Goal: Task Accomplishment & Management: Use online tool/utility

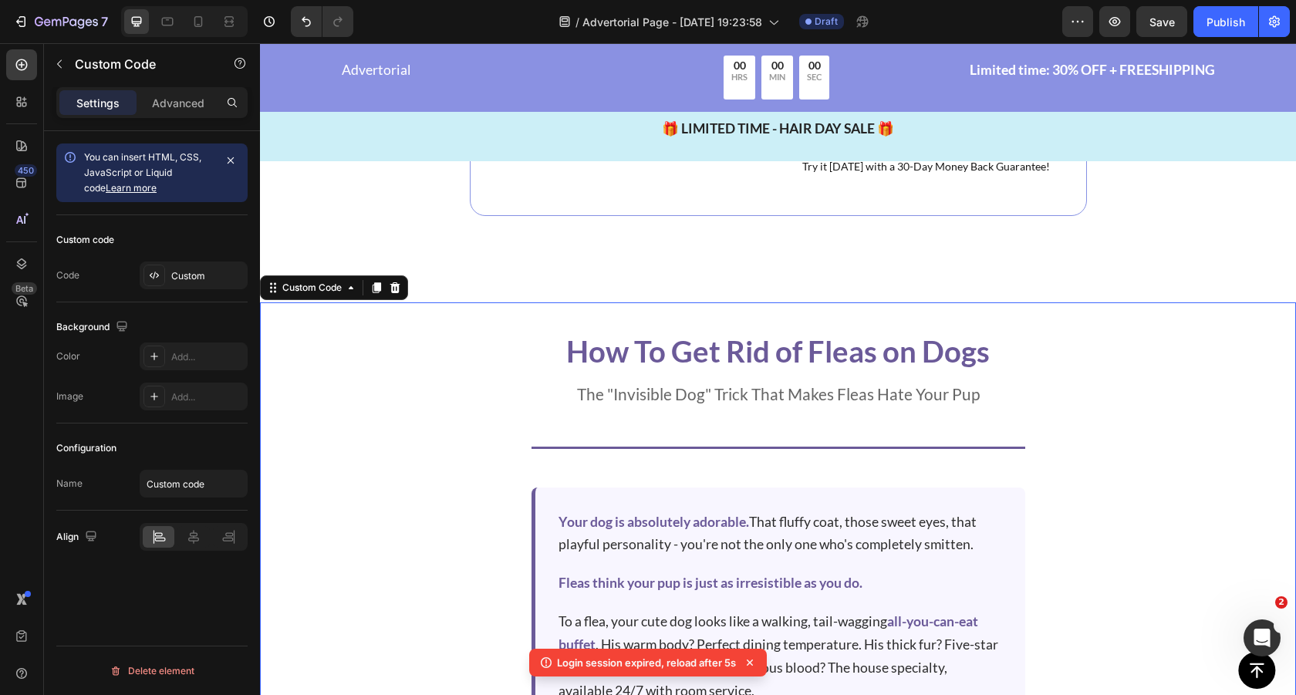
scroll to position [5807, 0]
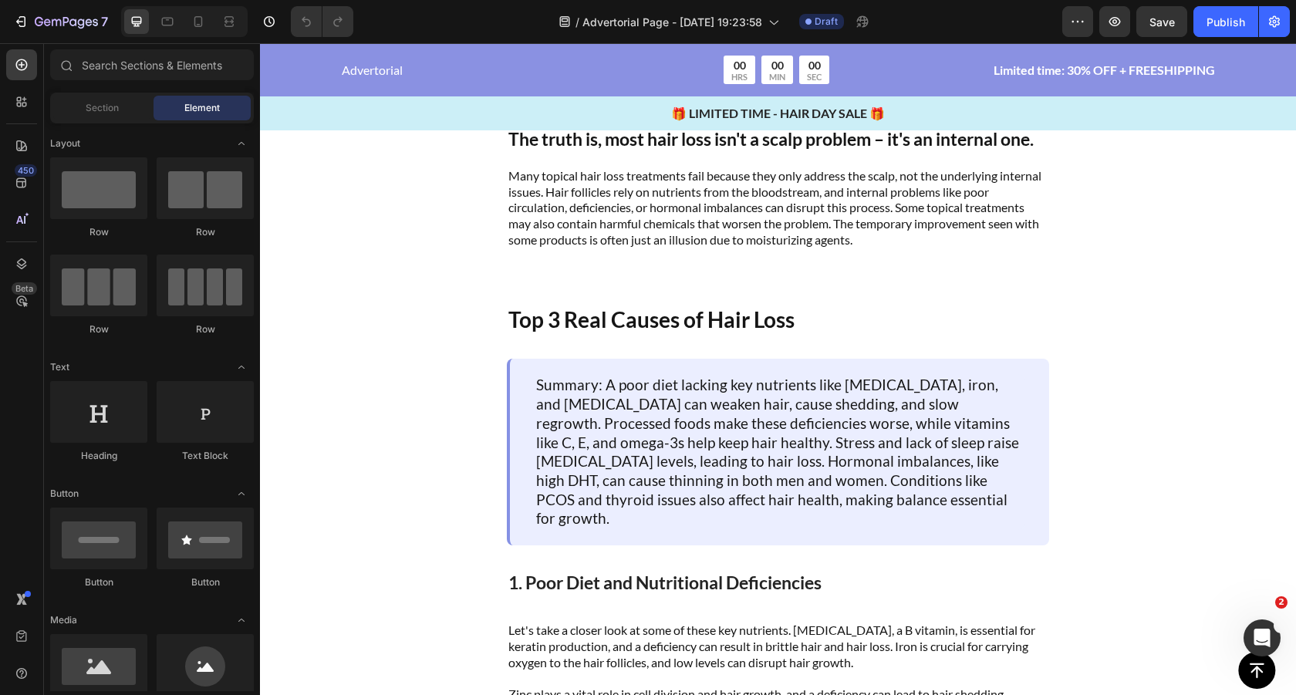
scroll to position [858, 0]
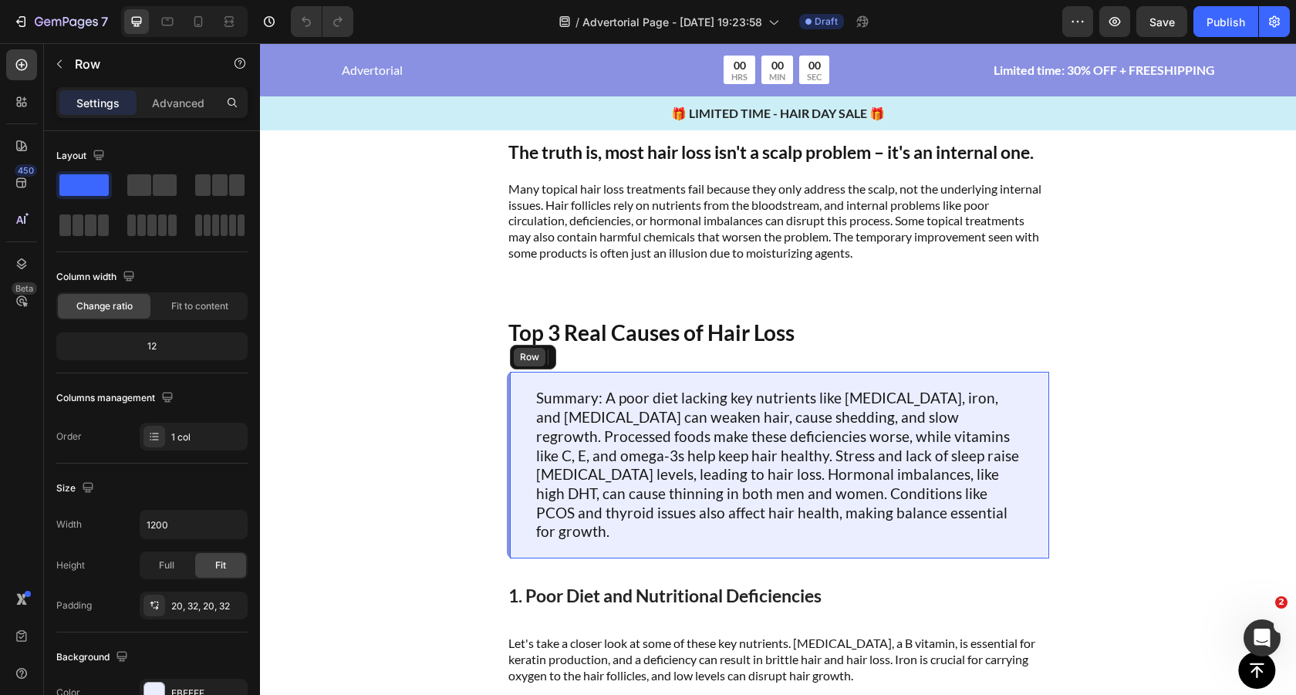
click at [524, 365] on div "Row" at bounding box center [530, 357] width 32 height 19
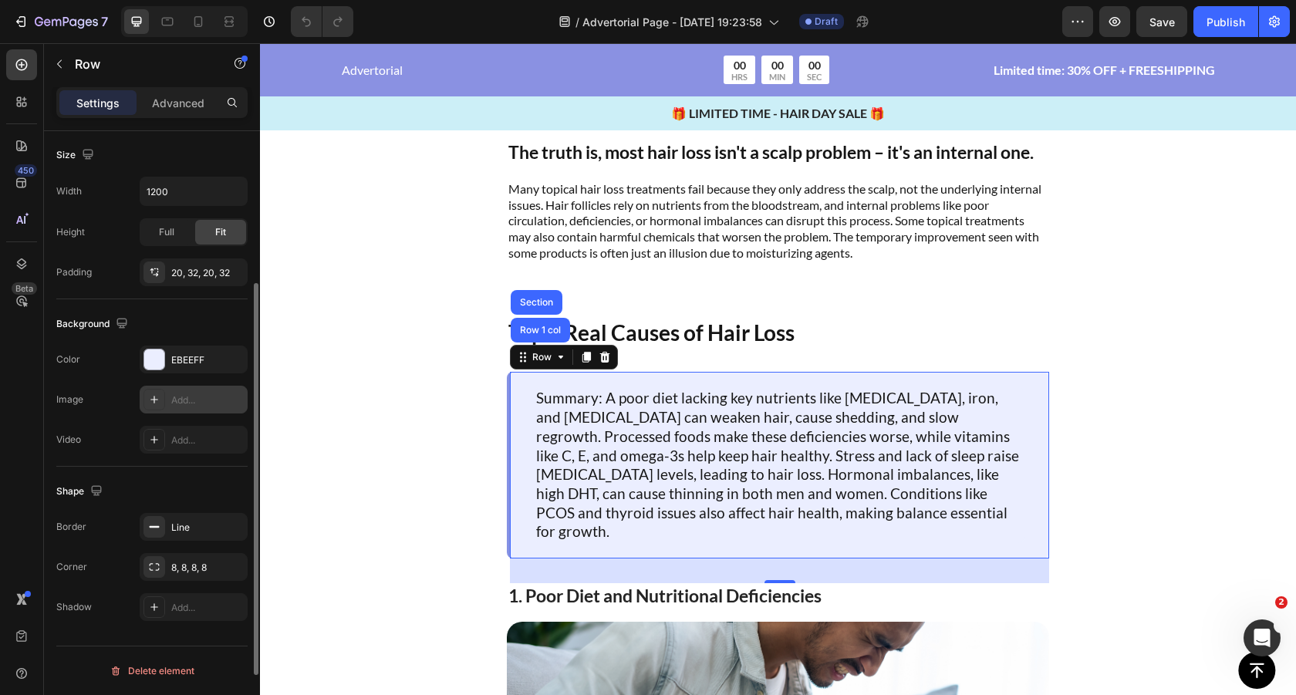
scroll to position [146, 0]
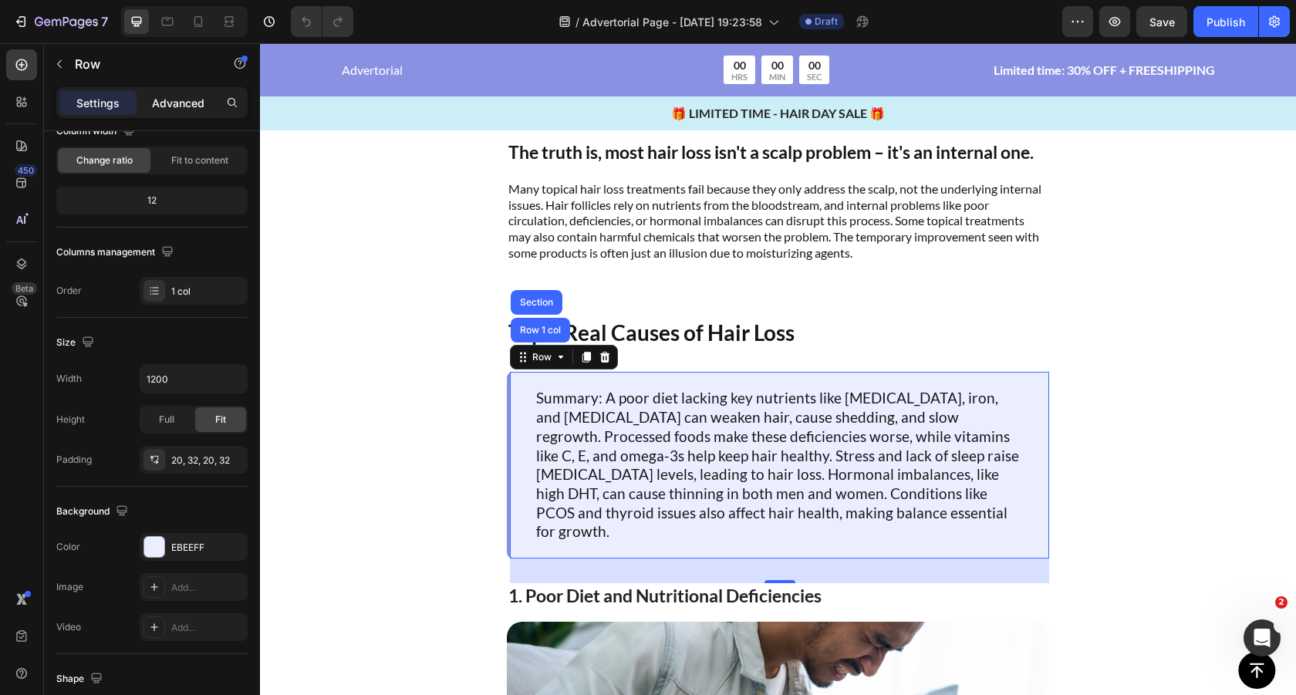
click at [188, 111] on div "Advanced" at bounding box center [178, 102] width 77 height 25
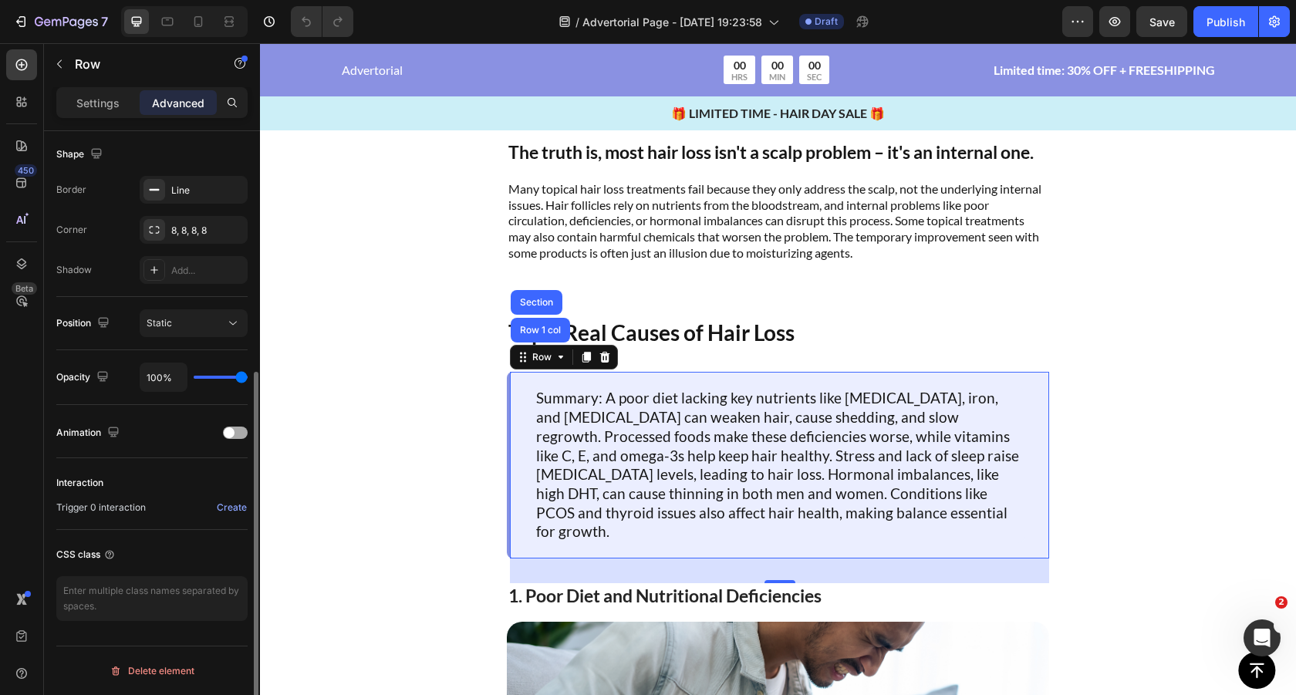
scroll to position [333, 0]
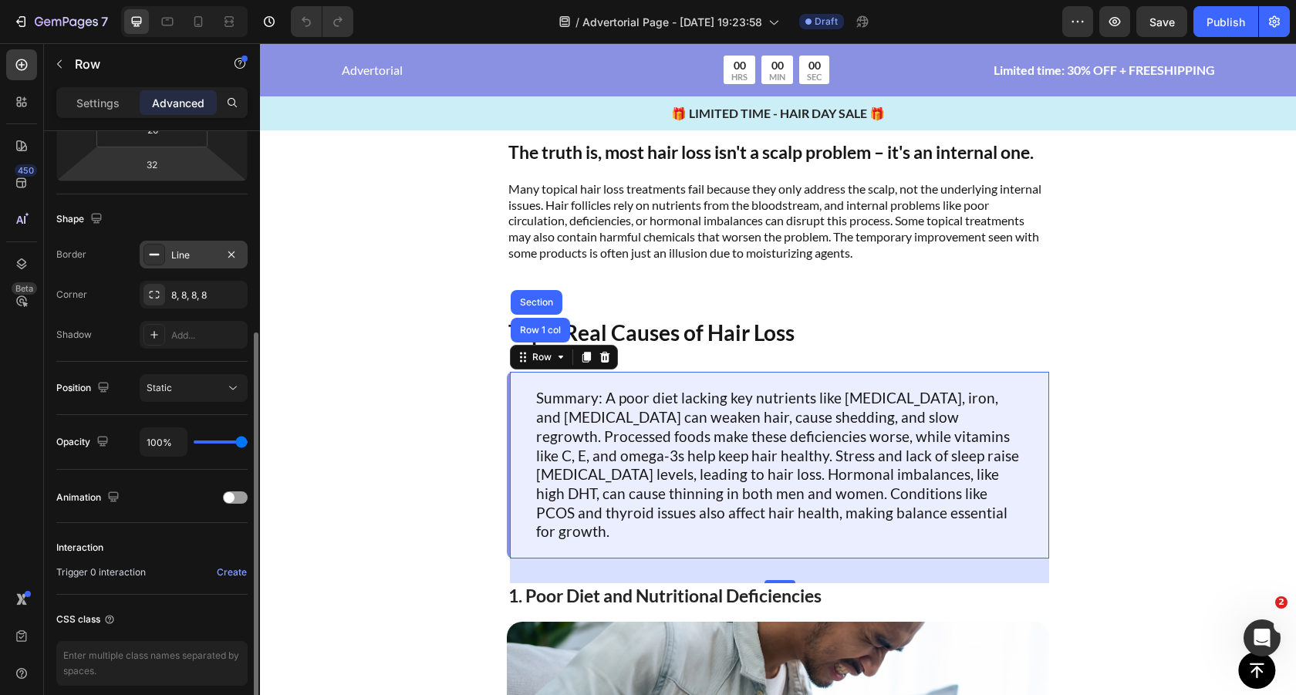
click at [153, 257] on icon at bounding box center [154, 254] width 12 height 12
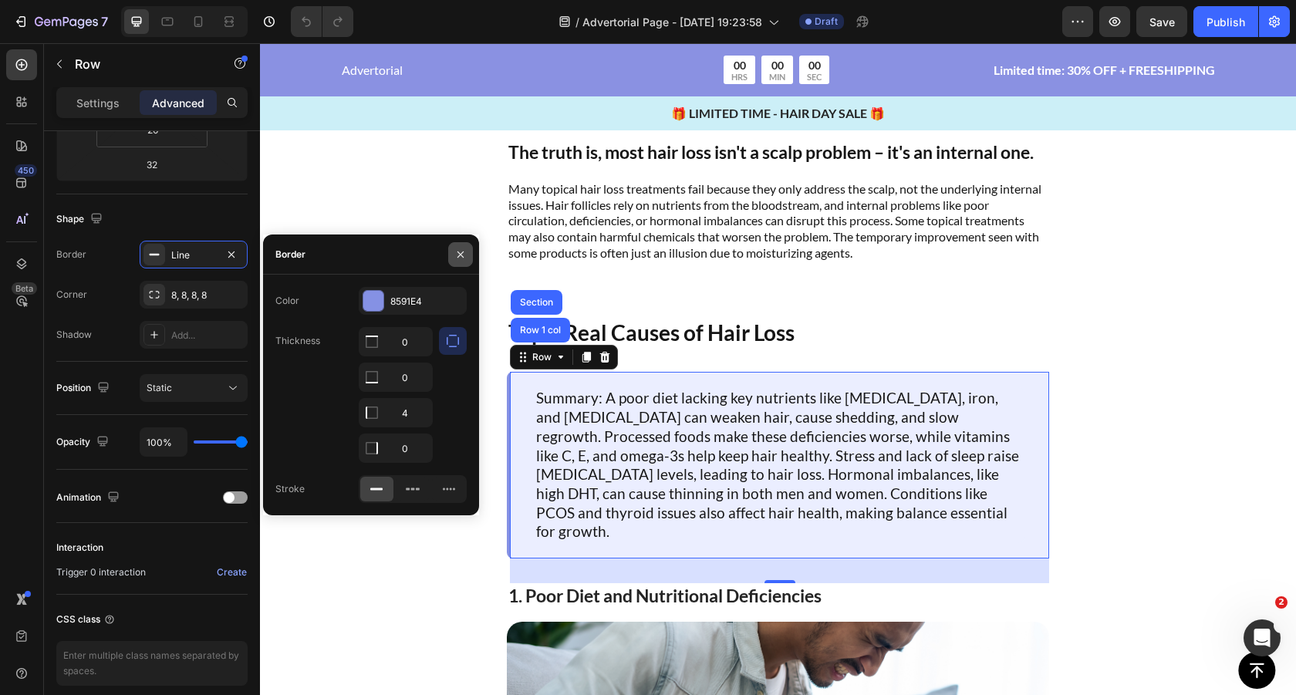
click at [469, 255] on button "button" at bounding box center [460, 254] width 25 height 25
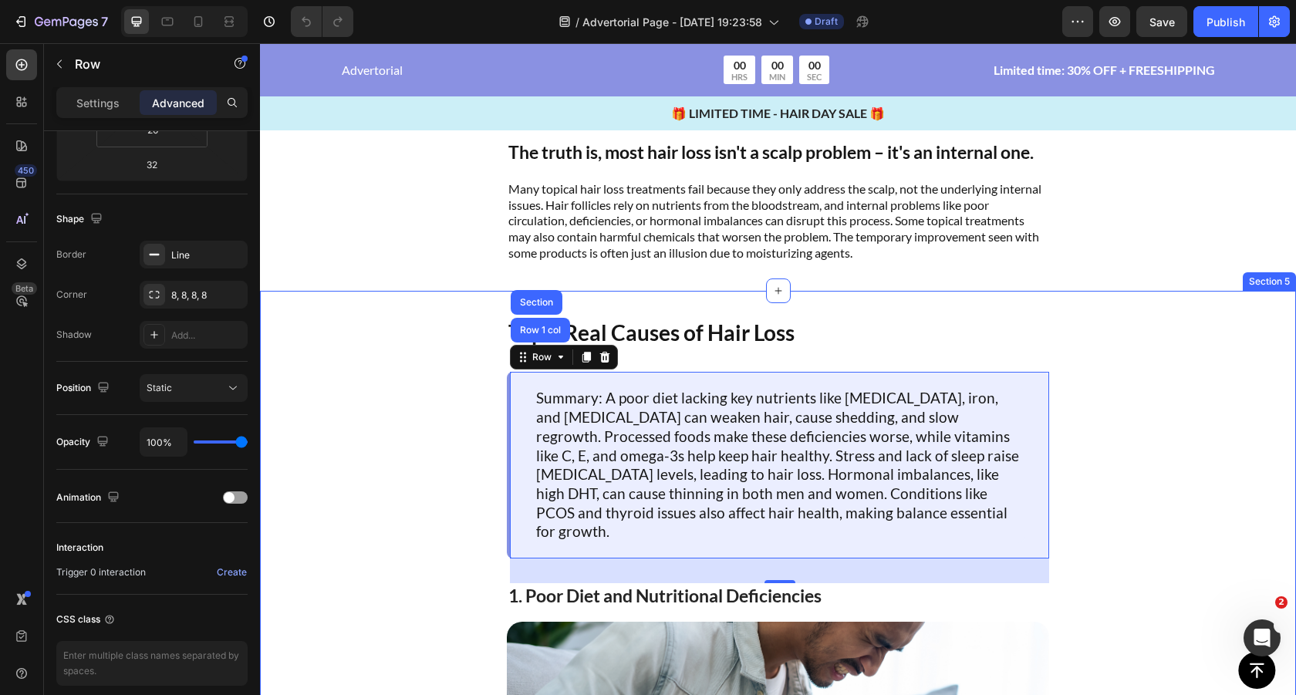
click at [393, 380] on div "Top 3 Real Causes of Hair Loss Text Block Summary: A poor diet lacking key nutr…" at bounding box center [778, 656] width 1036 height 731
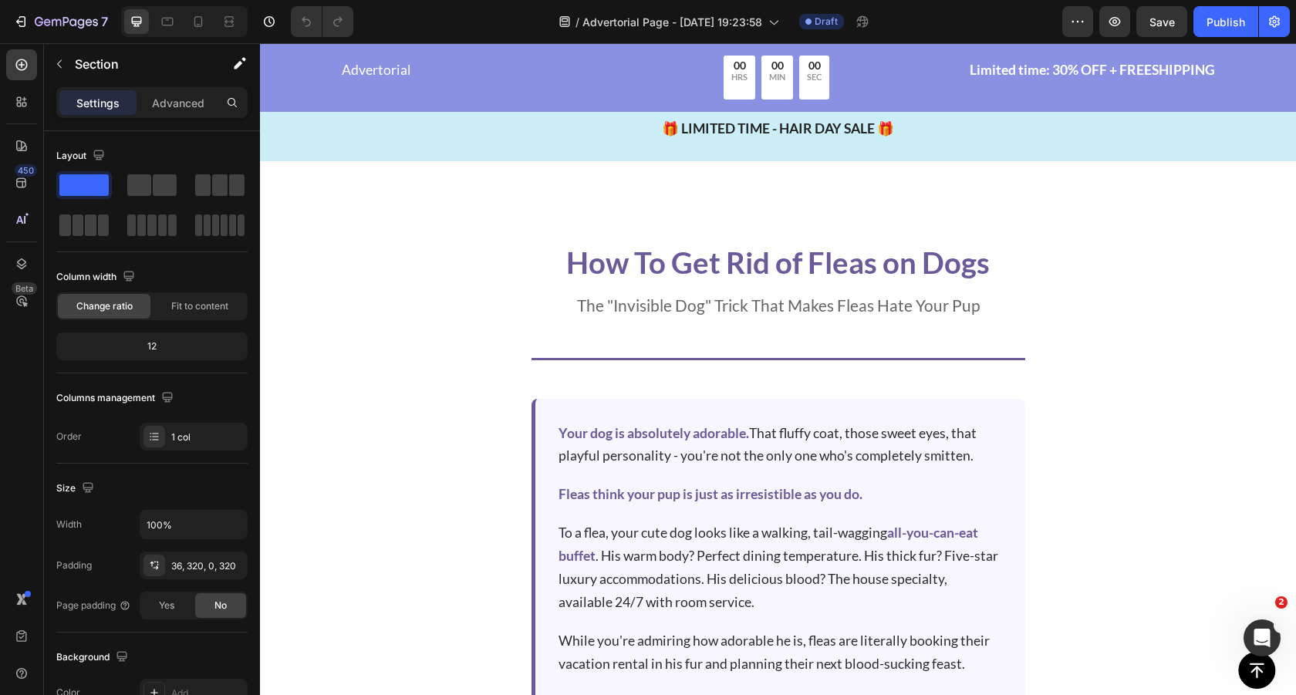
scroll to position [6203, 0]
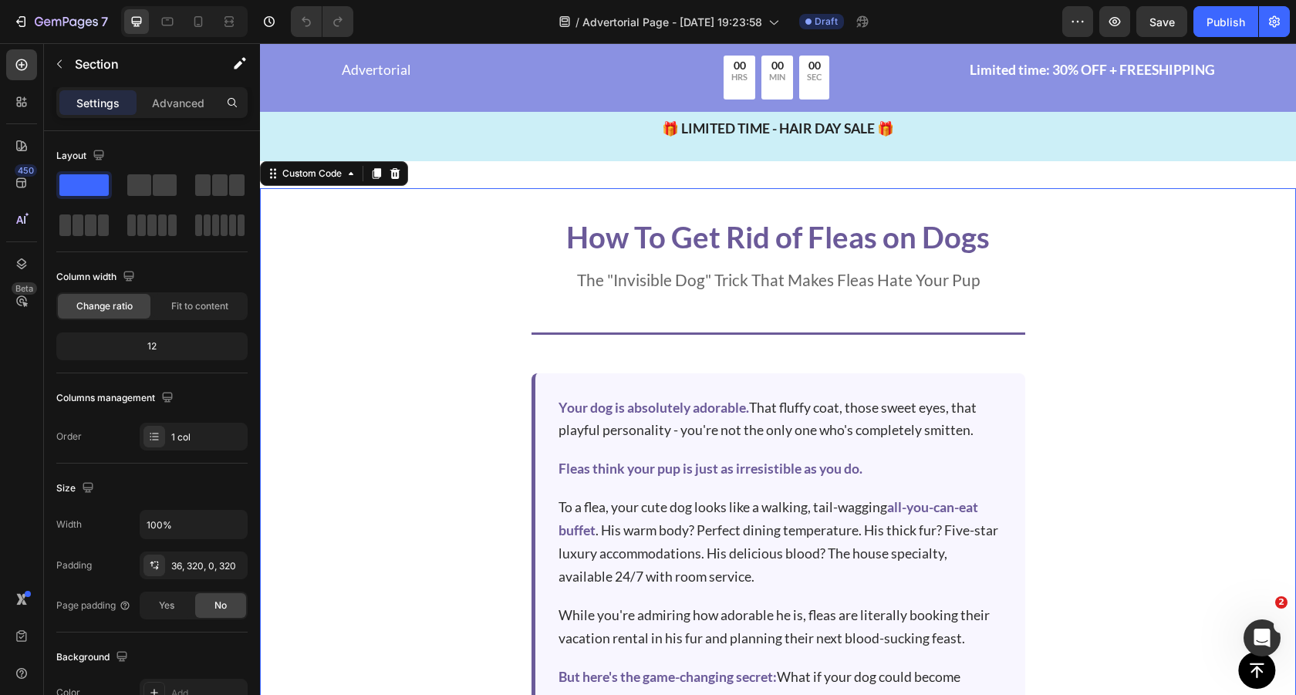
click at [759, 239] on h1 "How To Get Rid of Fleas on Dogs" at bounding box center [778, 236] width 494 height 35
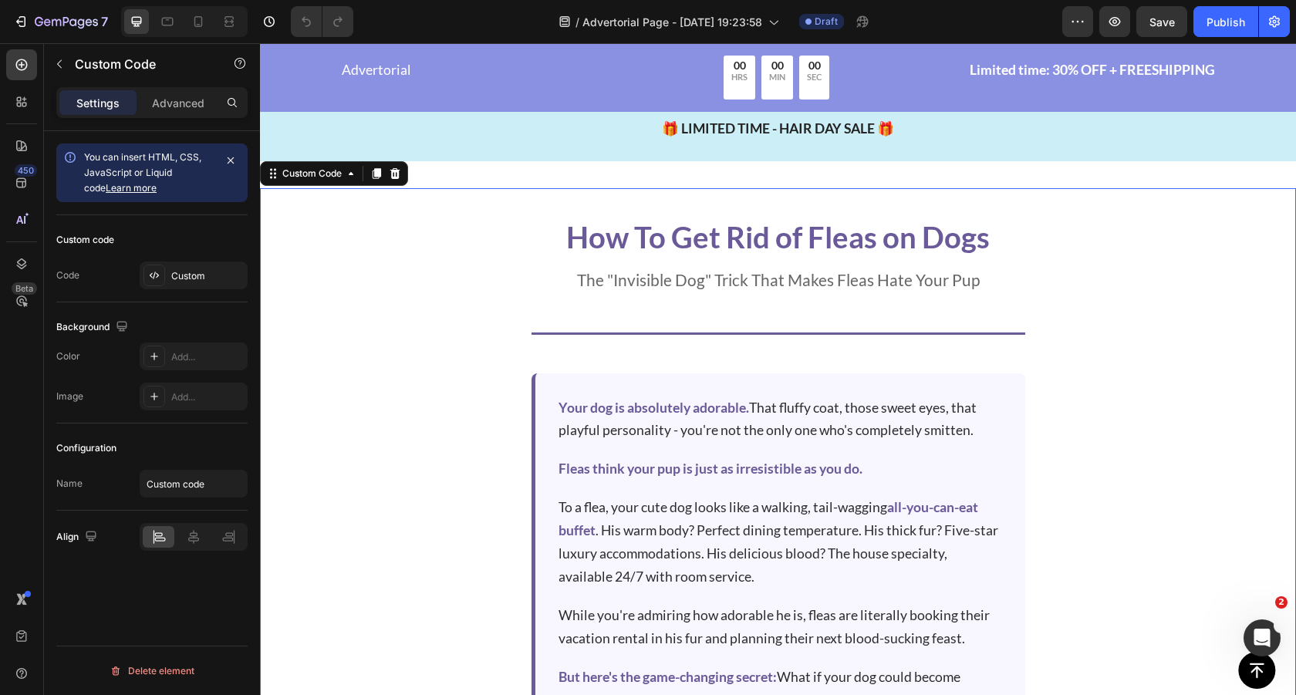
click at [720, 296] on div "How To Get Rid of Fleas on Dogs The "Invisible Dog" Trick That Makes Fleas Hate…" at bounding box center [778, 276] width 494 height 115
click at [733, 477] on p "Fleas think your pup is just as irresistible as you do." at bounding box center [779, 468] width 443 height 23
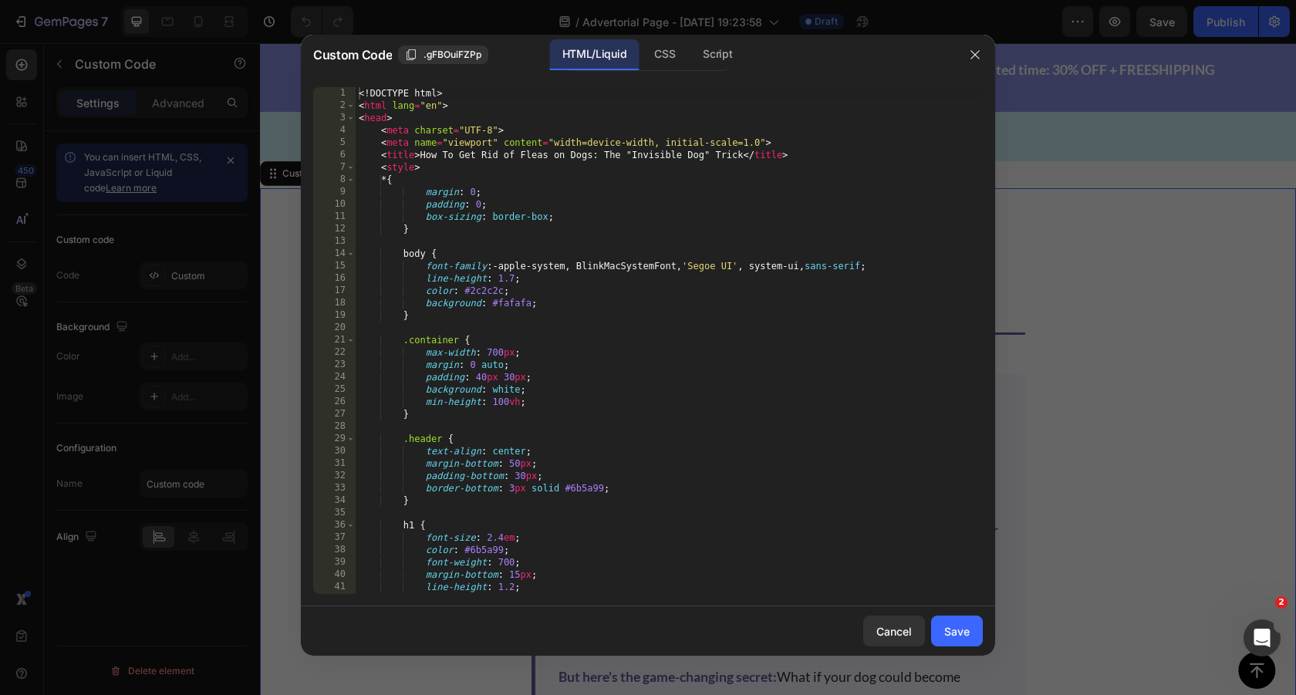
click at [733, 477] on div "<! DOCTYPE html > < html lang = "en" > < head > < meta charset = "UTF-8" > < me…" at bounding box center [669, 352] width 627 height 531
click at [619, 279] on div "<! DOCTYPE html > < html lang = "en" > < head > < meta charset = "UTF-8" > < me…" at bounding box center [669, 352] width 627 height 531
type textarea "</body> </html>"
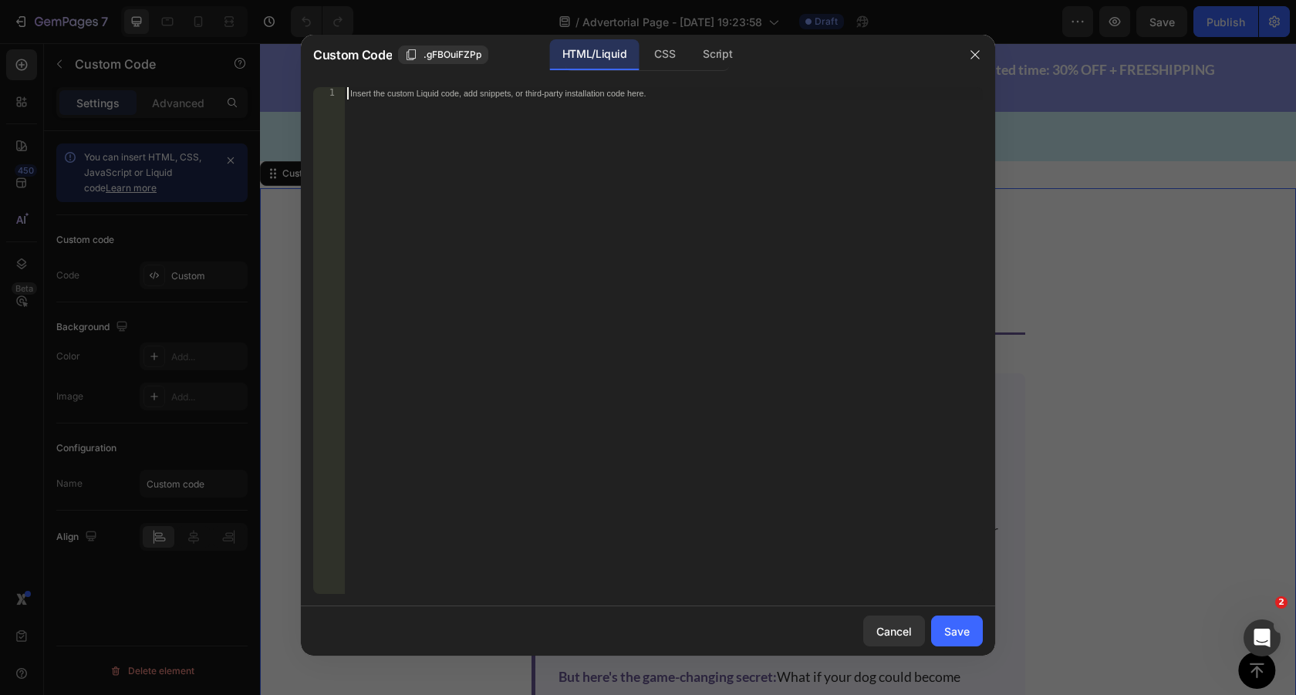
paste textarea "</html>"
type textarea "</html>"
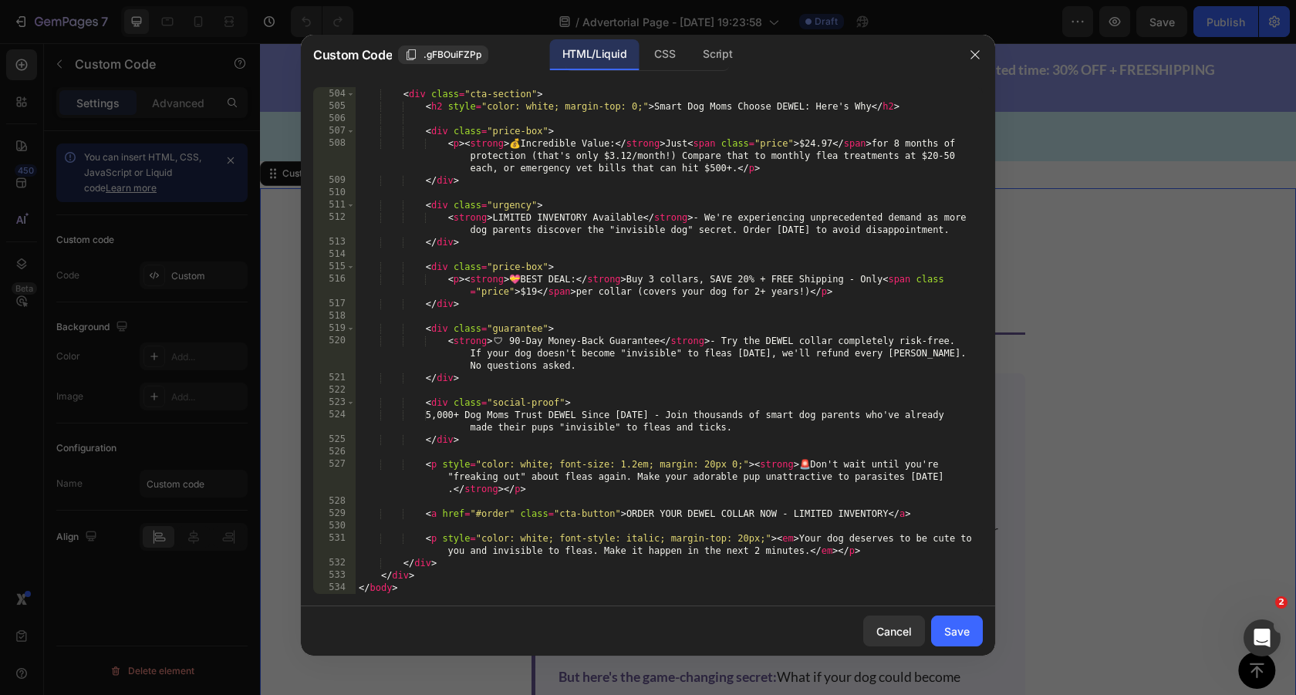
scroll to position [6614, 0]
click at [962, 639] on div "Save" at bounding box center [956, 631] width 25 height 16
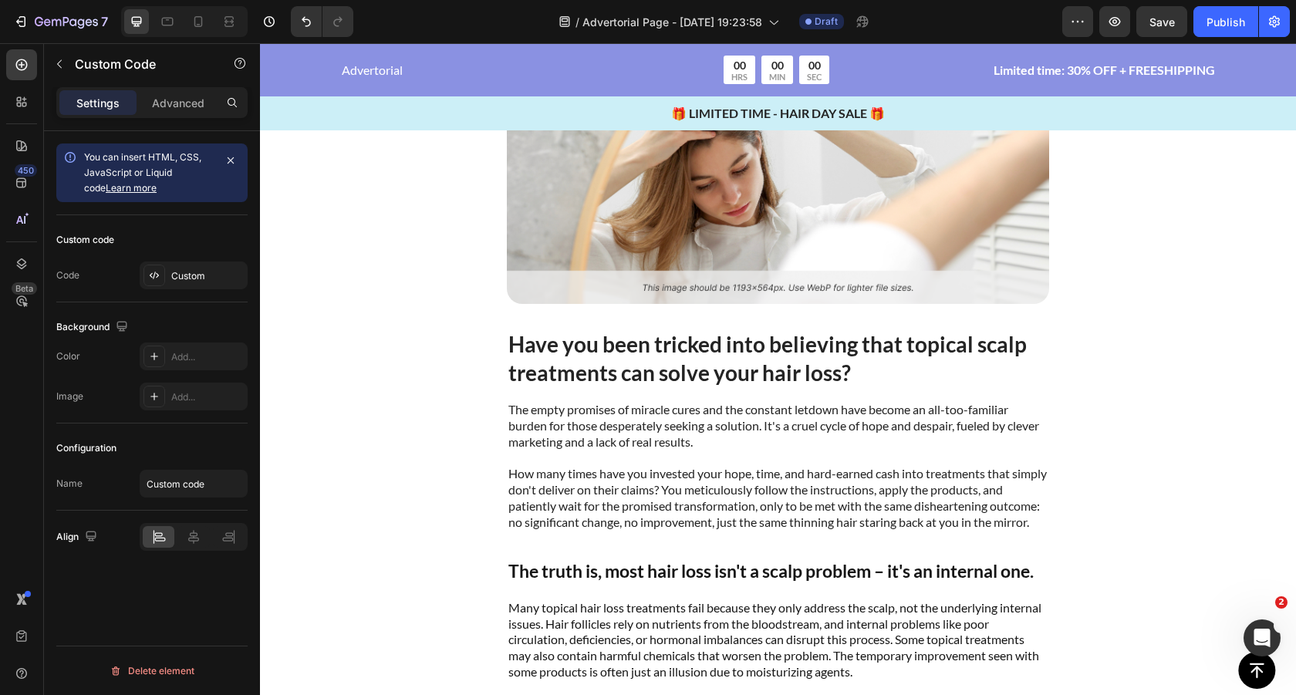
scroll to position [0, 0]
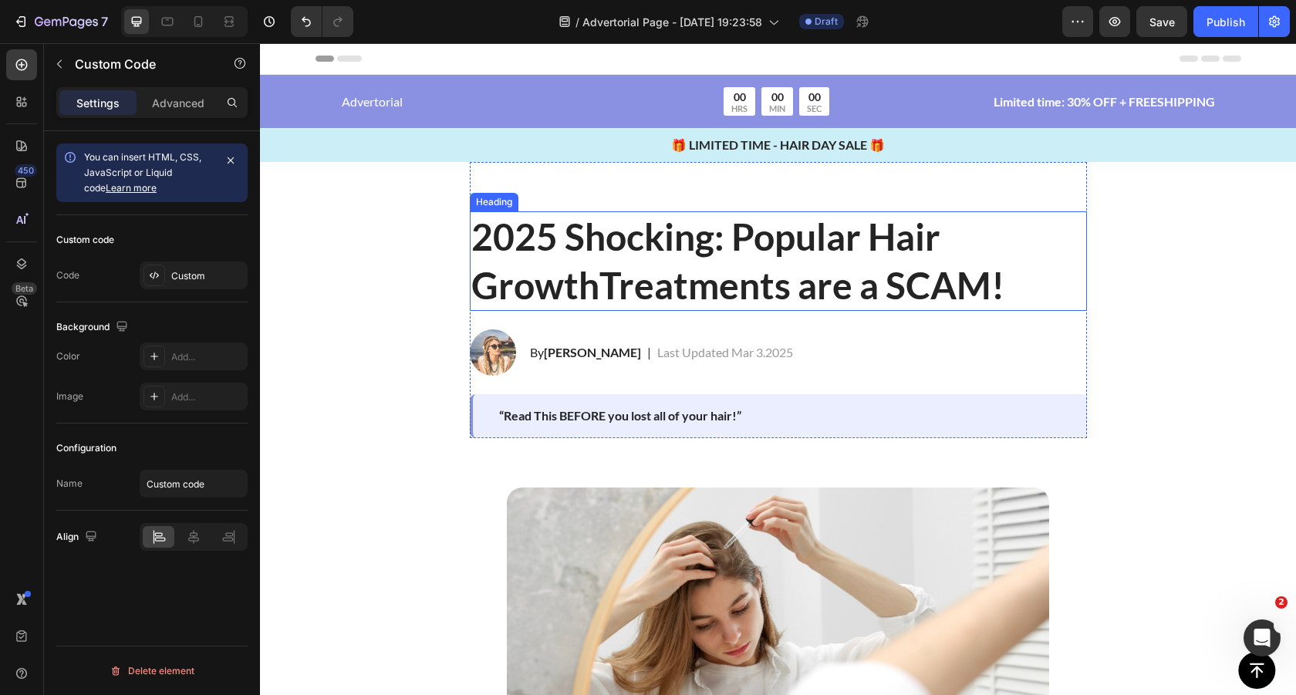
click at [704, 241] on h2 "2025 Shocking: Popular Hair GrowthTreatments are a SCAM!" at bounding box center [778, 260] width 617 height 99
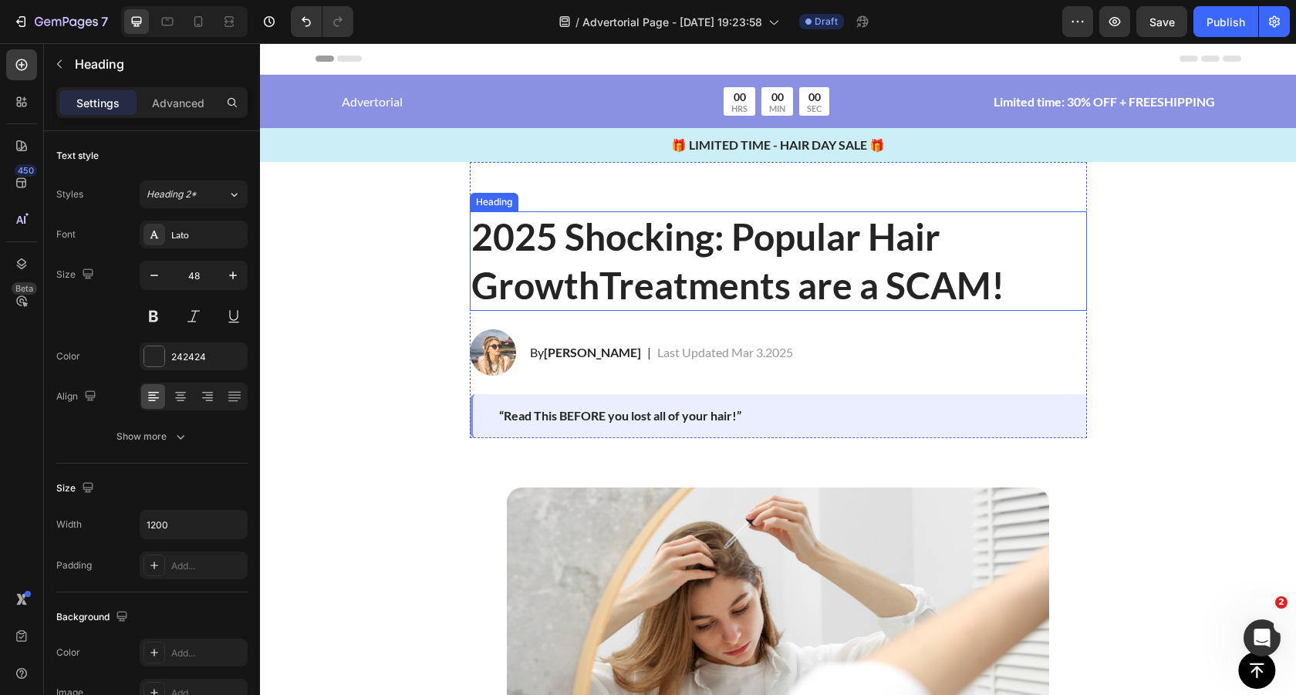
click at [704, 241] on h2 "2025 Shocking: Popular Hair GrowthTreatments are a SCAM!" at bounding box center [778, 260] width 617 height 99
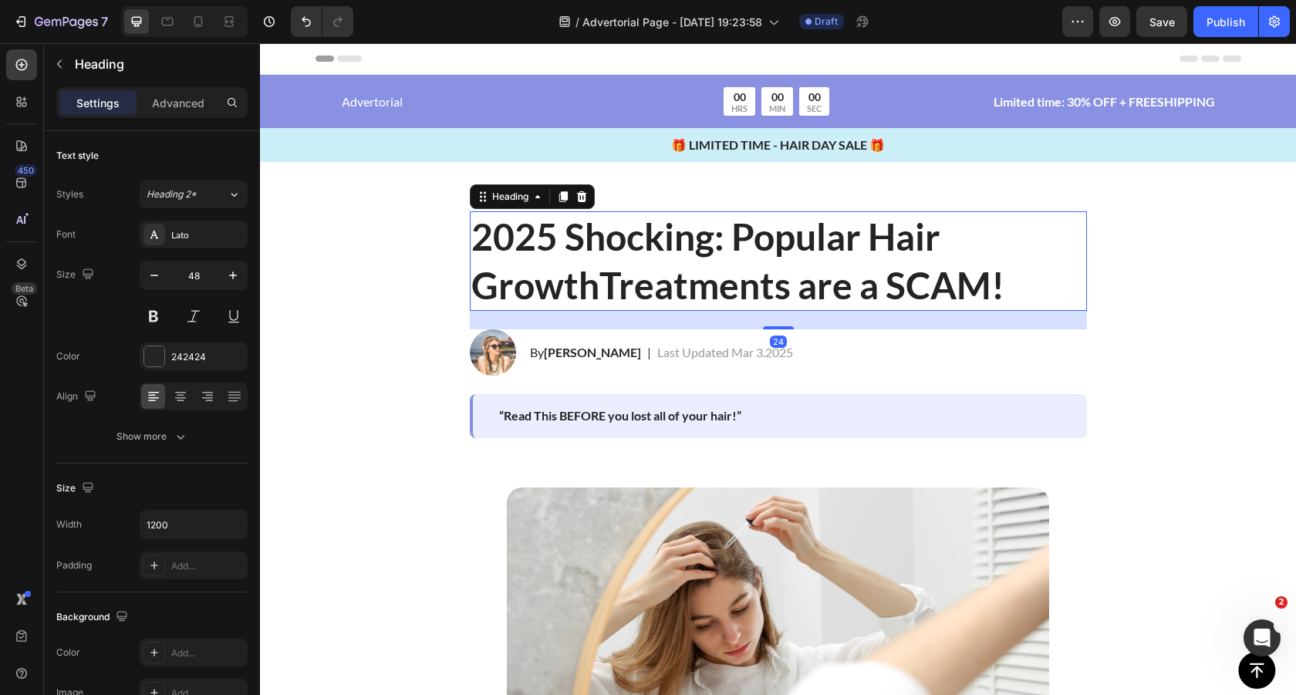
click at [704, 241] on p "2025 Shocking: Popular Hair GrowthTreatments are a SCAM!" at bounding box center [778, 261] width 614 height 96
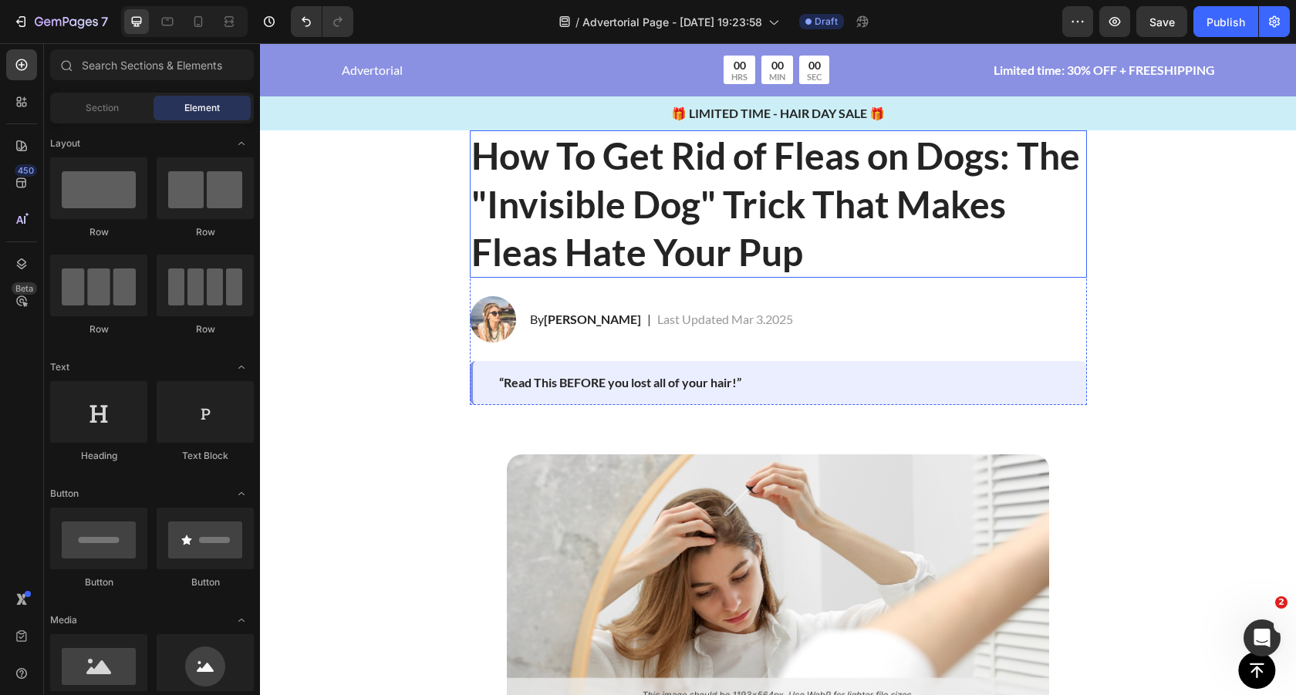
scroll to position [96, 0]
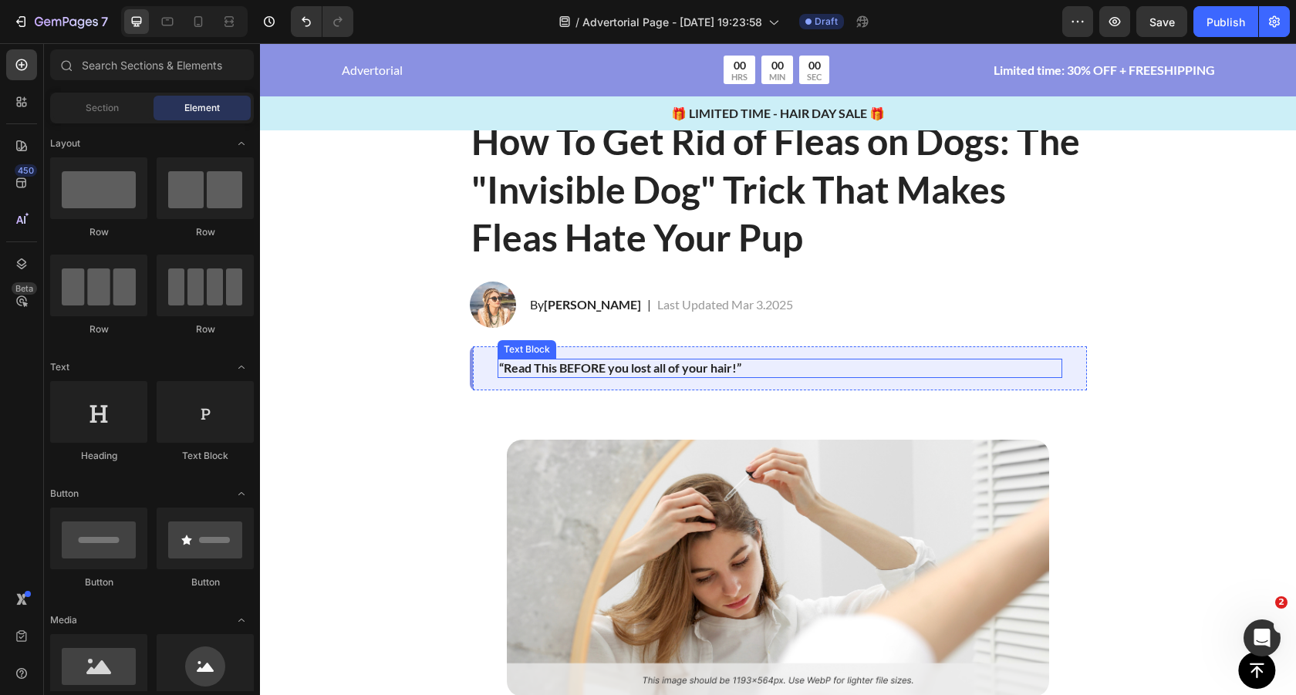
click at [615, 369] on p "“Read This BEFORE you lost all of your hair!”" at bounding box center [779, 368] width 561 height 16
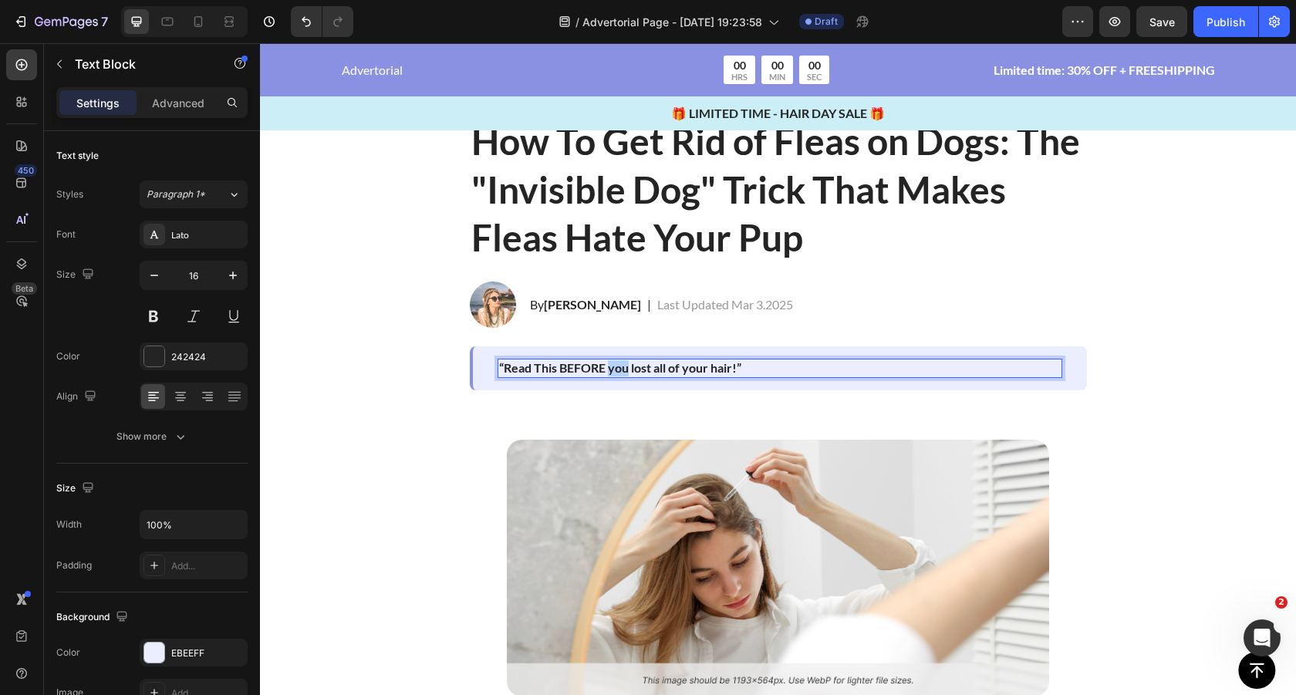
click at [615, 369] on p "“Read This BEFORE you lost all of your hair!”" at bounding box center [779, 368] width 561 height 16
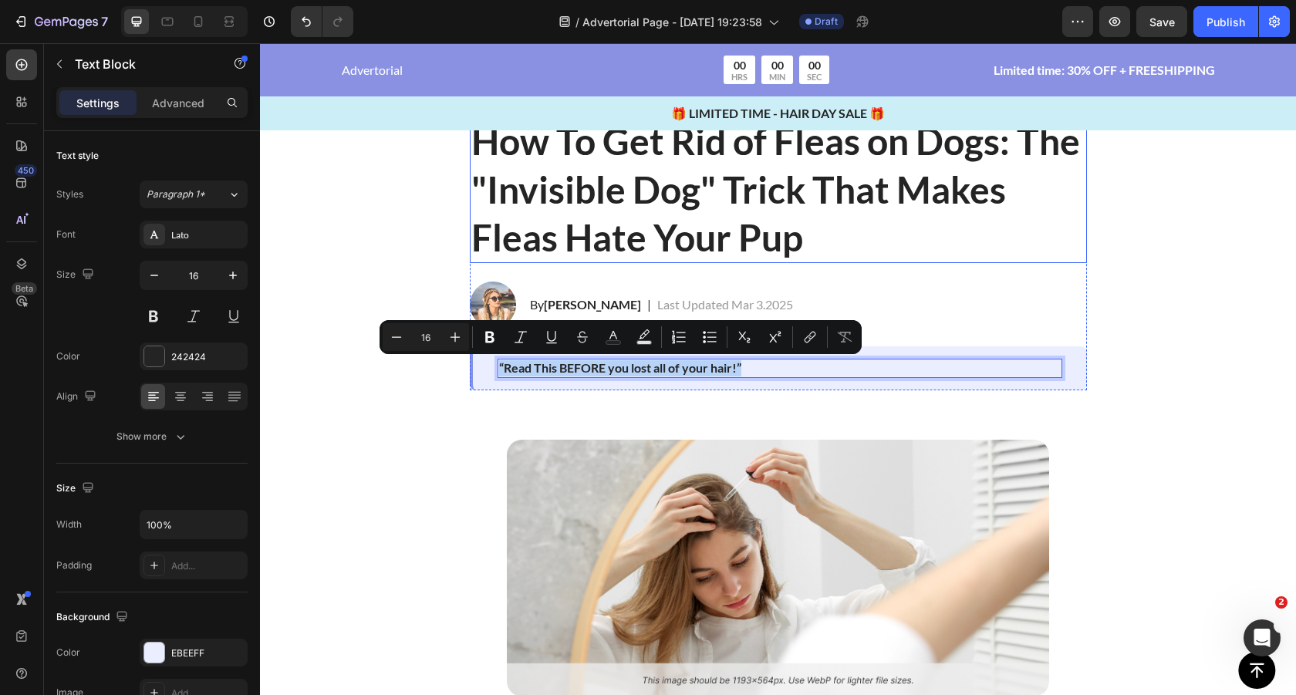
scroll to position [0, 0]
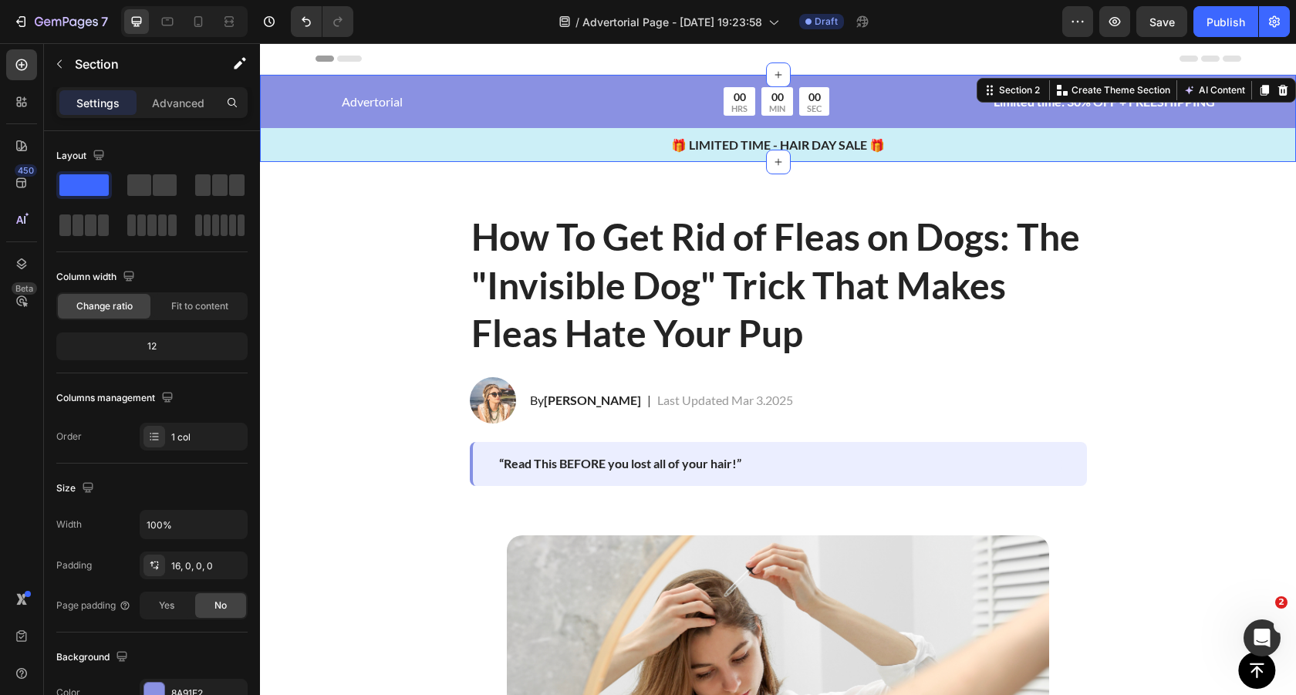
click at [519, 83] on div "Advertorial Text Block 00 HRS 00 MIN 00 SEC Countdown Timer Row Limited time: 3…" at bounding box center [778, 118] width 1036 height 87
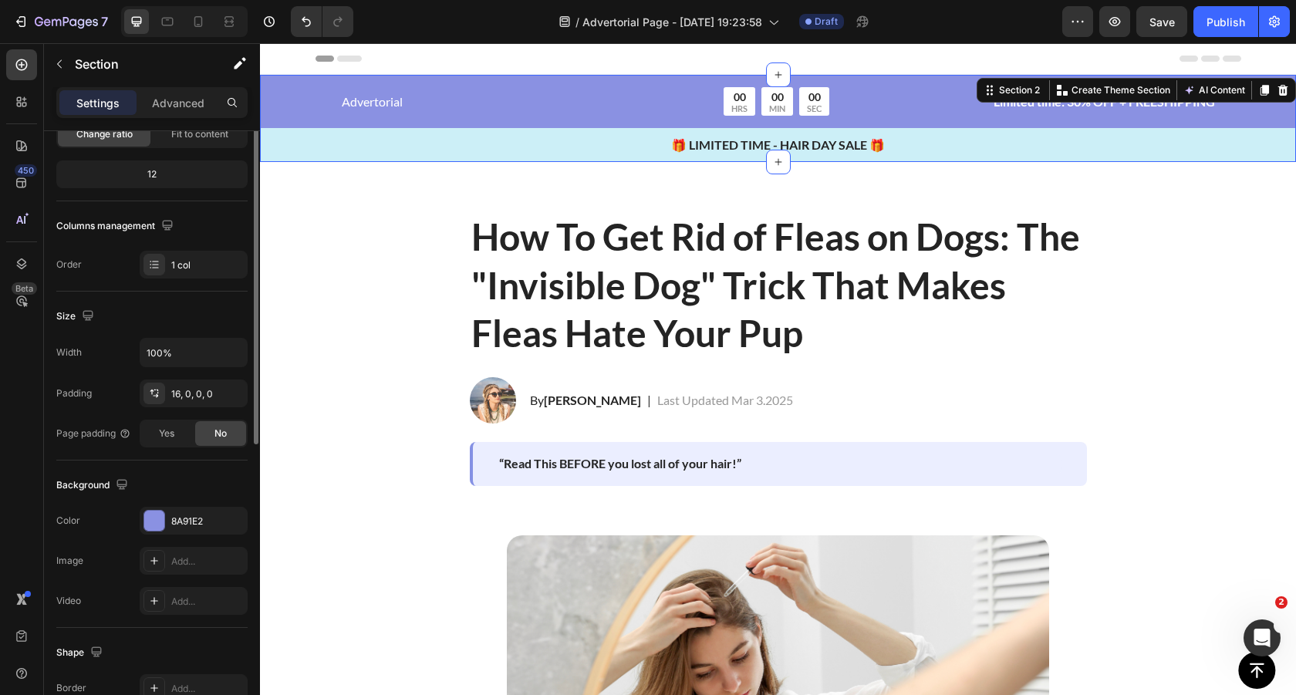
scroll to position [227, 0]
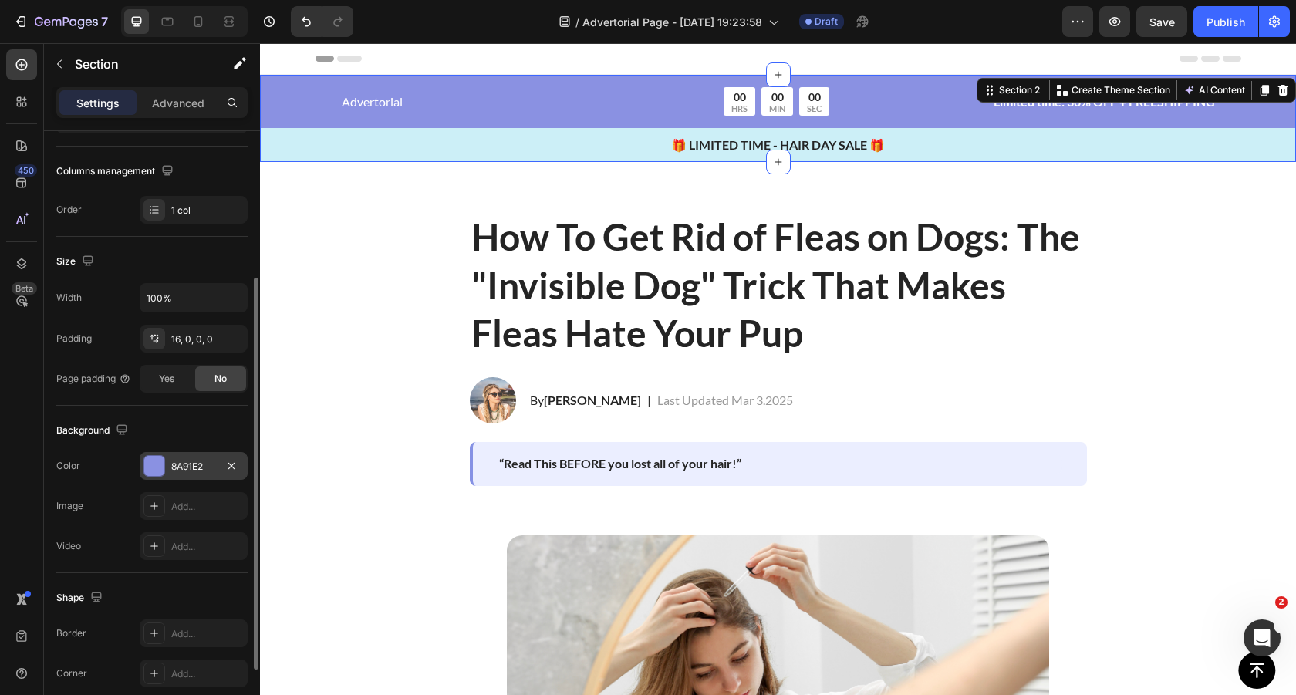
click at [153, 467] on div at bounding box center [154, 466] width 20 height 20
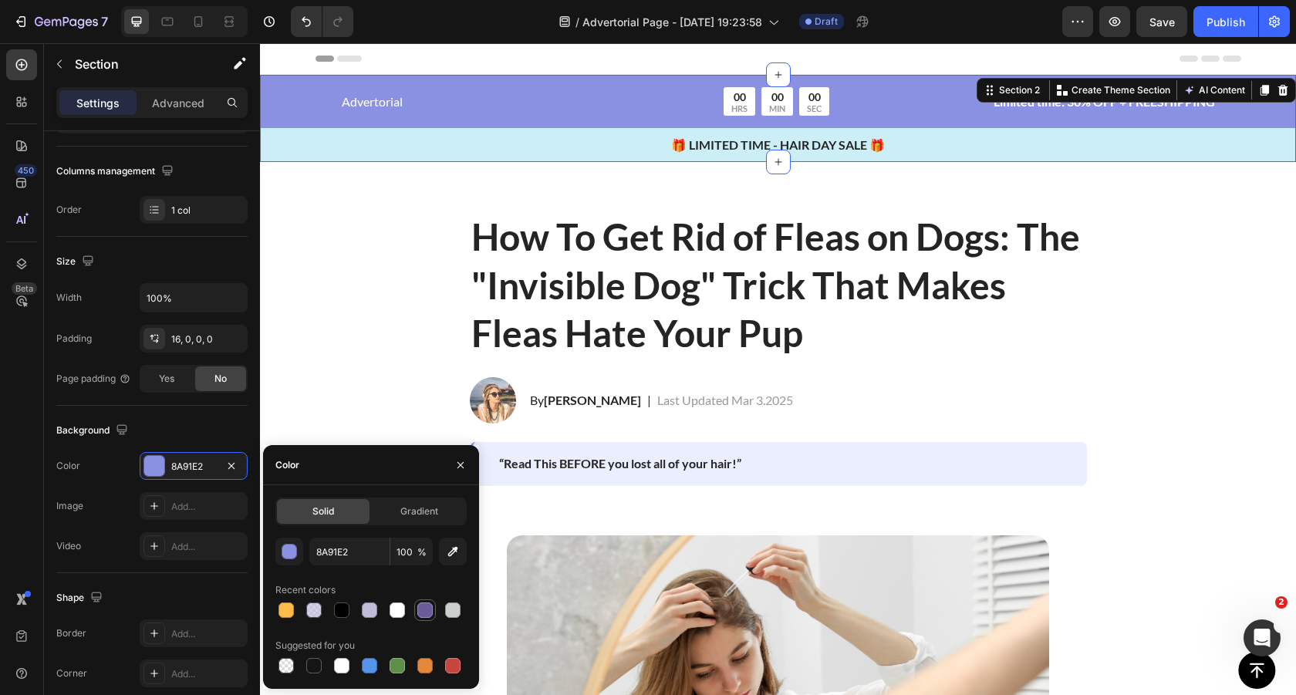
click at [426, 609] on div at bounding box center [424, 609] width 15 height 15
type input "6B5C99"
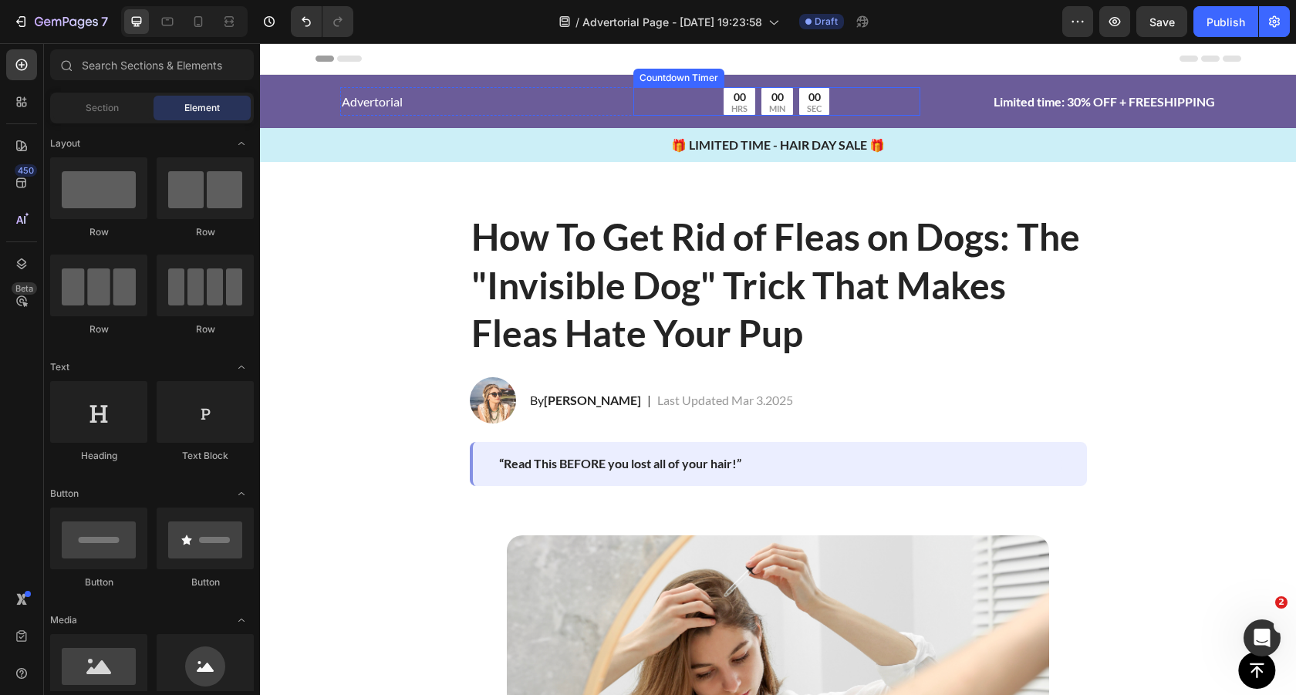
click at [846, 110] on div "00 HRS 00 MIN 00 SEC" at bounding box center [776, 101] width 287 height 29
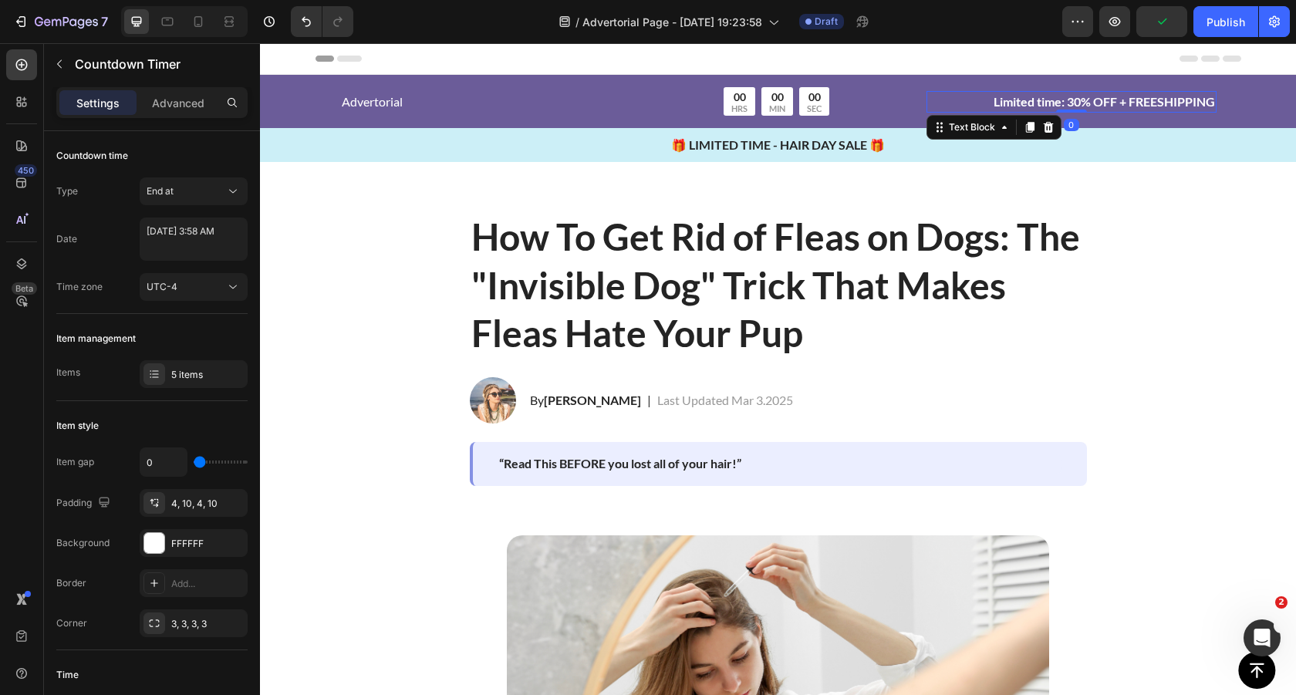
click at [1111, 98] on p "Limited time: 30% OFF + FREESHIPPING" at bounding box center [1071, 102] width 287 height 19
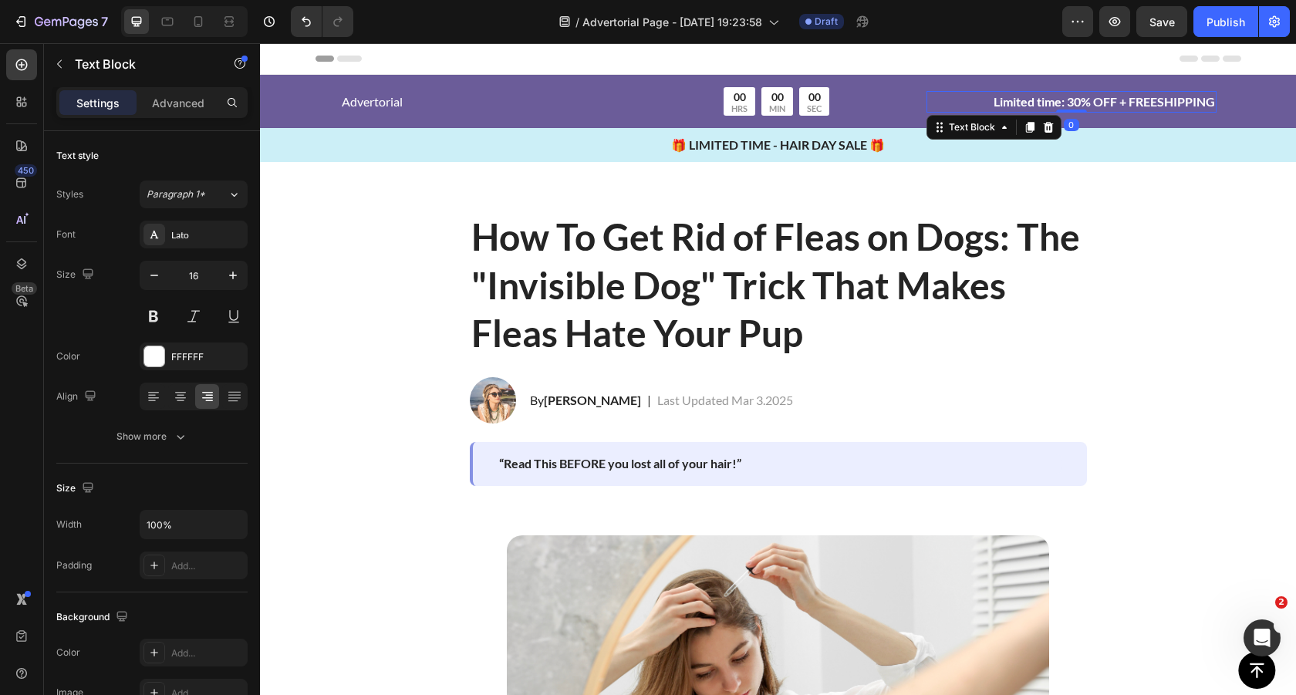
click at [1092, 101] on p "Limited time: 30% OFF + FREESHIPPING" at bounding box center [1071, 102] width 287 height 19
click at [1074, 100] on p "Limited time: 30% OFF + FREESHIPPING" at bounding box center [1071, 102] width 287 height 19
click at [1156, 103] on p "Limited time: 20% OFF + FREESHIPPING" at bounding box center [1071, 102] width 287 height 19
click at [1174, 102] on p "Limited time: 20% OFF + FREE SHIPPING" at bounding box center [1071, 102] width 287 height 19
click at [1128, 101] on p "Limited time: 20% OFF + FREE SHIPPING" at bounding box center [1071, 102] width 287 height 19
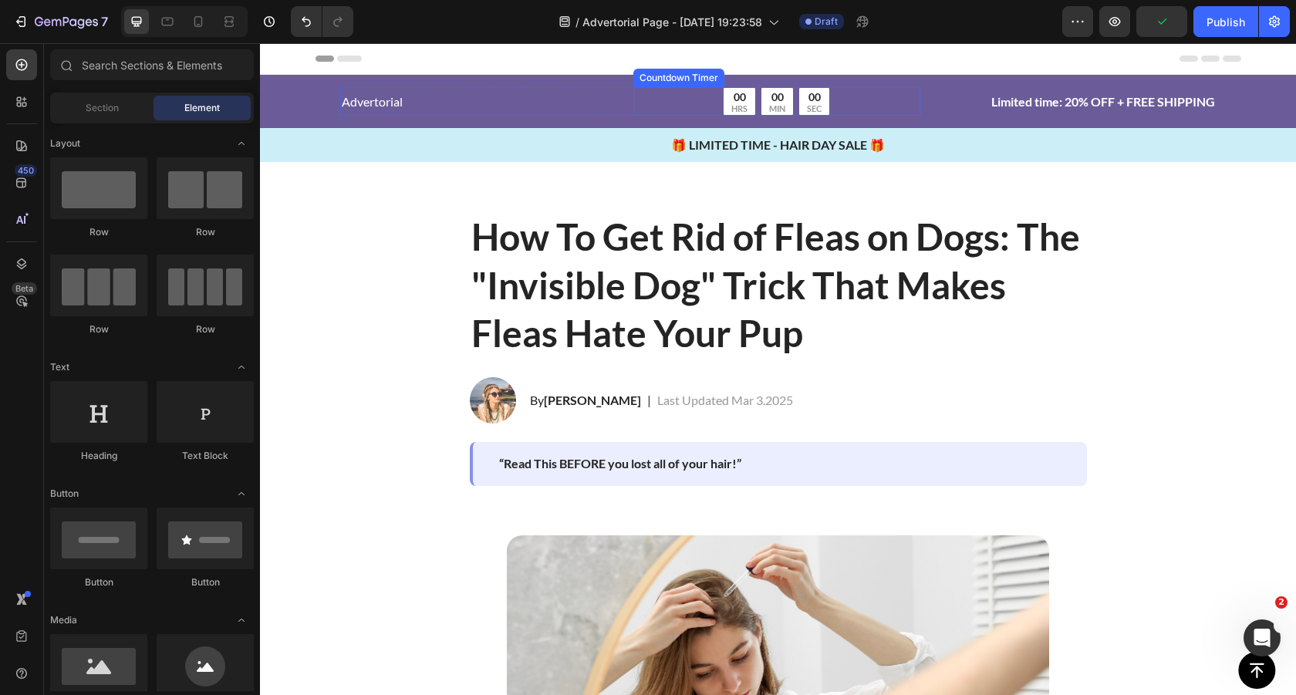
click at [801, 99] on div "00 SEC" at bounding box center [814, 101] width 30 height 29
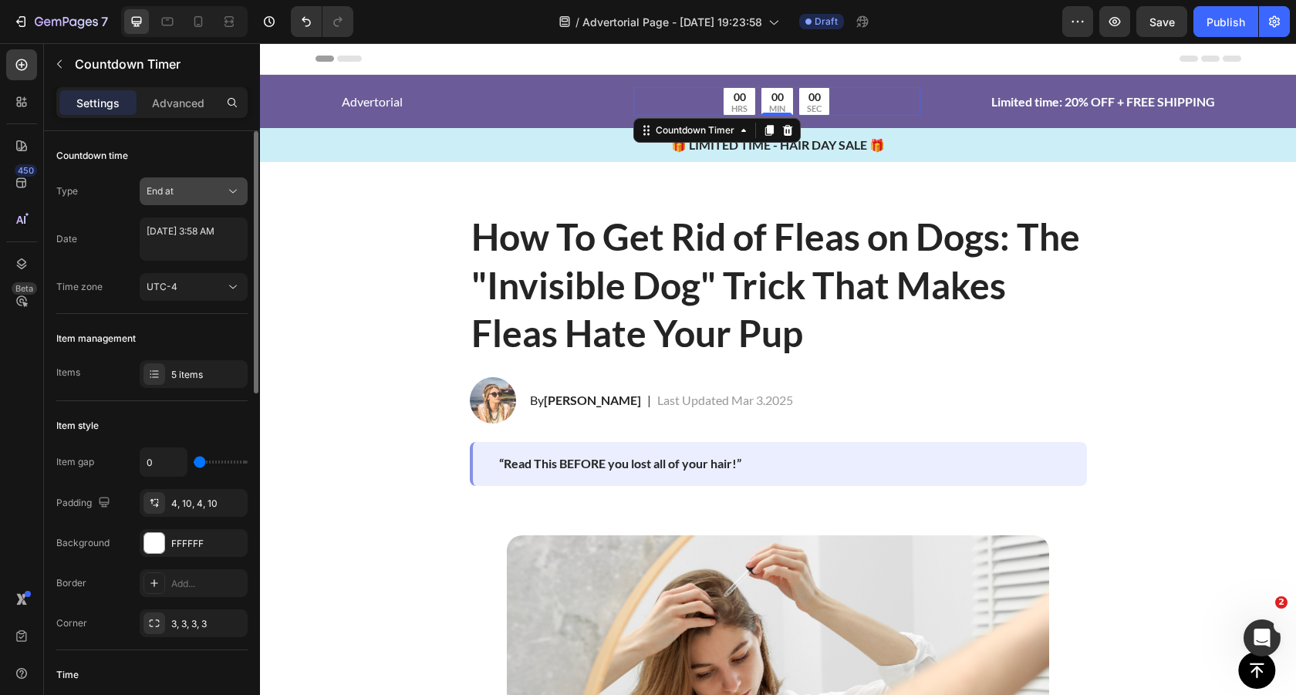
click at [211, 187] on div "End at" at bounding box center [186, 191] width 79 height 14
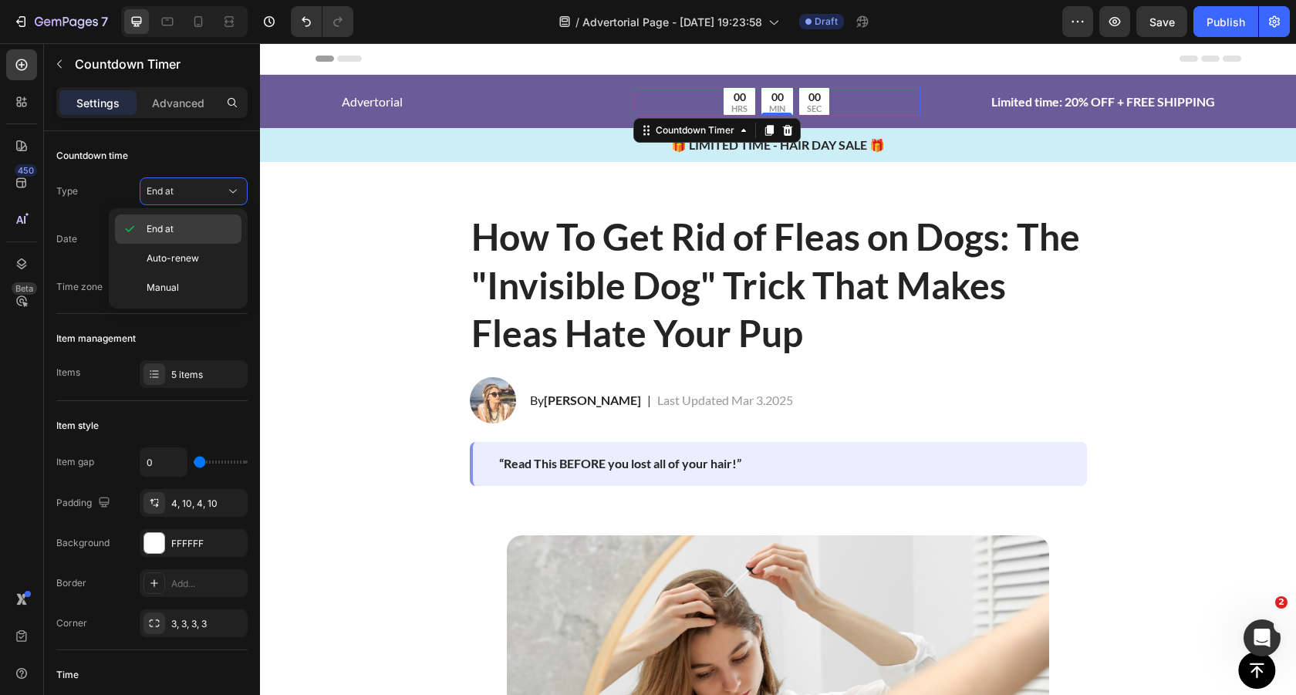
click at [201, 231] on p "End at" at bounding box center [191, 229] width 88 height 14
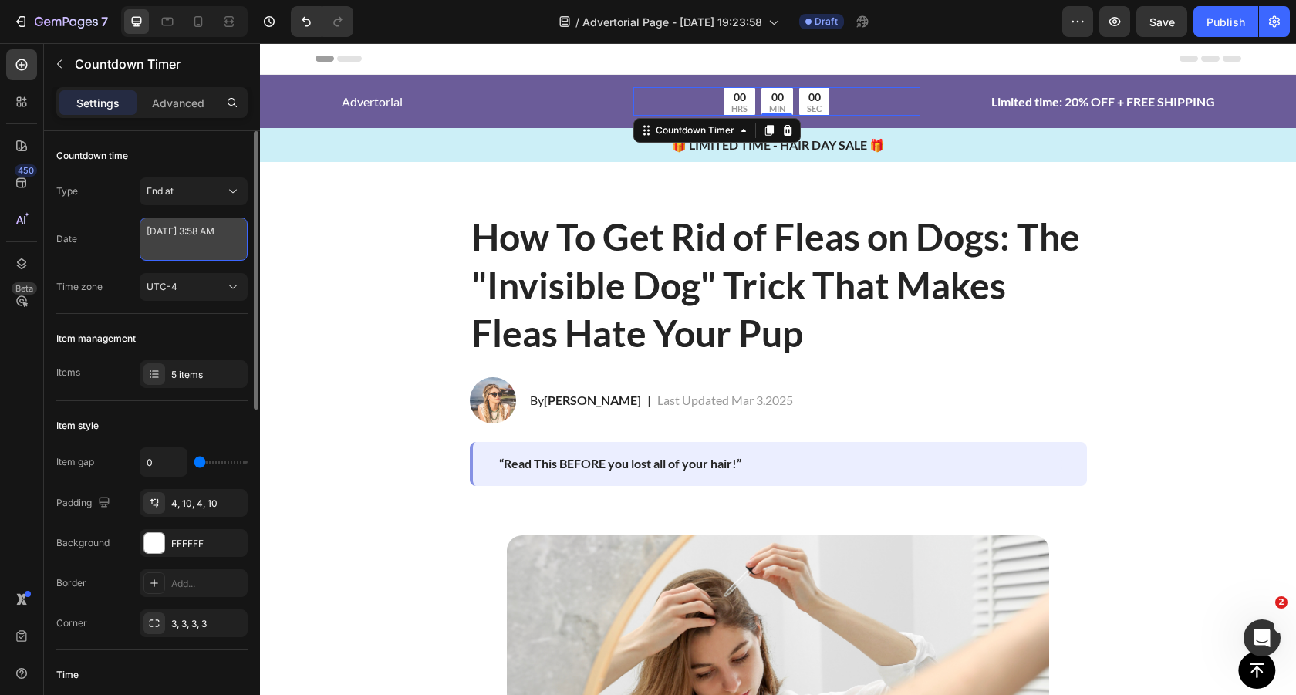
click at [207, 245] on textarea "May 20 2025 3:58 AM" at bounding box center [194, 239] width 108 height 43
select select "3"
select select "58"
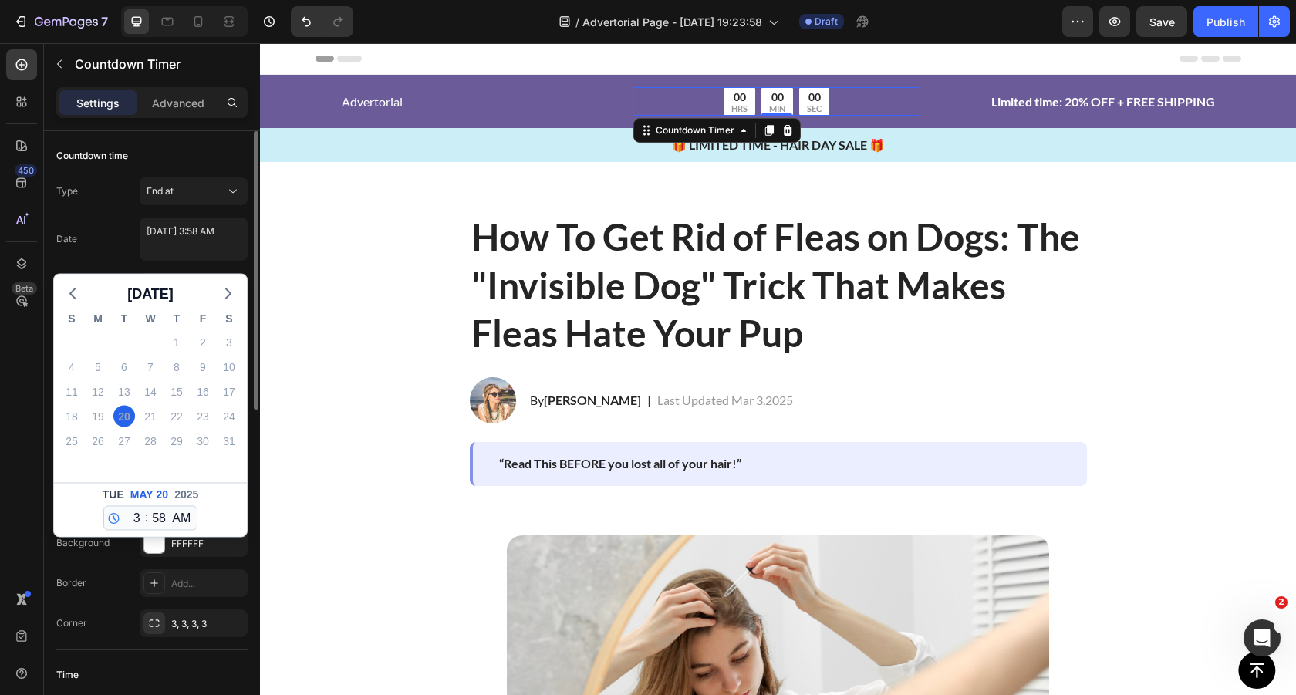
click at [125, 216] on div "Type End at Date May 20 2025 3:58 AM May 2025 S M T W T F S 27 28 29 30 1 2 3 4…" at bounding box center [151, 238] width 191 height 123
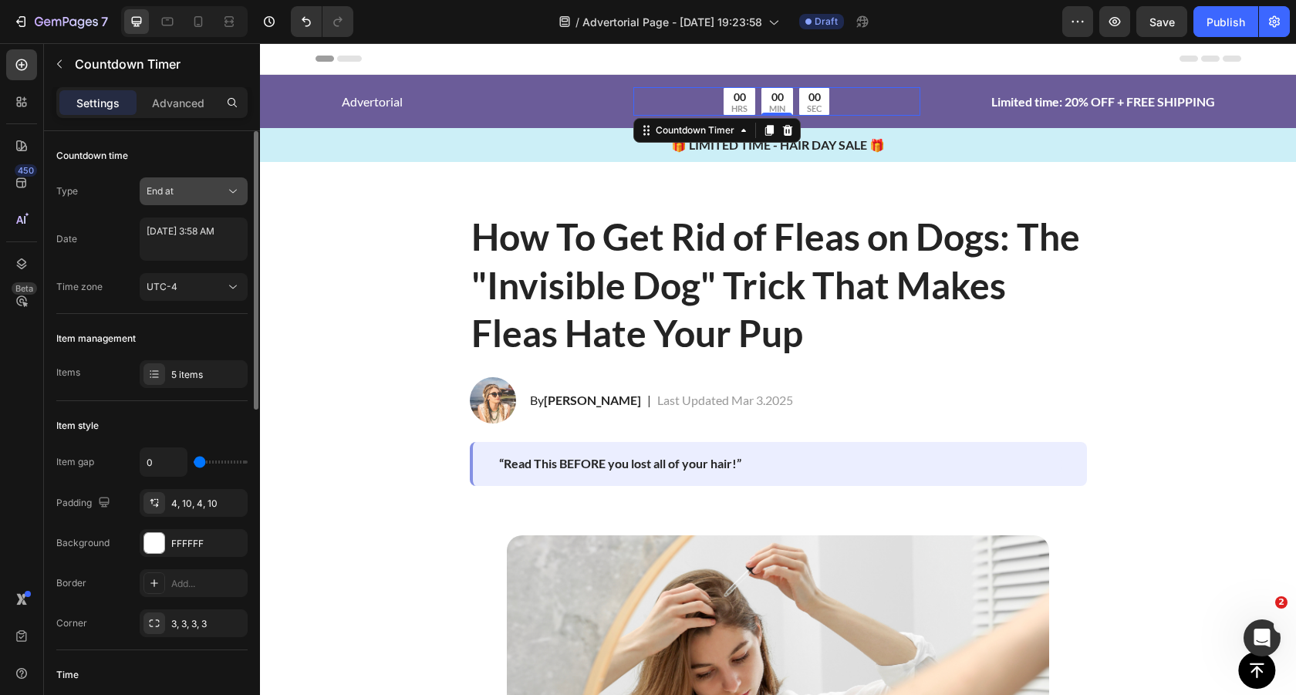
click at [191, 177] on button "End at" at bounding box center [194, 191] width 108 height 28
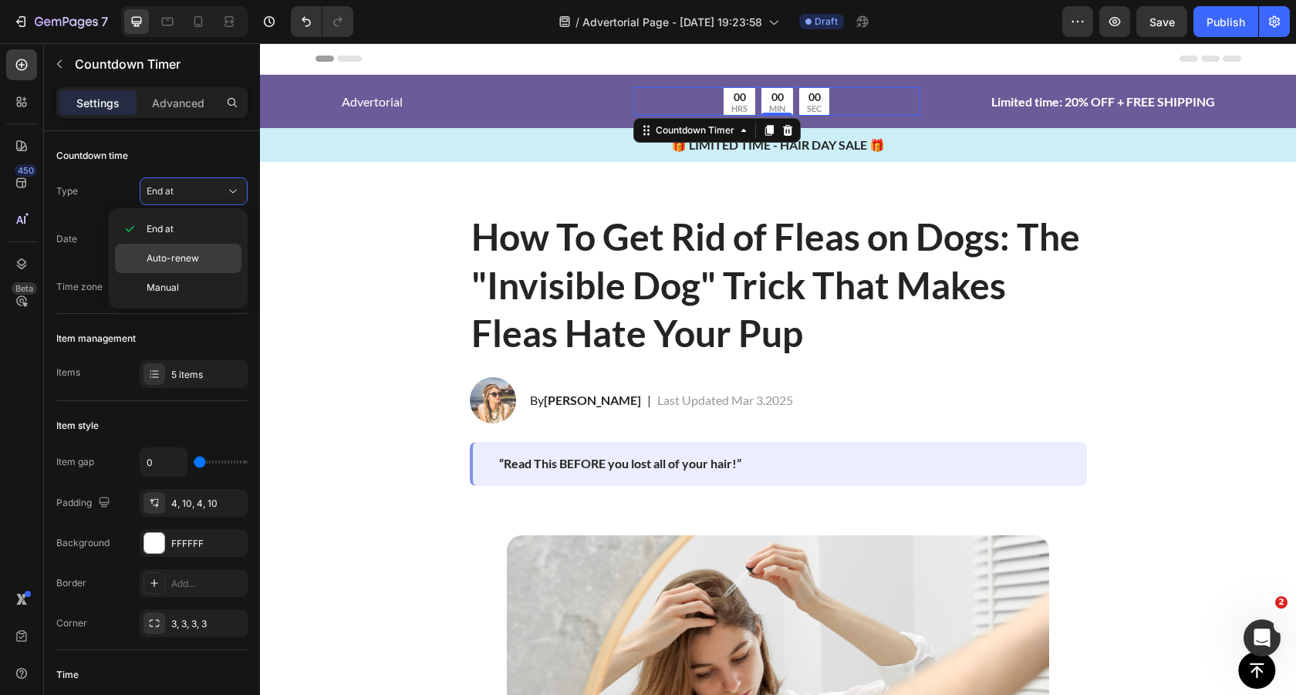
click at [203, 253] on p "Auto-renew" at bounding box center [191, 258] width 88 height 14
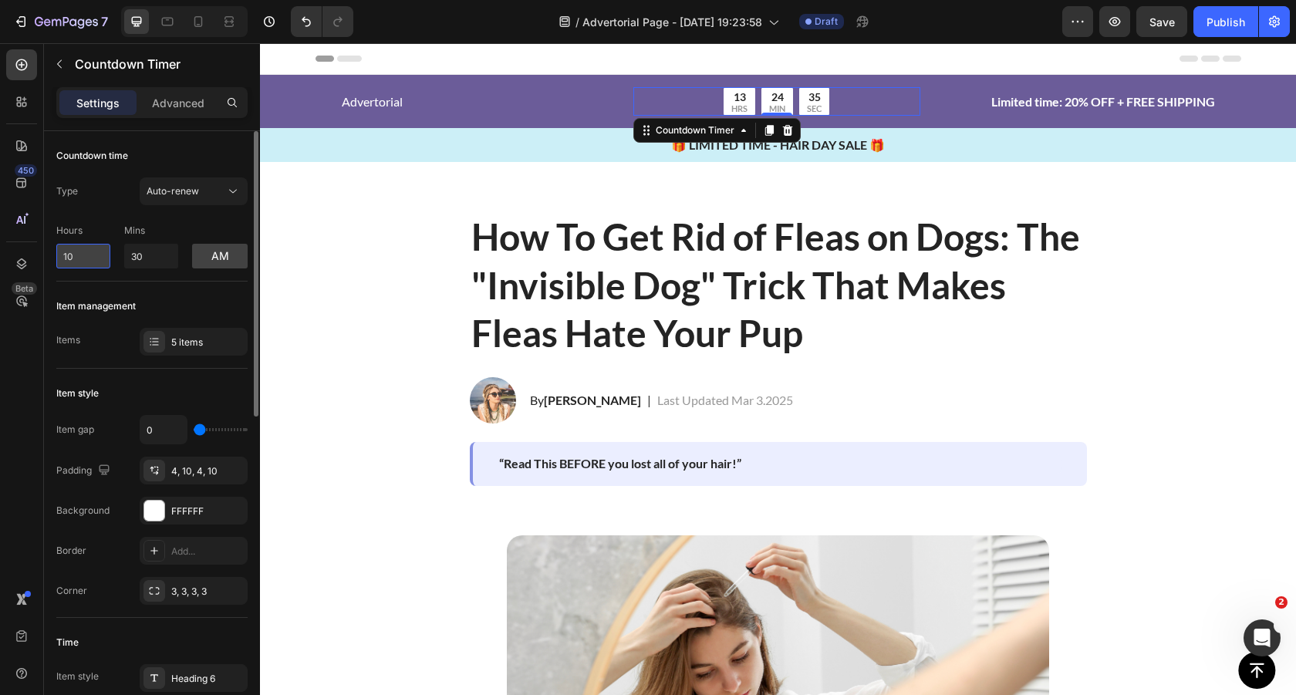
click at [85, 257] on input "10" at bounding box center [83, 256] width 54 height 25
click at [113, 185] on div "Type Auto-renew" at bounding box center [151, 191] width 191 height 28
click at [86, 255] on input "12" at bounding box center [83, 256] width 54 height 25
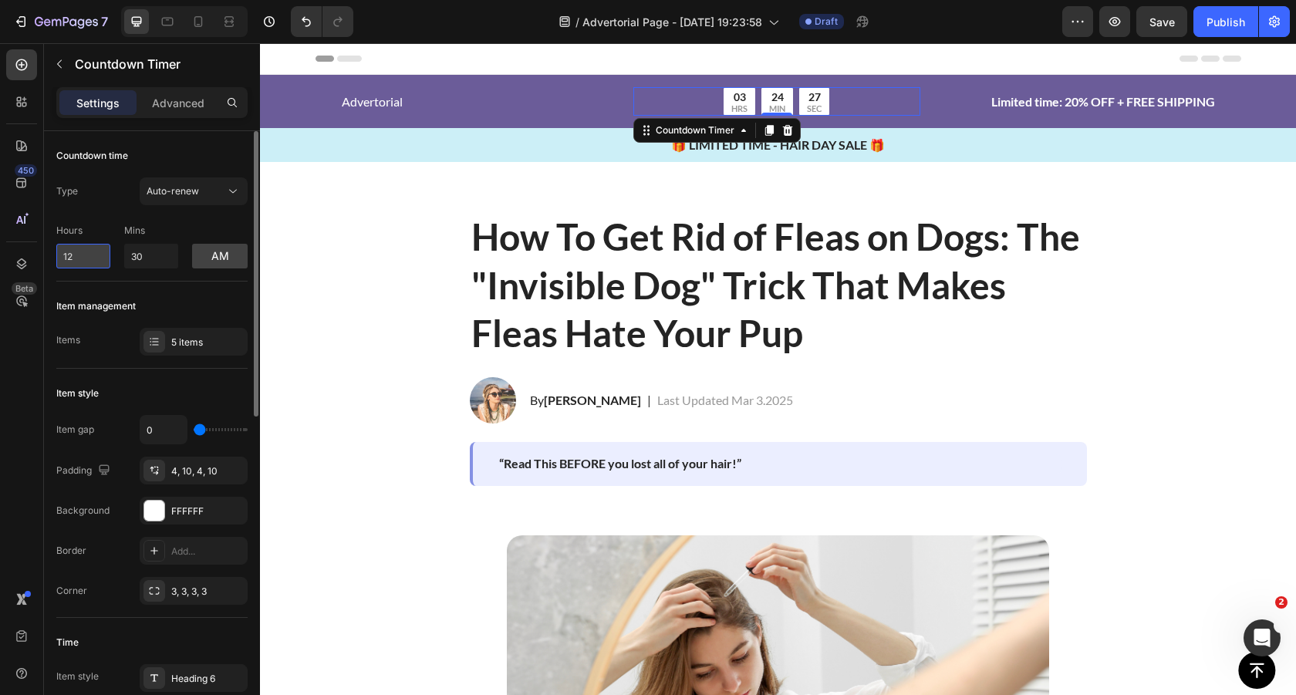
click at [86, 255] on input "12" at bounding box center [83, 256] width 54 height 25
click at [89, 257] on input "7" at bounding box center [83, 256] width 54 height 25
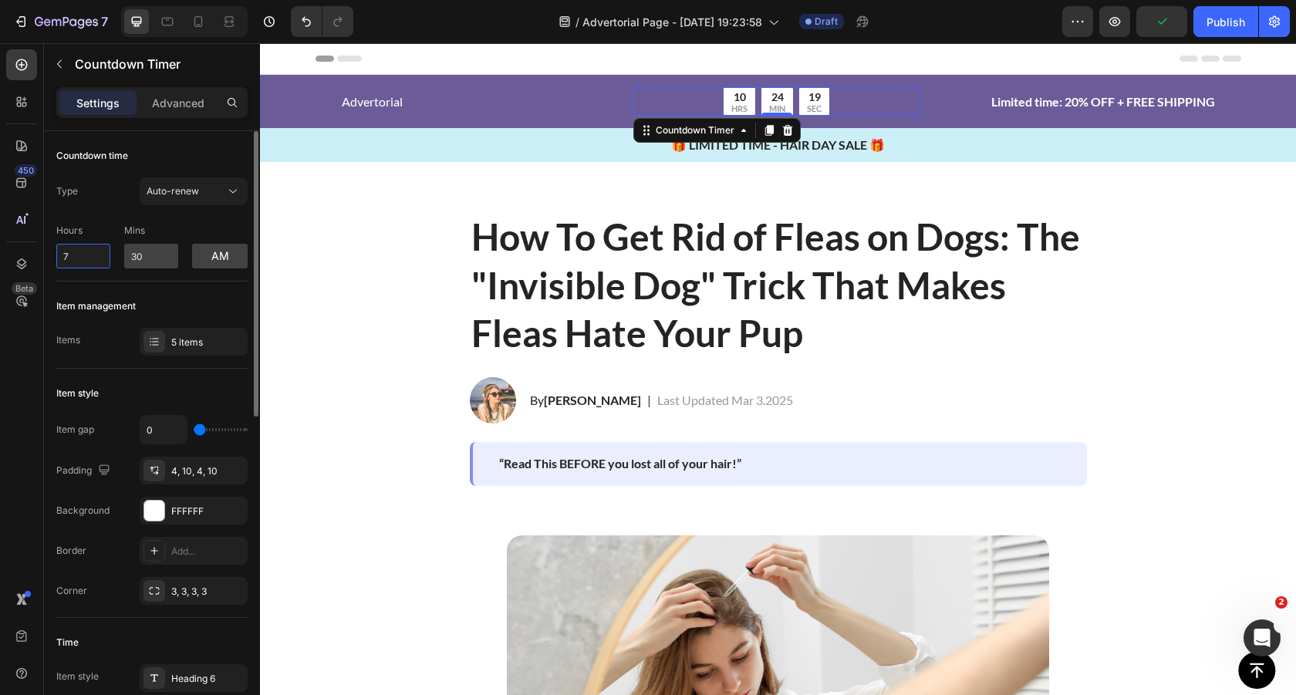
type input "7"
click at [155, 258] on input "30" at bounding box center [151, 256] width 54 height 25
type input "37"
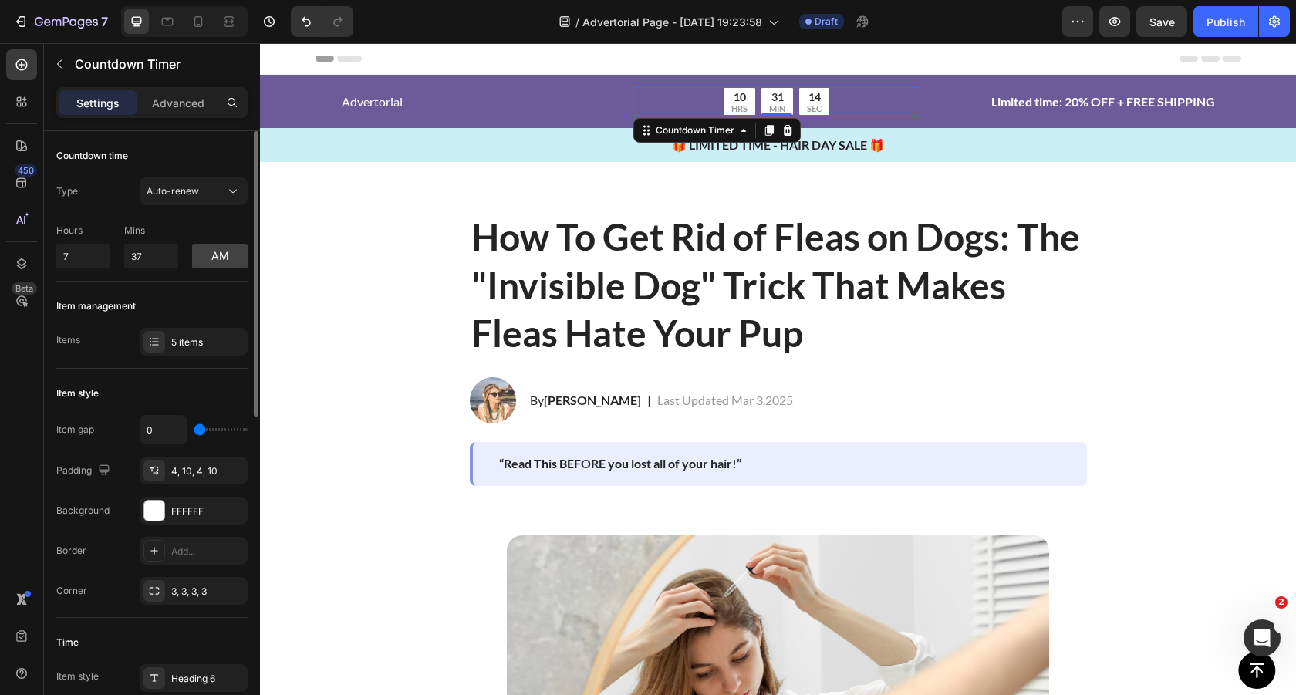
click at [219, 260] on button "am" at bounding box center [220, 256] width 56 height 25
click at [219, 259] on button "pm" at bounding box center [220, 256] width 56 height 25
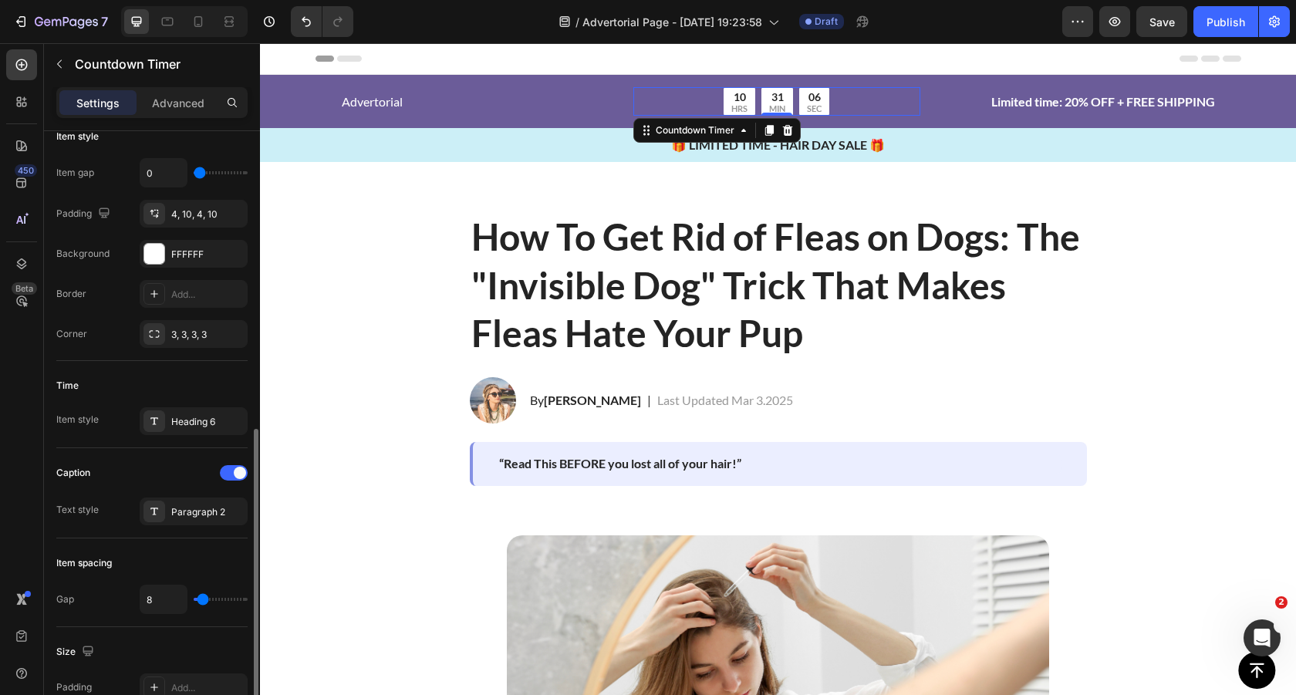
scroll to position [377, 0]
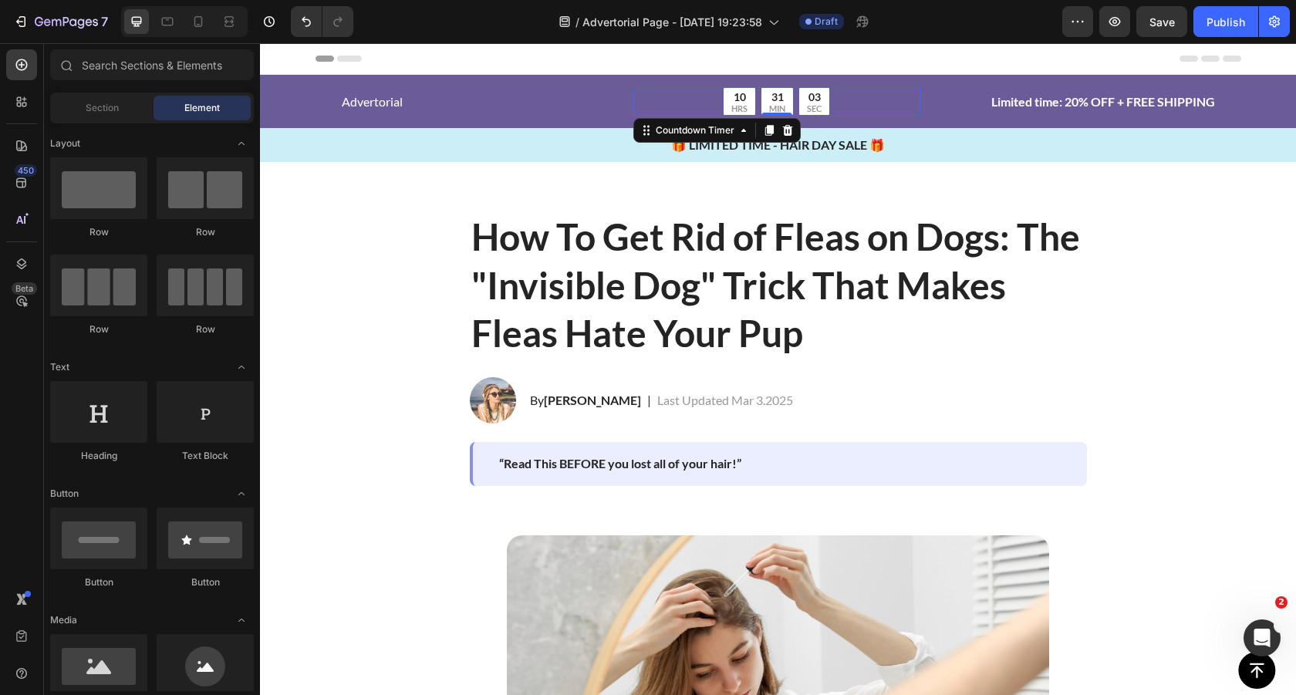
click at [862, 100] on div "10 HRS 31 MIN 03 SEC" at bounding box center [776, 101] width 287 height 29
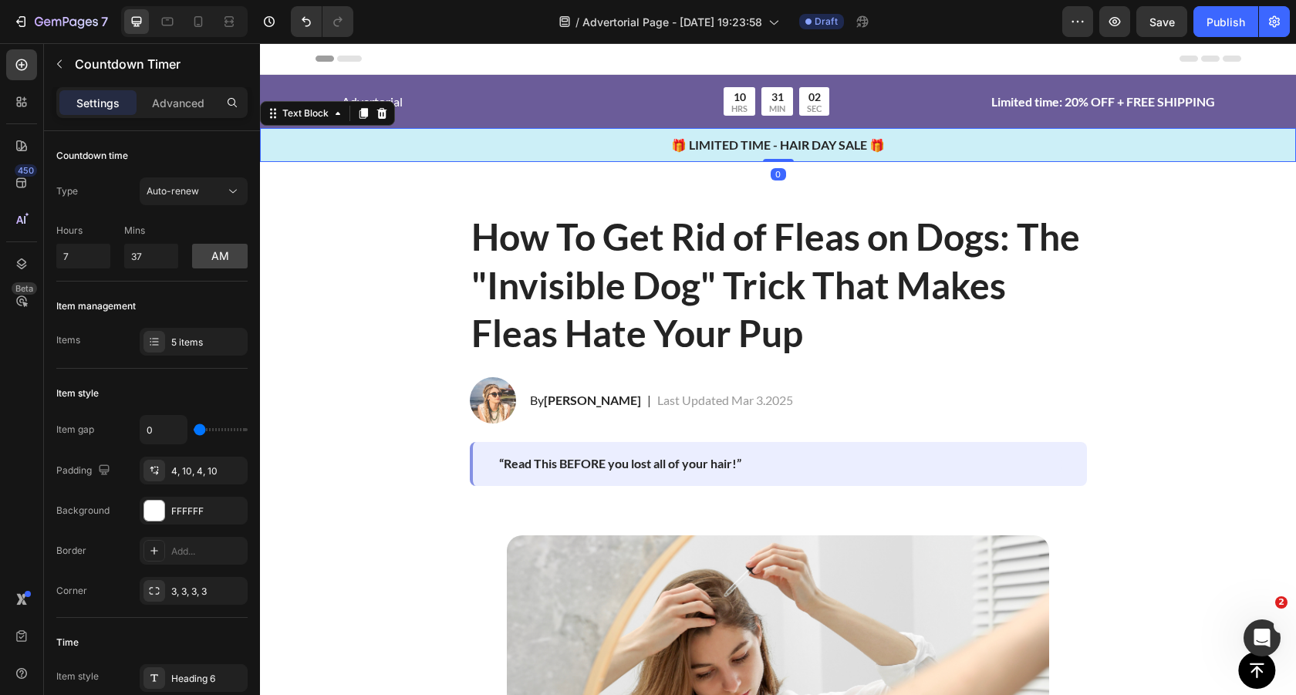
click at [555, 147] on p "🎁 LIMITED TIME - HAIR DAY SALE 🎁" at bounding box center [777, 145] width 1033 height 19
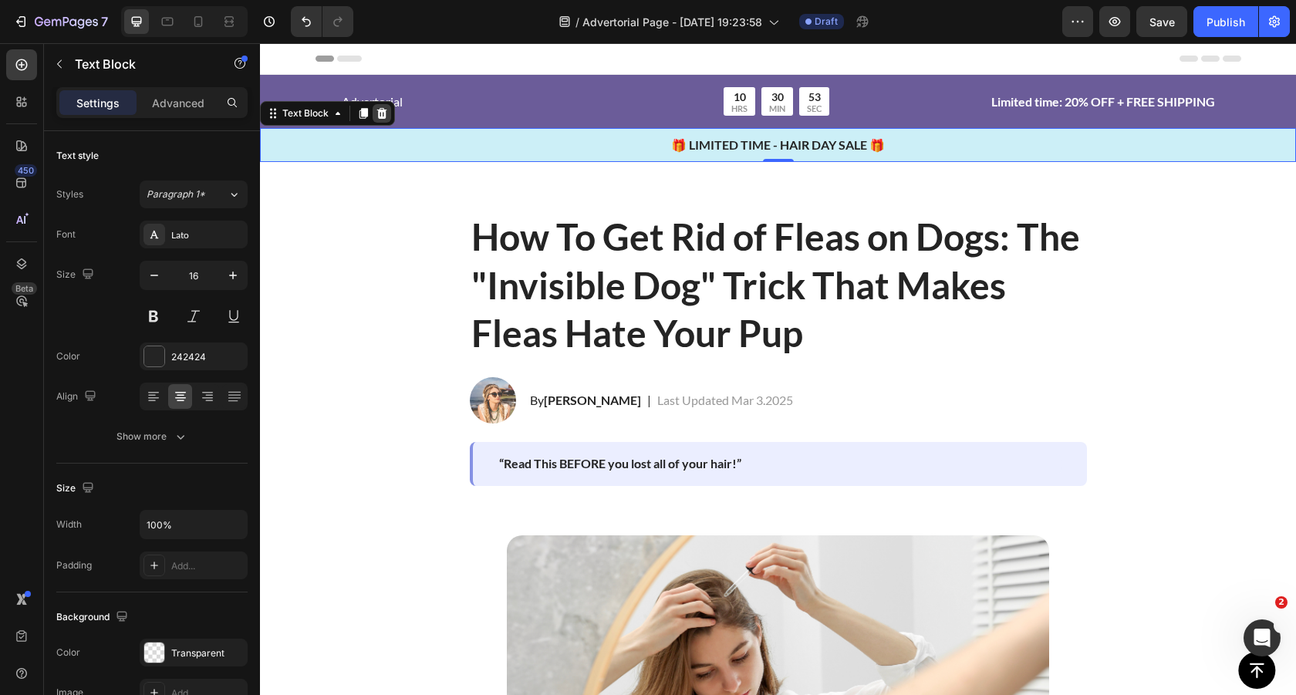
click at [383, 117] on icon at bounding box center [382, 113] width 10 height 11
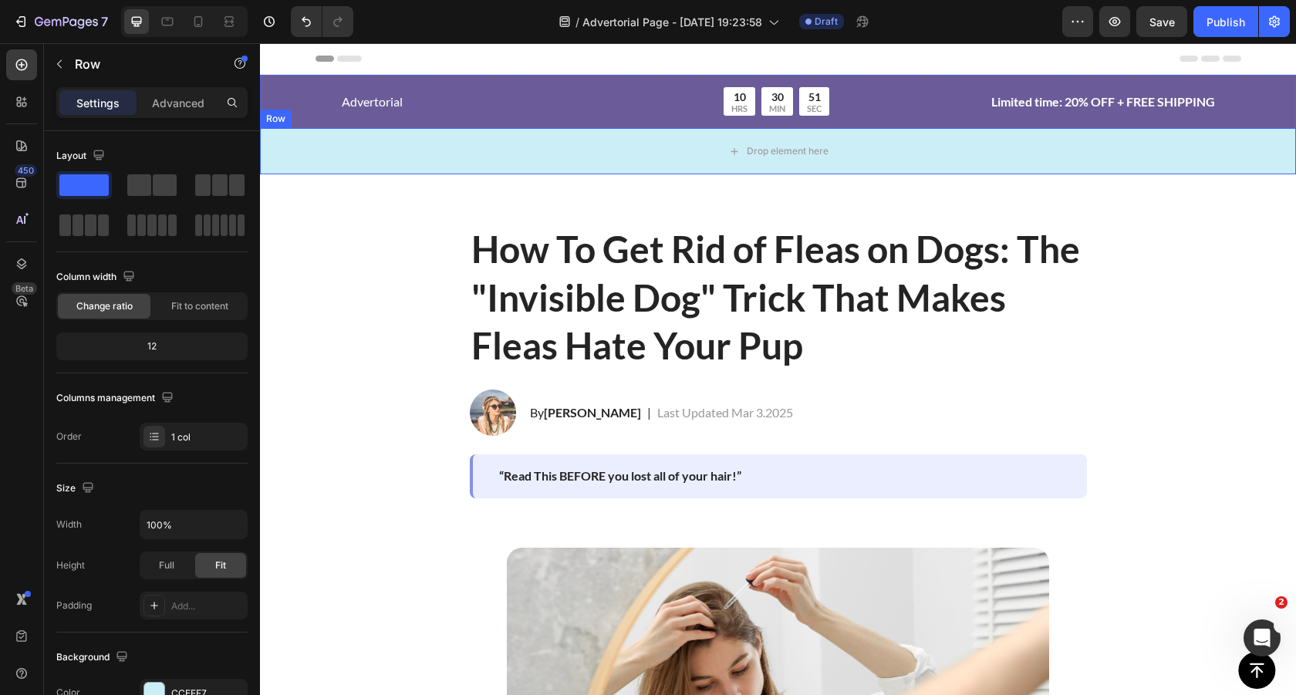
click at [279, 120] on div "Row" at bounding box center [275, 119] width 25 height 14
click at [354, 119] on icon at bounding box center [355, 113] width 12 height 12
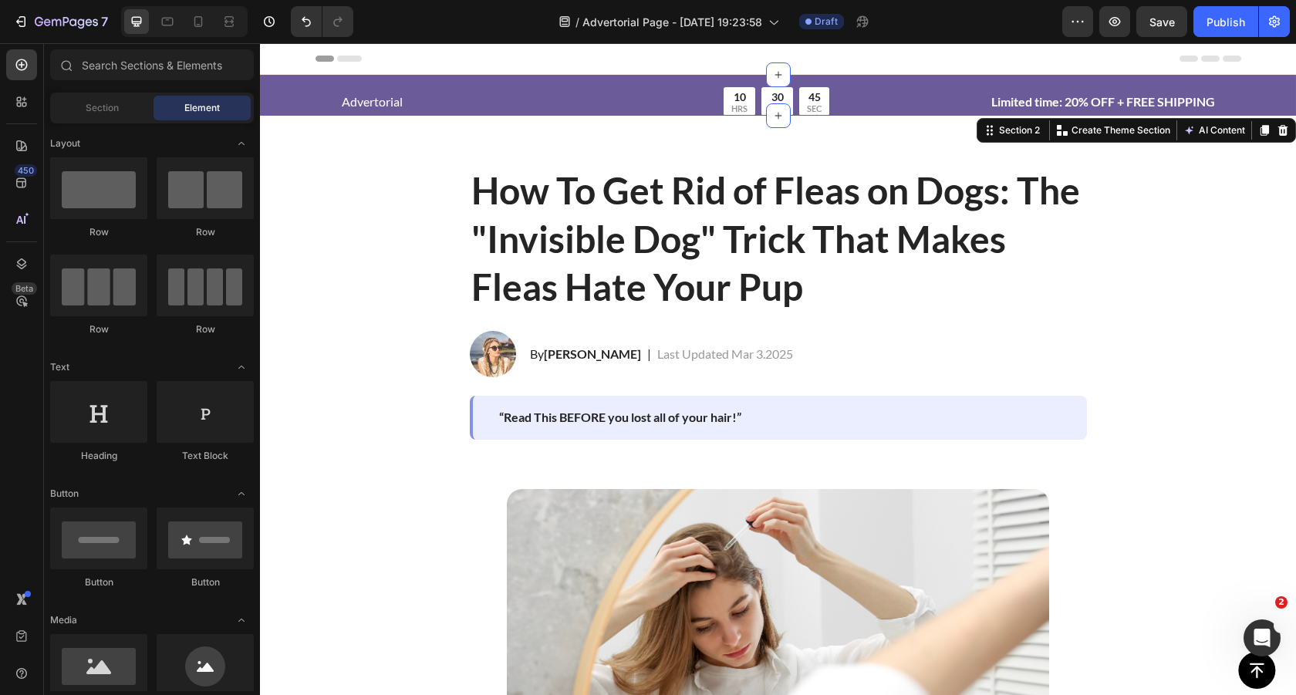
click at [289, 91] on div "Advertorial Text Block 10 HRS 30 MIN 45 SEC Countdown Timer Row Limited time: 2…" at bounding box center [778, 101] width 1036 height 29
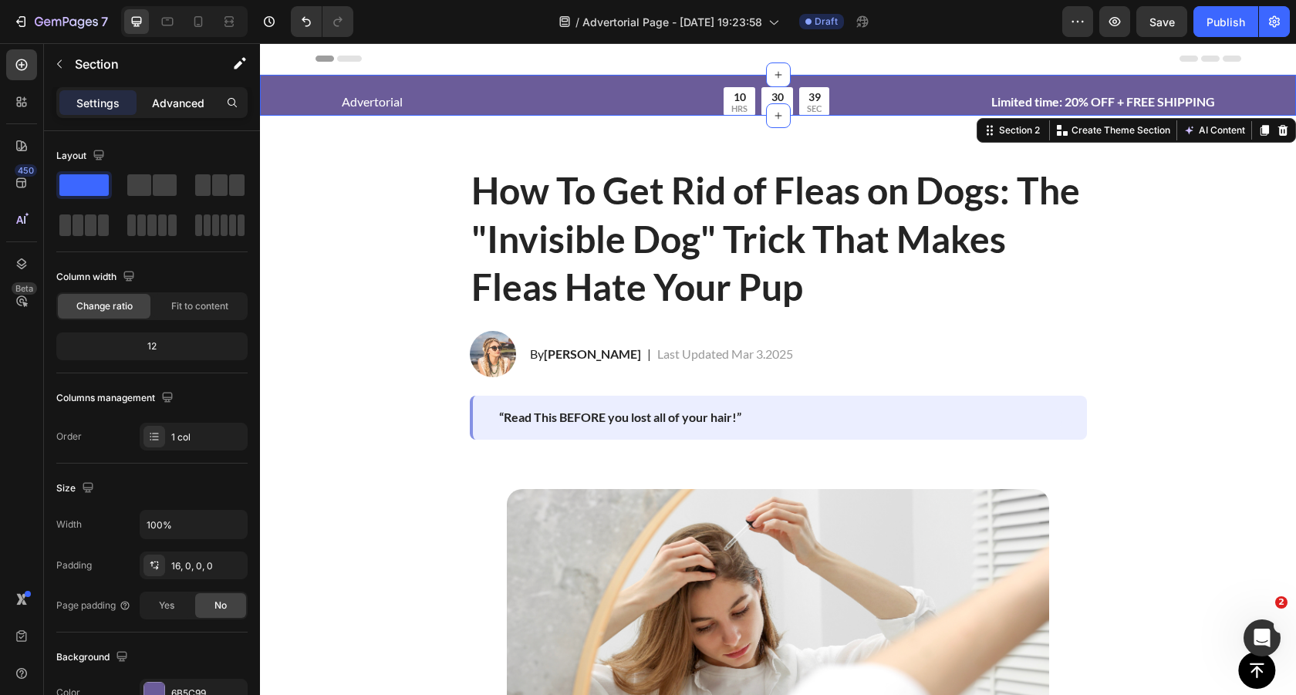
click at [174, 103] on p "Advanced" at bounding box center [178, 103] width 52 height 16
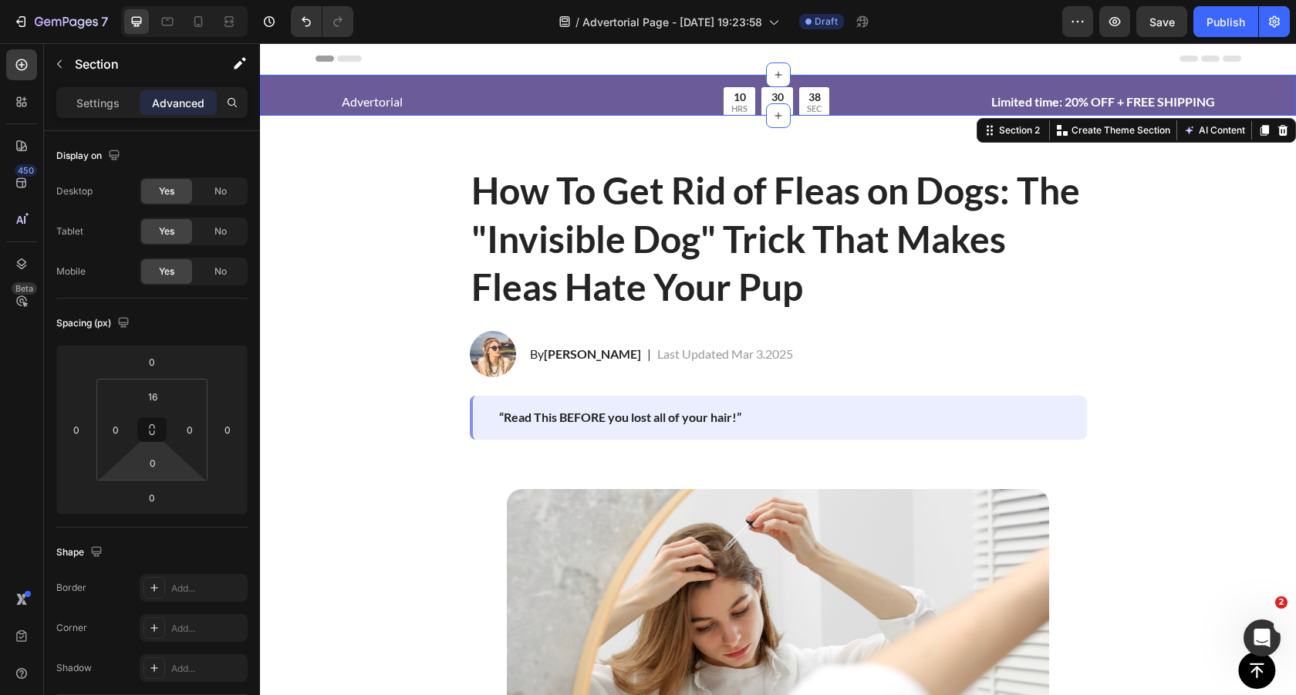
click at [165, 0] on html "7 Version history / Advertorial Page - [DATE] 19:23:58 Draft Preview Save Publi…" at bounding box center [648, 0] width 1296 height 0
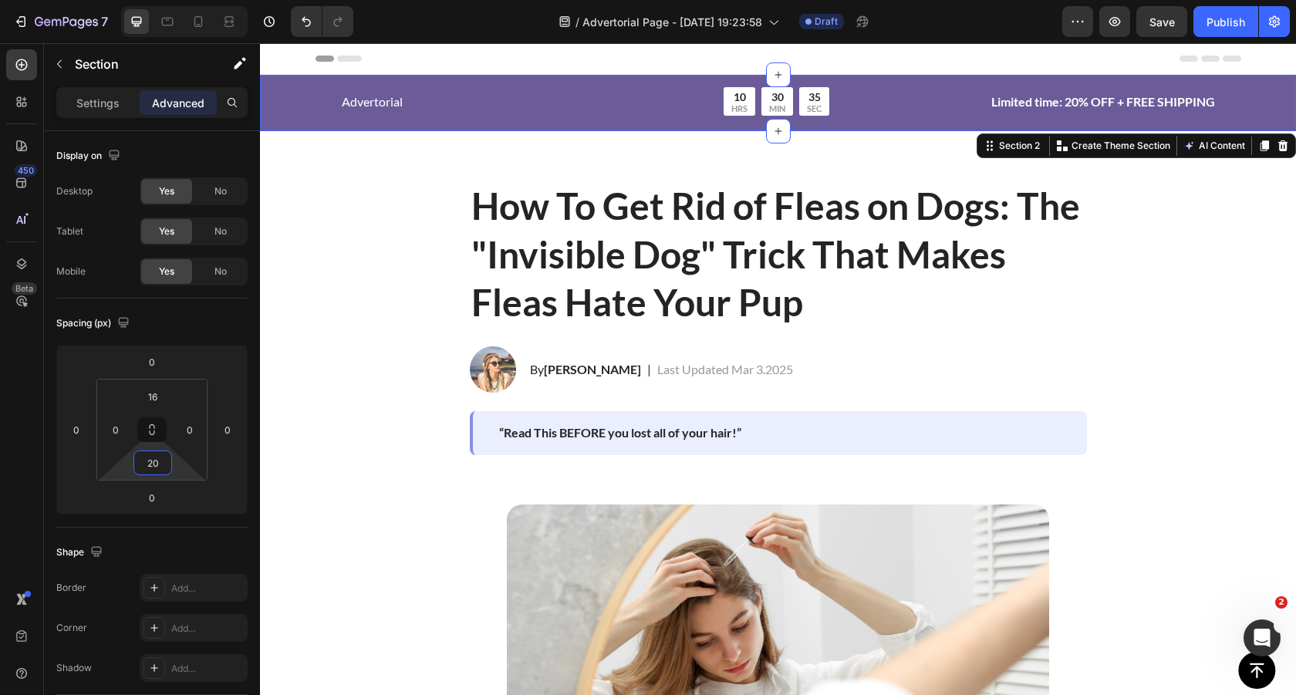
type input "2"
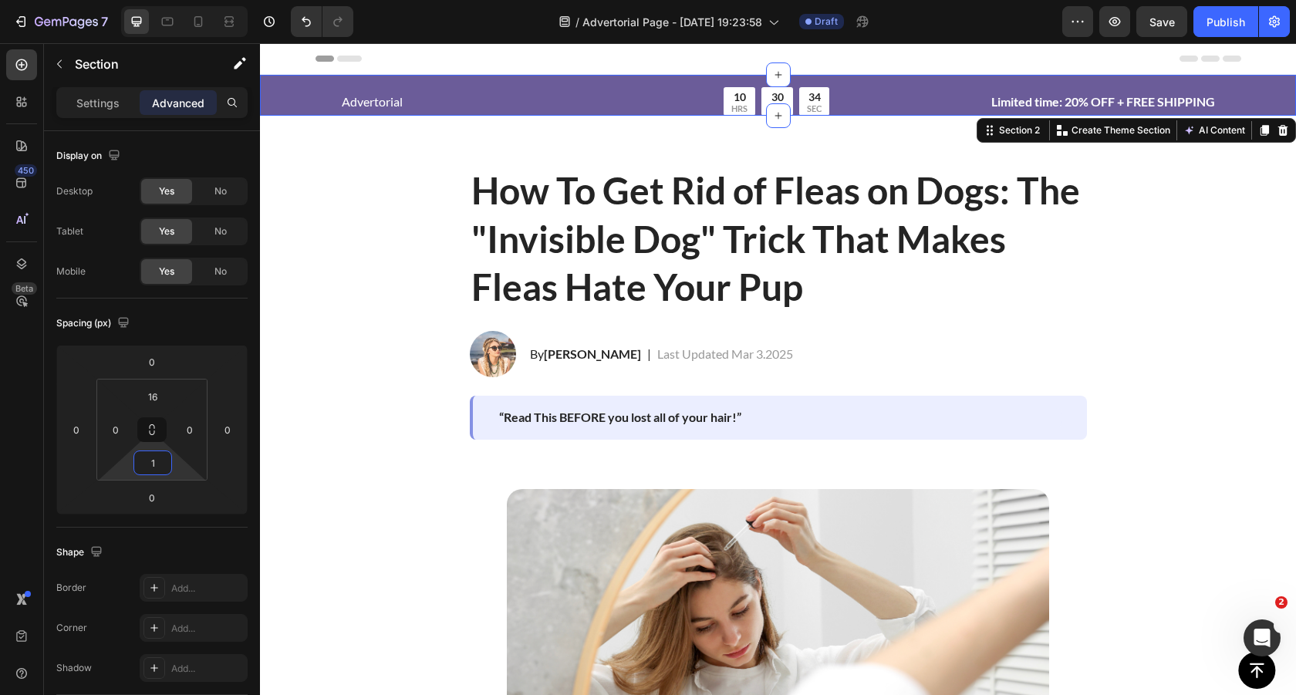
type input "10"
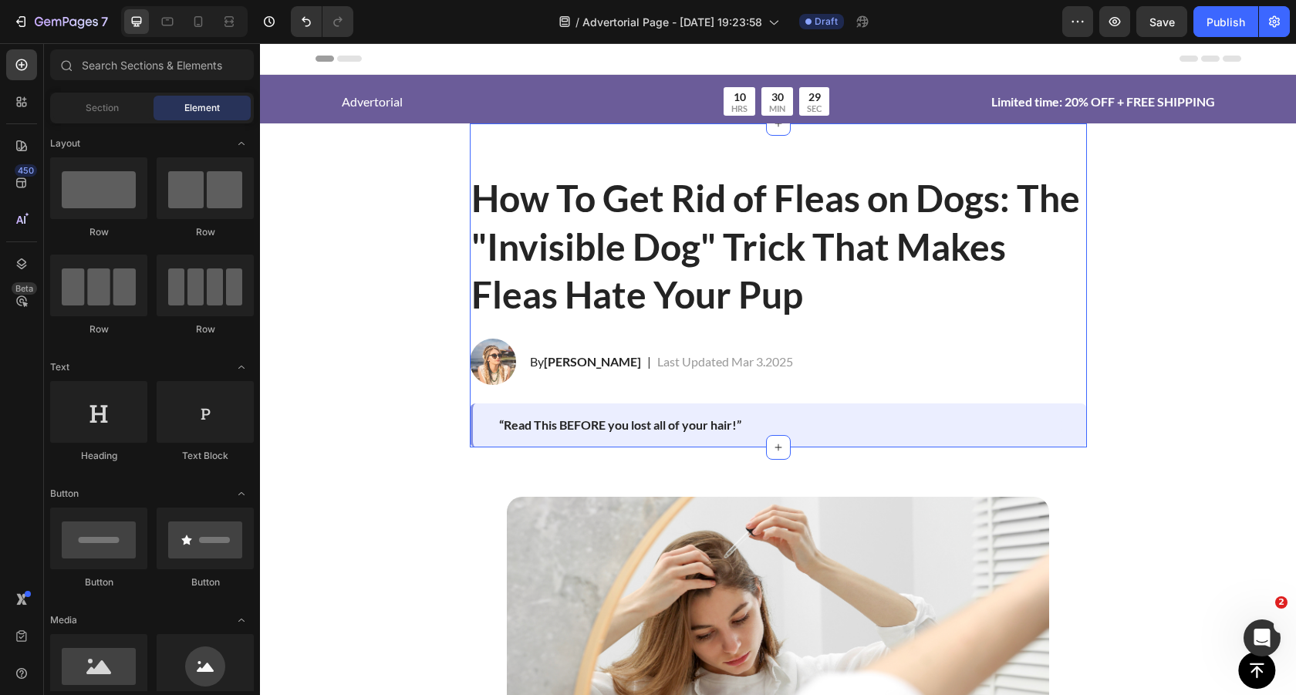
click at [686, 160] on div "How To Get Rid of Fleas on Dogs: The "Invisible Dog" Trick That Makes Fleas Hat…" at bounding box center [778, 285] width 617 height 324
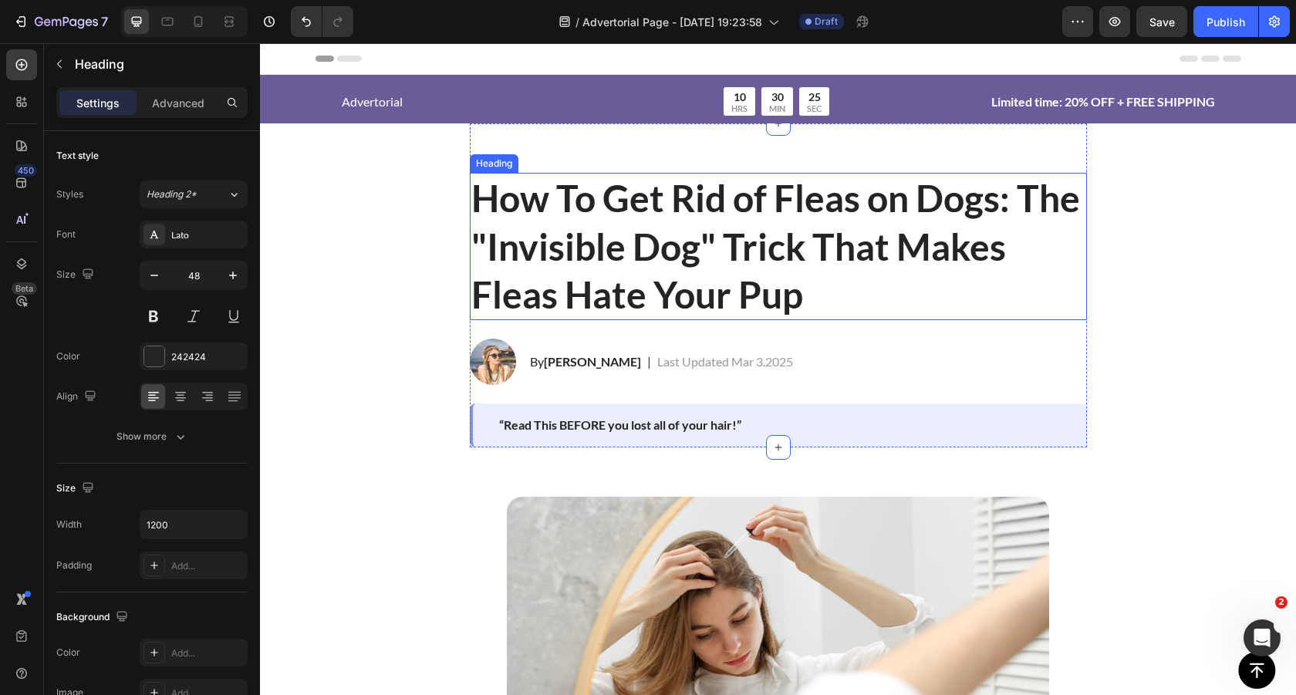
click at [661, 199] on p "How To Get Rid of Fleas on Dogs: The "Invisible Dog" Trick That Makes Fleas Hat…" at bounding box center [778, 246] width 614 height 144
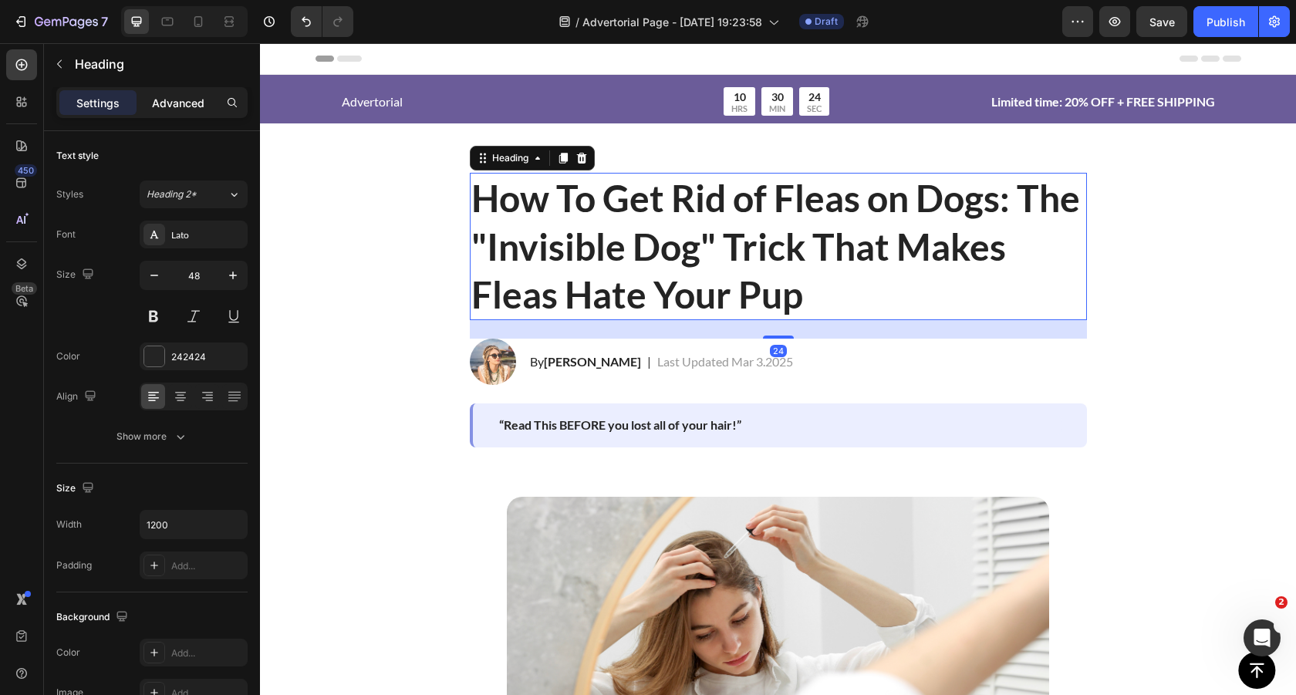
click at [187, 102] on p "Advanced" at bounding box center [178, 103] width 52 height 16
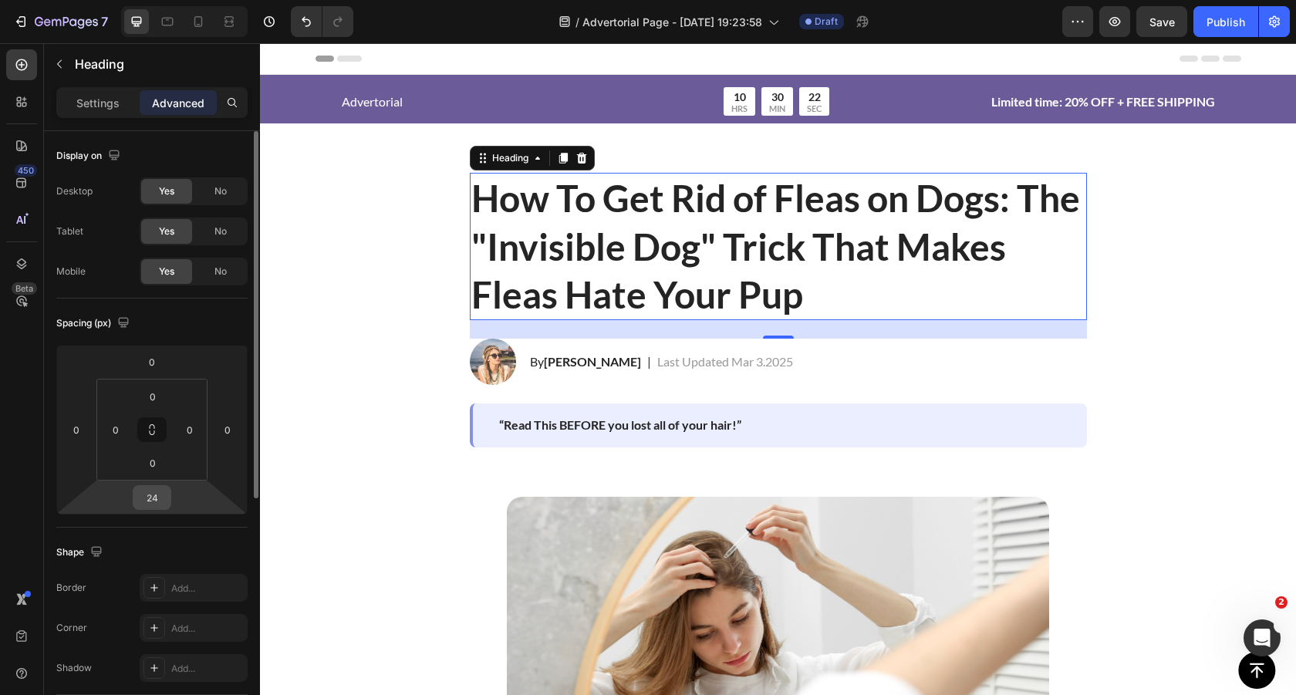
click at [161, 499] on input "24" at bounding box center [152, 497] width 31 height 23
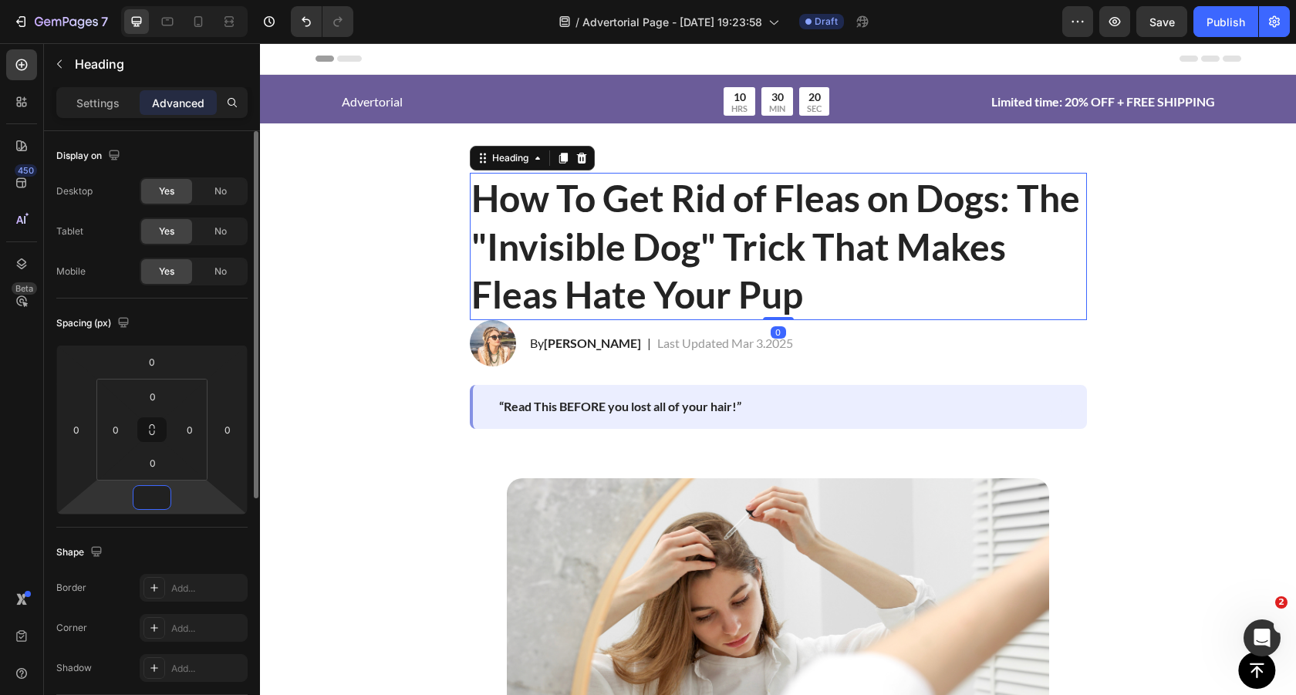
type input "24"
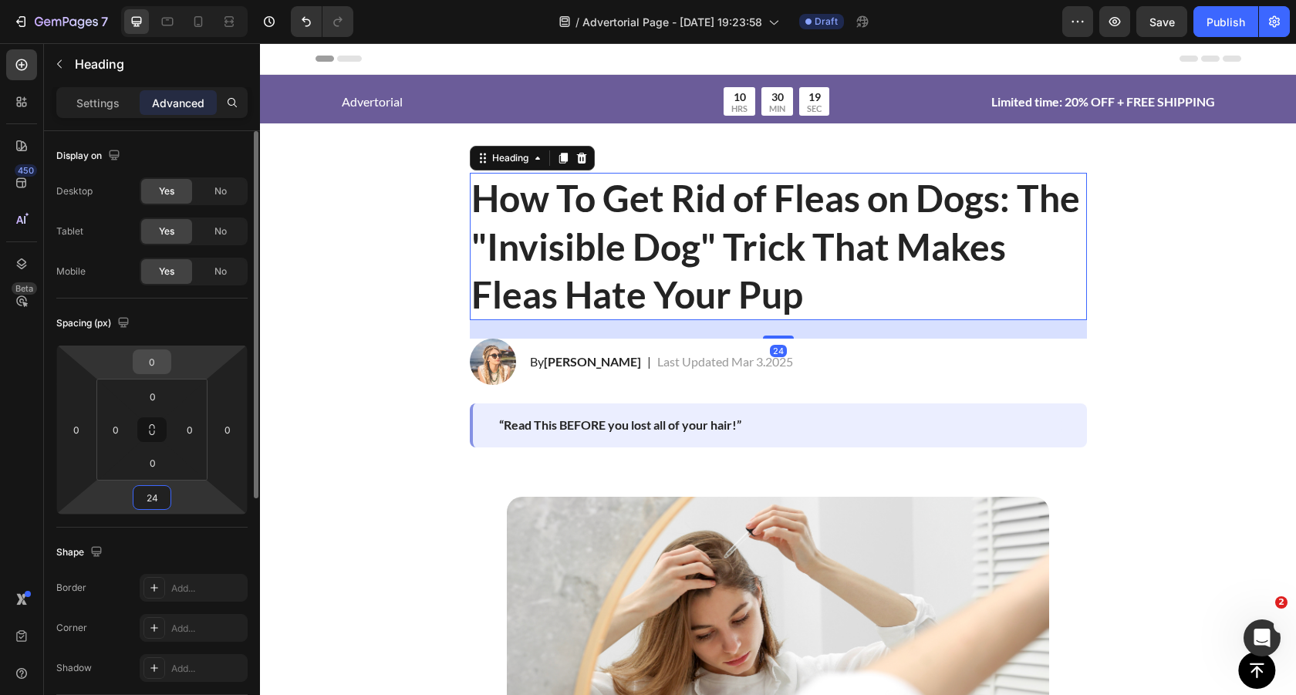
click at [160, 363] on input "0" at bounding box center [152, 361] width 31 height 23
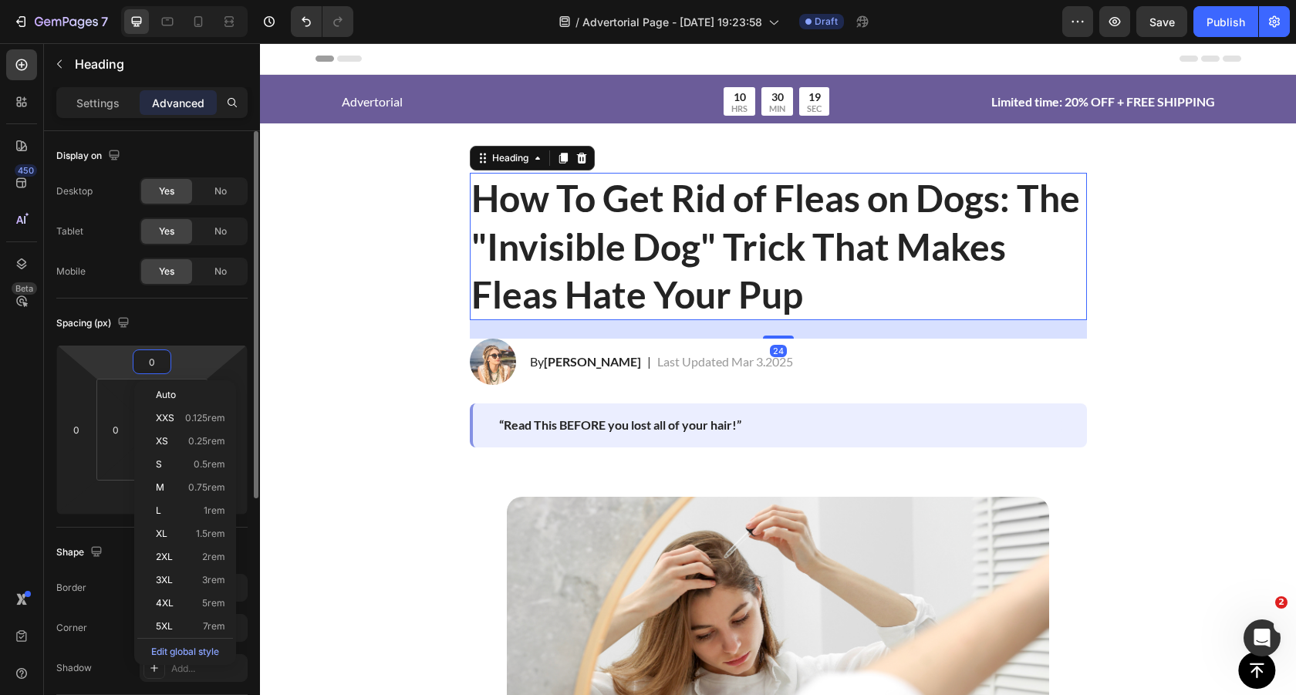
click at [160, 363] on input "0" at bounding box center [152, 361] width 31 height 23
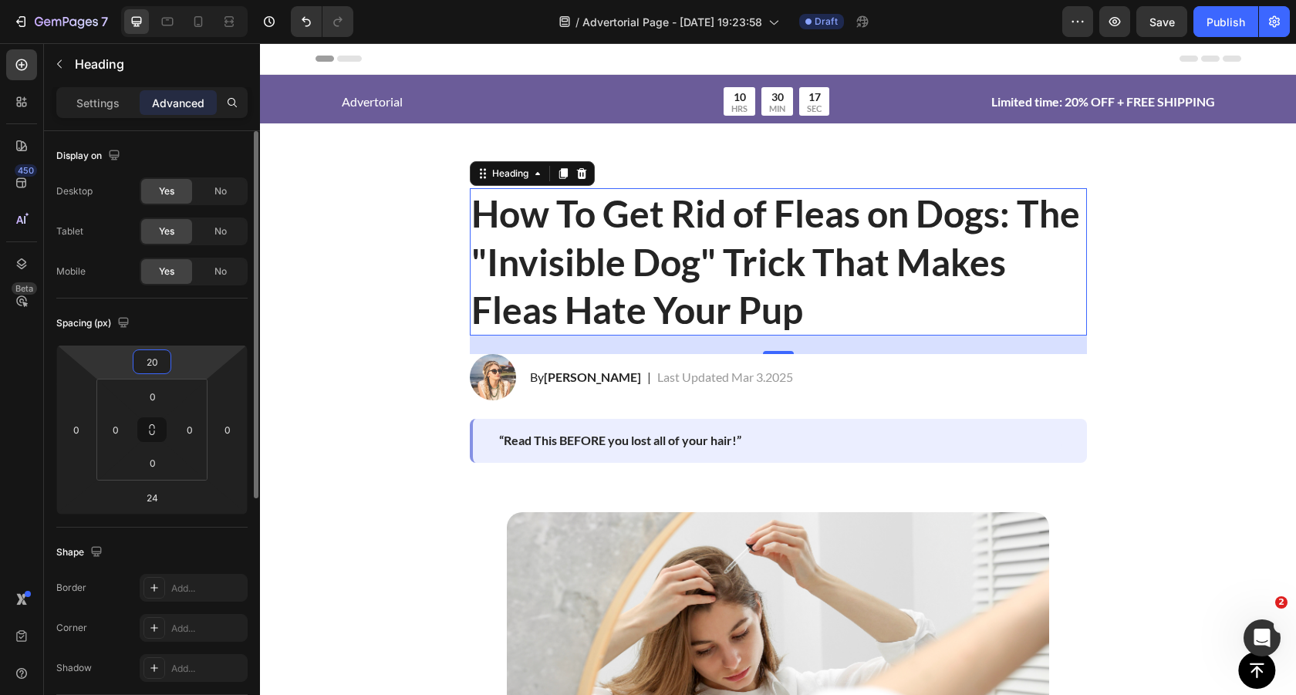
type input "2"
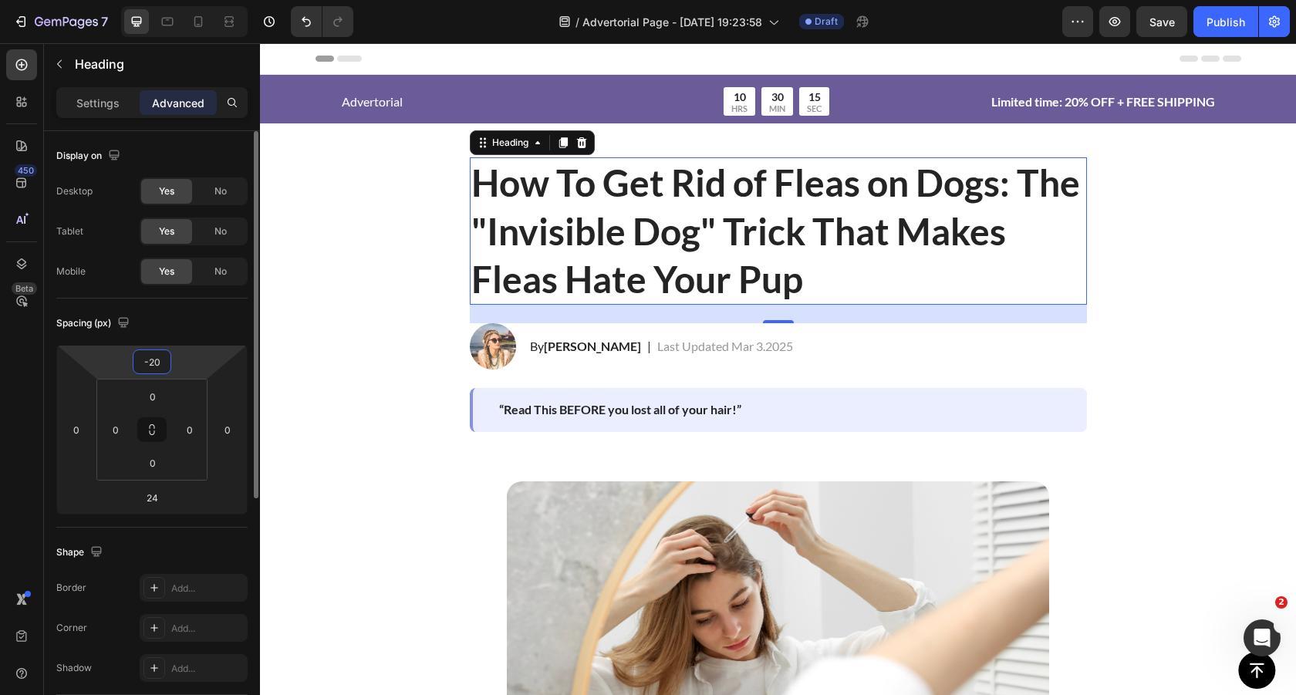
type input "-2"
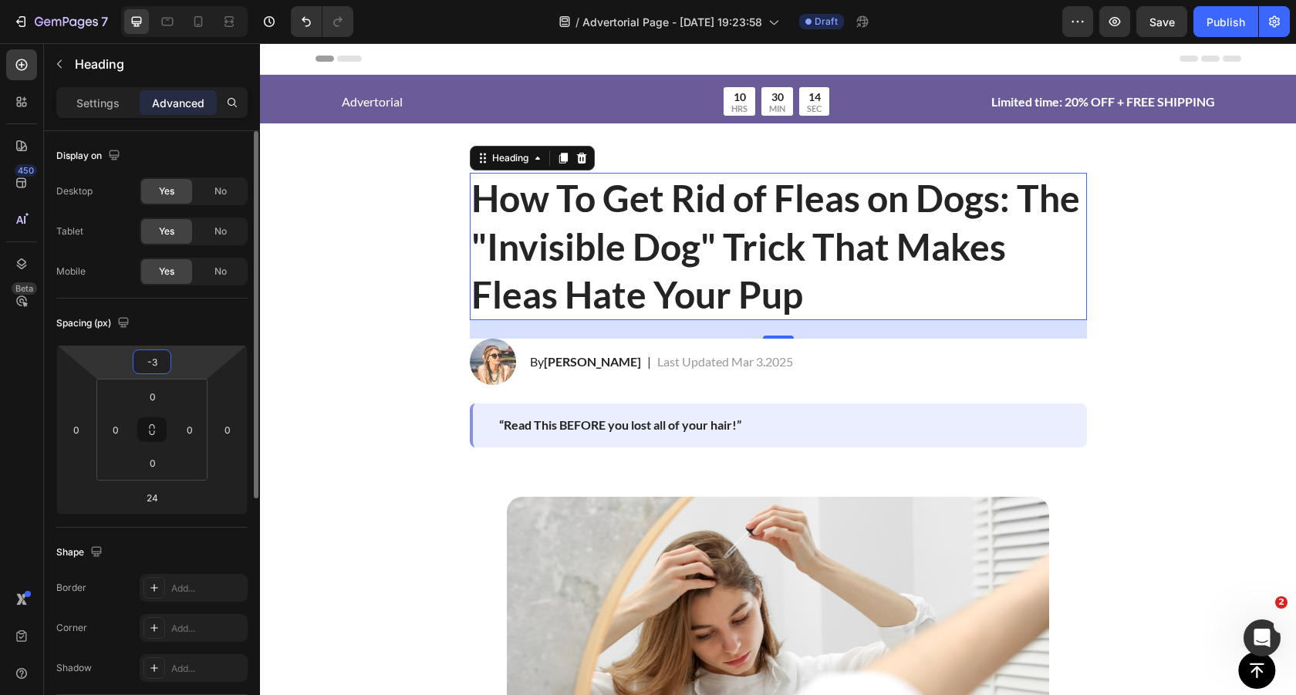
type input "-30"
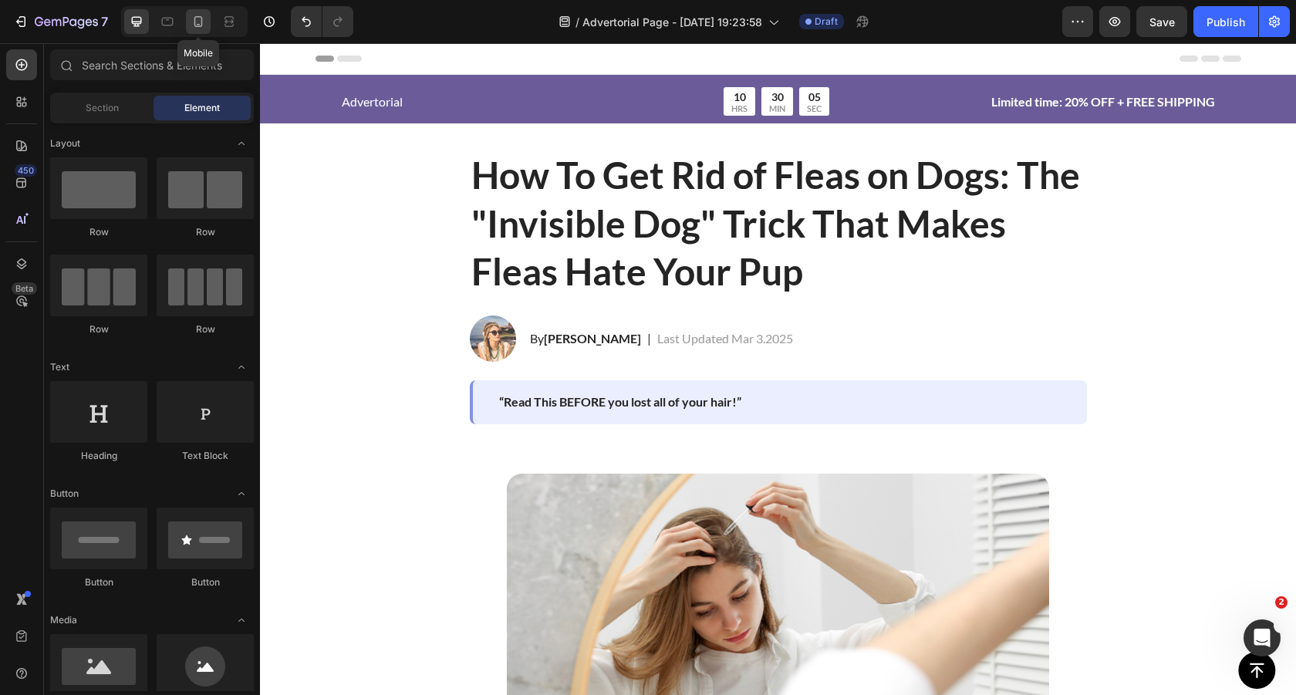
click at [198, 22] on icon at bounding box center [198, 21] width 15 height 15
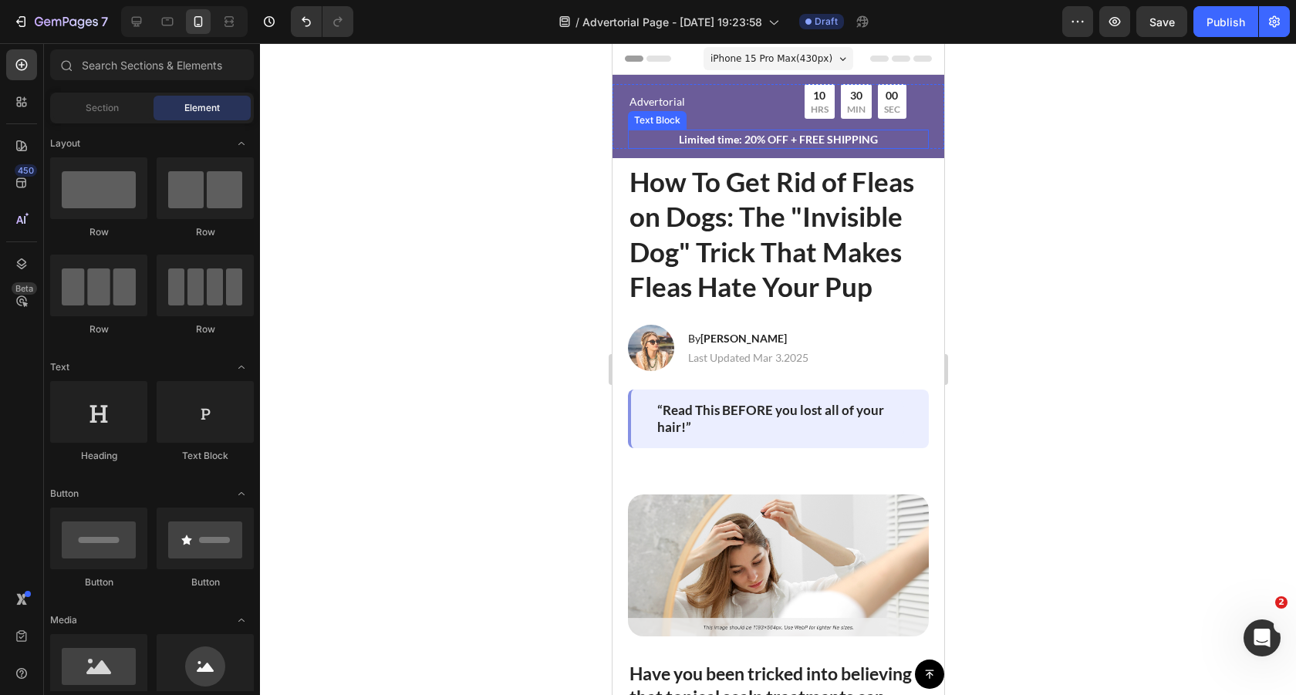
click at [787, 138] on p "Limited time: 20% OFF + FREE SHIPPING" at bounding box center [778, 139] width 298 height 16
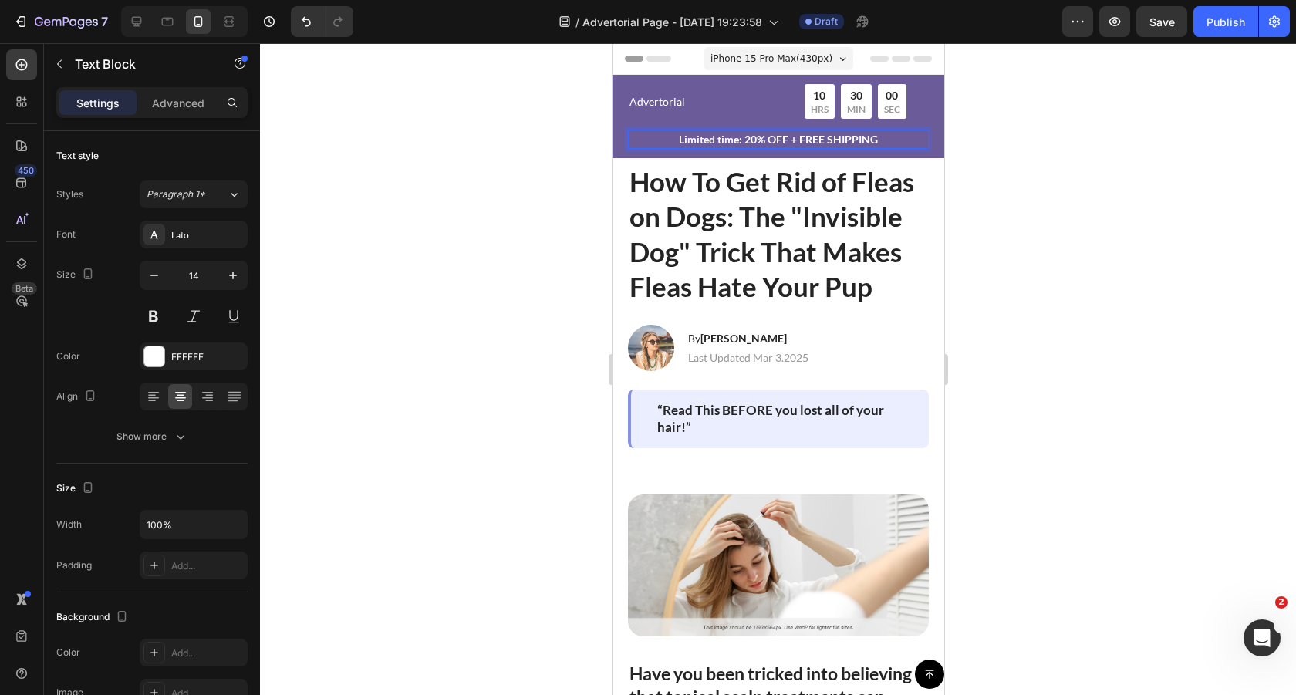
click at [787, 138] on p "Limited time: 20% OFF + FREE SHIPPING" at bounding box center [778, 139] width 298 height 16
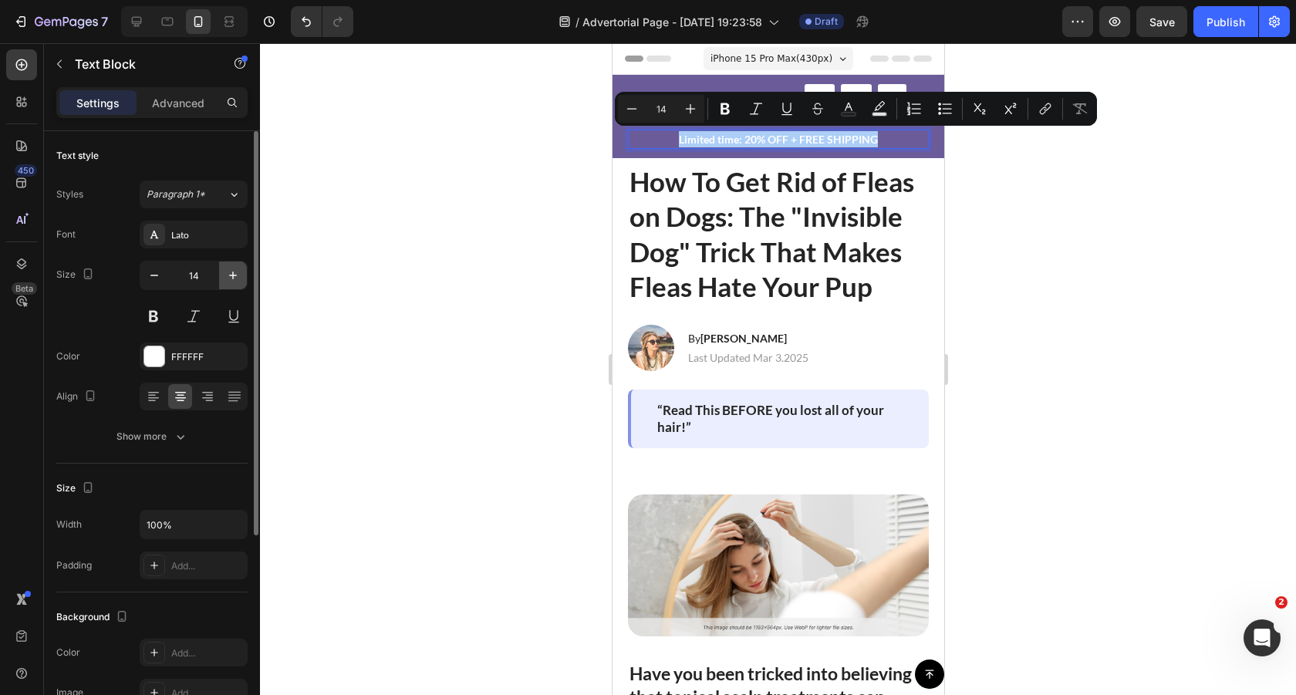
click at [235, 275] on icon "button" at bounding box center [233, 275] width 8 height 8
type input "15"
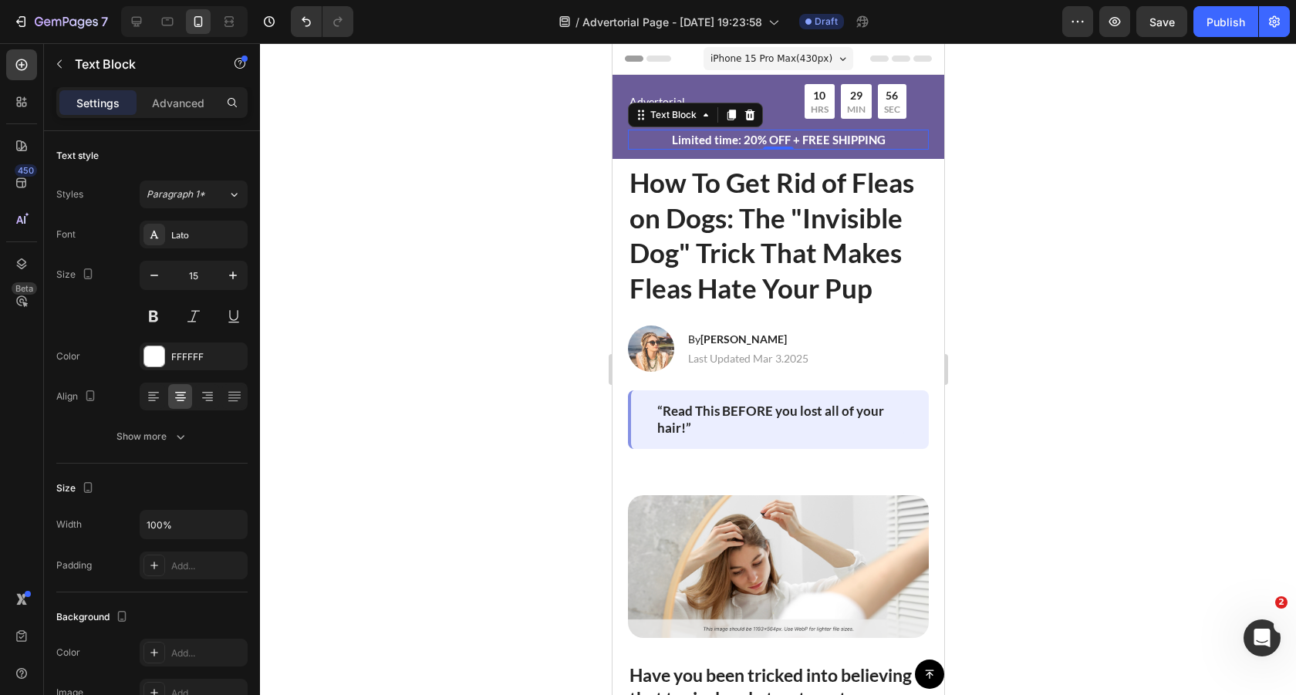
click at [545, 219] on div at bounding box center [778, 369] width 1036 height 652
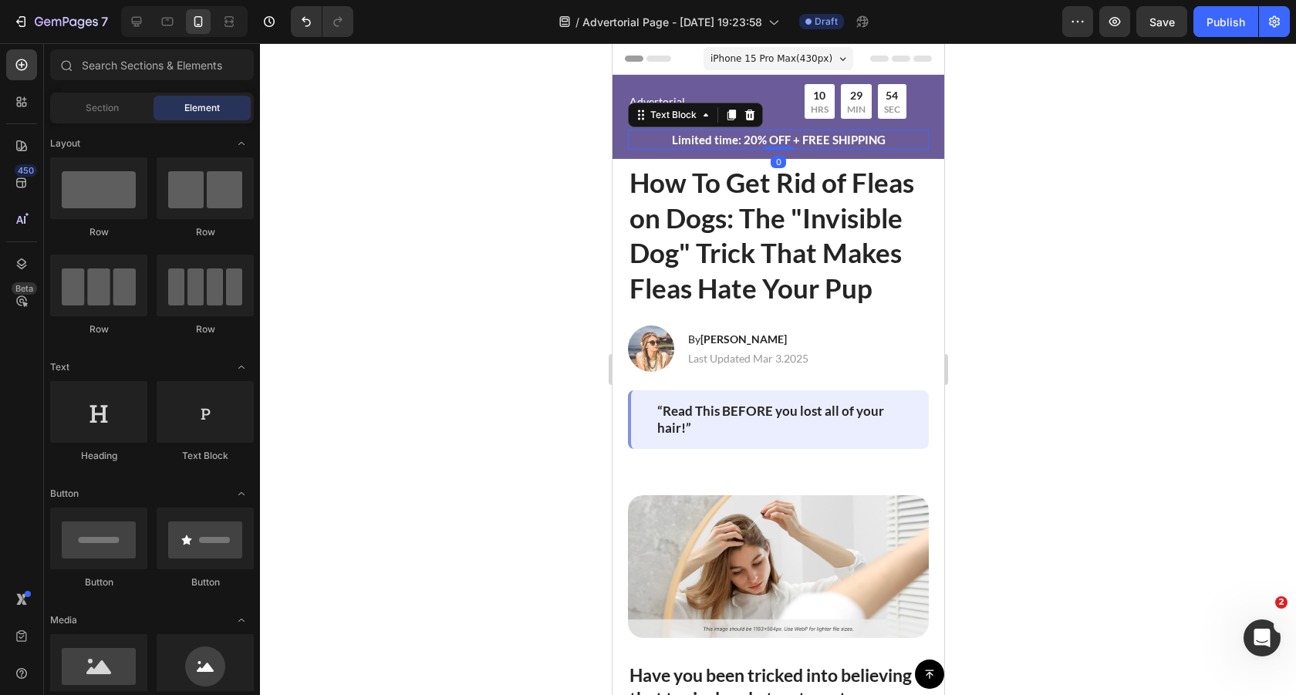
click at [835, 137] on p "Limited time: 20% OFF + FREE SHIPPING" at bounding box center [778, 140] width 298 height 18
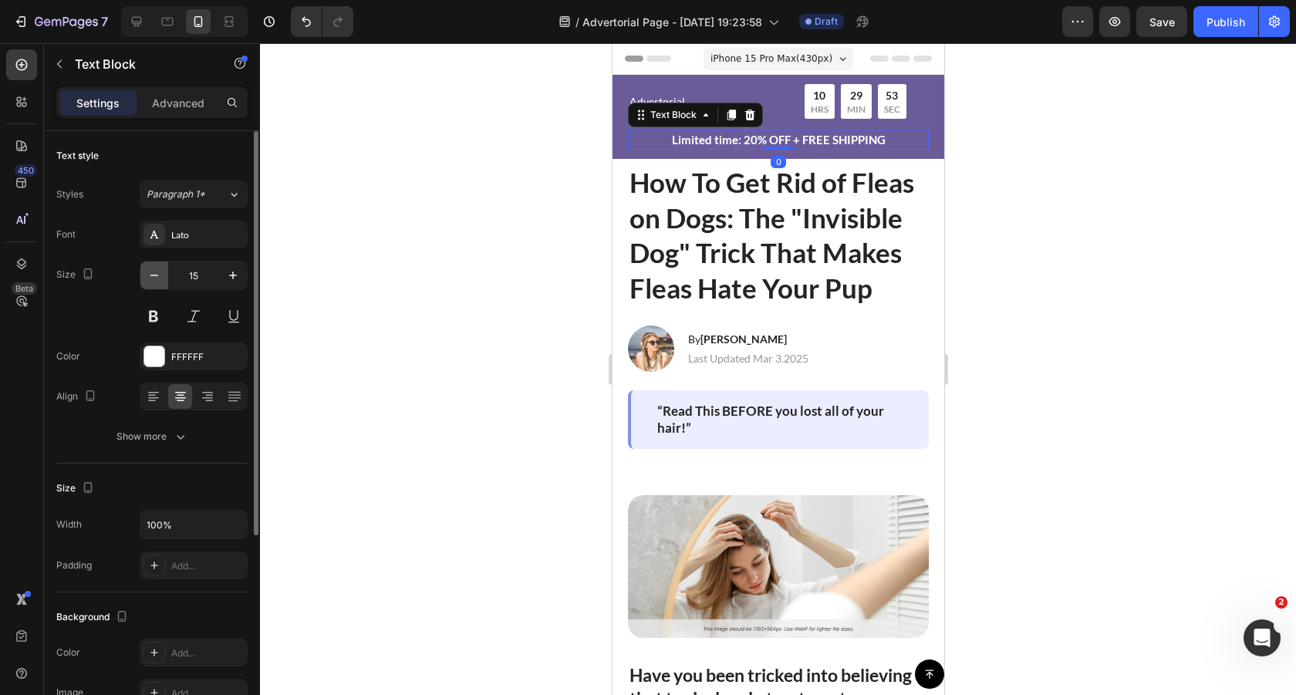
click at [161, 279] on icon "button" at bounding box center [154, 275] width 15 height 15
type input "14"
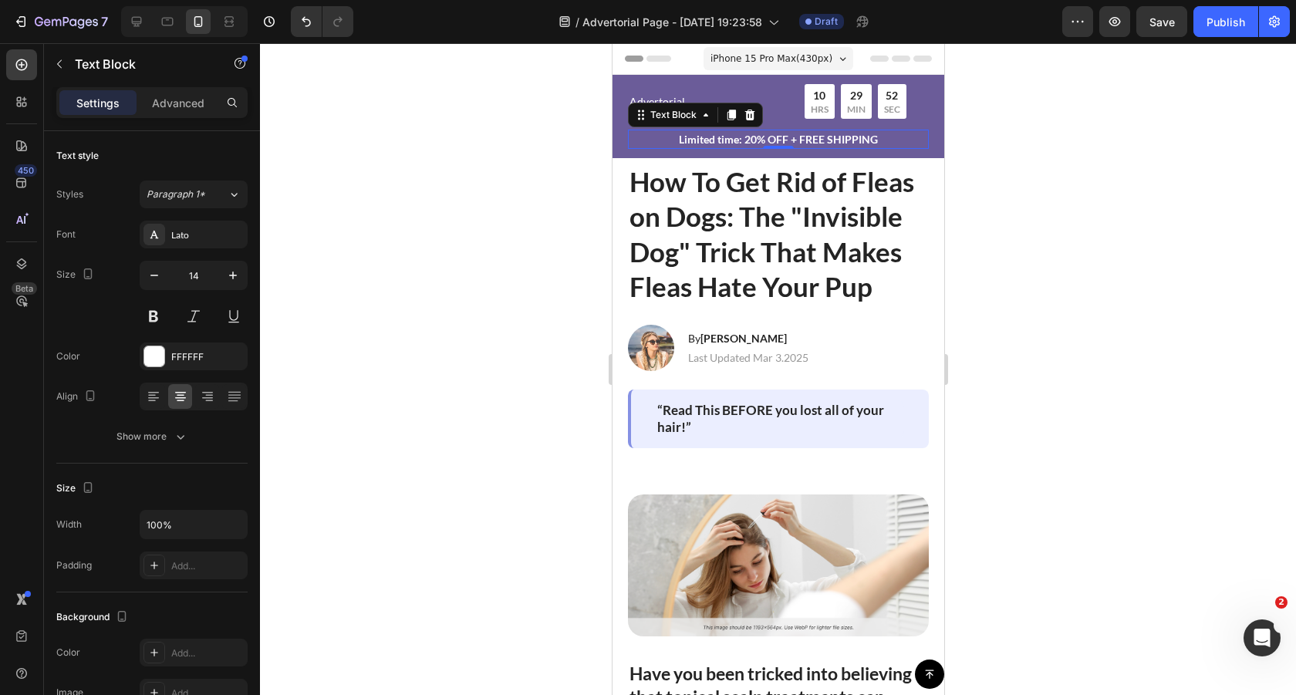
click at [1102, 209] on div at bounding box center [778, 369] width 1036 height 652
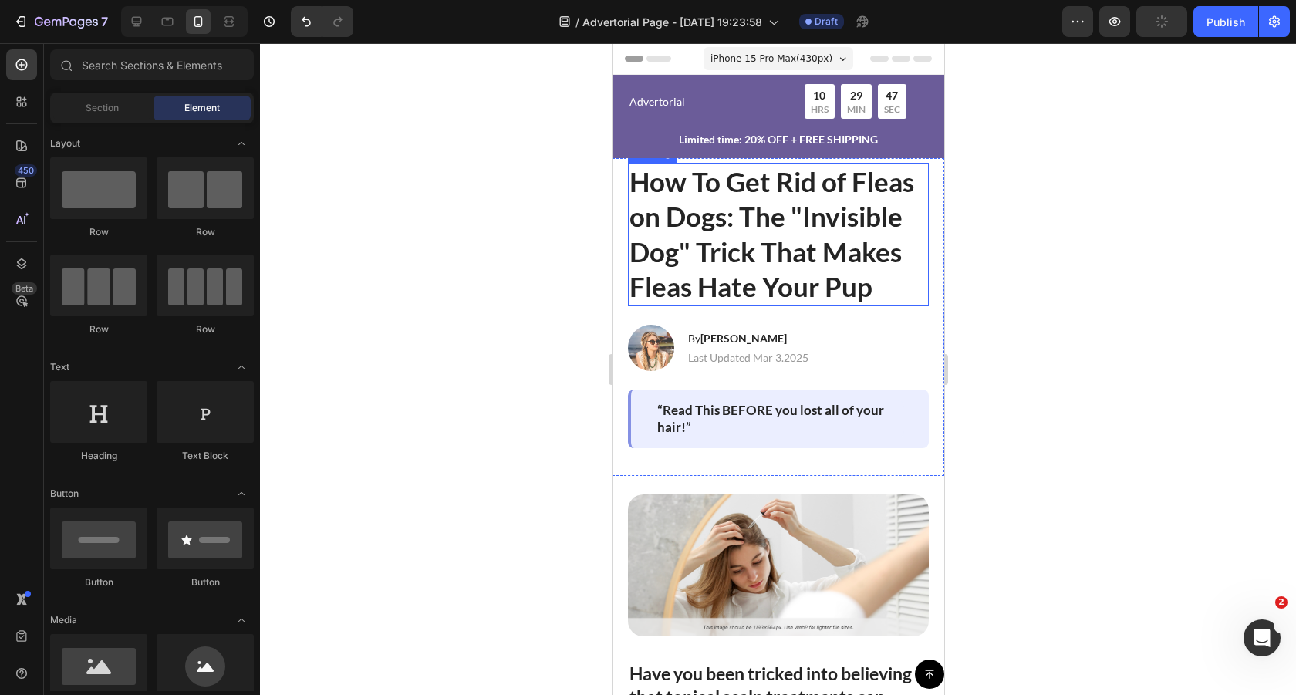
scroll to position [32, 0]
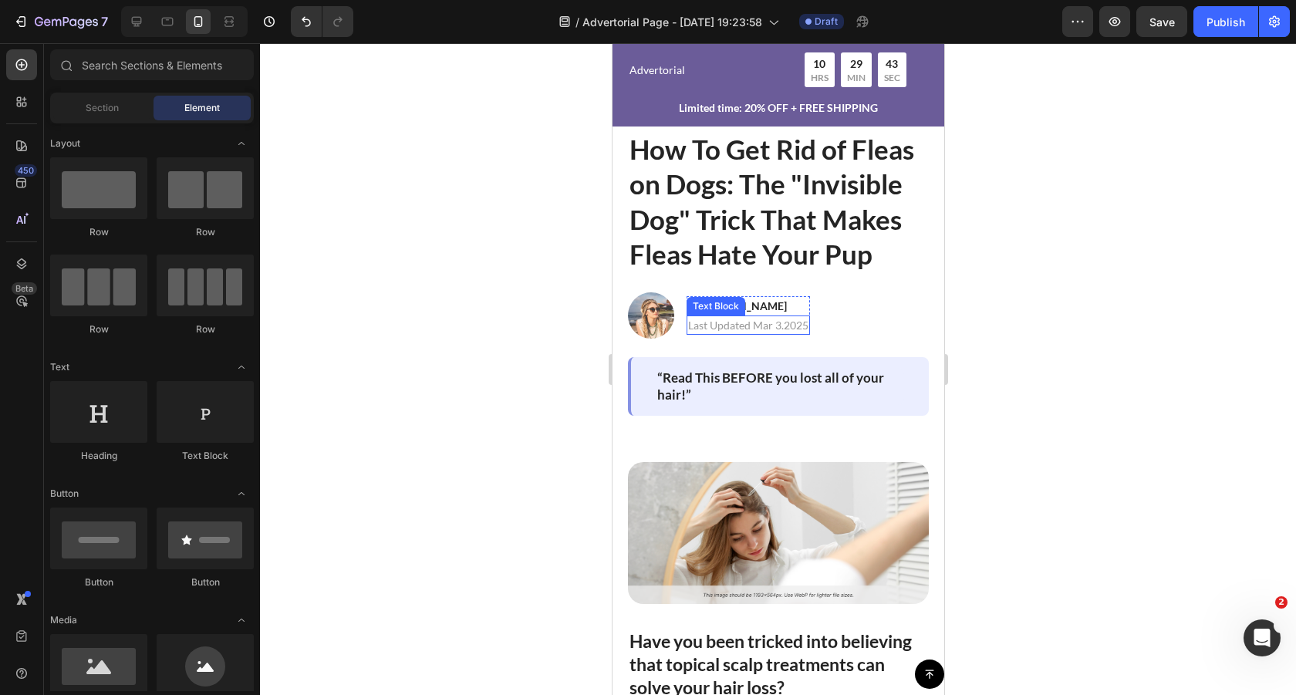
click at [791, 322] on p "Last Updated Mar 3.2025" at bounding box center [747, 325] width 120 height 16
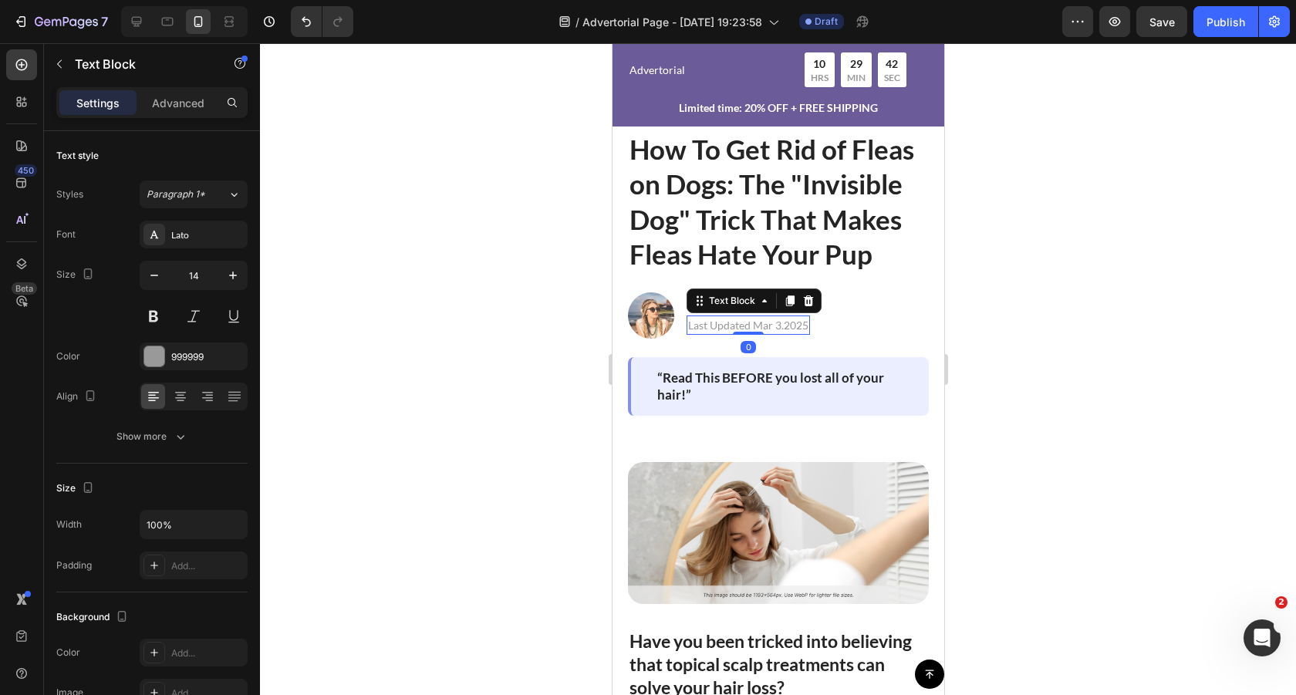
click at [761, 327] on p "Last Updated Mar 3.2025" at bounding box center [747, 325] width 120 height 16
click at [767, 327] on p "Last Updated Mar 3.2025" at bounding box center [747, 325] width 120 height 16
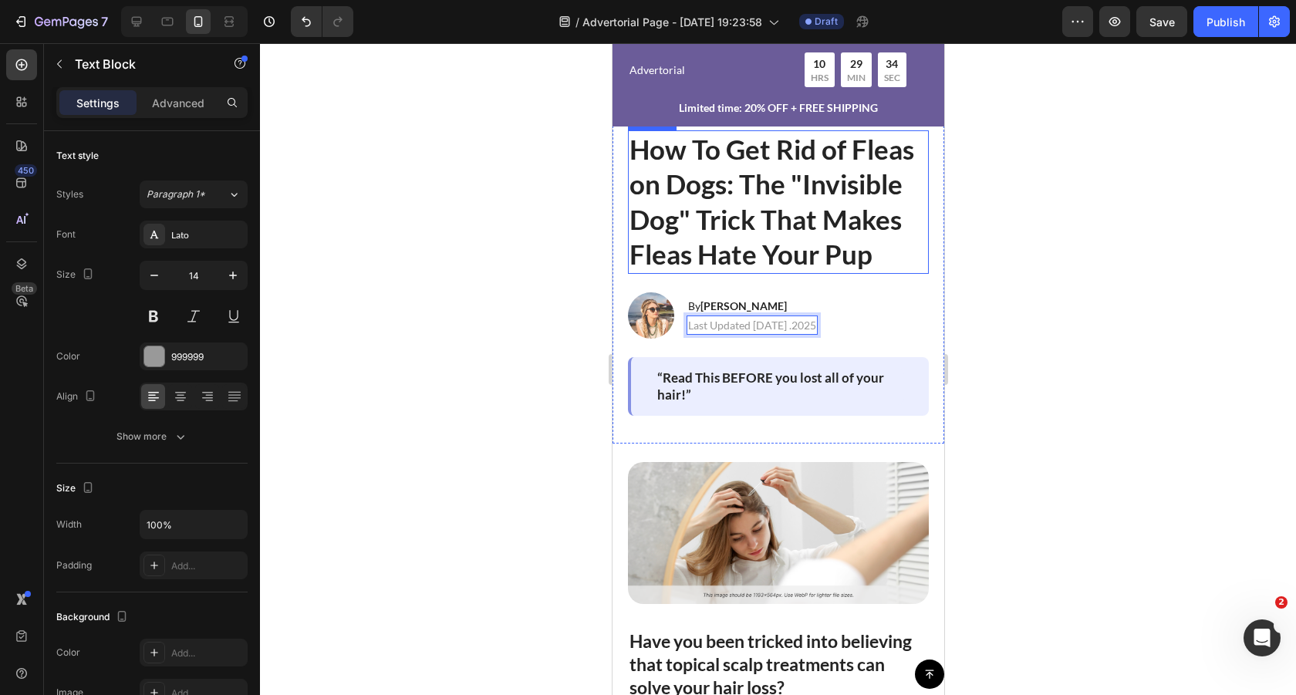
click at [1051, 307] on div at bounding box center [778, 369] width 1036 height 652
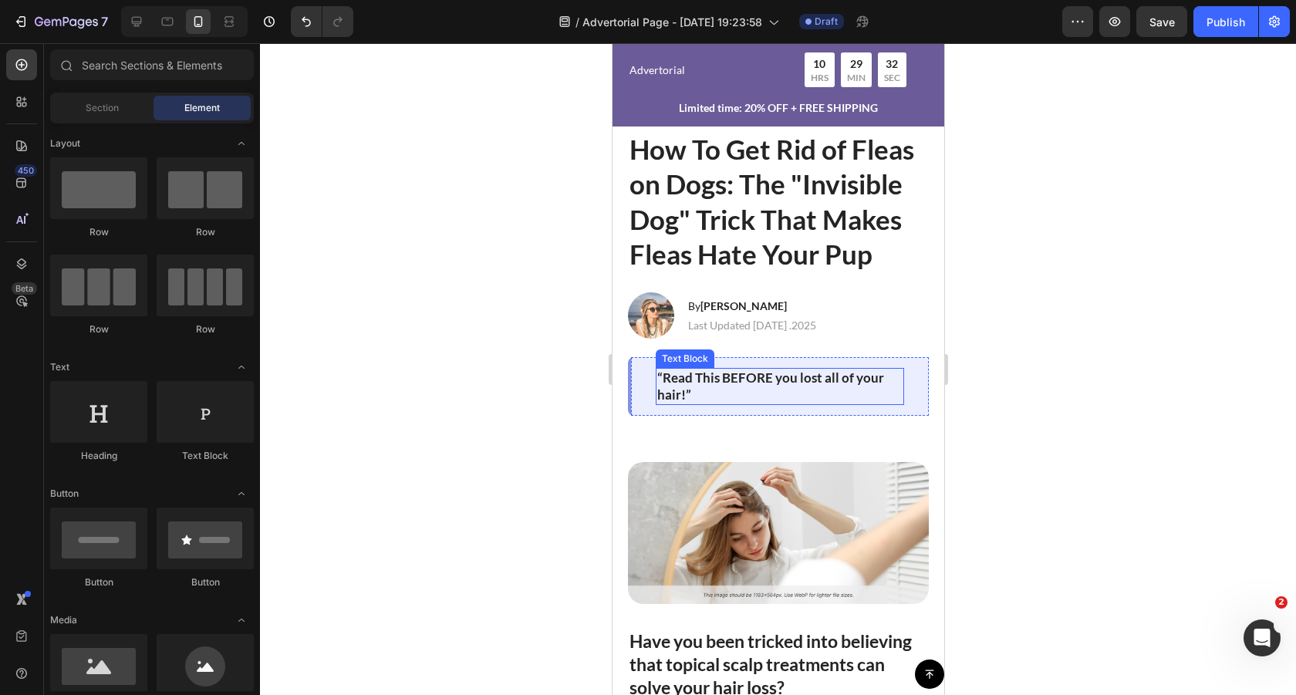
click at [747, 378] on p "“Read This BEFORE you lost all of your hair!”" at bounding box center [778, 386] width 245 height 34
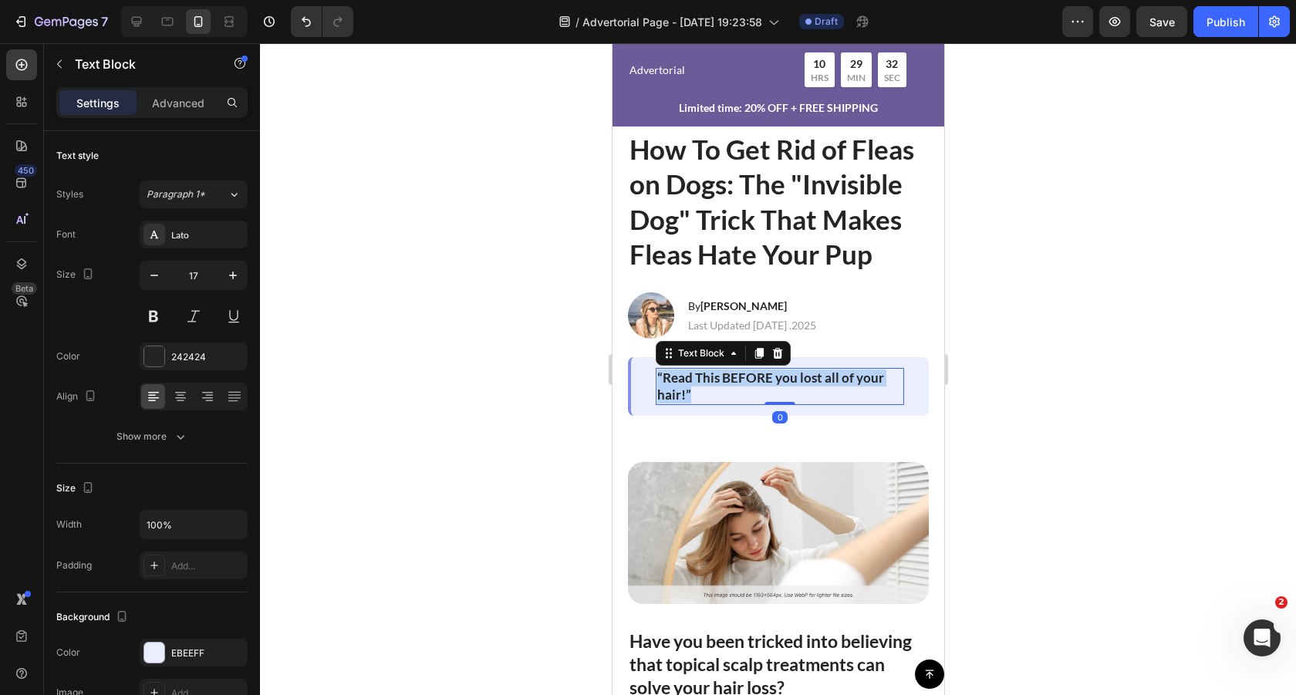
click at [747, 378] on p "“Read This BEFORE you lost all of your hair!”" at bounding box center [778, 386] width 245 height 34
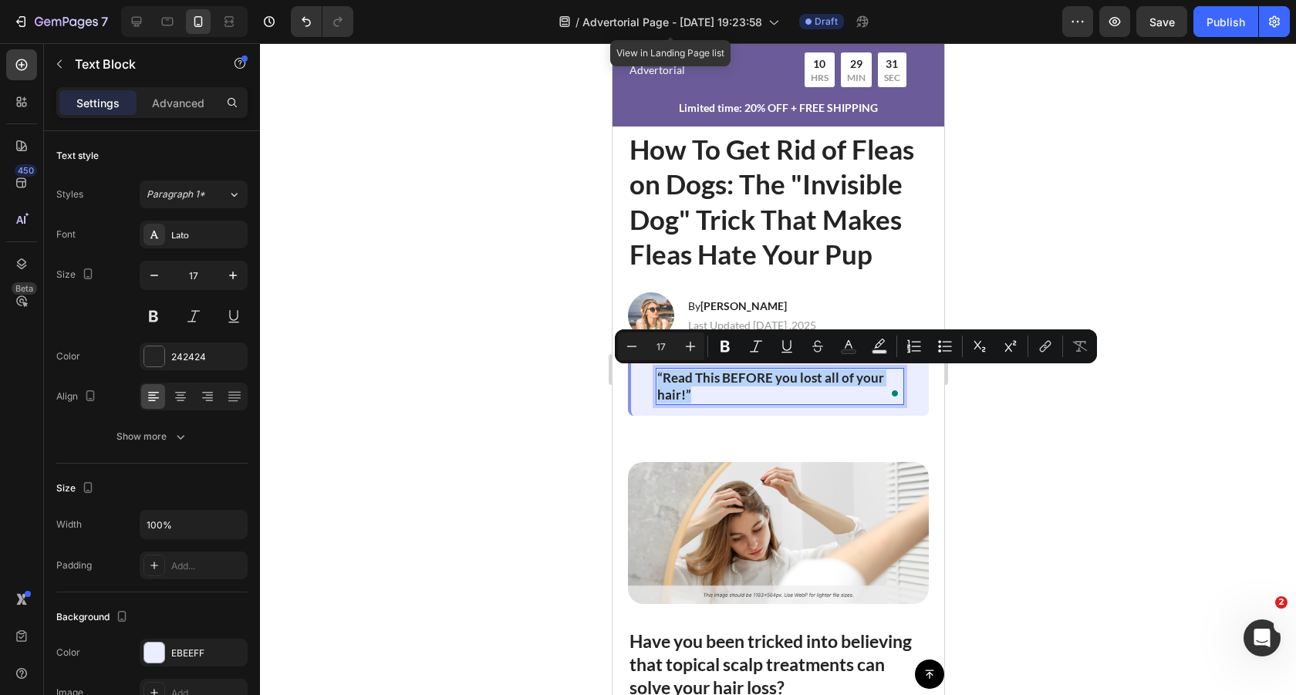
copy p "“Read This BEFORE you lost all of your hair!”"
click at [1084, 423] on div at bounding box center [778, 369] width 1036 height 652
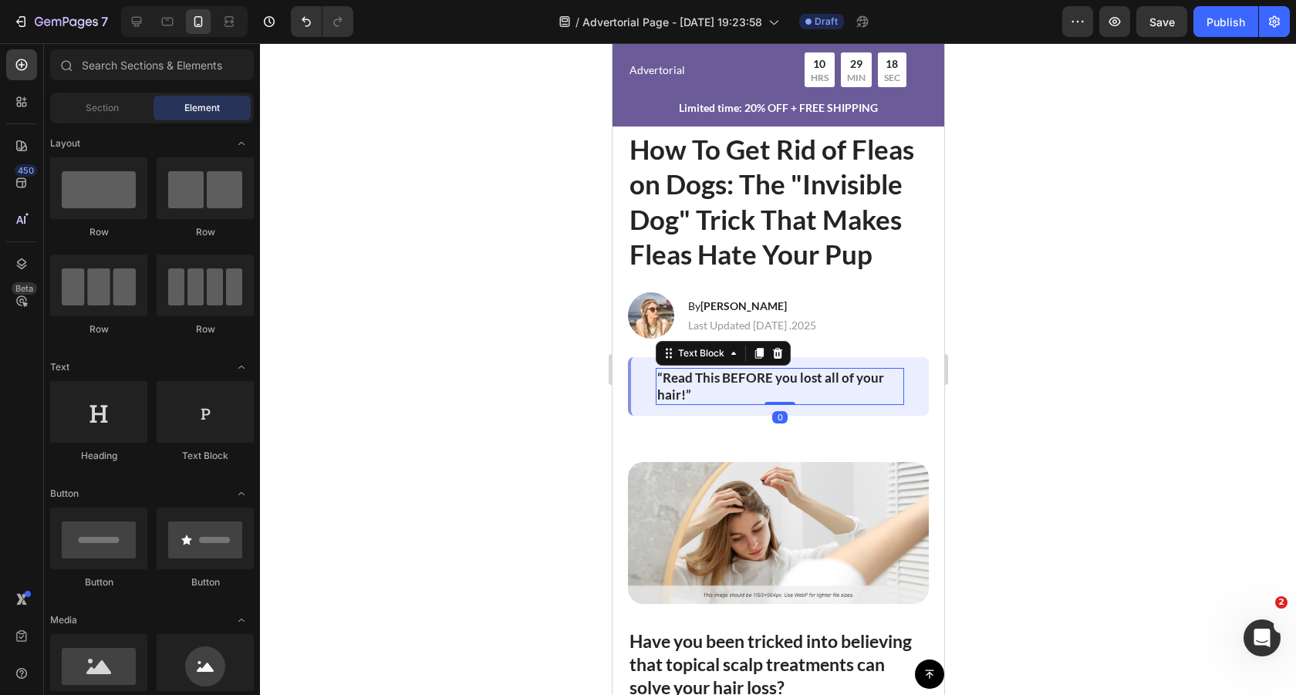
click at [696, 376] on p "“Read This BEFORE you lost all of your hair!”" at bounding box center [778, 386] width 245 height 34
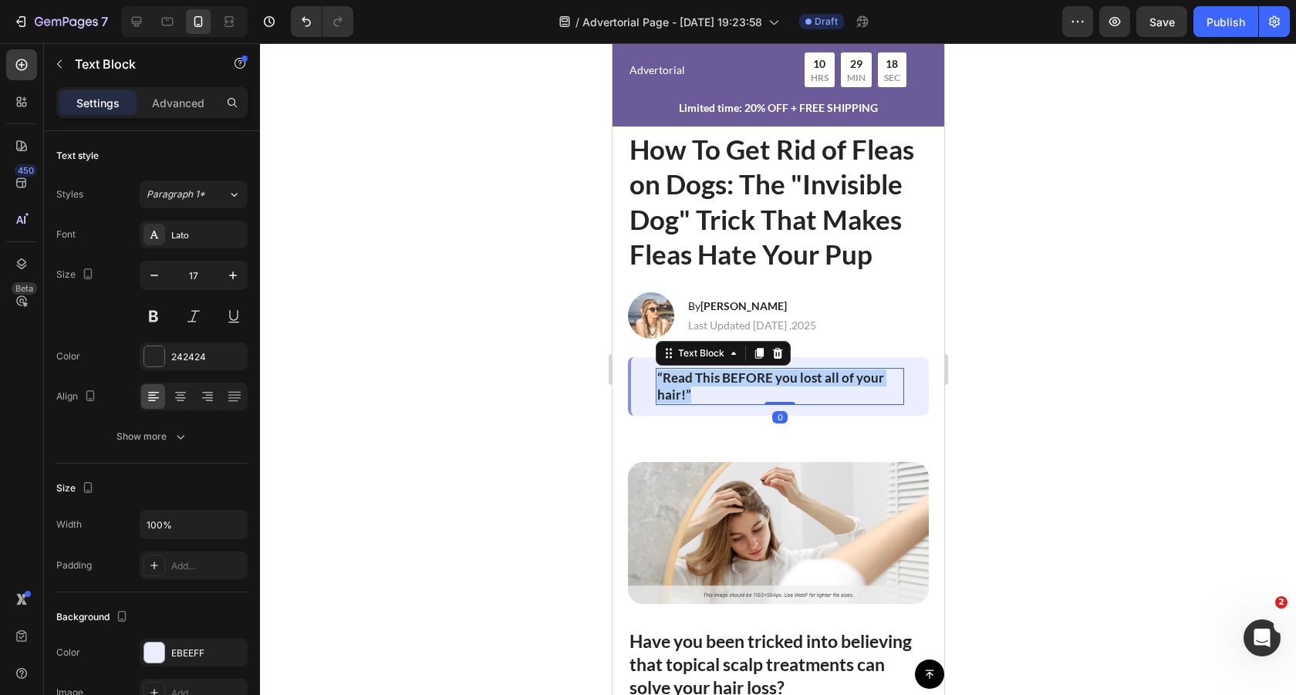
click at [696, 376] on p "“Read This BEFORE you lost all of your hair!”" at bounding box center [778, 386] width 245 height 34
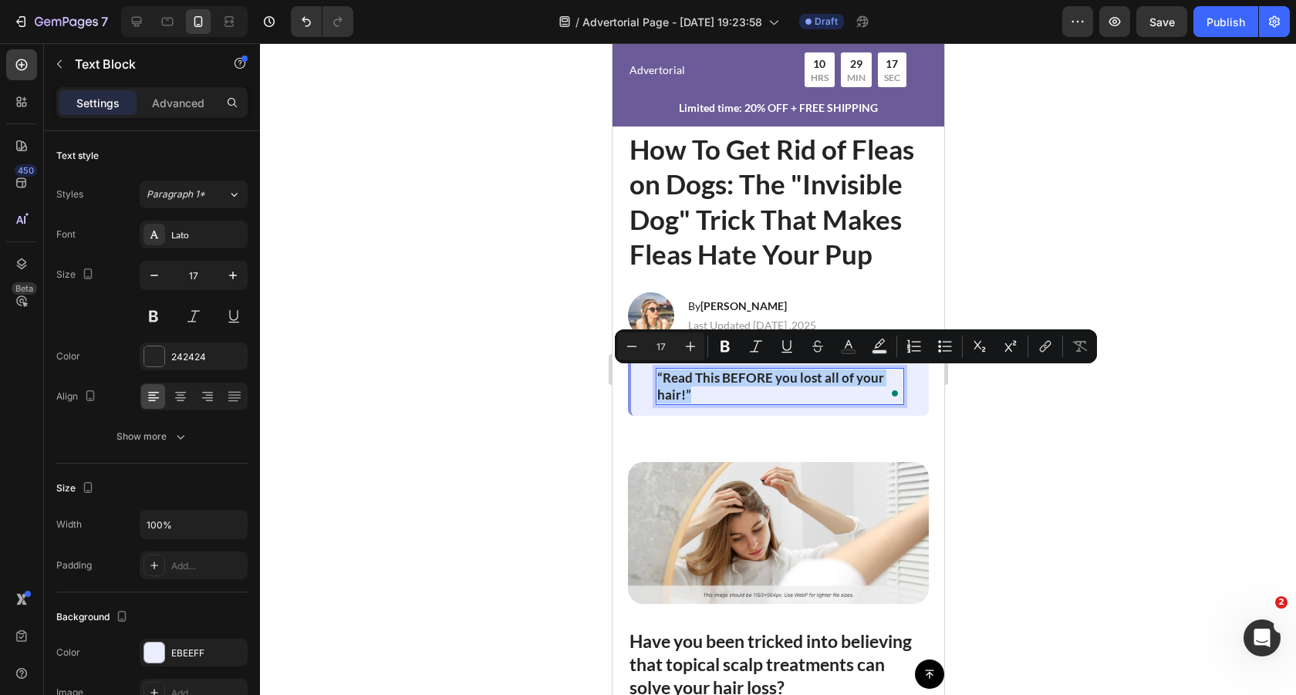
copy p "“Read This BEFORE you lost all of your hair!”"
click at [727, 384] on p "“Read This BEFORE you lost all of your hair!”" at bounding box center [778, 386] width 245 height 34
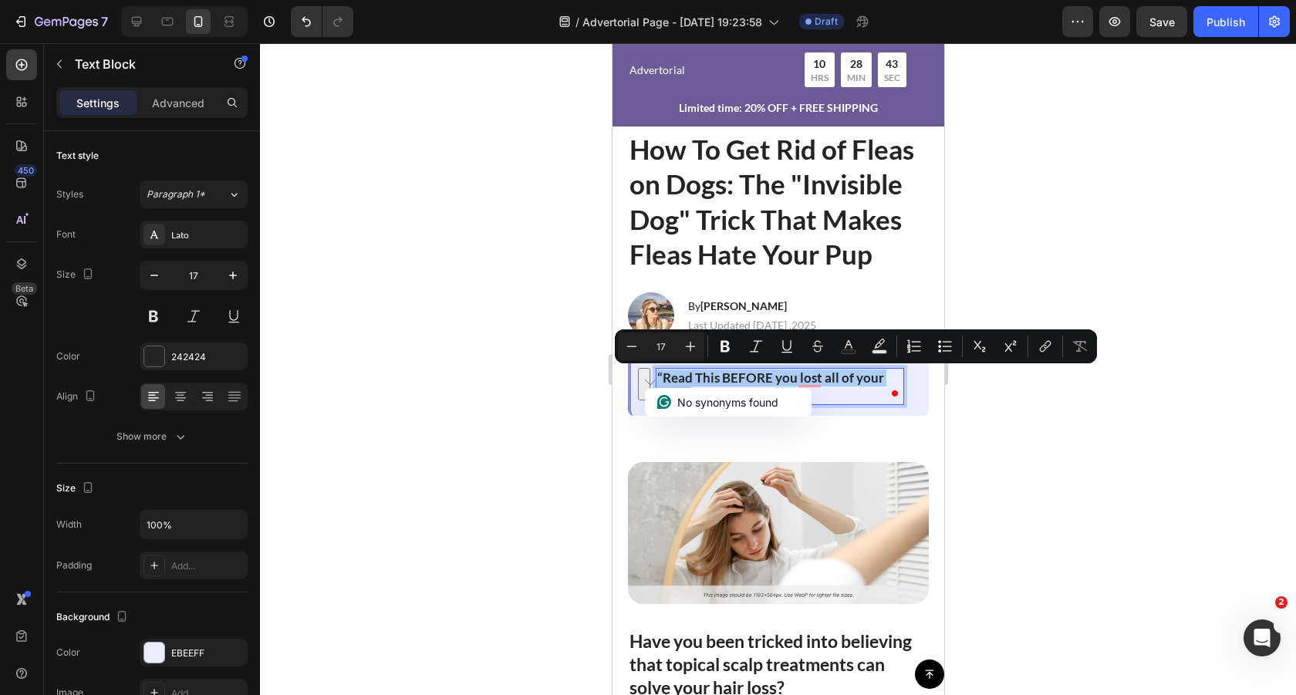
click at [974, 406] on div at bounding box center [778, 369] width 1036 height 652
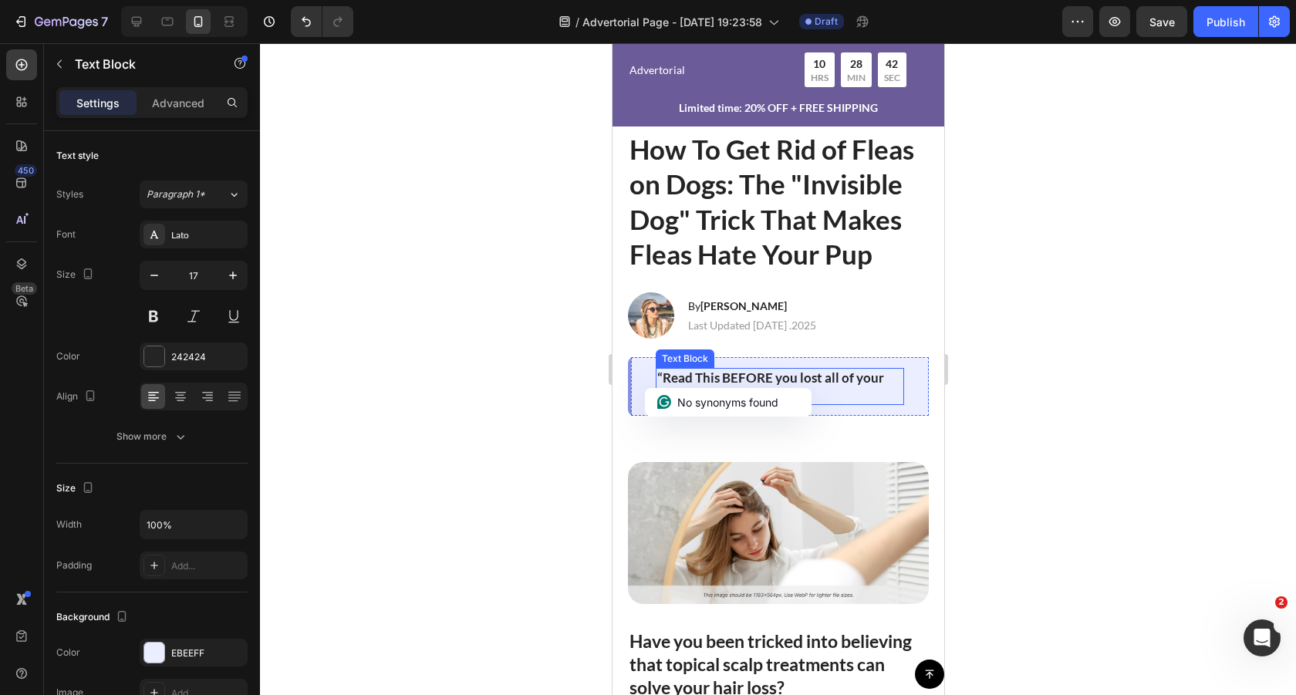
click at [801, 377] on p "“Read This BEFORE you lost all of your hair!”" at bounding box center [778, 386] width 245 height 34
click at [1048, 396] on div at bounding box center [778, 369] width 1036 height 652
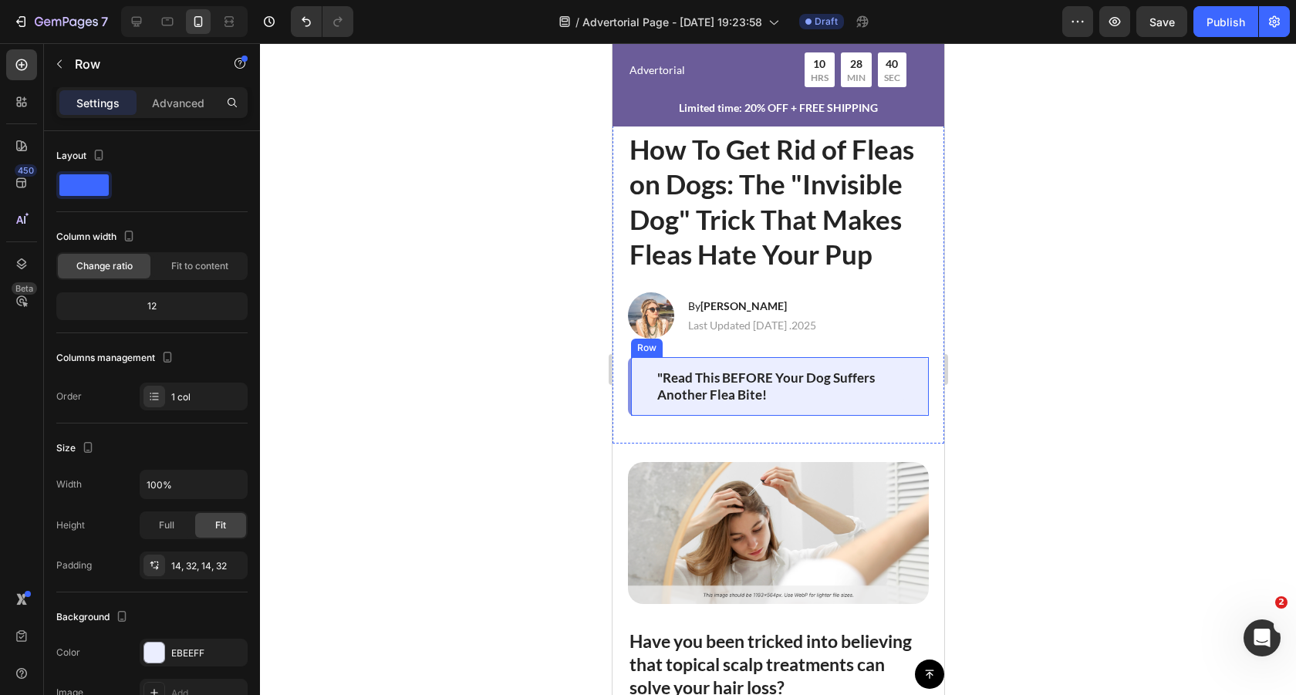
click at [639, 377] on div ""Read This BEFORE Your Dog Suffers Another Flea Bite! Text Block Row" at bounding box center [777, 386] width 301 height 59
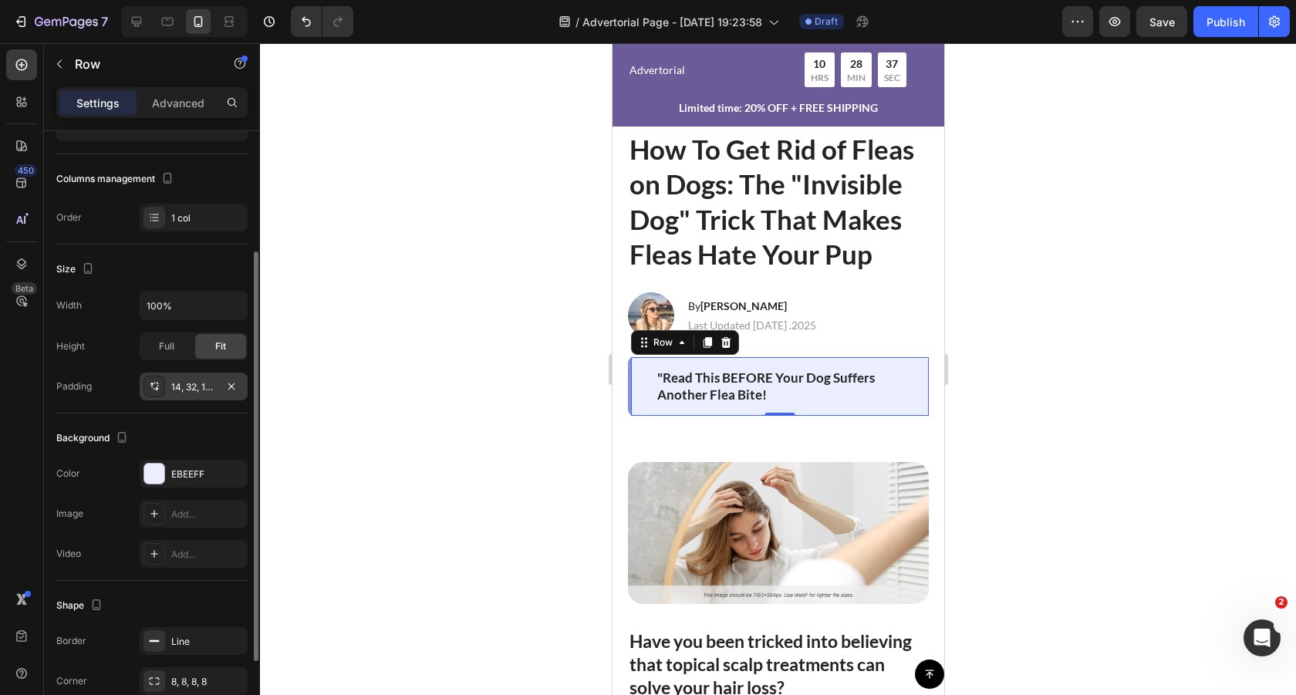
scroll to position [0, 0]
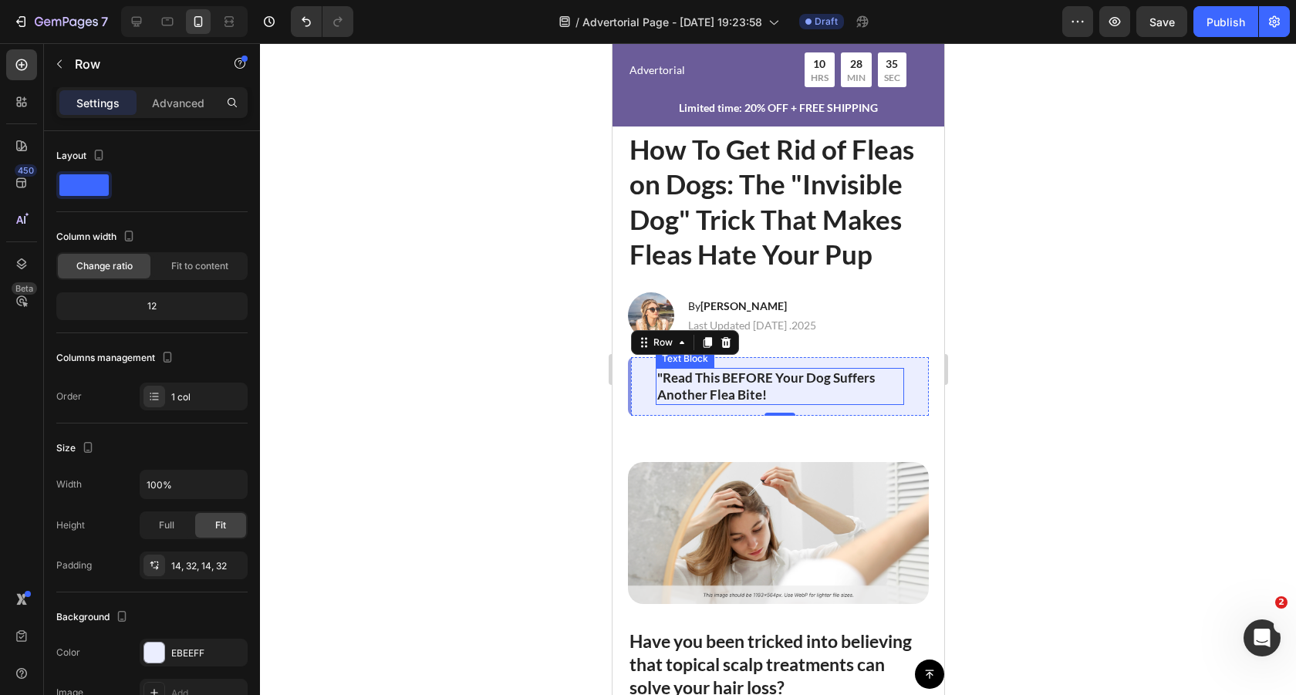
click at [756, 380] on p ""Read This BEFORE Your Dog Suffers Another Flea Bite!" at bounding box center [778, 386] width 245 height 34
click at [640, 376] on div ""Read This BEFORE Your Dog Suffers Another Flea Bite! Text Block 0 Row" at bounding box center [777, 386] width 301 height 59
click at [184, 105] on p "Advanced" at bounding box center [178, 103] width 52 height 16
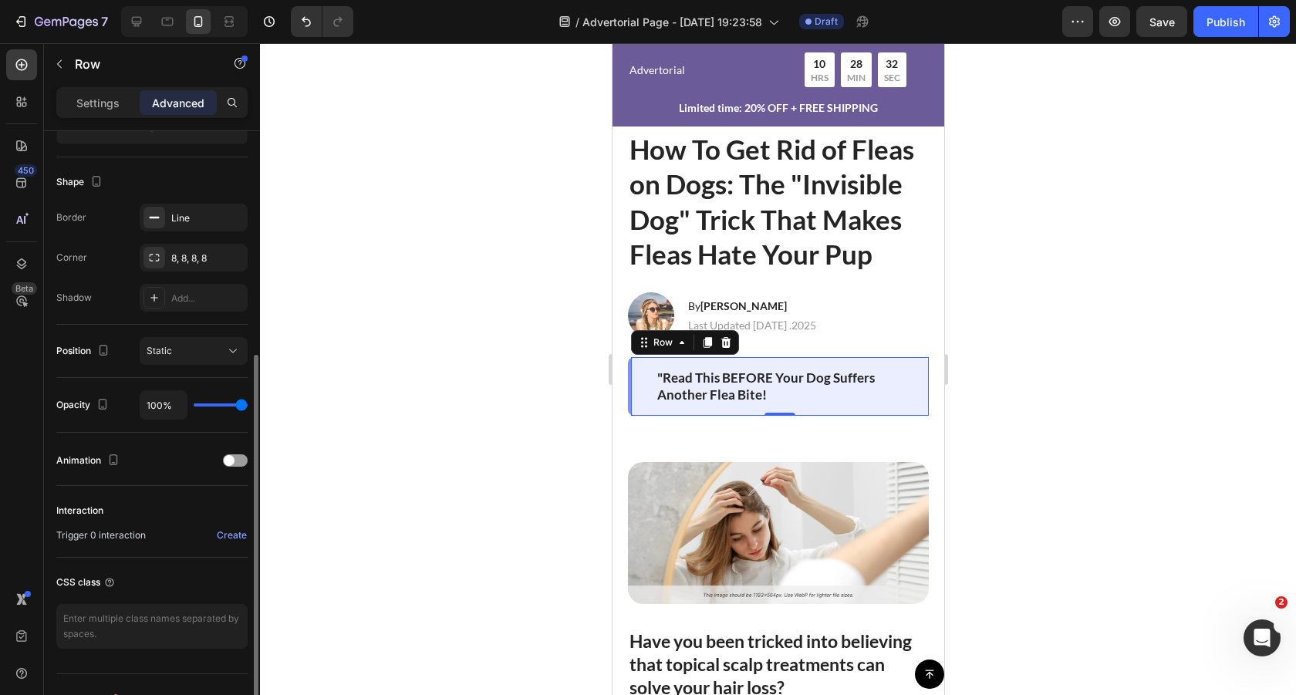
scroll to position [398, 0]
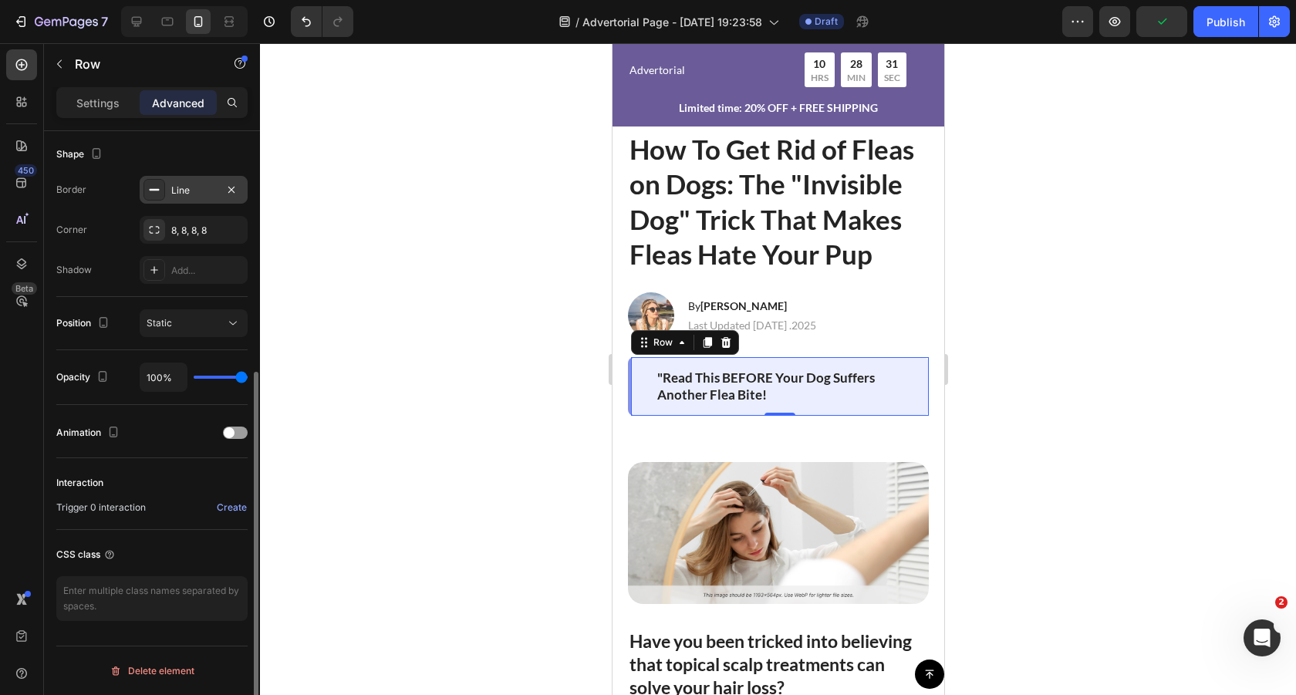
click at [152, 193] on icon at bounding box center [154, 190] width 12 height 12
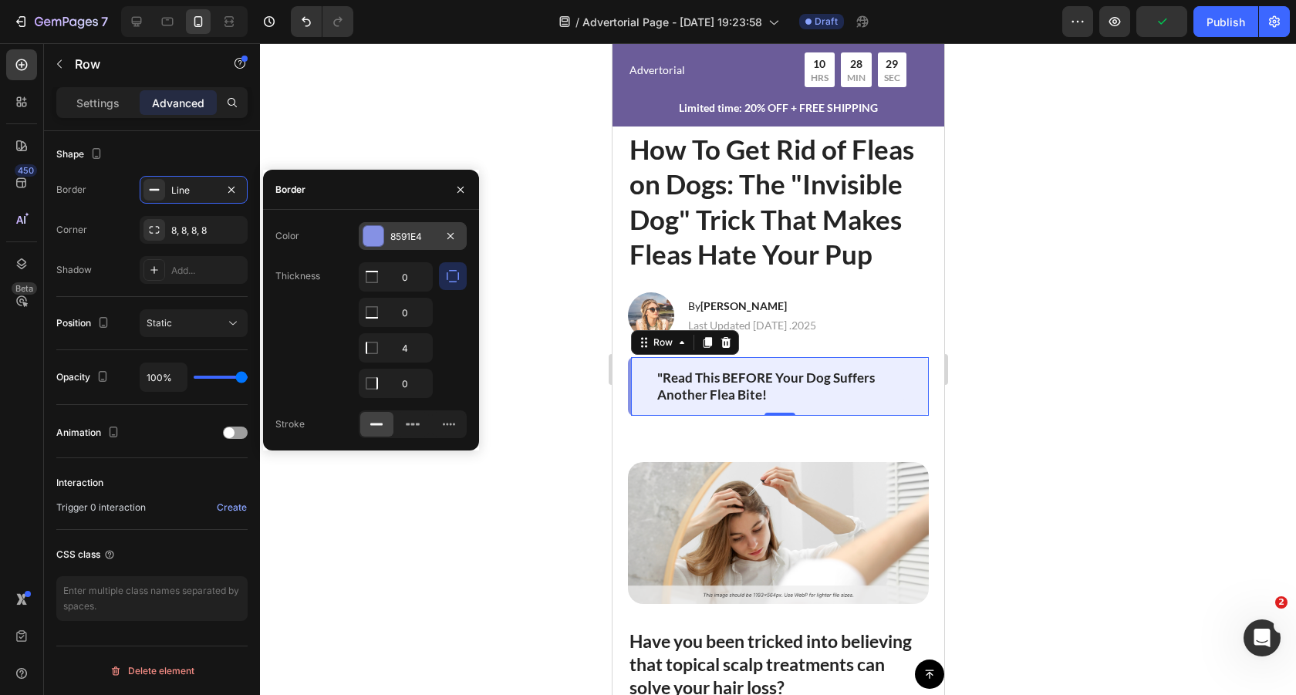
click at [377, 236] on div at bounding box center [373, 236] width 20 height 20
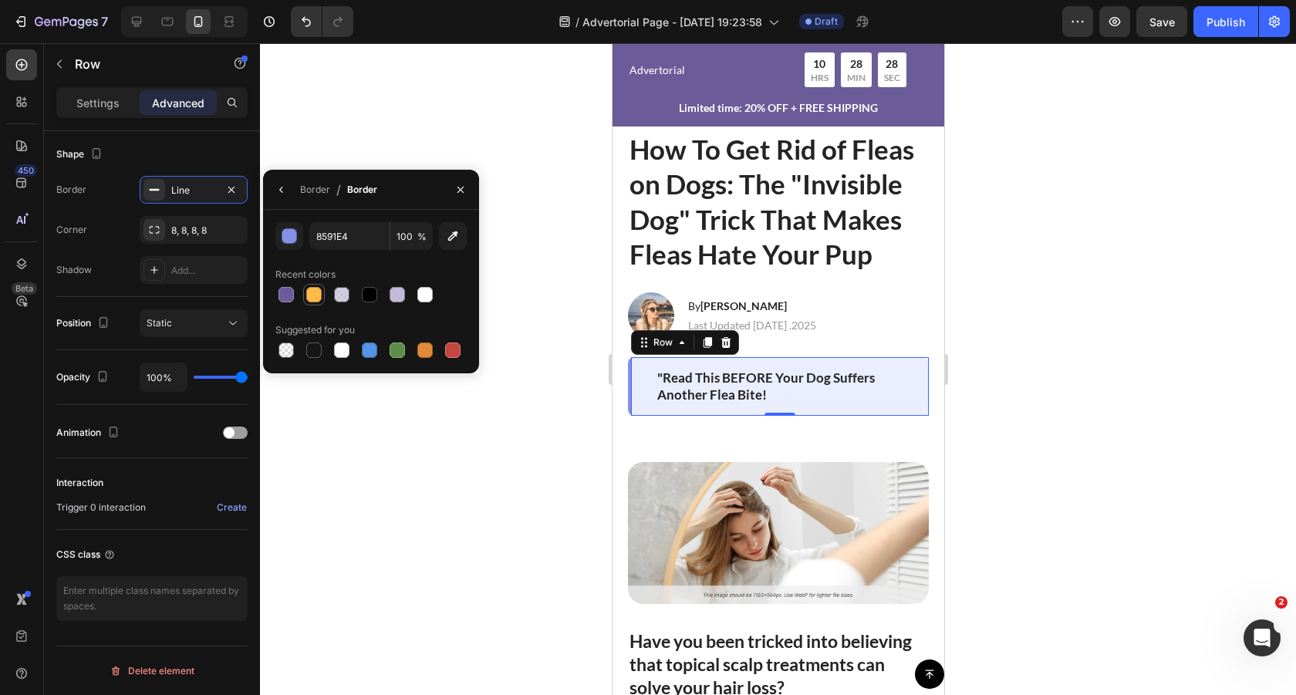
click at [312, 298] on div at bounding box center [313, 294] width 15 height 15
click at [290, 295] on div at bounding box center [285, 294] width 15 height 15
click at [313, 297] on div at bounding box center [313, 294] width 15 height 15
click at [288, 296] on div at bounding box center [285, 294] width 15 height 15
type input "6B5C99"
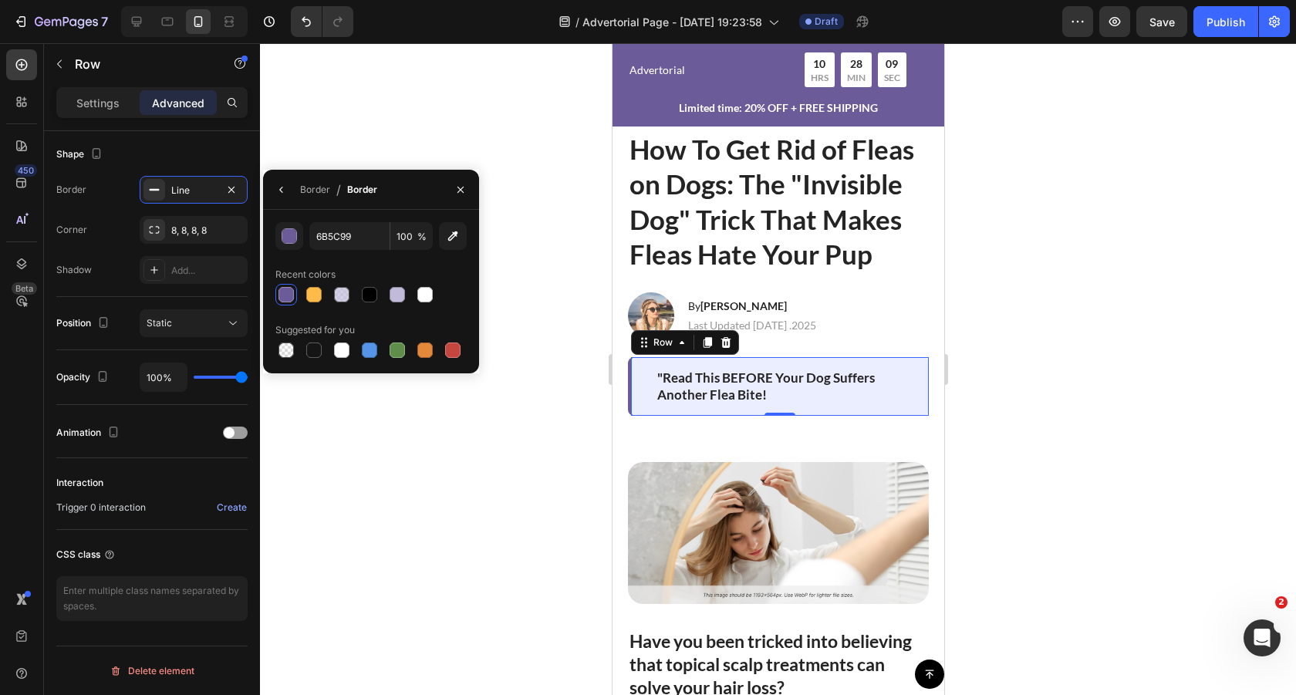
click at [541, 225] on div at bounding box center [778, 369] width 1036 height 652
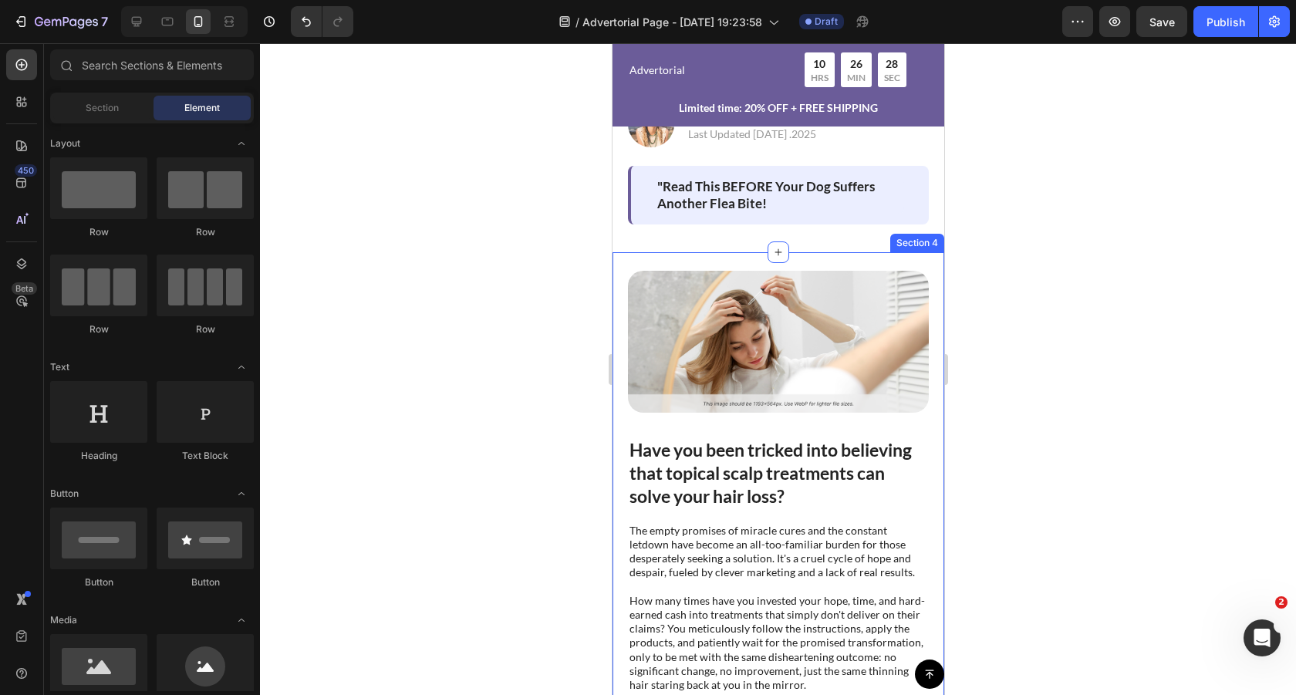
scroll to position [225, 0]
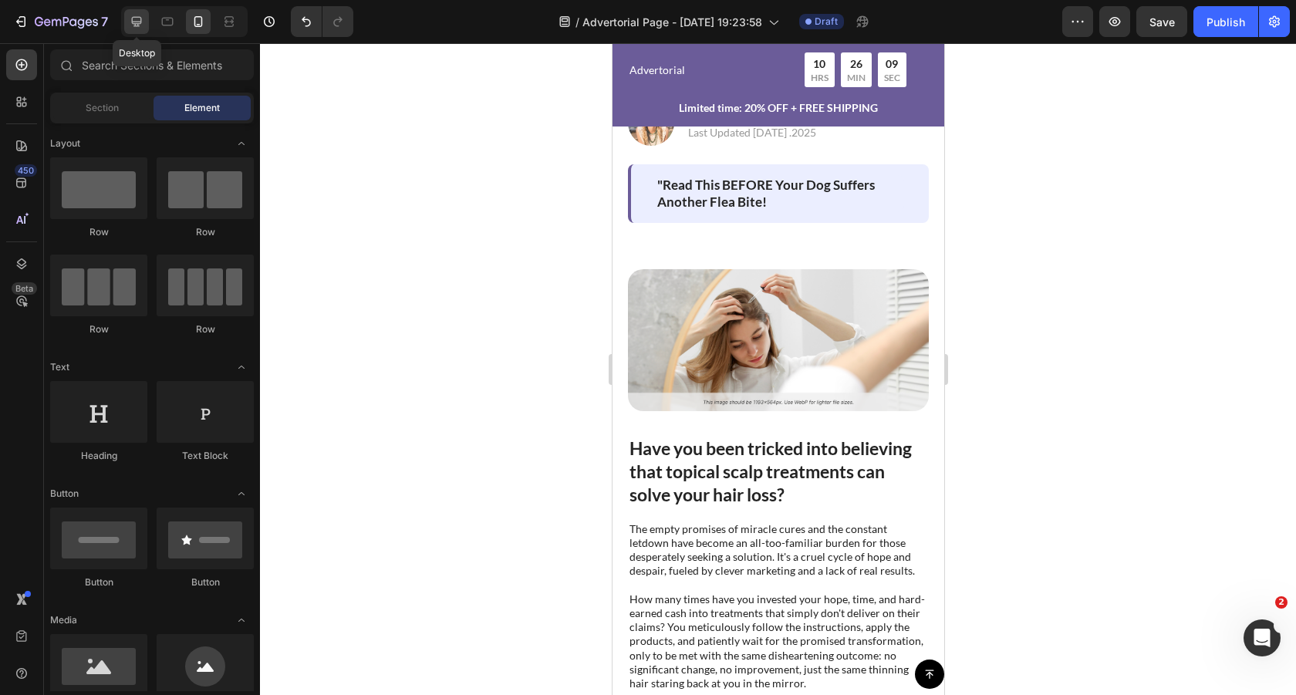
click at [143, 24] on icon at bounding box center [136, 21] width 15 height 15
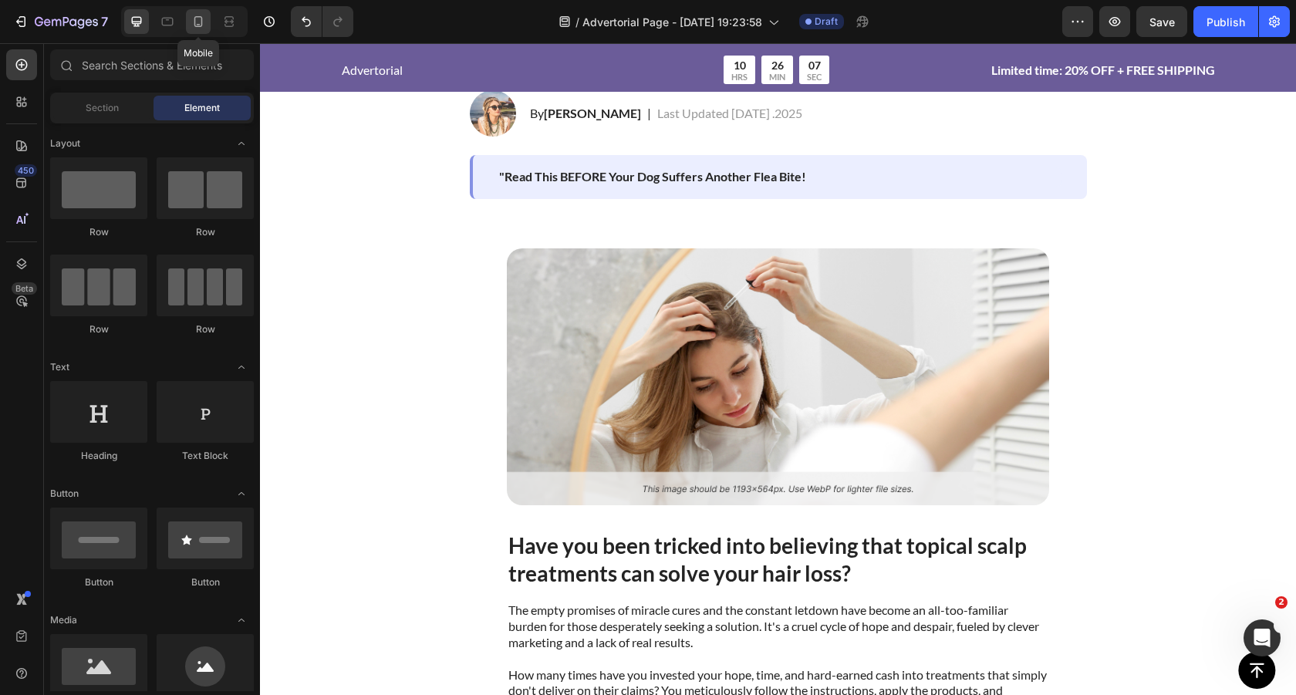
click at [197, 17] on icon at bounding box center [198, 21] width 8 height 11
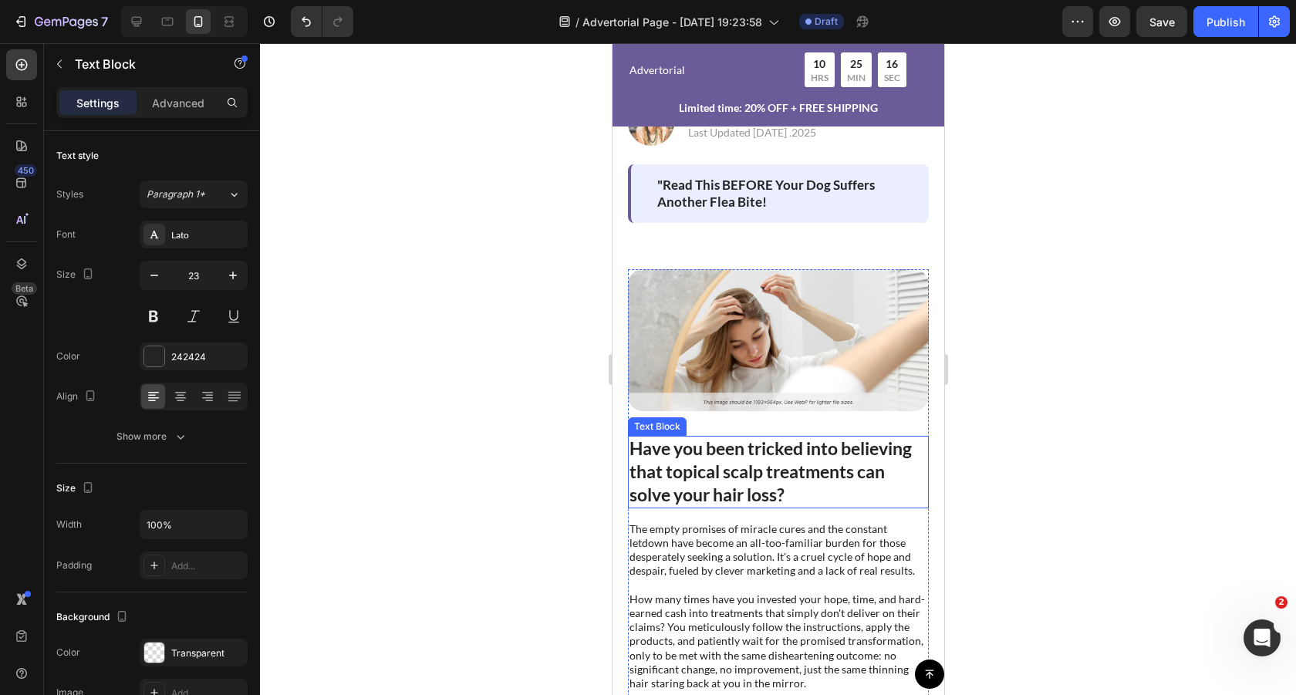
click at [768, 471] on p "Have you been tricked into believing that topical scalp treatments can solve yo…" at bounding box center [778, 471] width 298 height 69
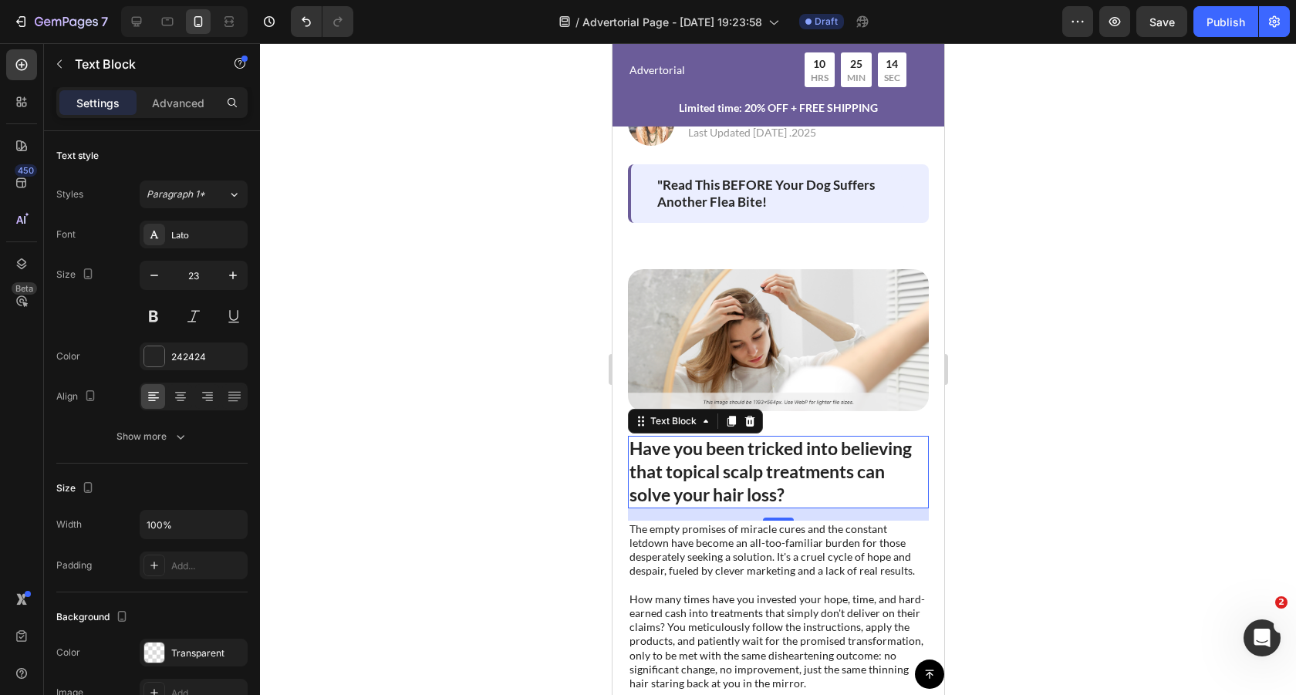
click at [781, 463] on p "Have you been tricked into believing that topical scalp treatments can solve yo…" at bounding box center [778, 471] width 298 height 69
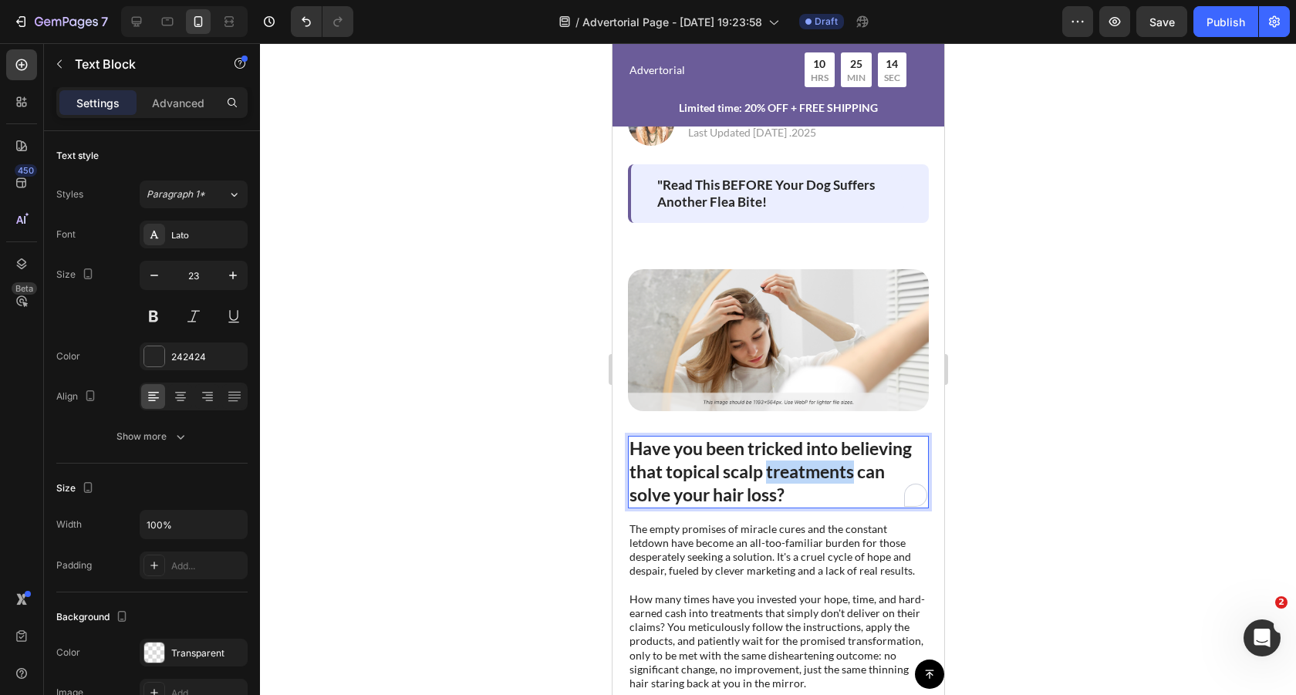
click at [781, 463] on p "Have you been tricked into believing that topical scalp treatments can solve yo…" at bounding box center [778, 471] width 298 height 69
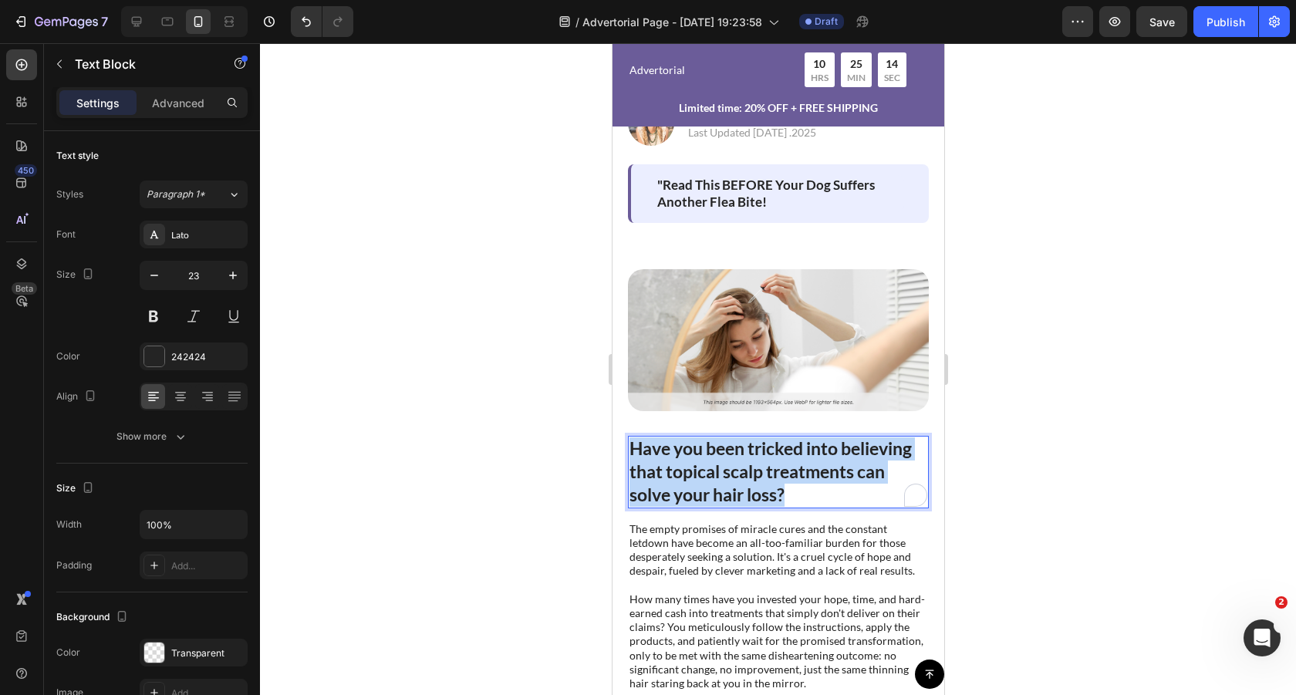
click at [781, 463] on p "Have you been tricked into believing that topical scalp treatments can solve yo…" at bounding box center [778, 471] width 298 height 69
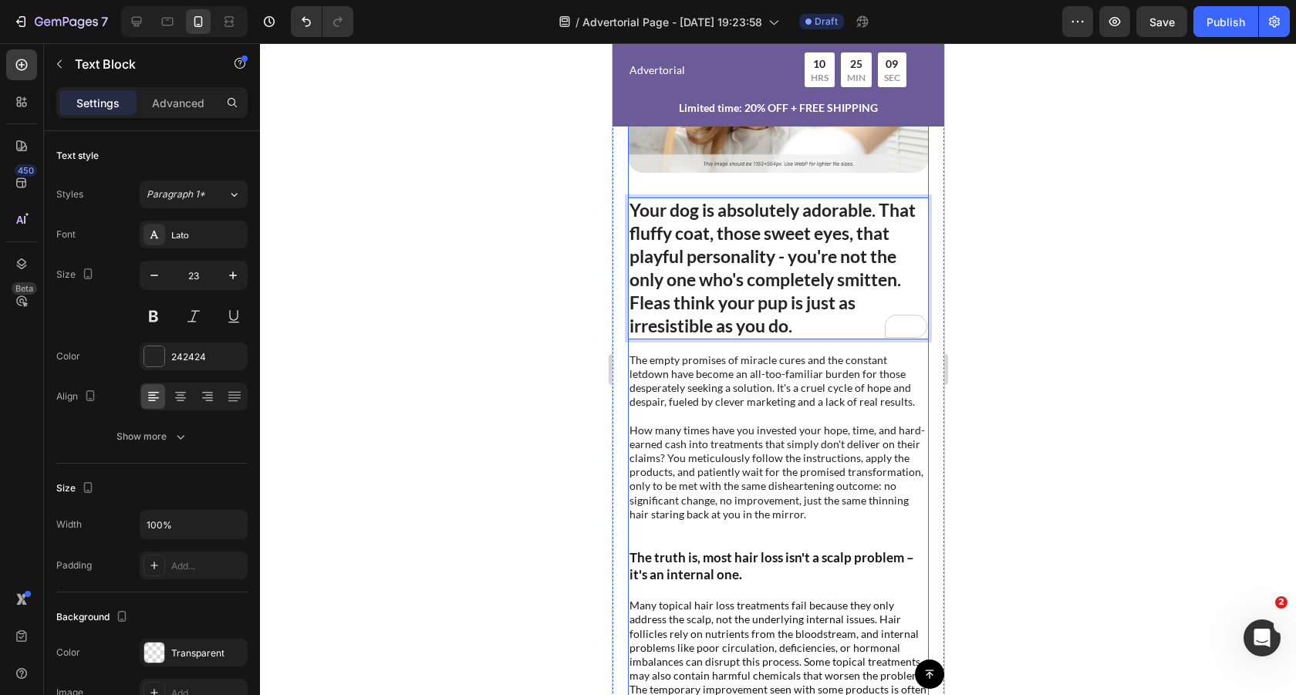
scroll to position [497, 0]
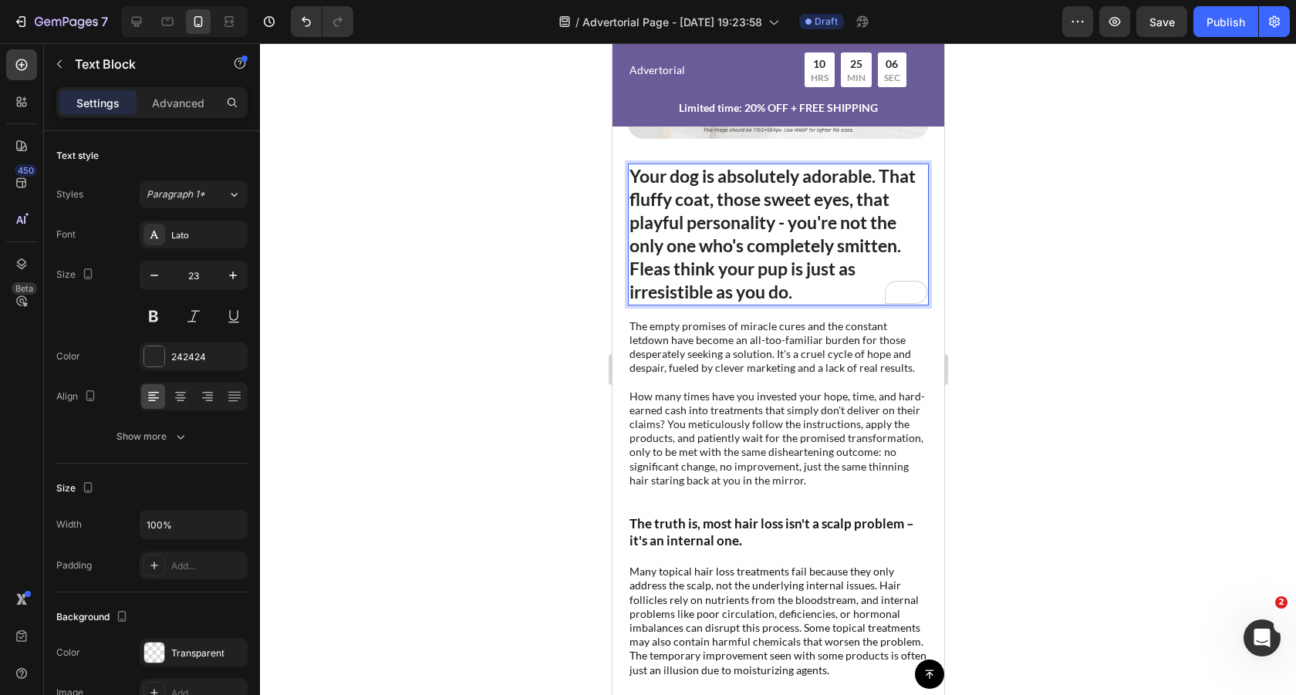
click at [531, 302] on div at bounding box center [778, 369] width 1036 height 652
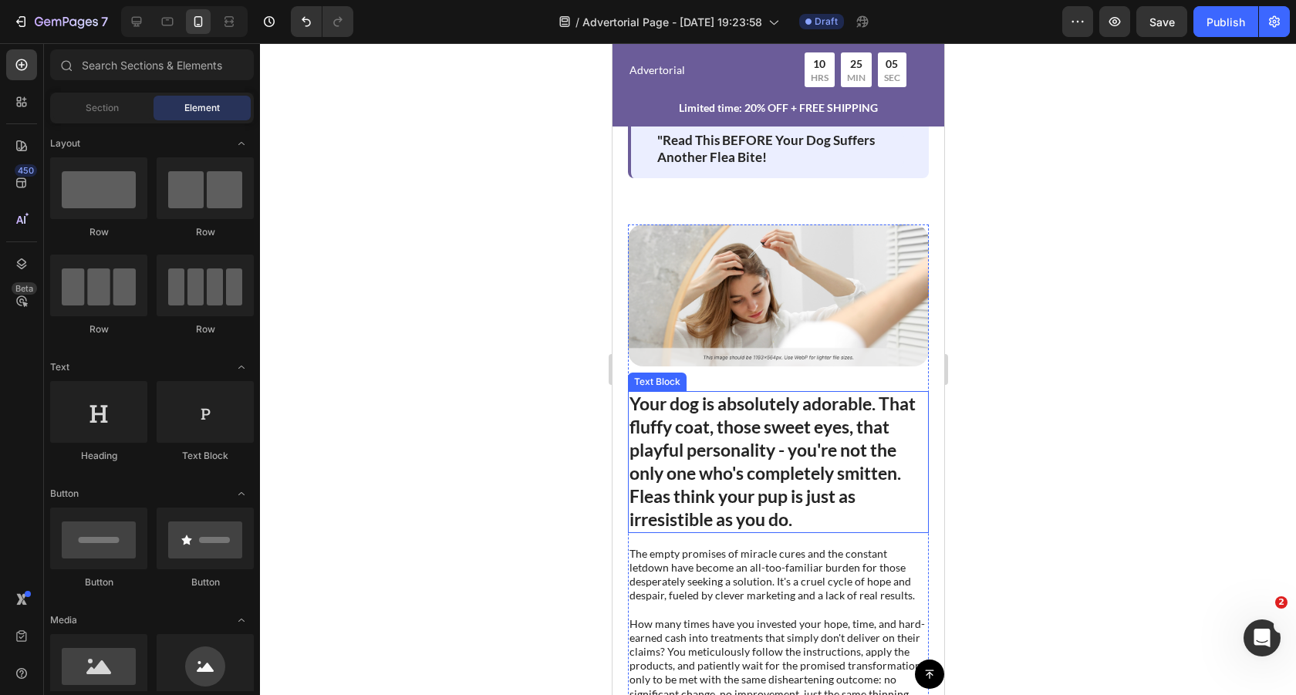
scroll to position [268, 0]
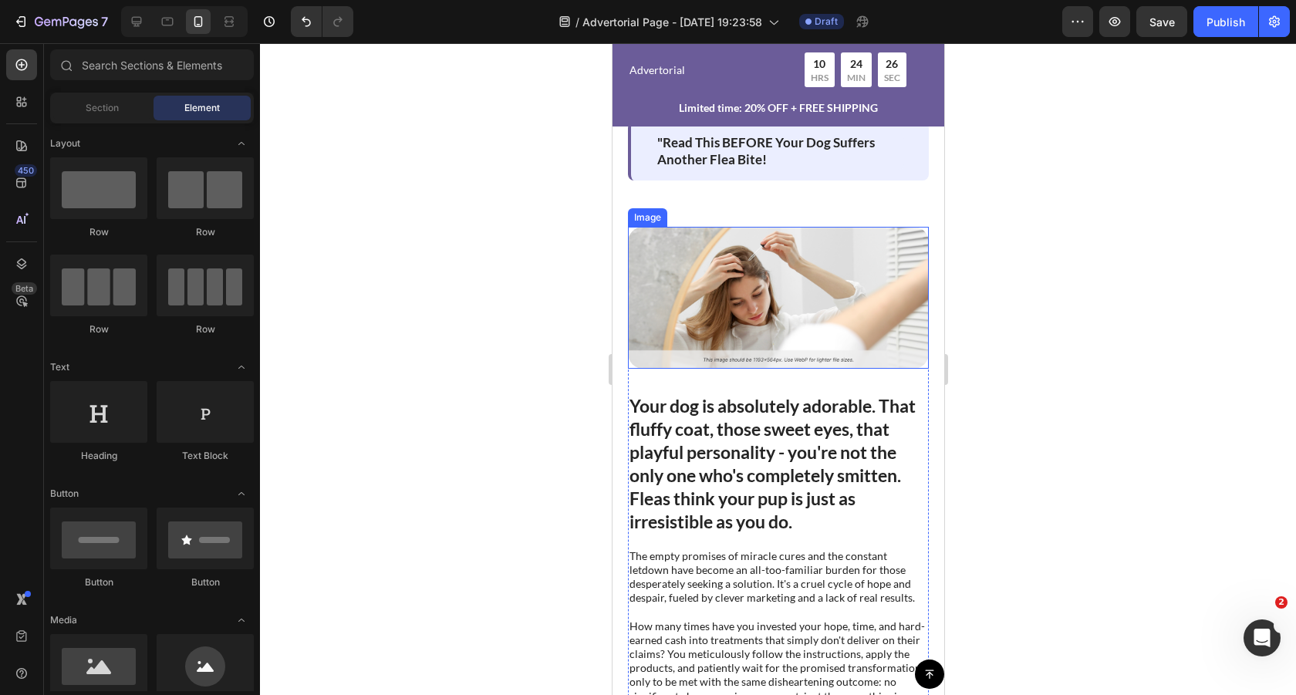
click at [791, 297] on img at bounding box center [777, 298] width 301 height 142
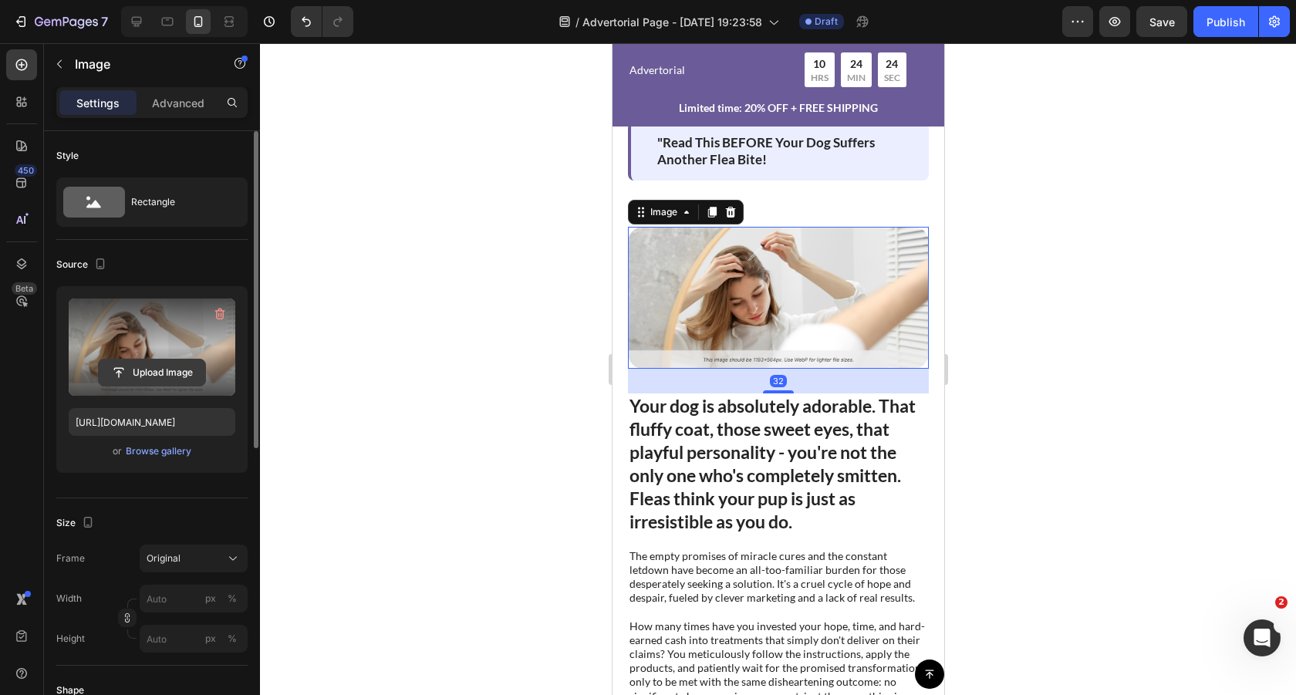
click at [177, 375] on input "file" at bounding box center [152, 372] width 106 height 26
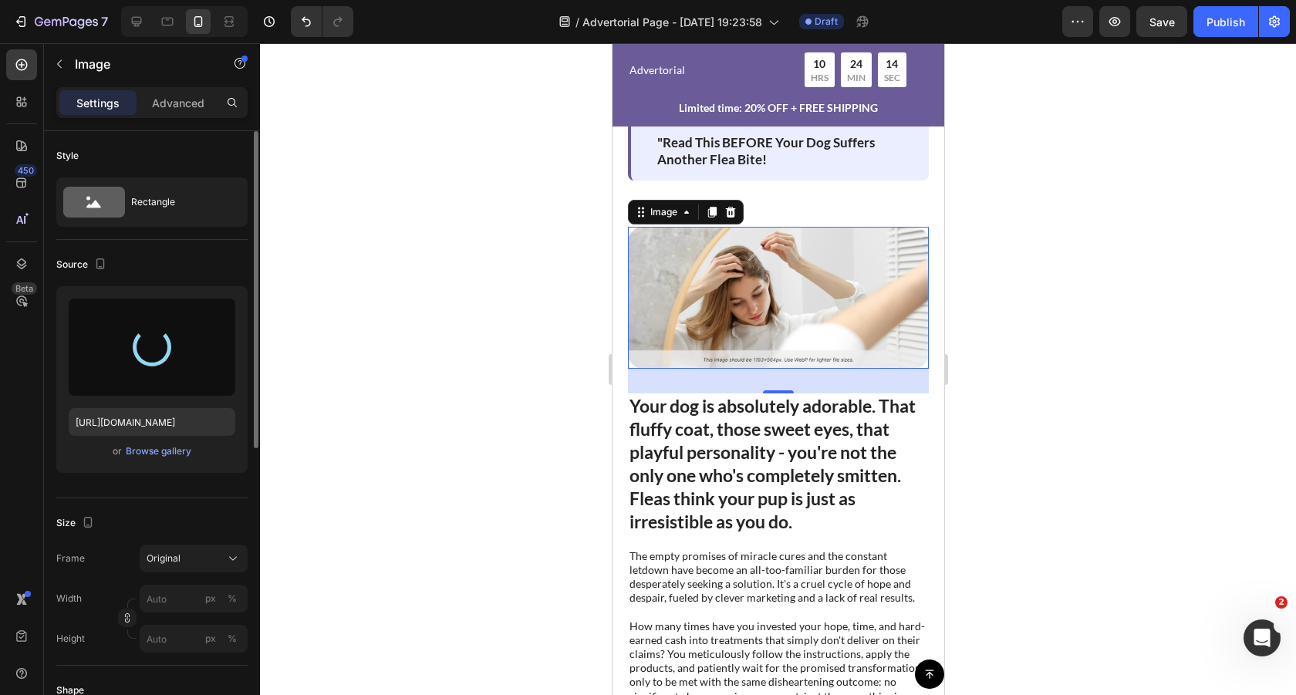
type input "[URL][DOMAIN_NAME]"
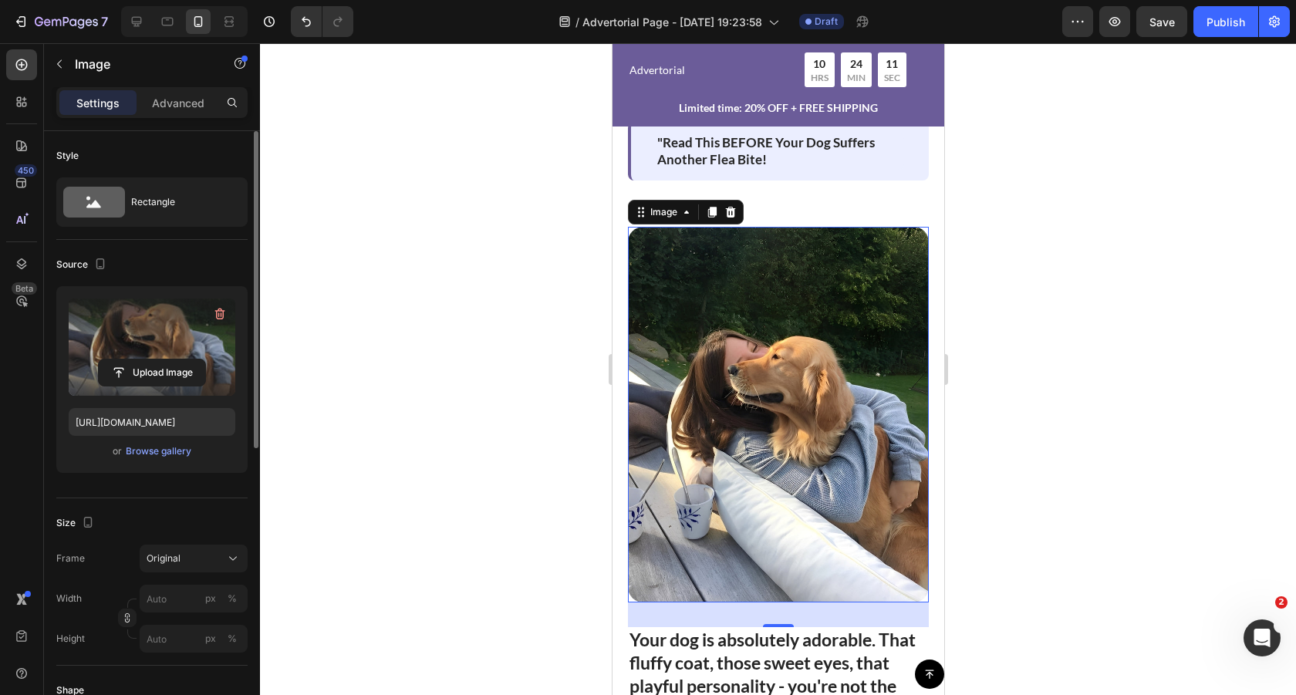
click at [1065, 247] on div at bounding box center [778, 369] width 1036 height 652
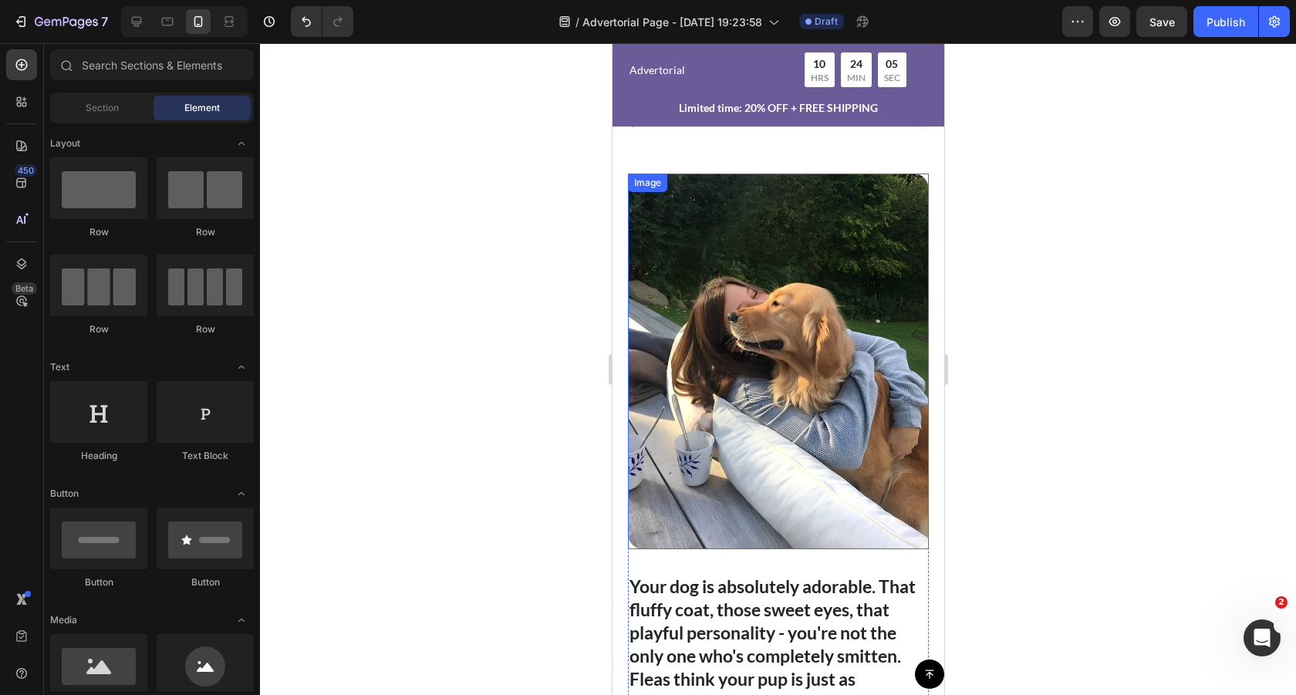
scroll to position [311, 0]
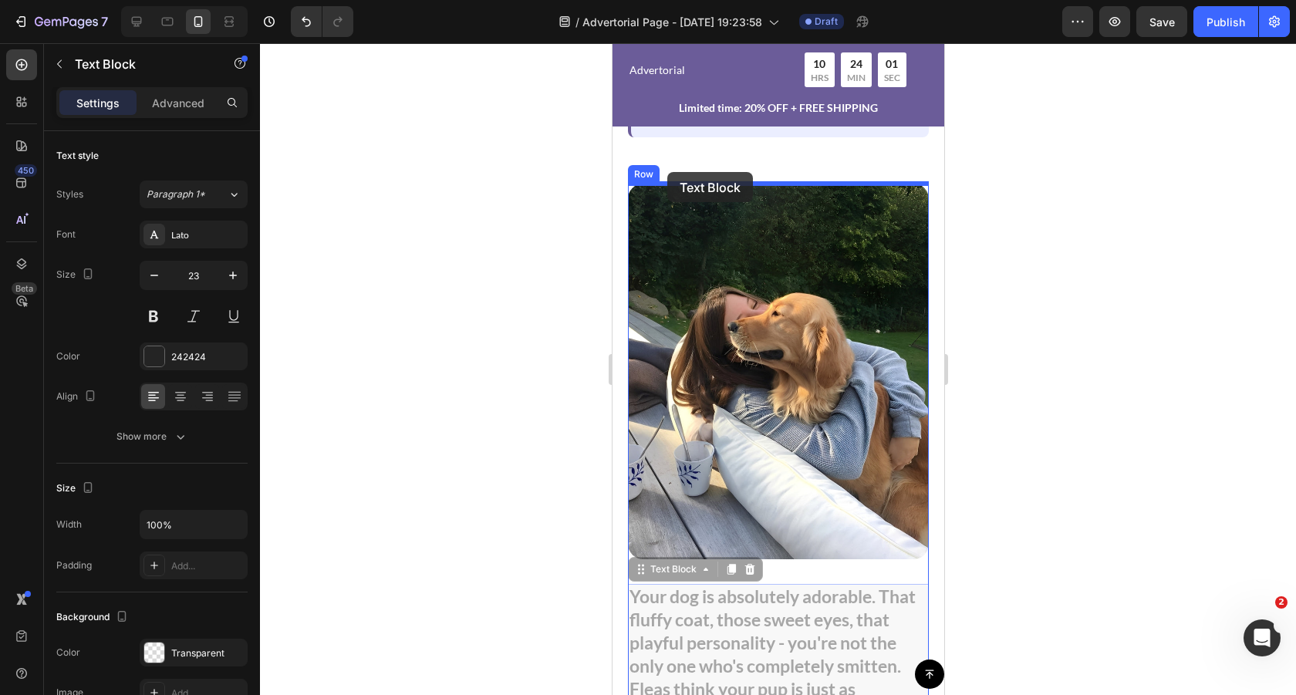
drag, startPoint x: 636, startPoint y: 575, endPoint x: 666, endPoint y: 172, distance: 404.5
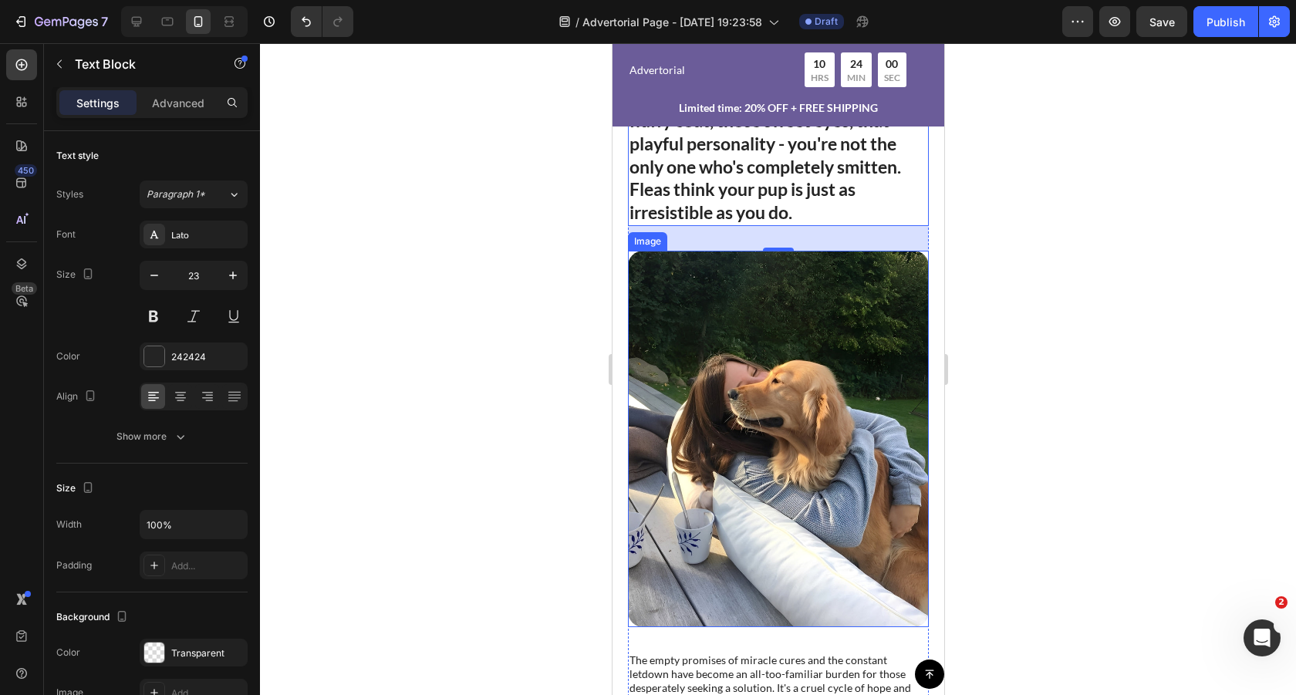
scroll to position [435, 0]
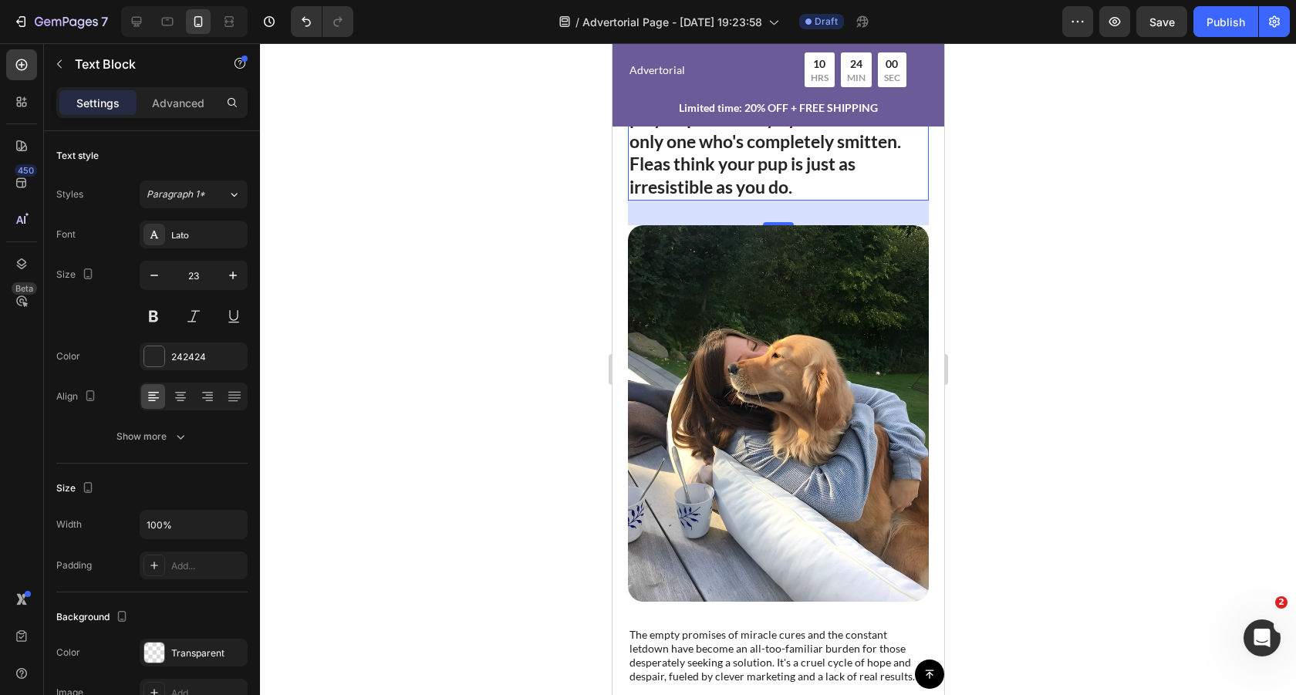
click at [507, 253] on div at bounding box center [778, 369] width 1036 height 652
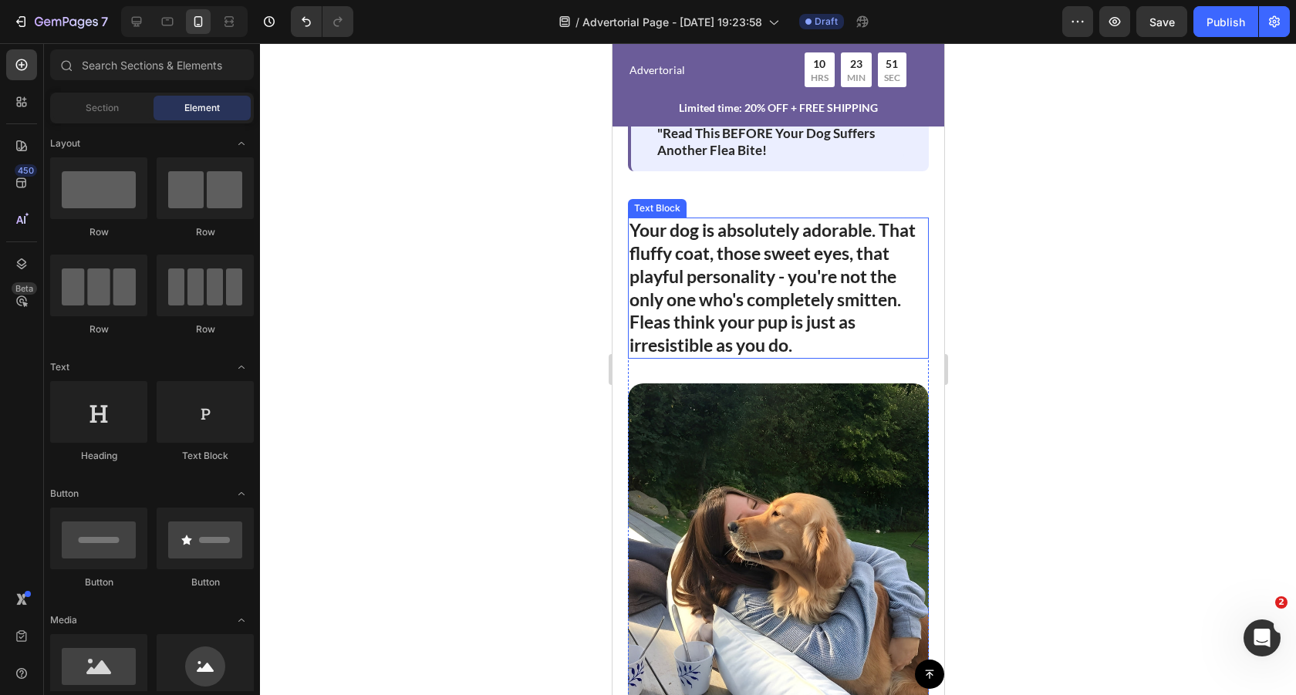
scroll to position [278, 0]
click at [812, 238] on strong "Your dog is absolutely adorable. That fluffy coat, those sweet eyes, that playf…" at bounding box center [772, 263] width 286 height 91
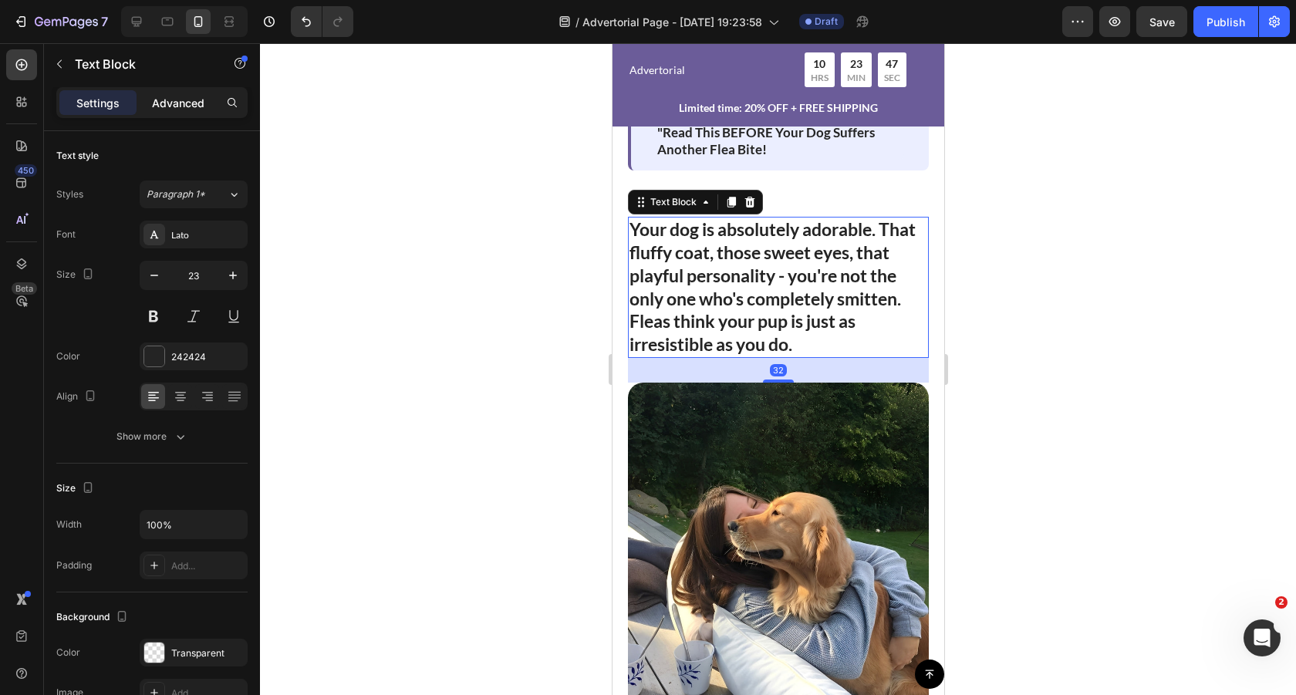
click at [185, 110] on div "Advanced" at bounding box center [178, 102] width 77 height 25
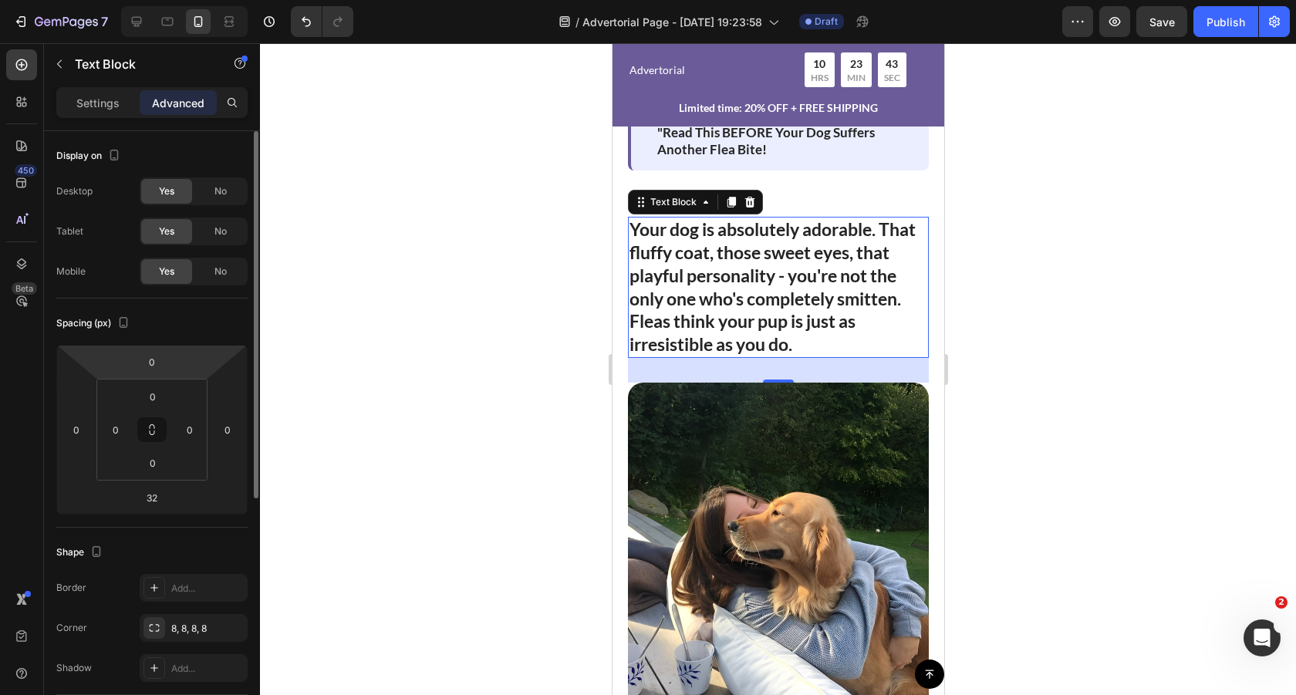
click at [150, 0] on html "7 Version history / Advertorial Page - [DATE] 19:23:58 Draft Preview Save Publi…" at bounding box center [648, 0] width 1296 height 0
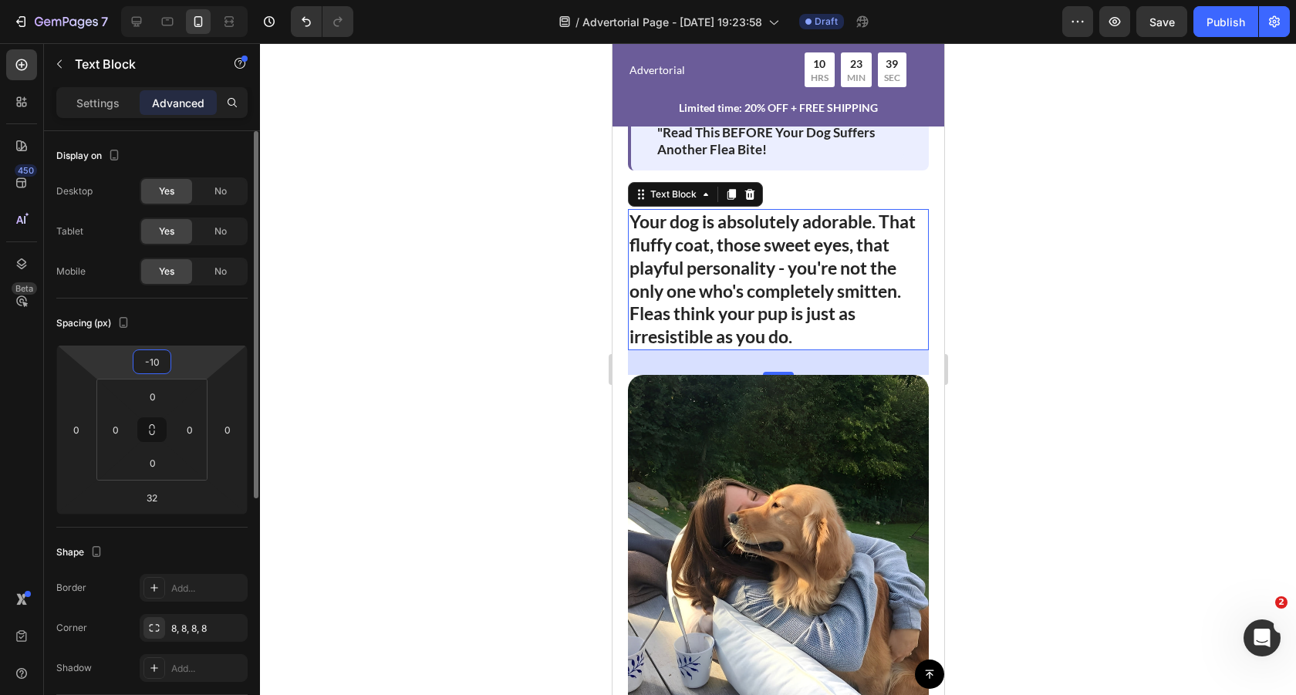
type input "-1"
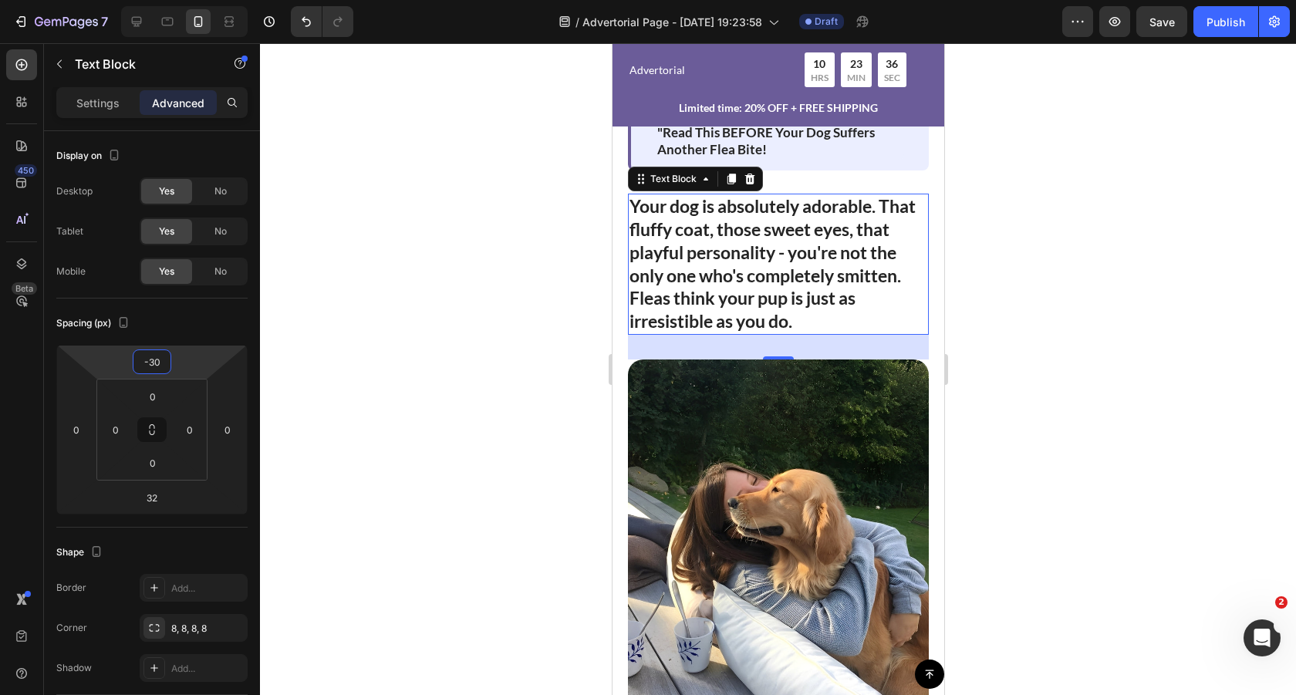
type input "-3"
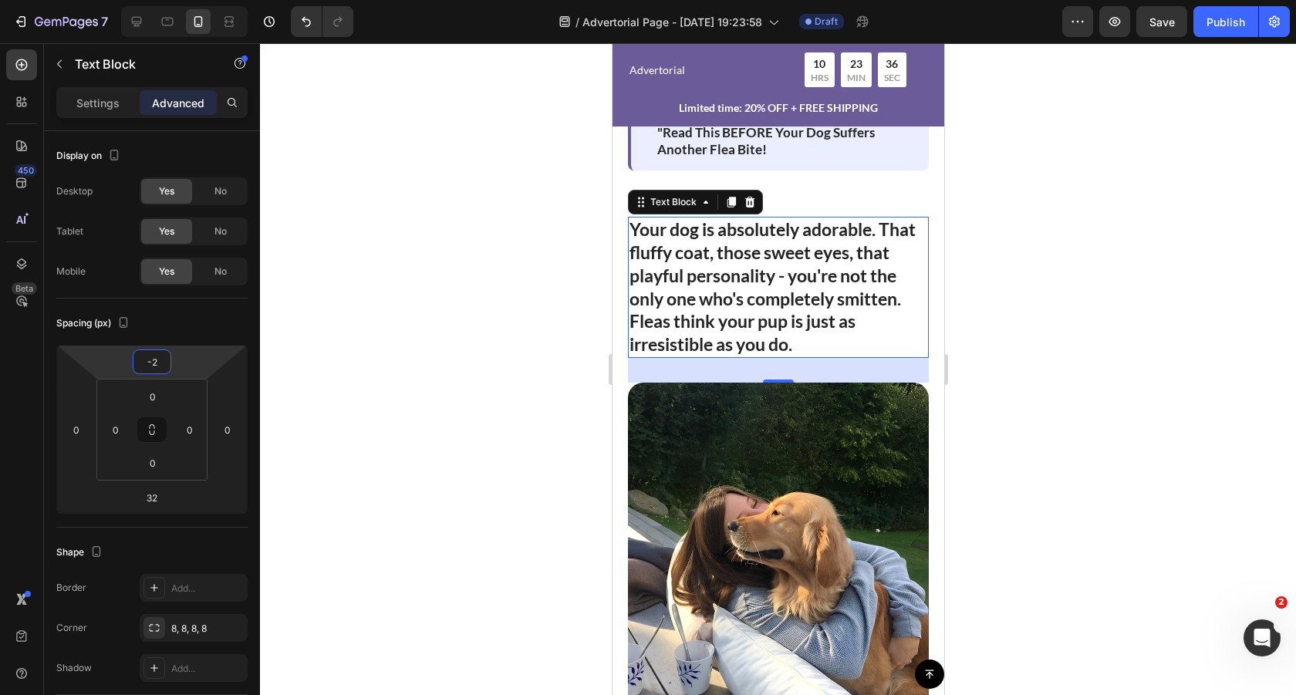
type input "-20"
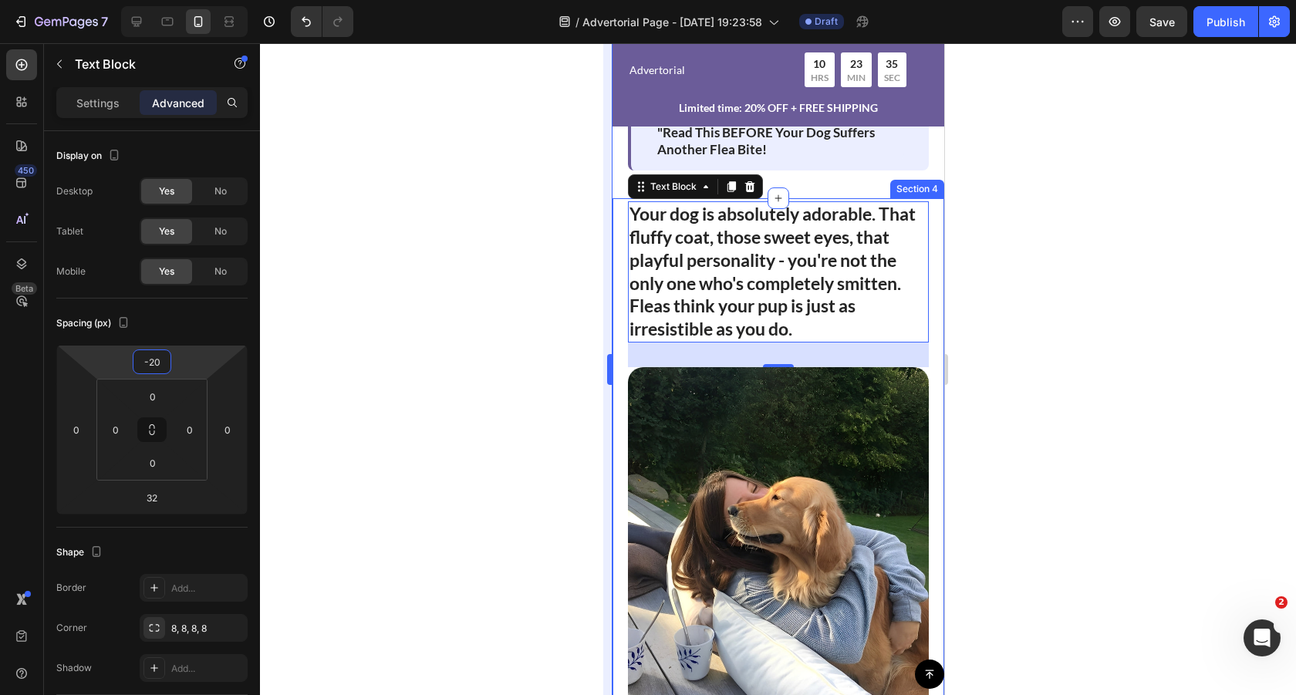
click at [589, 297] on div at bounding box center [778, 369] width 1036 height 652
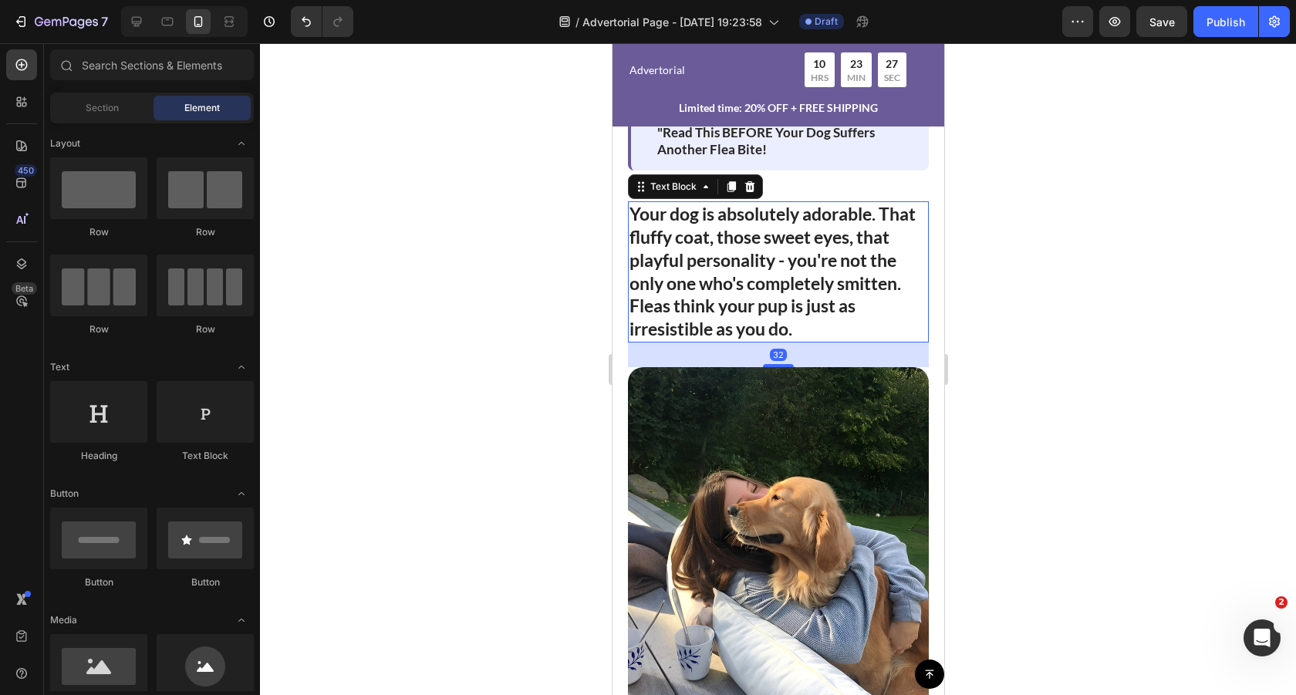
click at [676, 320] on strong "Fleas think your pup is just as irresistible as you do." at bounding box center [742, 317] width 226 height 45
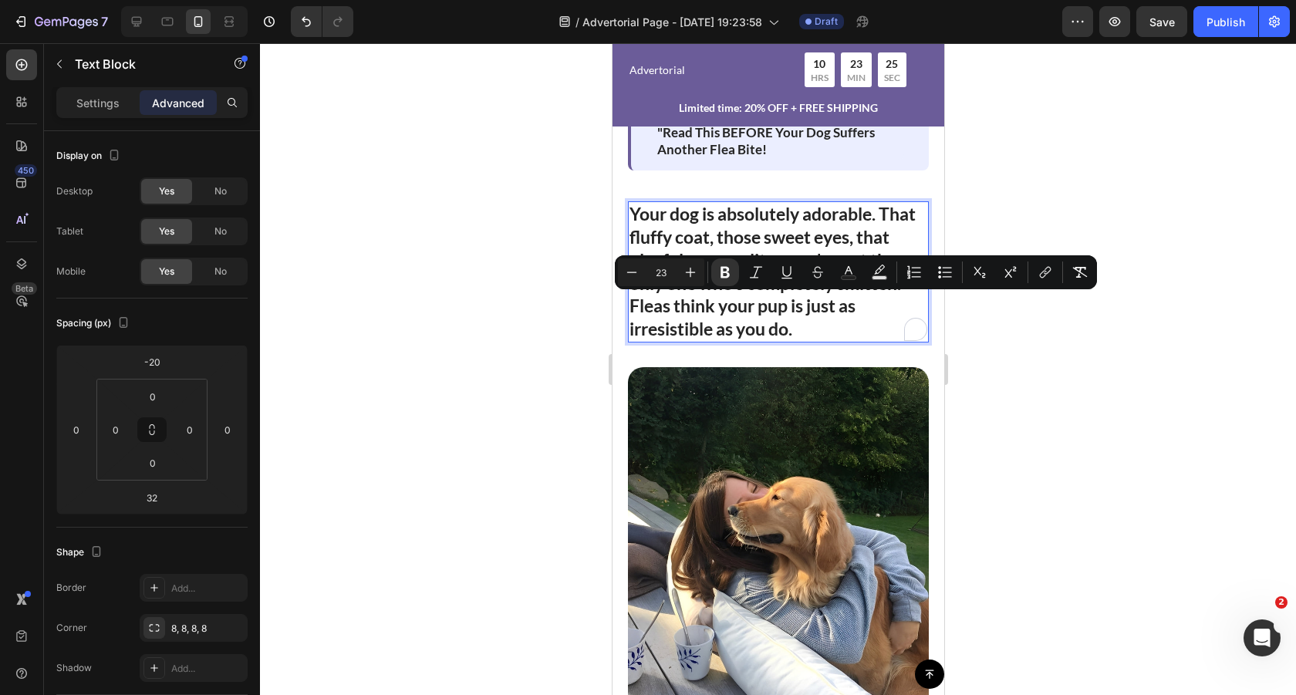
click at [632, 308] on strong "Fleas think your pup is just as irresistible as you do." at bounding box center [742, 317] width 226 height 45
click at [635, 307] on strong "Fleas think your pup is just as irresistible as you do." at bounding box center [742, 317] width 226 height 45
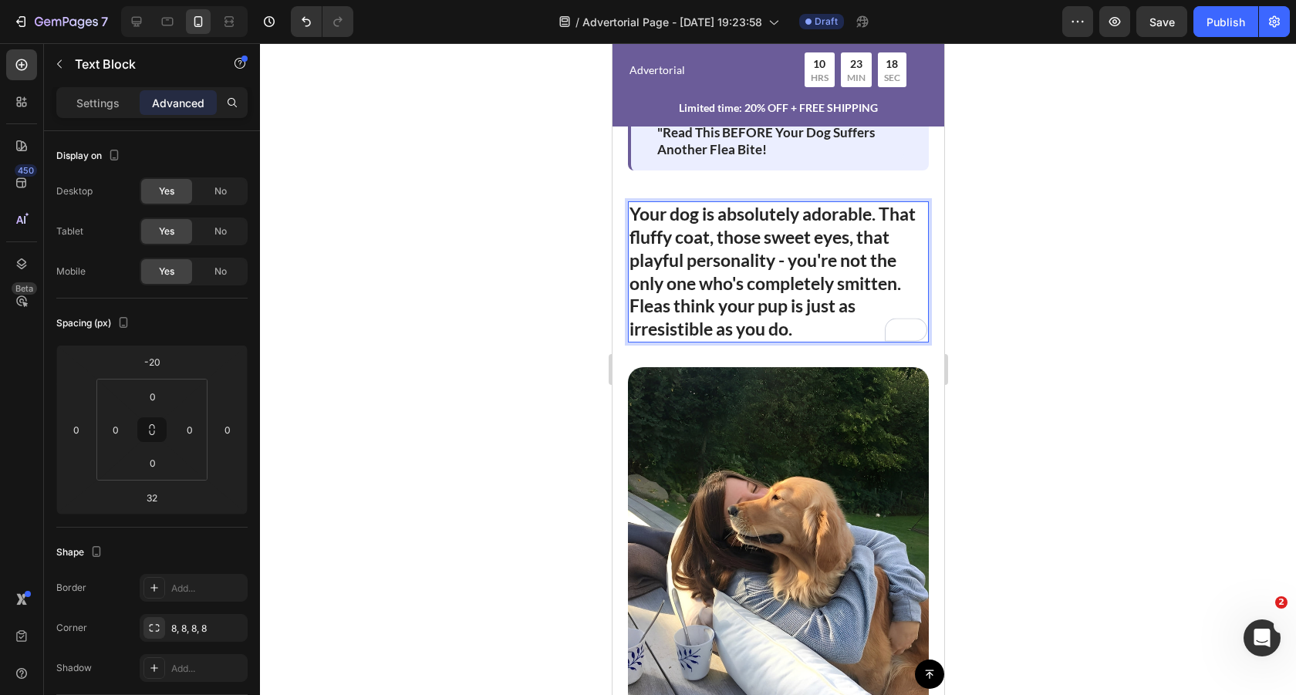
click at [558, 292] on div at bounding box center [778, 369] width 1036 height 652
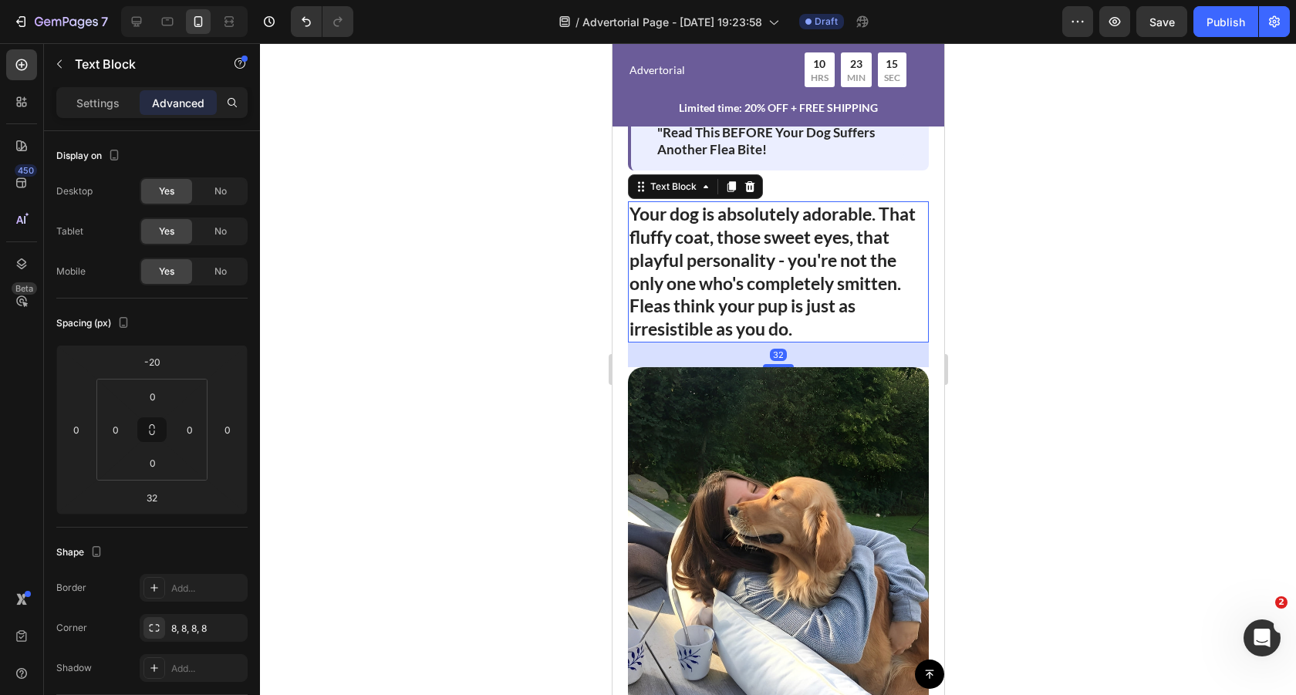
click at [740, 265] on strong "Your dog is absolutely adorable. That fluffy coat, those sweet eyes, that playf…" at bounding box center [772, 248] width 286 height 91
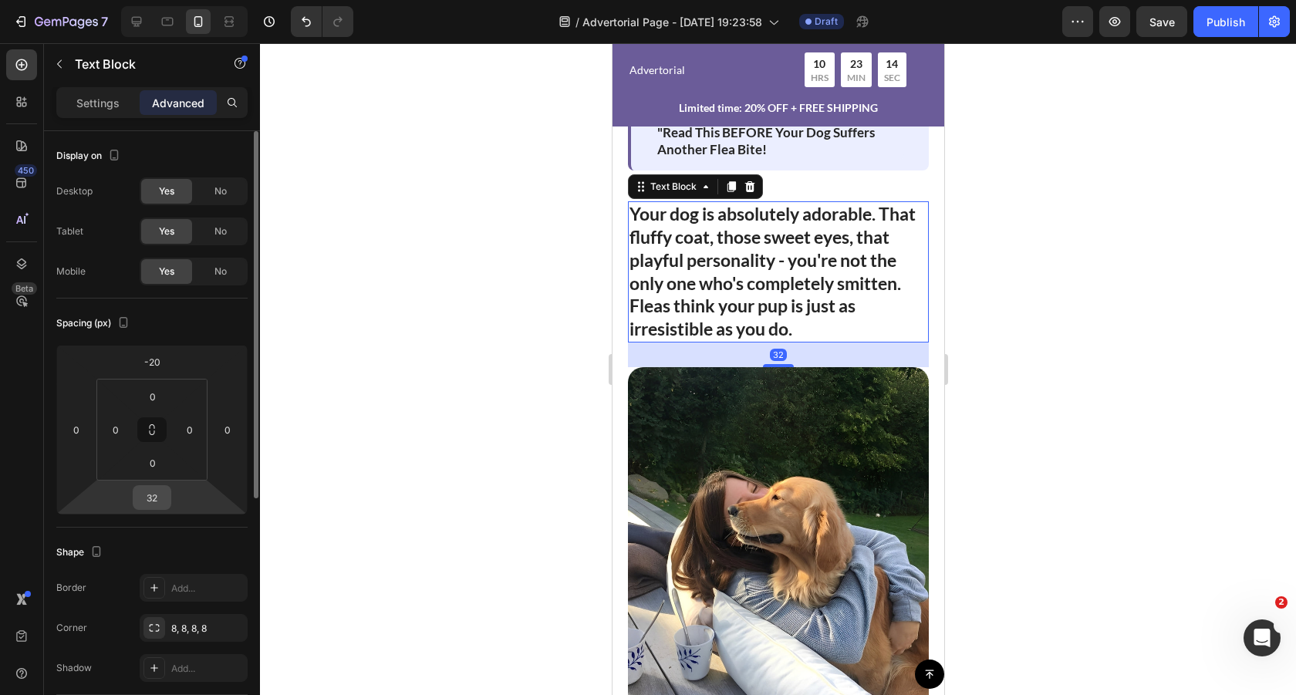
click at [160, 494] on input "32" at bounding box center [152, 497] width 31 height 23
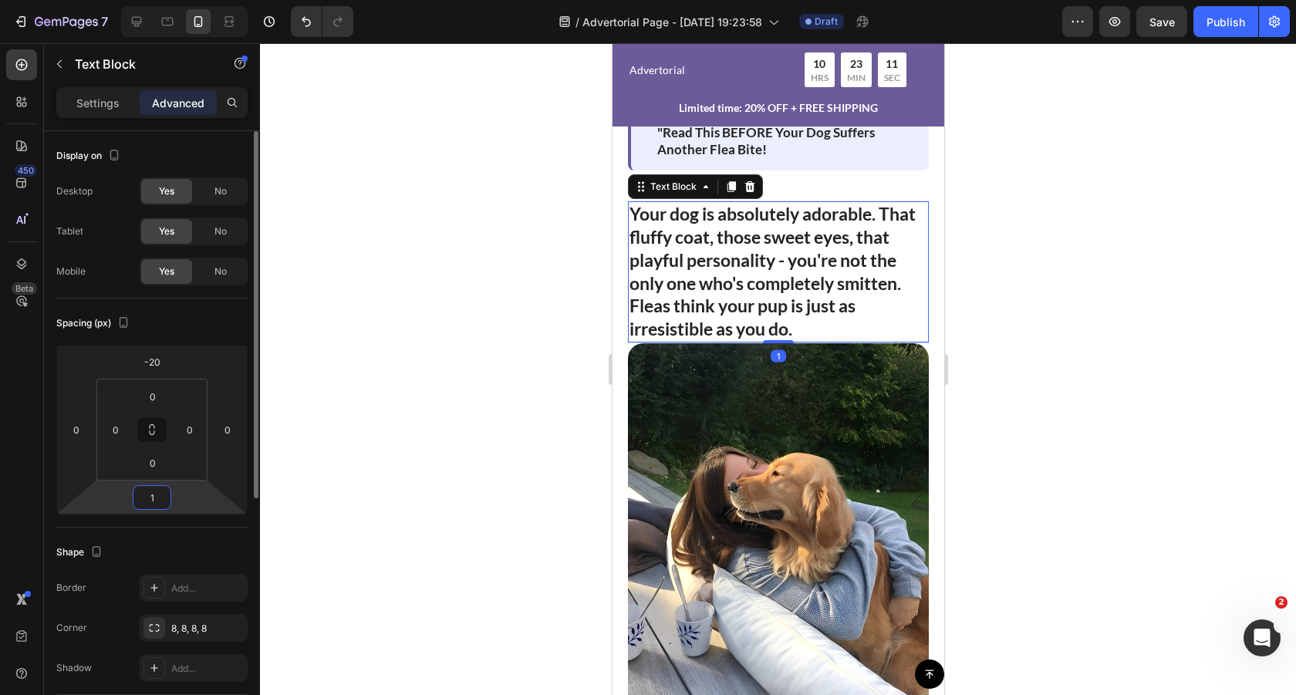
type input "15"
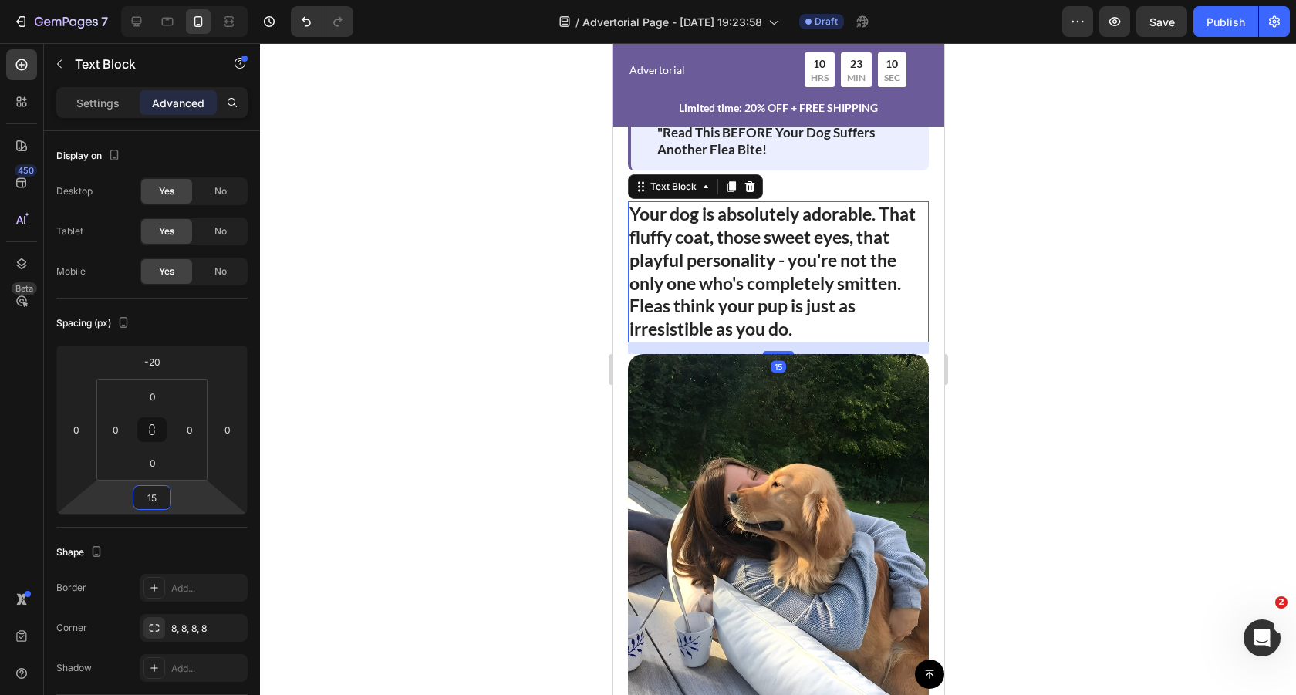
click at [416, 410] on div at bounding box center [778, 369] width 1036 height 652
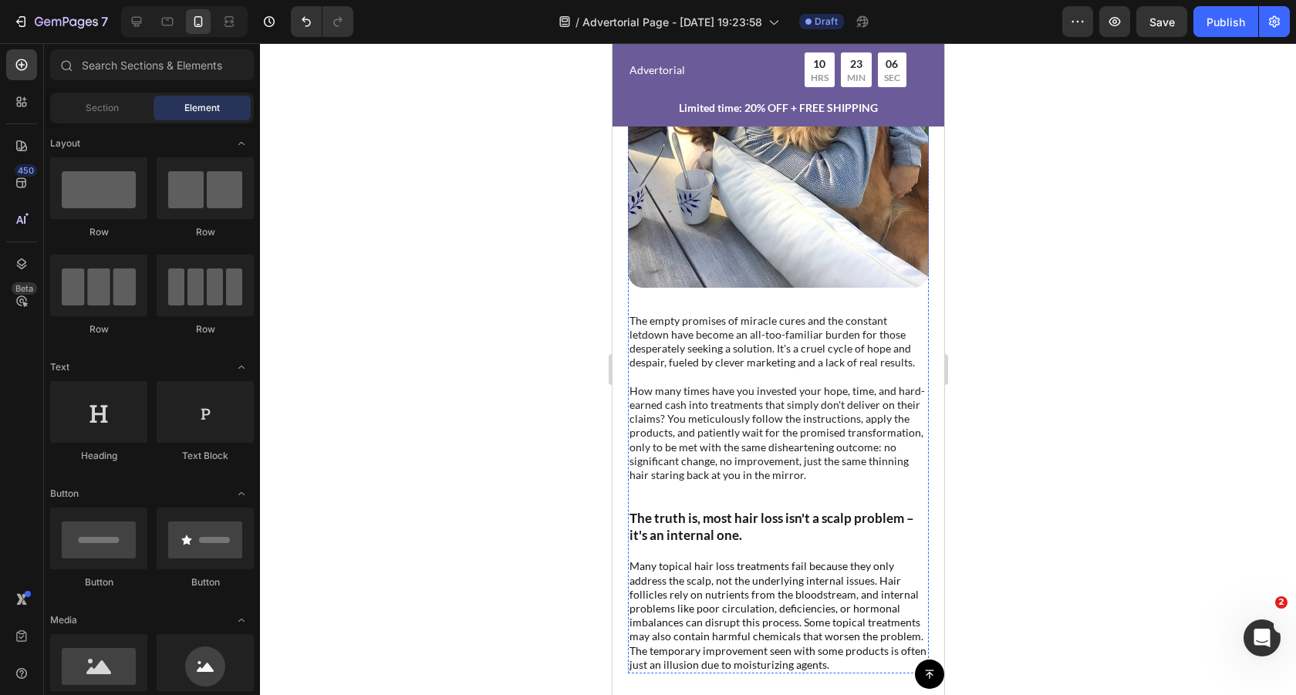
scroll to position [760, 0]
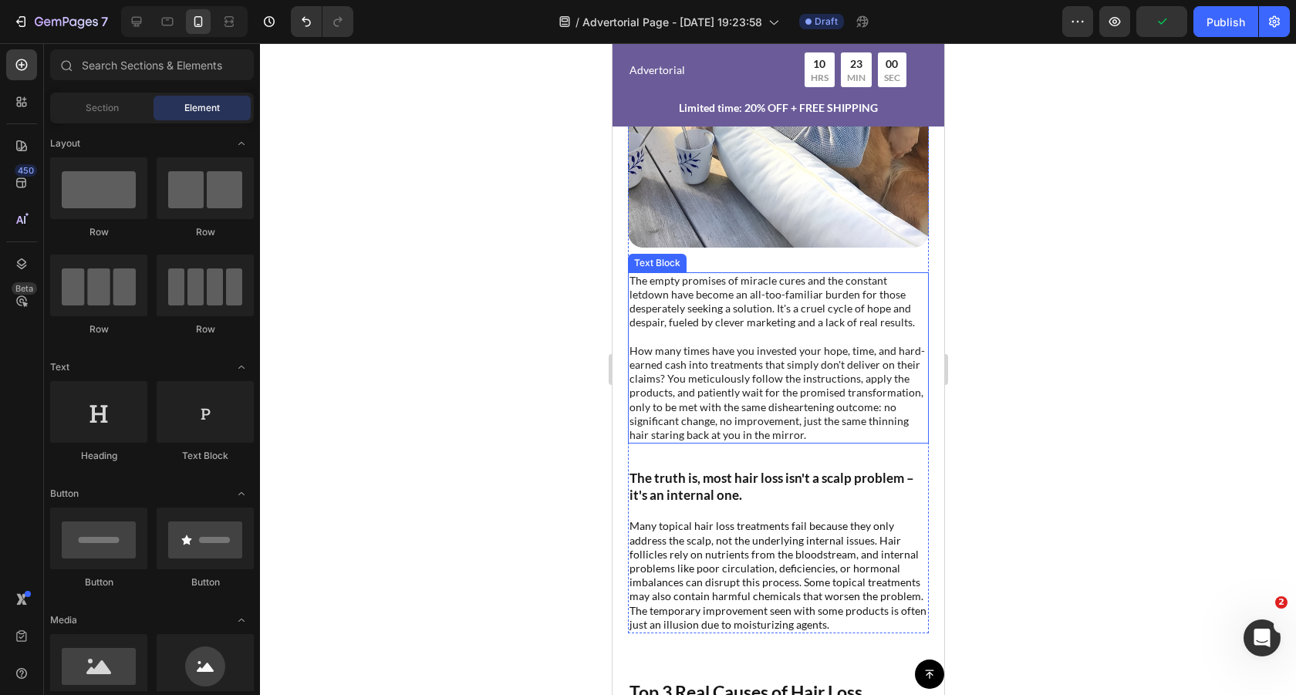
click at [768, 349] on p "The empty promises of miracle cures and the constant letdown have become an all…" at bounding box center [778, 358] width 298 height 168
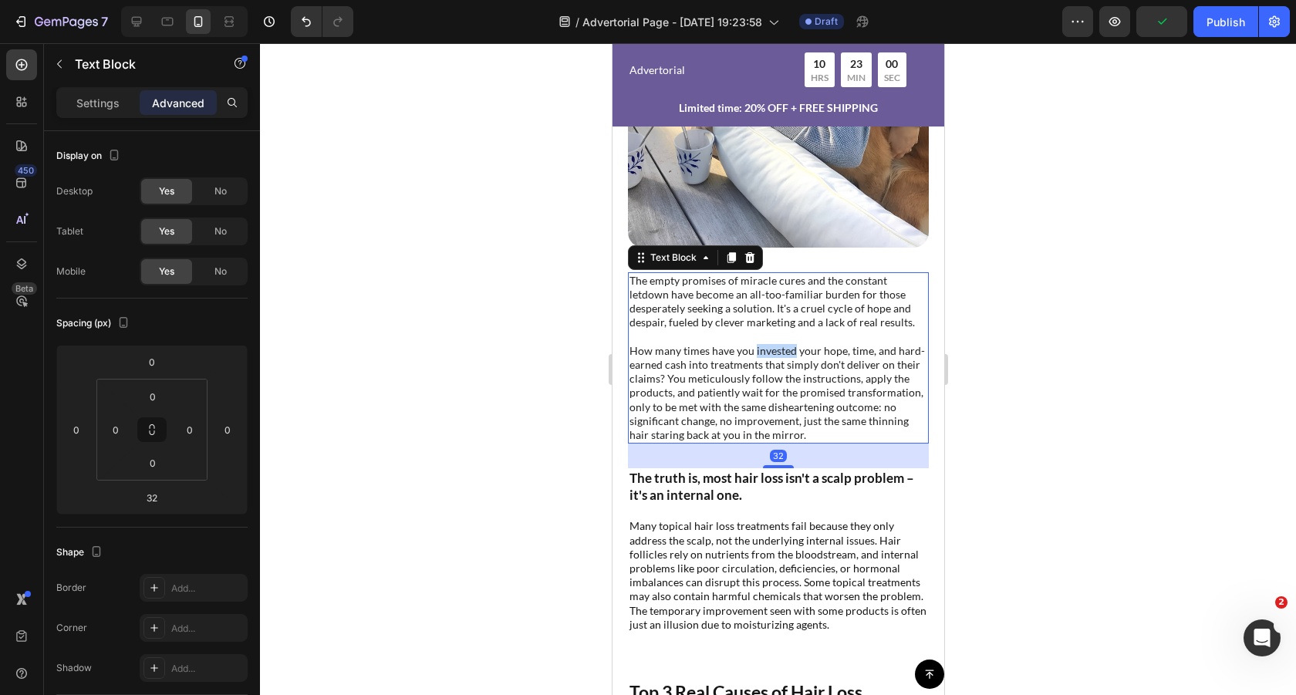
click at [768, 349] on p "The empty promises of miracle cures and the constant letdown have become an all…" at bounding box center [778, 358] width 298 height 168
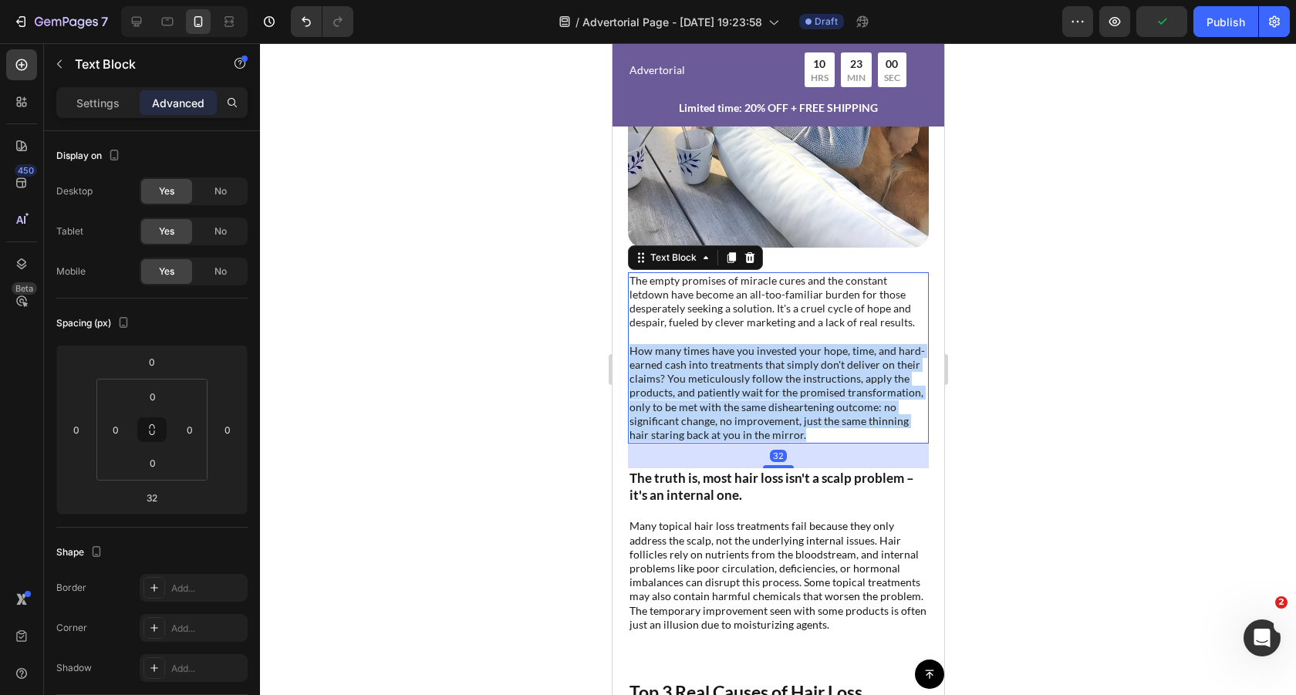
click at [768, 349] on p "The empty promises of miracle cures and the constant letdown have become an all…" at bounding box center [778, 358] width 298 height 168
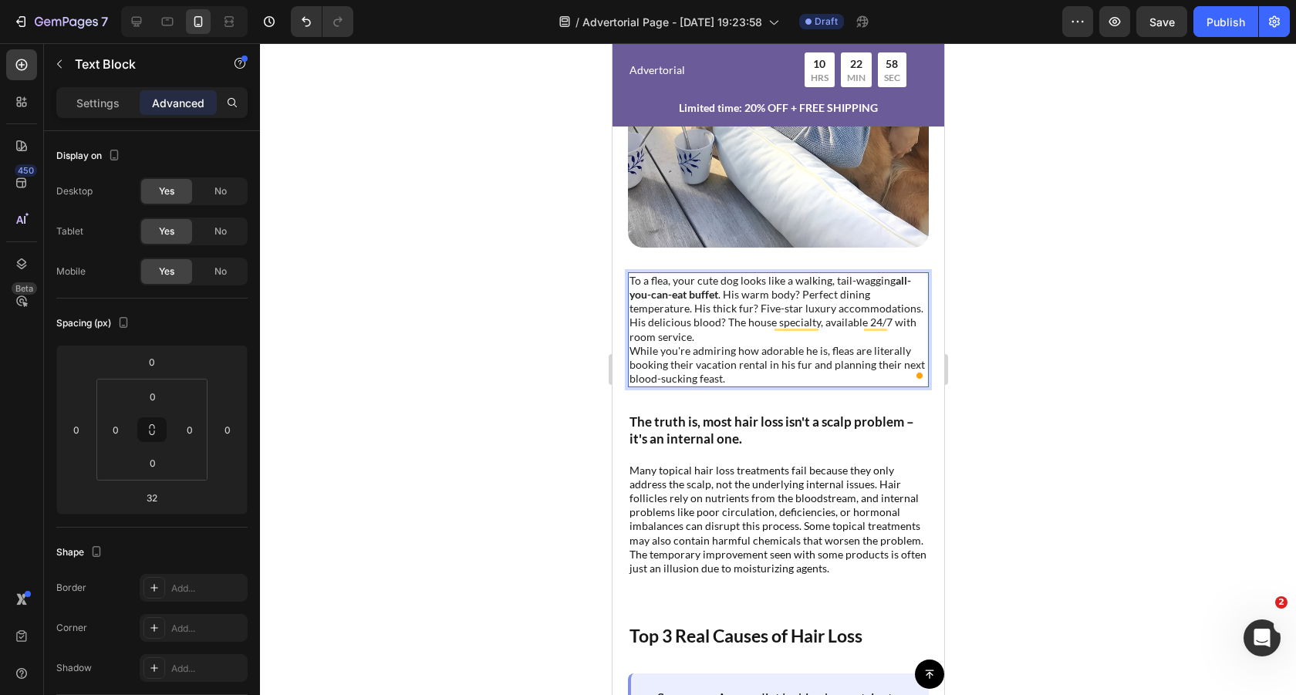
click at [1017, 324] on div at bounding box center [778, 369] width 1036 height 652
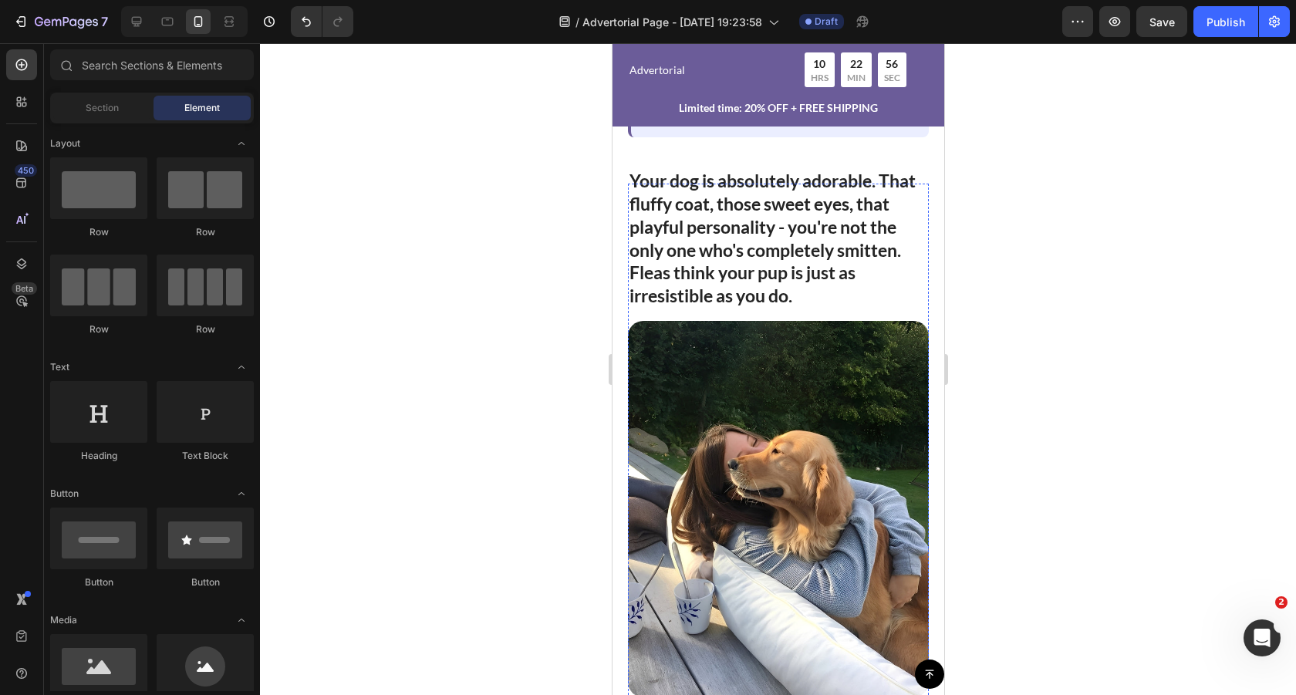
scroll to position [296, 0]
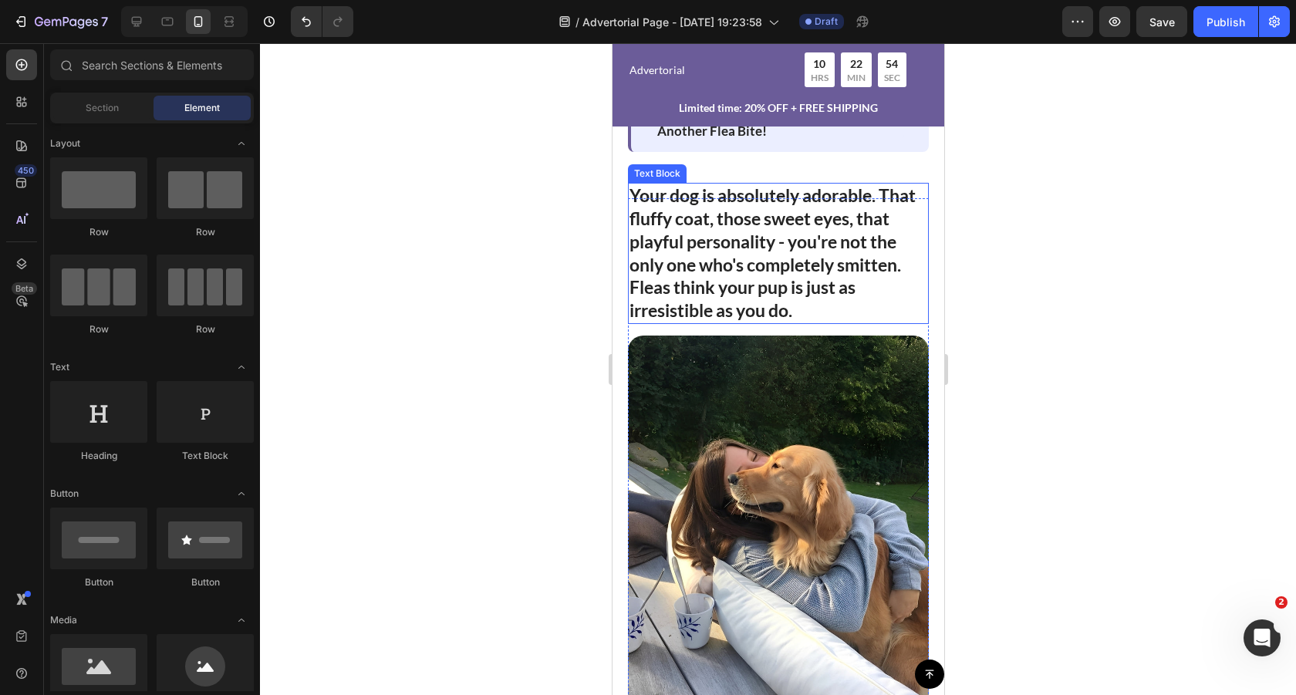
click at [734, 195] on strong "Your dog is absolutely adorable. That fluffy coat, those sweet eyes, that playf…" at bounding box center [772, 229] width 286 height 91
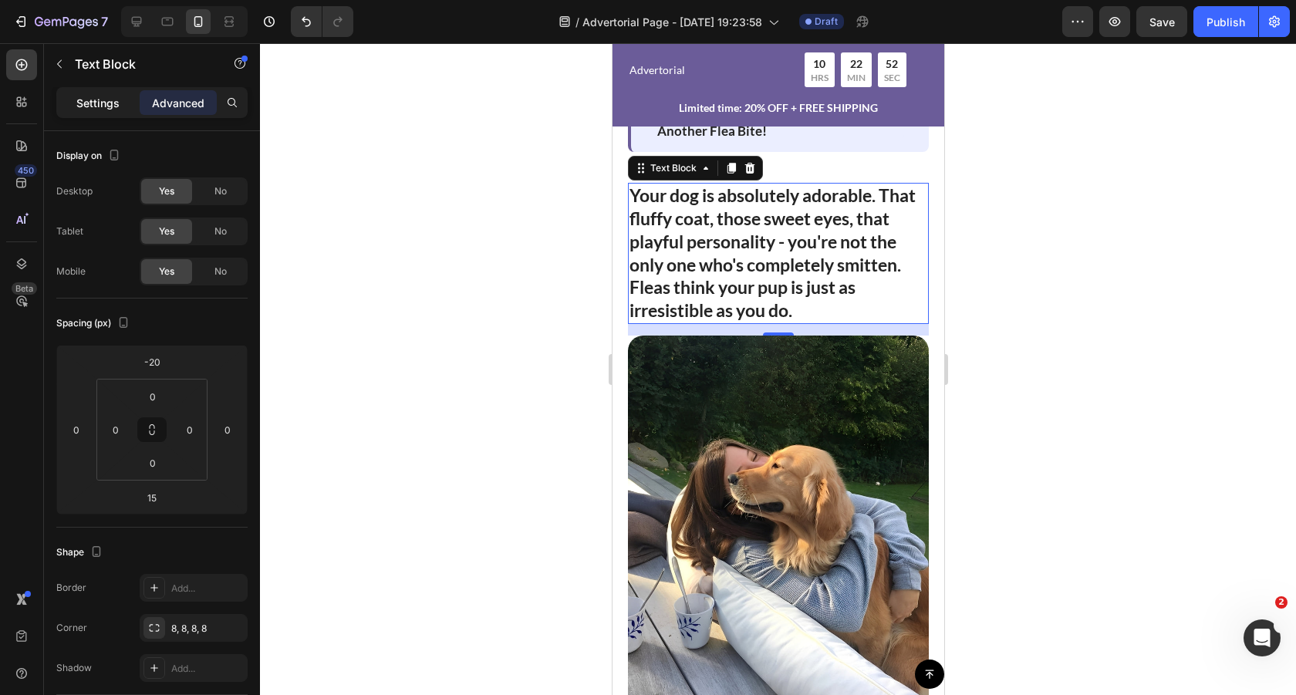
click at [99, 103] on p "Settings" at bounding box center [97, 103] width 43 height 16
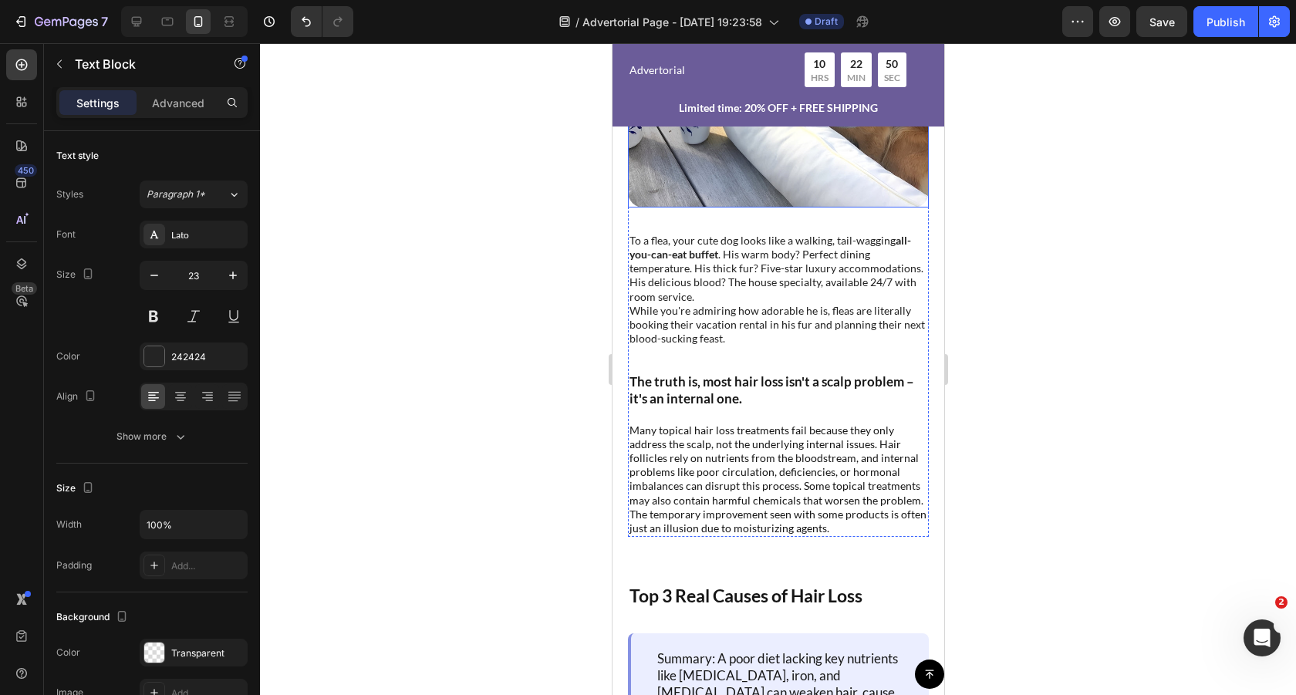
scroll to position [845, 0]
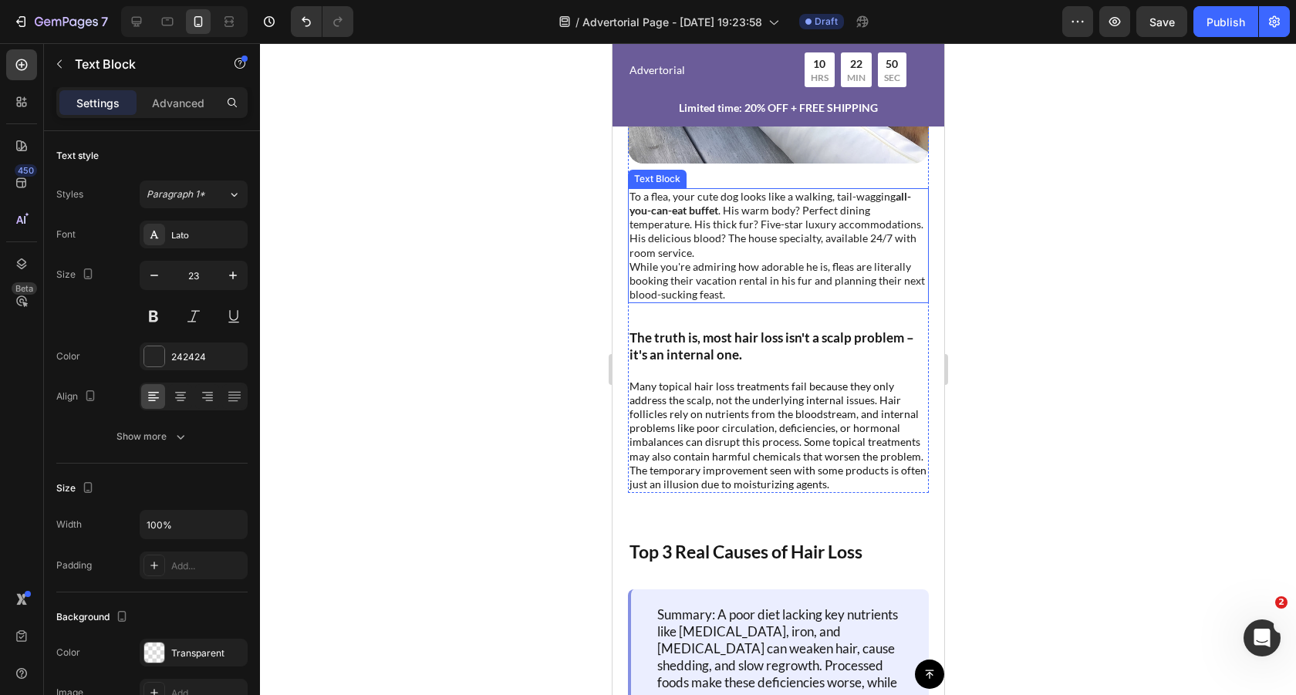
click at [784, 227] on p "To a flea, your cute dog looks like a walking, tail-wagging all-you-can-eat buf…" at bounding box center [778, 225] width 298 height 70
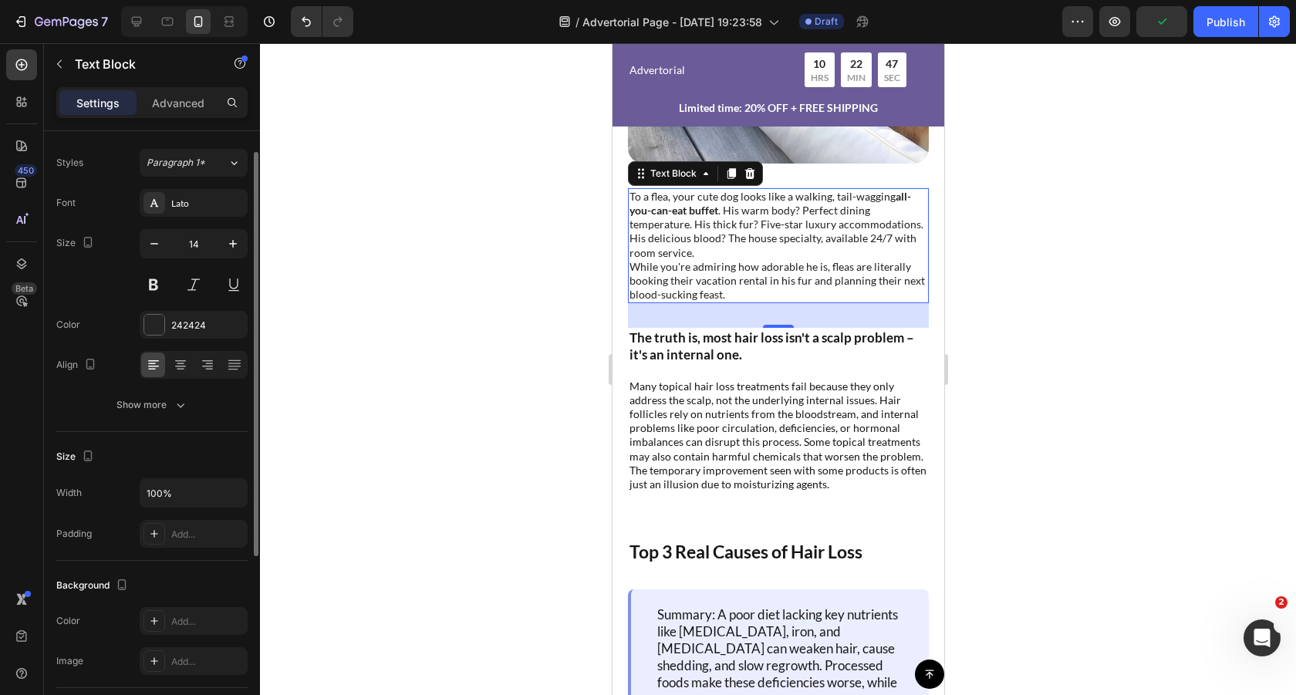
scroll to position [0, 0]
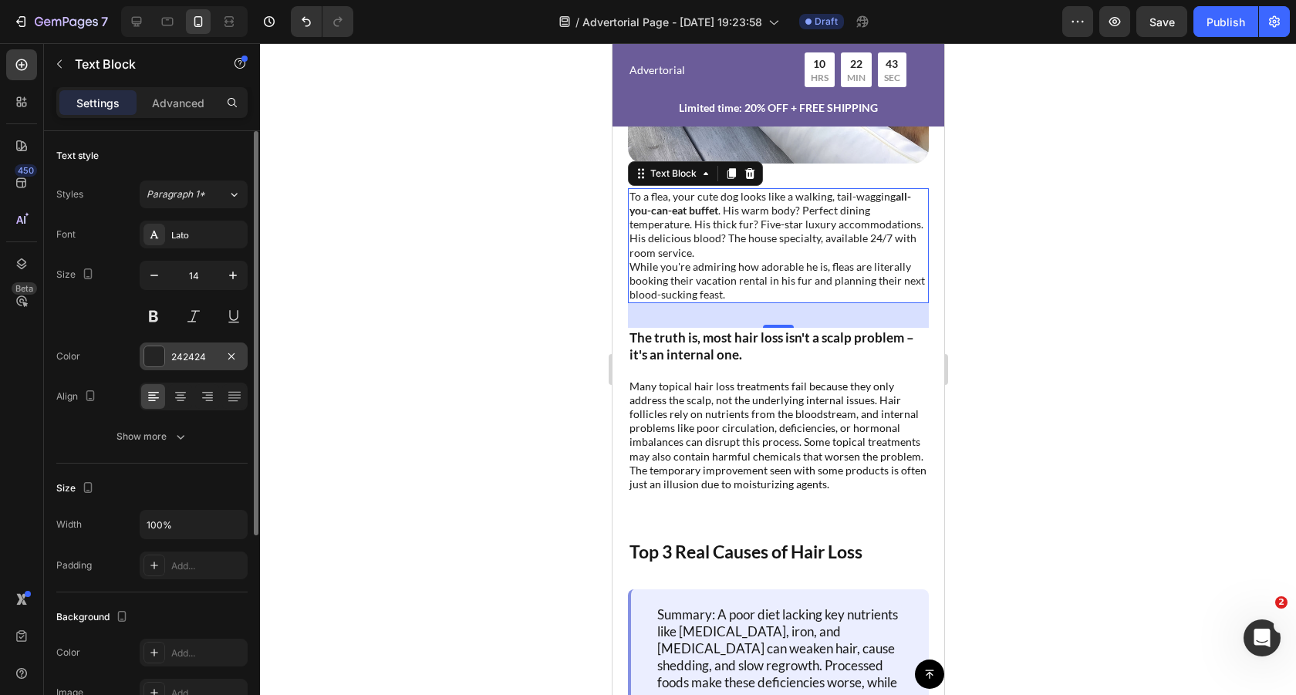
click at [151, 358] on div at bounding box center [154, 356] width 20 height 20
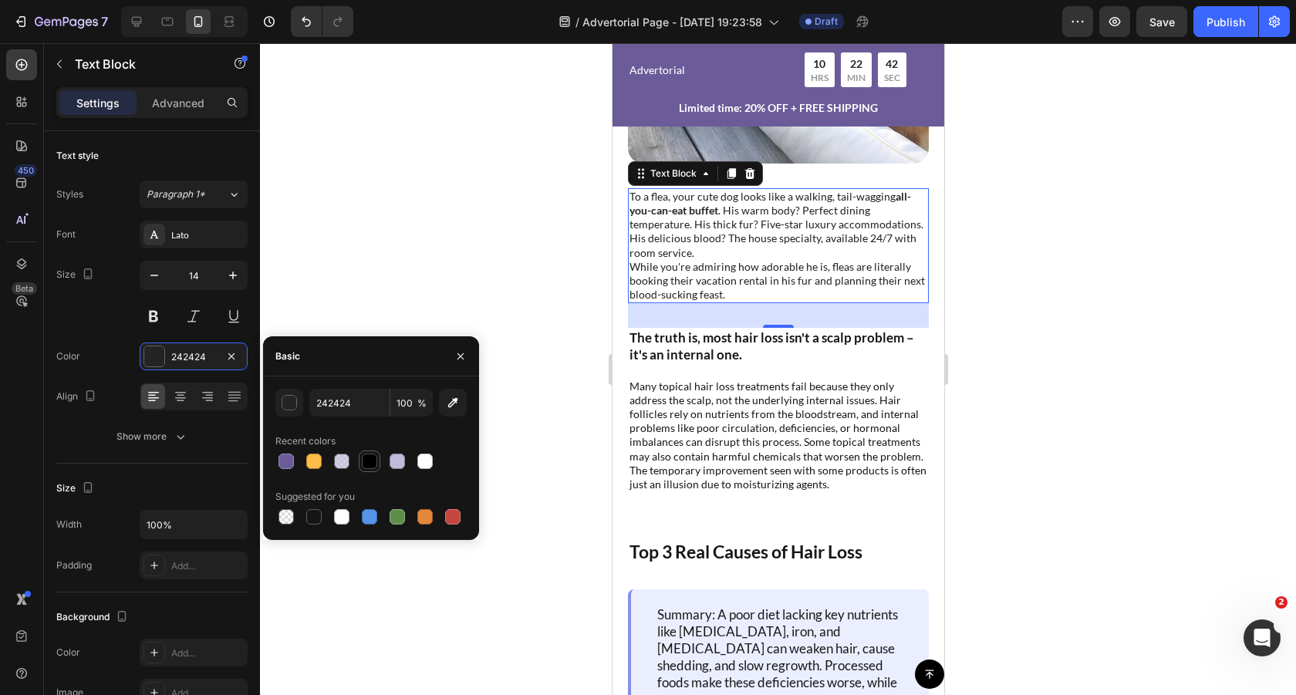
click at [369, 461] on div at bounding box center [369, 461] width 15 height 15
type input "000000"
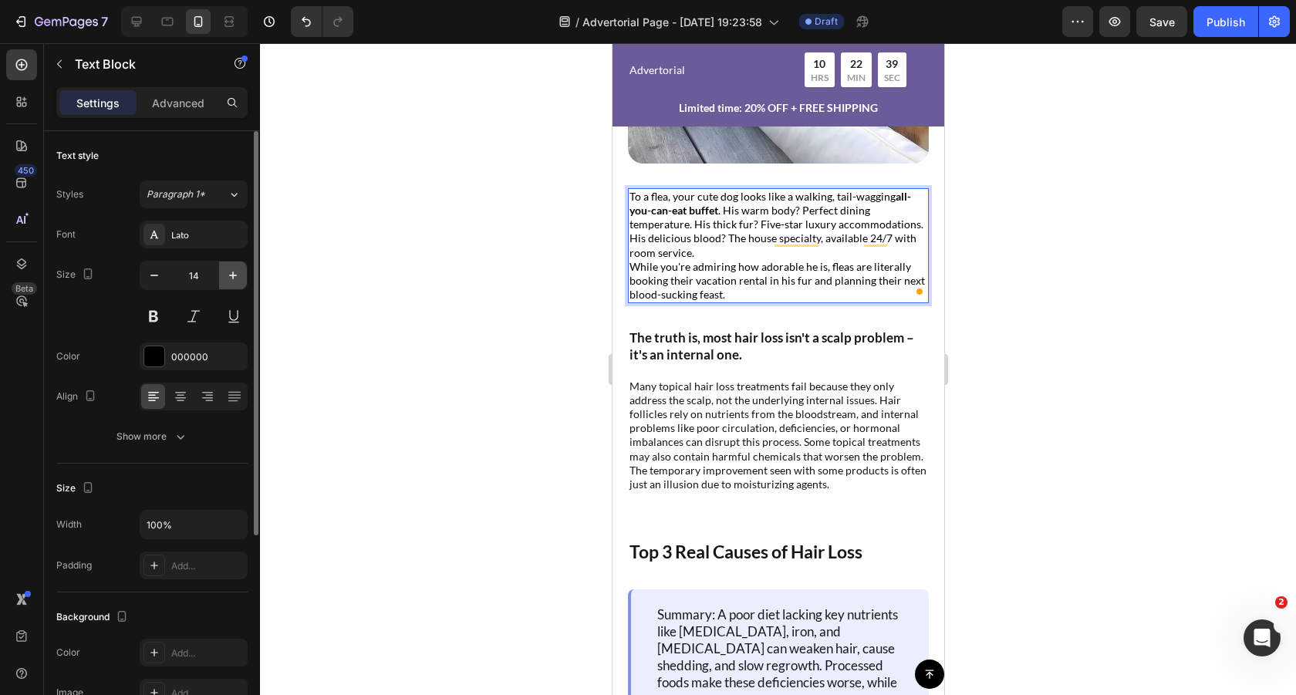
click at [237, 270] on icon "button" at bounding box center [232, 275] width 15 height 15
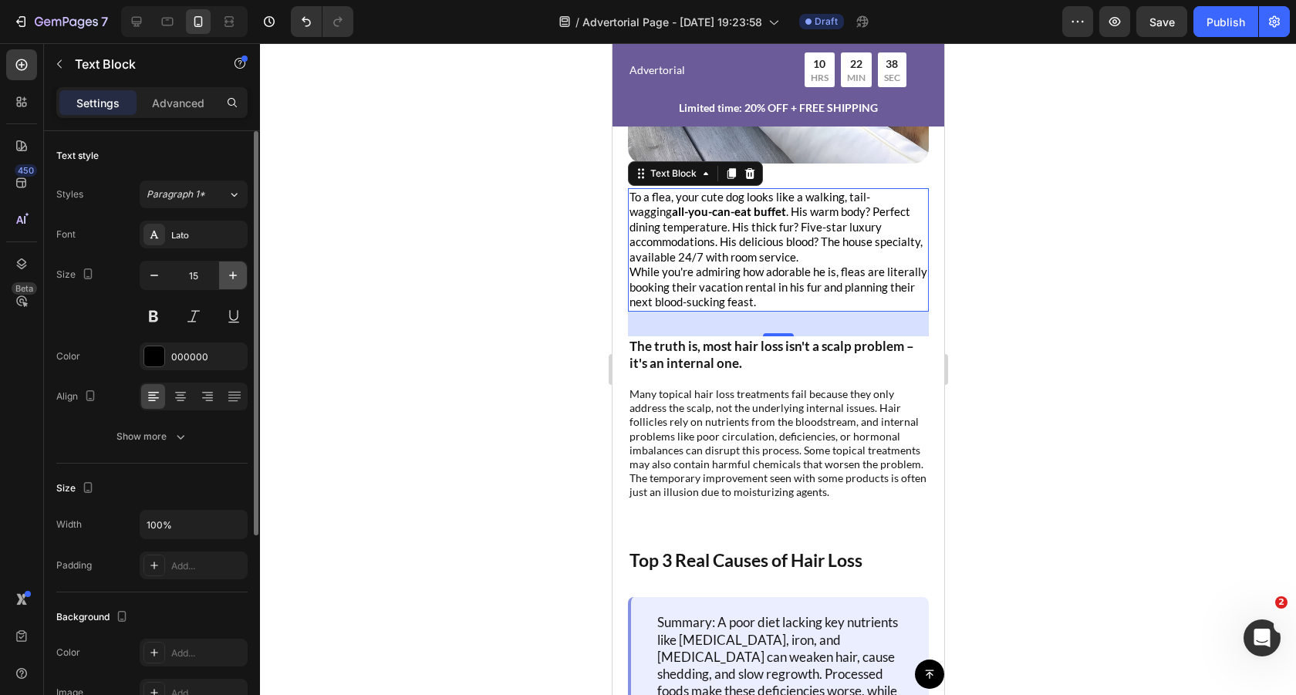
click at [237, 270] on icon "button" at bounding box center [232, 275] width 15 height 15
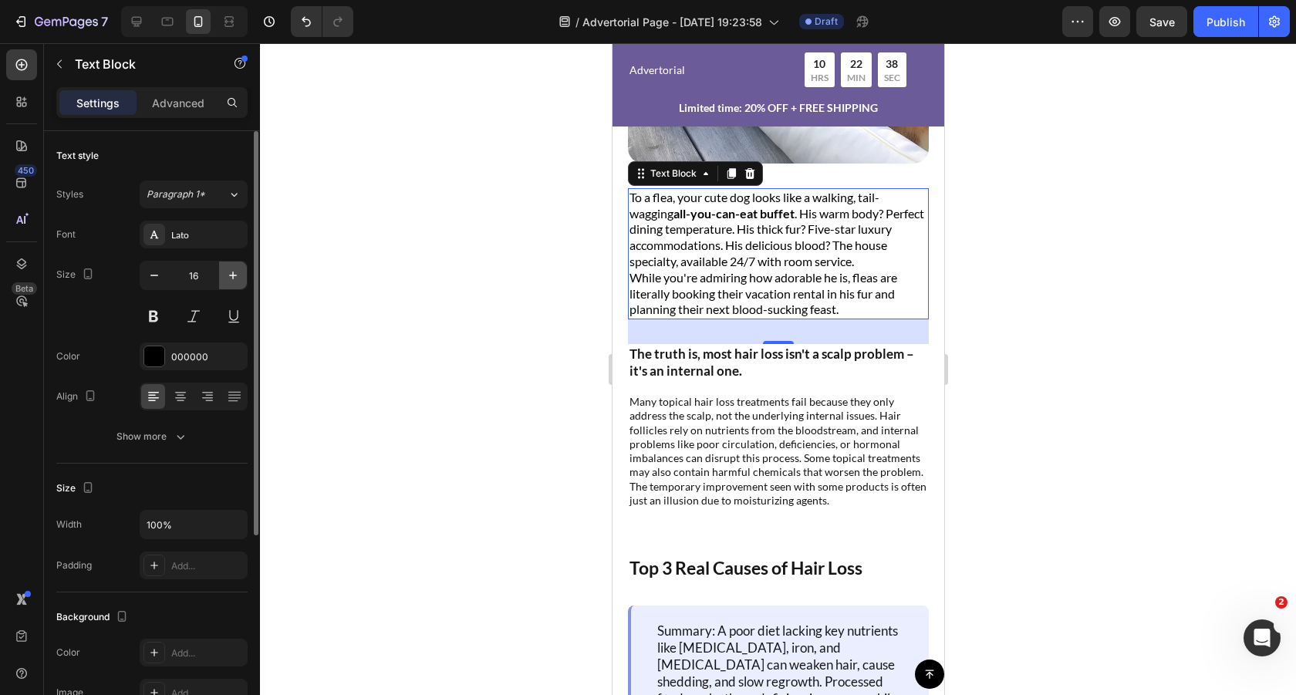
click at [237, 270] on icon "button" at bounding box center [232, 275] width 15 height 15
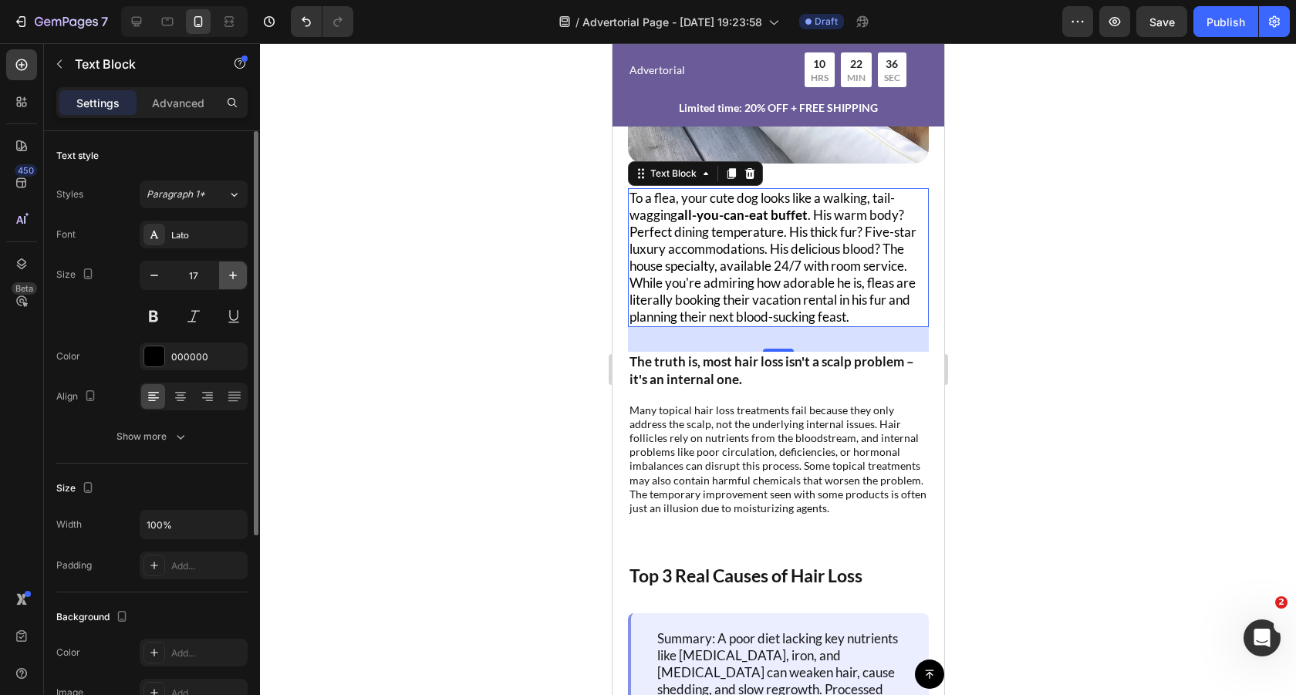
click at [237, 270] on icon "button" at bounding box center [232, 275] width 15 height 15
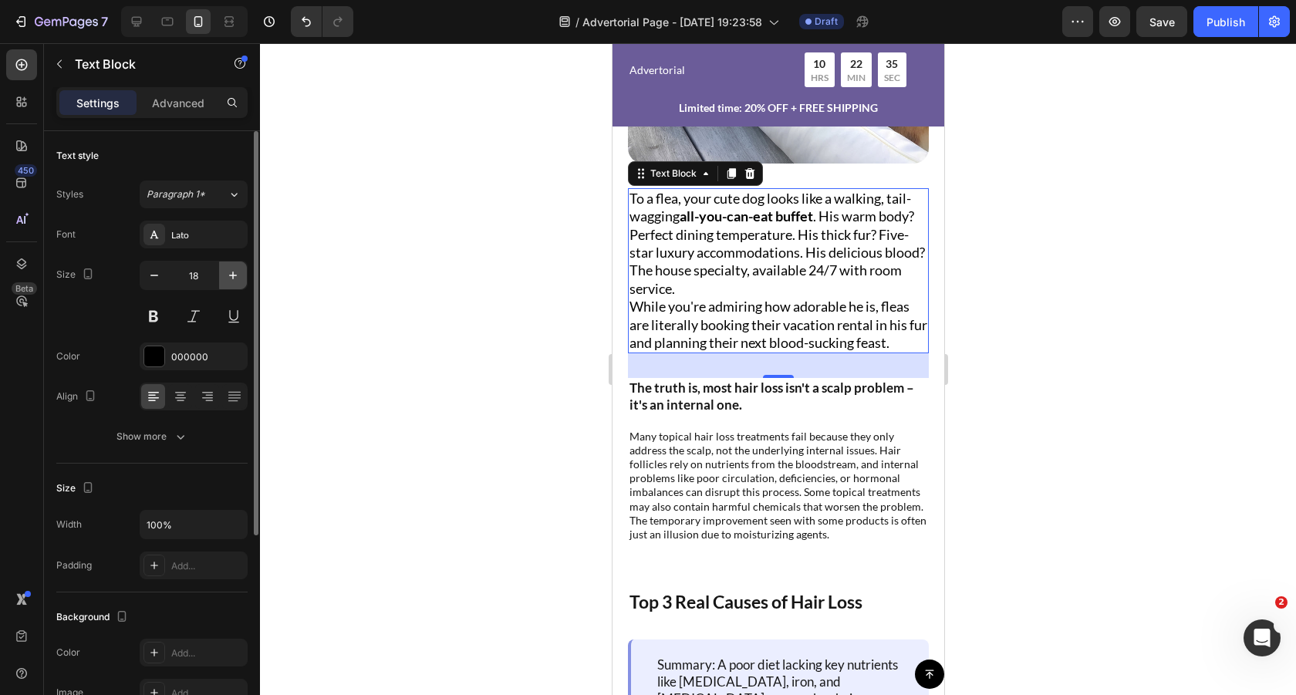
click at [237, 270] on icon "button" at bounding box center [232, 275] width 15 height 15
type input "19"
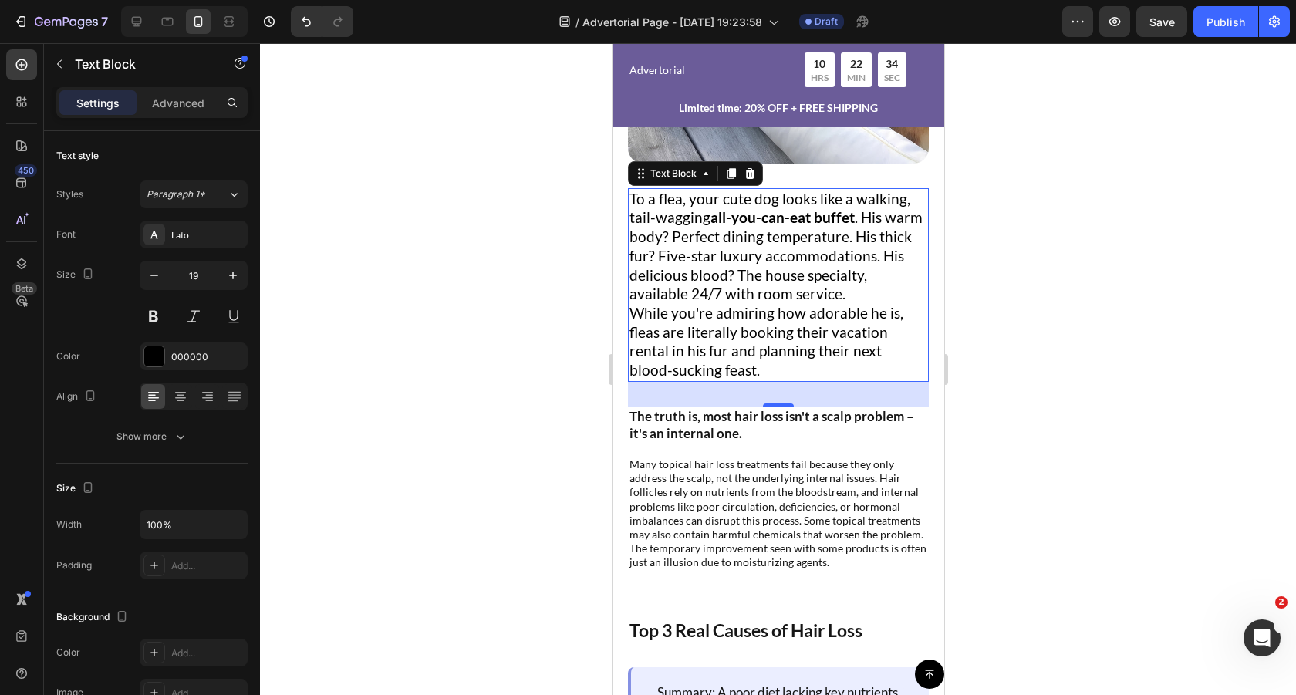
click at [988, 286] on div at bounding box center [778, 369] width 1036 height 652
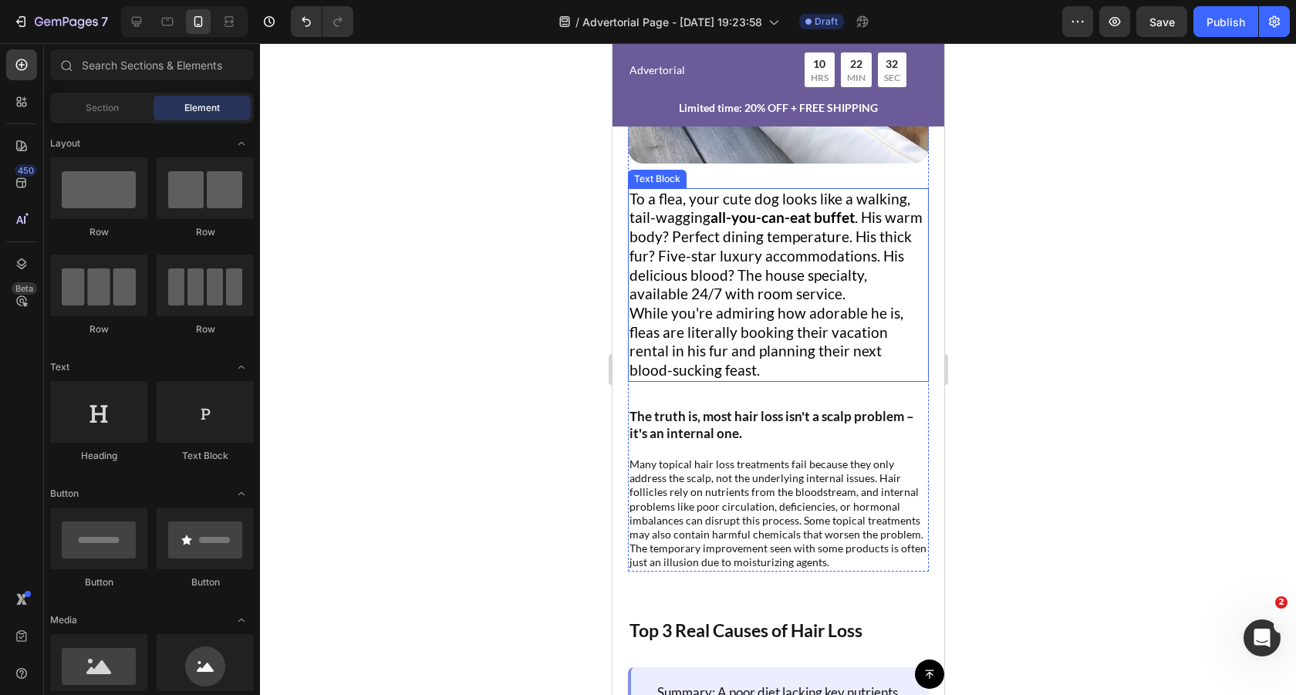
click at [849, 243] on p "To a flea, your cute dog looks like a walking, tail-wagging all-you-can-eat buf…" at bounding box center [778, 247] width 298 height 114
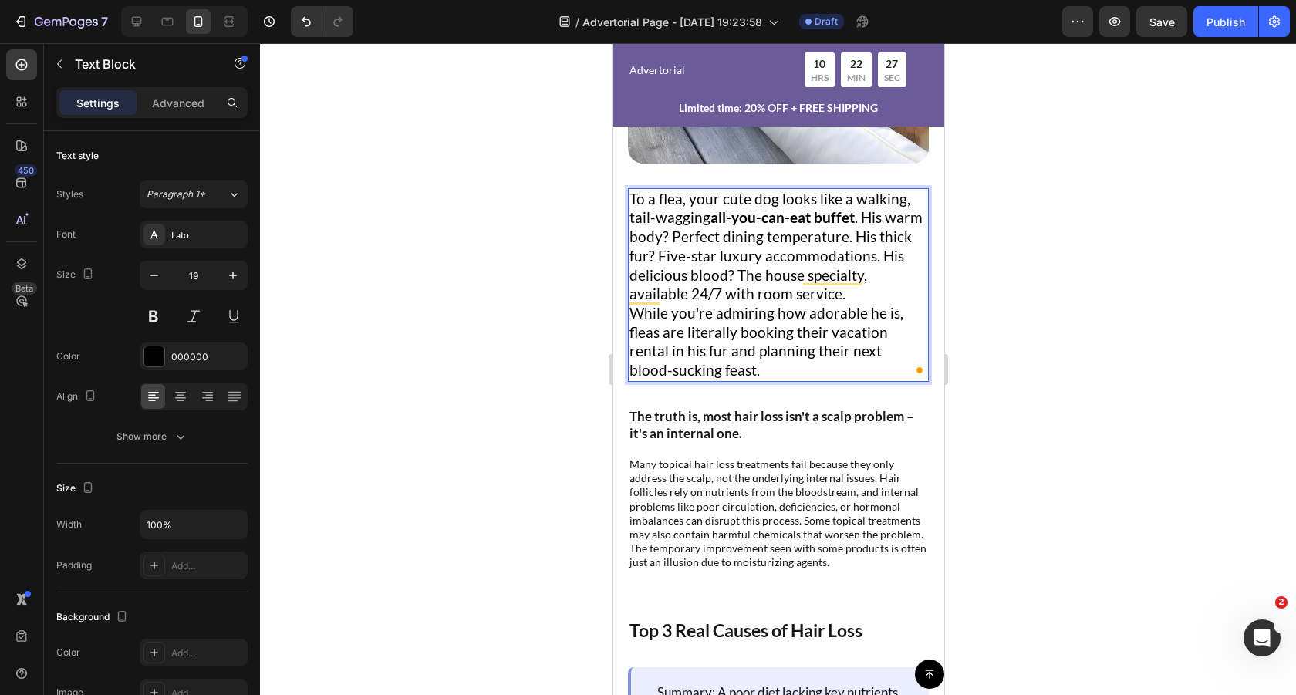
click at [788, 301] on p "To a flea, your cute dog looks like a walking, tail-wagging all-you-can-eat buf…" at bounding box center [778, 247] width 298 height 114
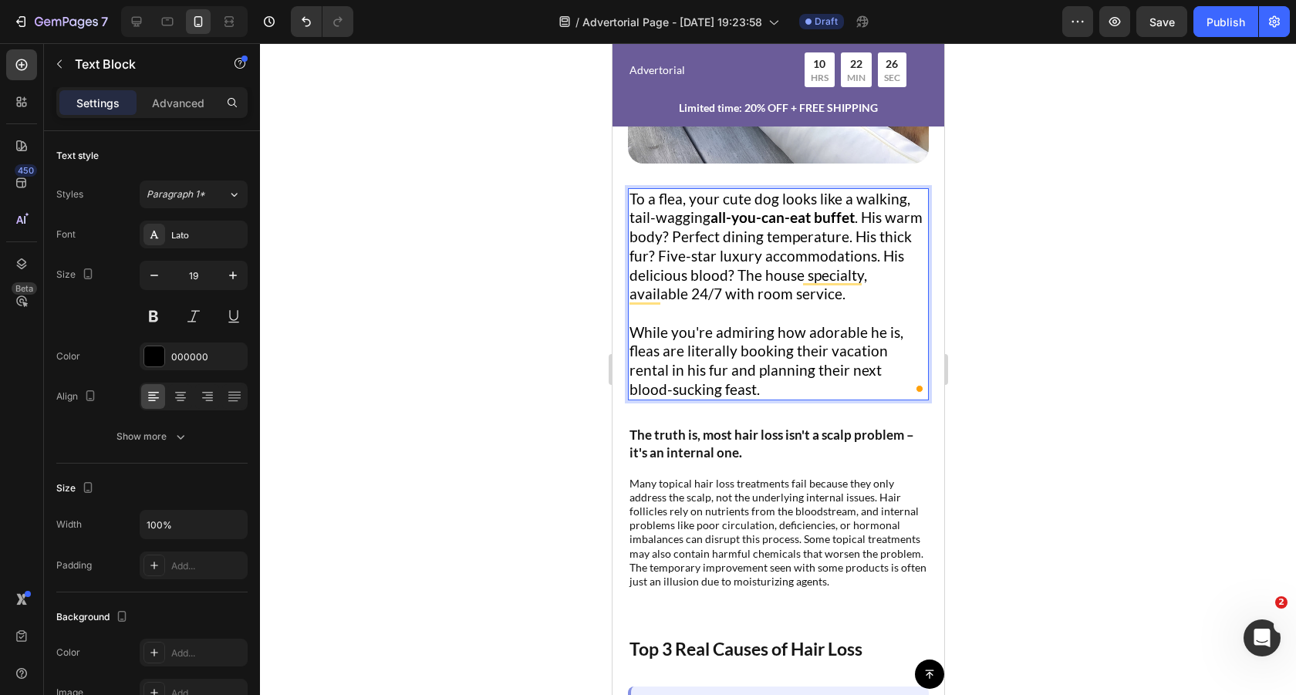
click at [494, 261] on div at bounding box center [778, 369] width 1036 height 652
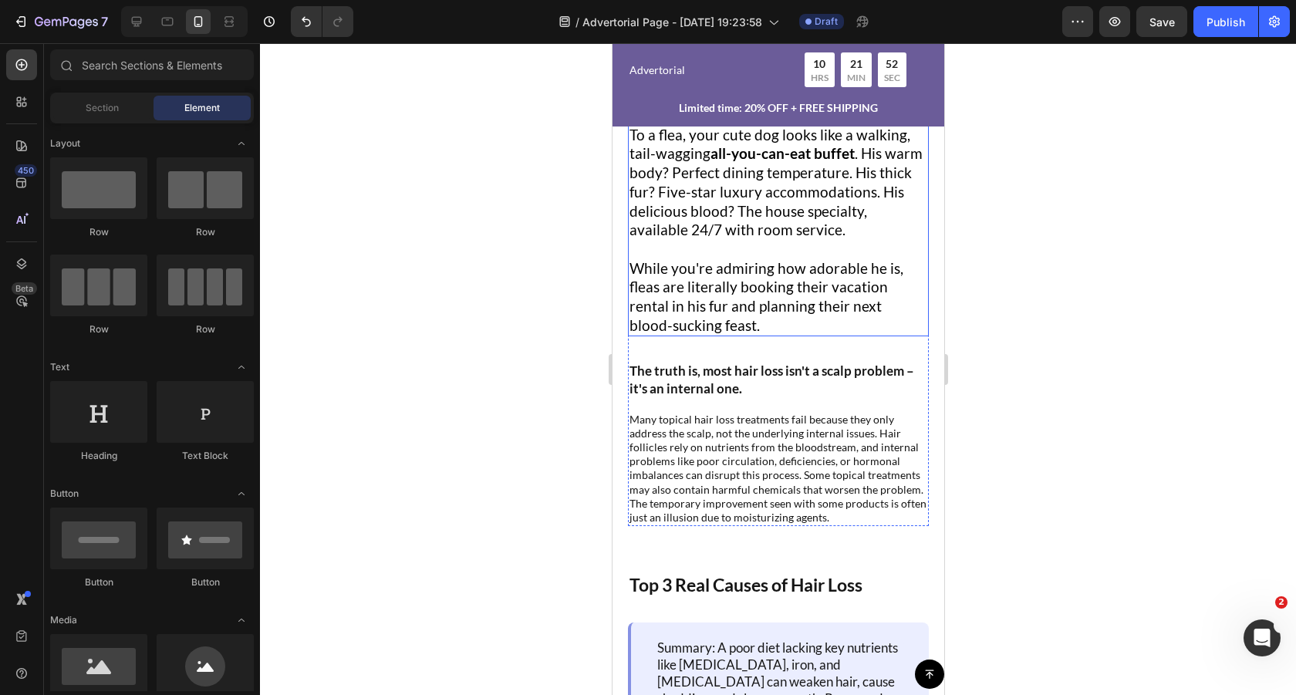
scroll to position [877, 0]
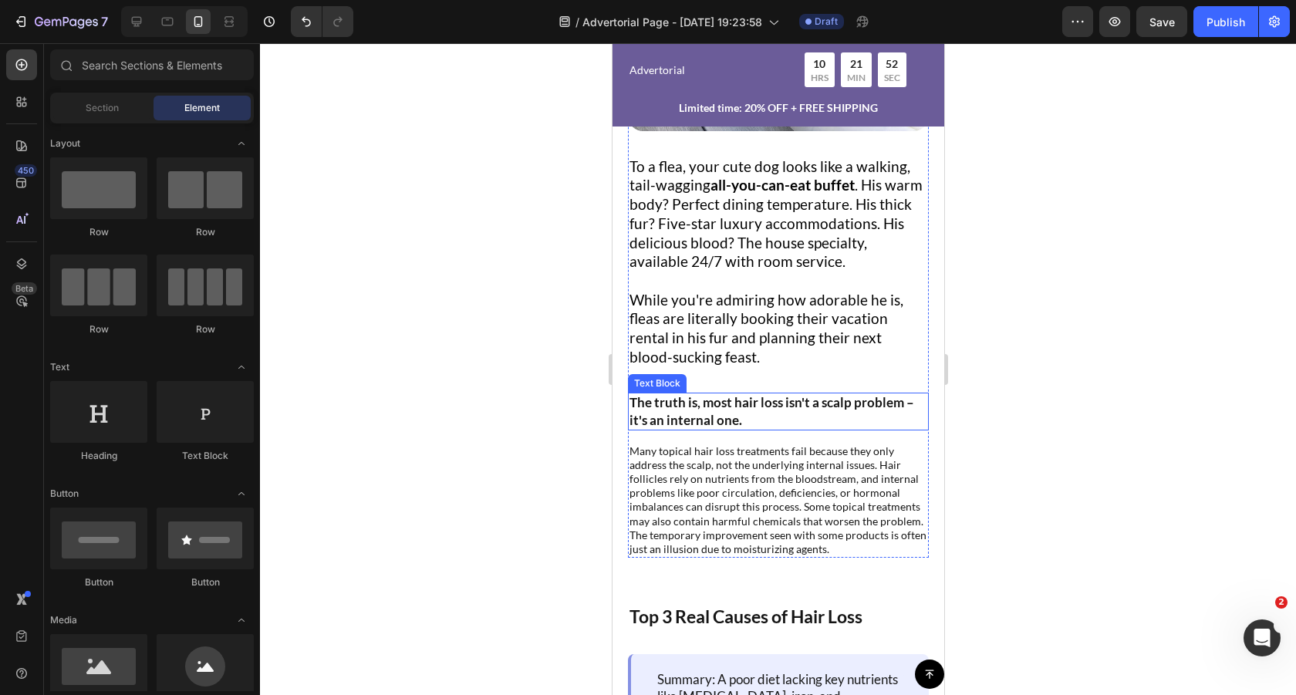
click at [747, 407] on p "The truth is, most hair loss isn't a scalp problem – it's an internal one." at bounding box center [778, 411] width 298 height 34
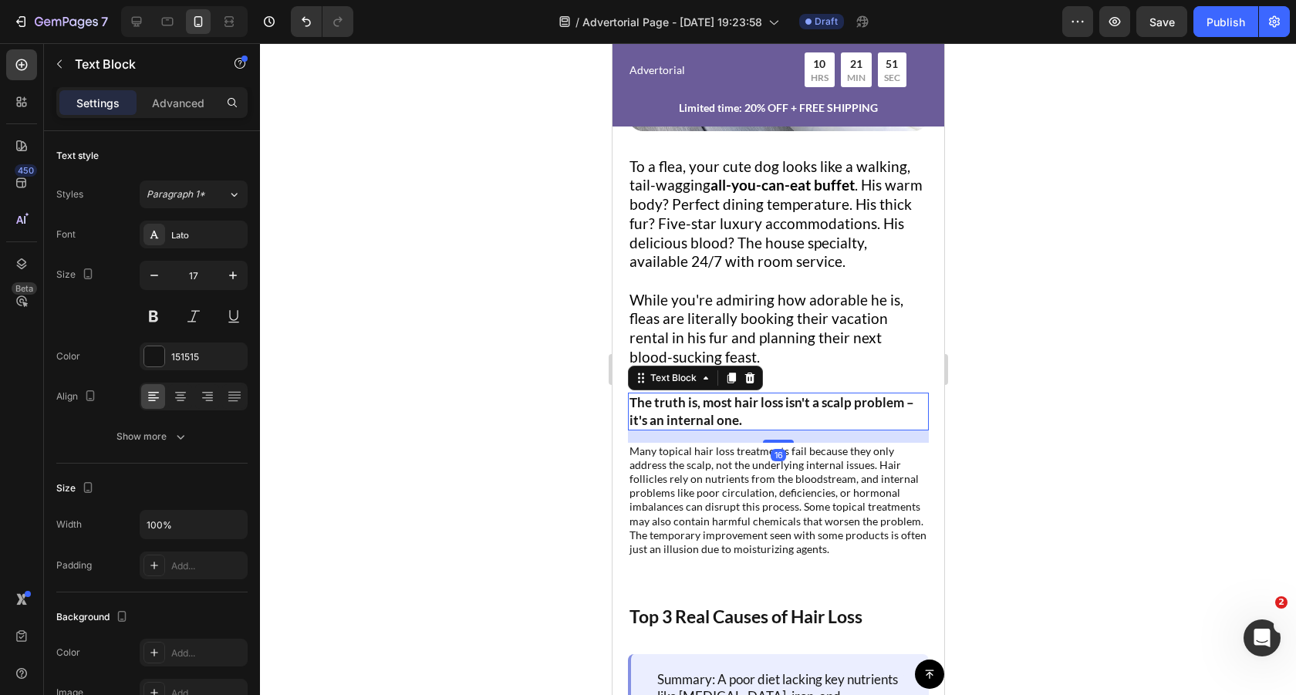
click at [747, 407] on p "The truth is, most hair loss isn't a scalp problem – it's an internal one." at bounding box center [778, 411] width 298 height 34
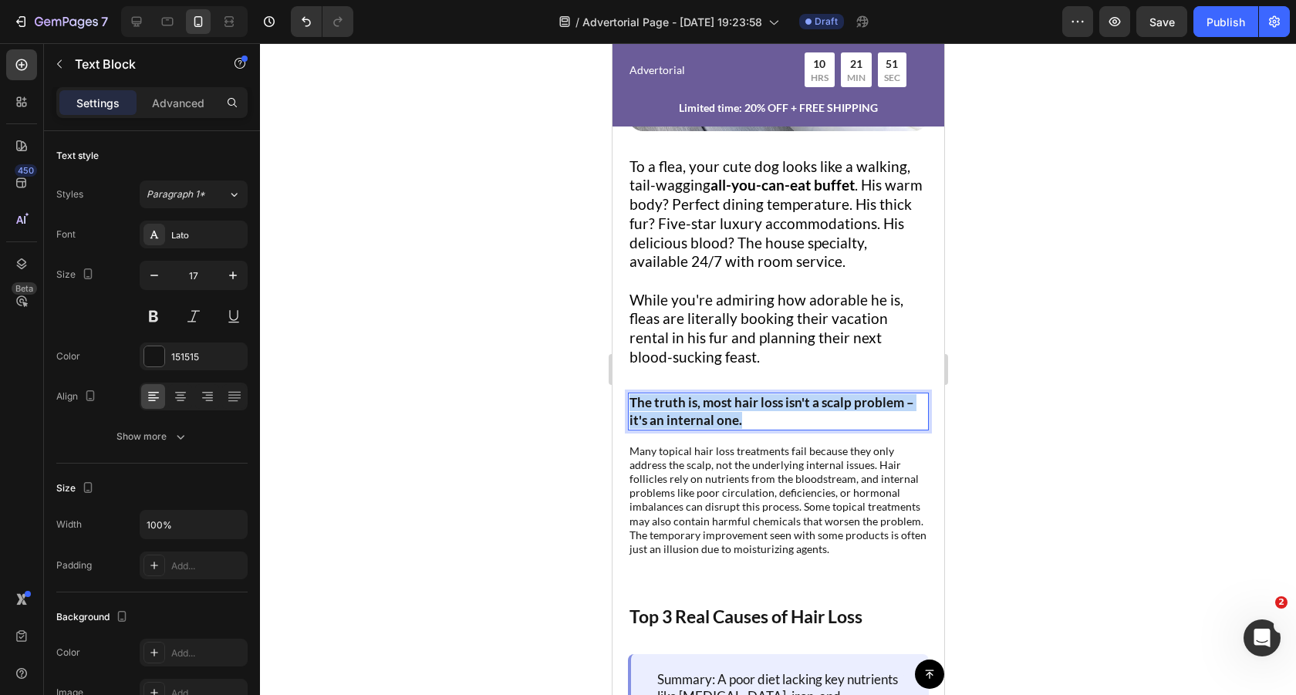
click at [747, 407] on p "The truth is, most hair loss isn't a scalp problem – it's an internal one." at bounding box center [778, 411] width 298 height 34
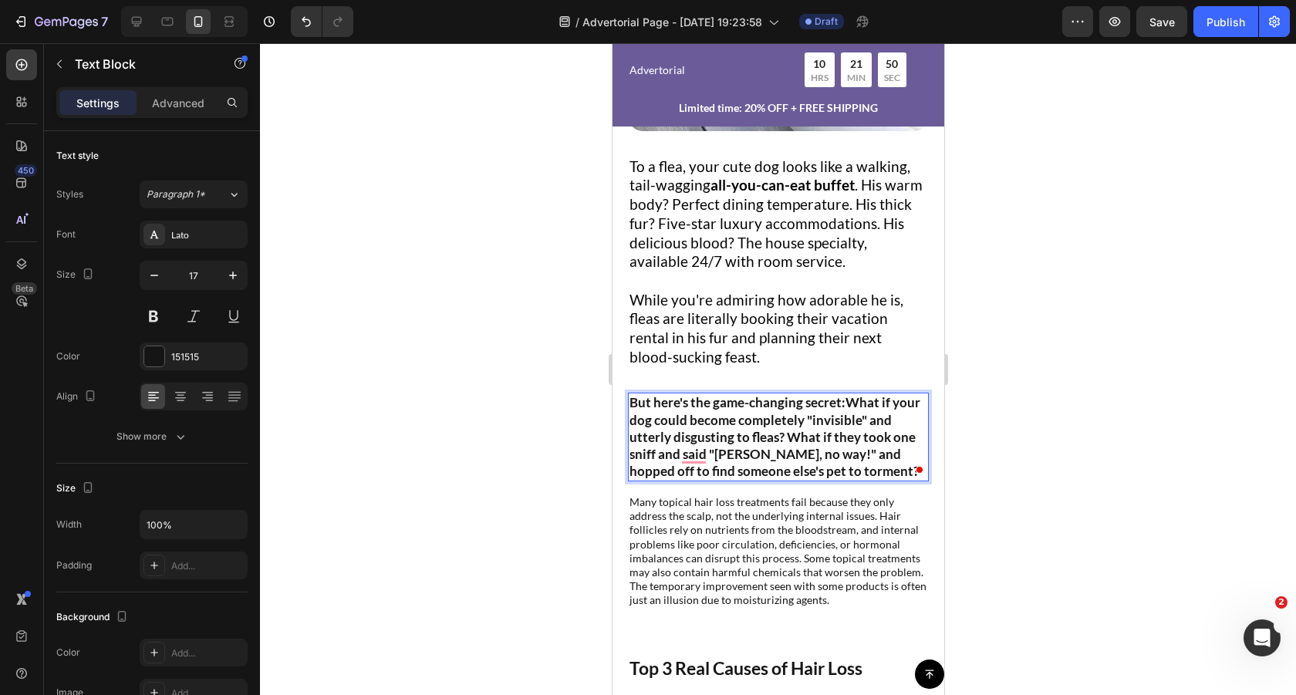
click at [989, 424] on div at bounding box center [778, 369] width 1036 height 652
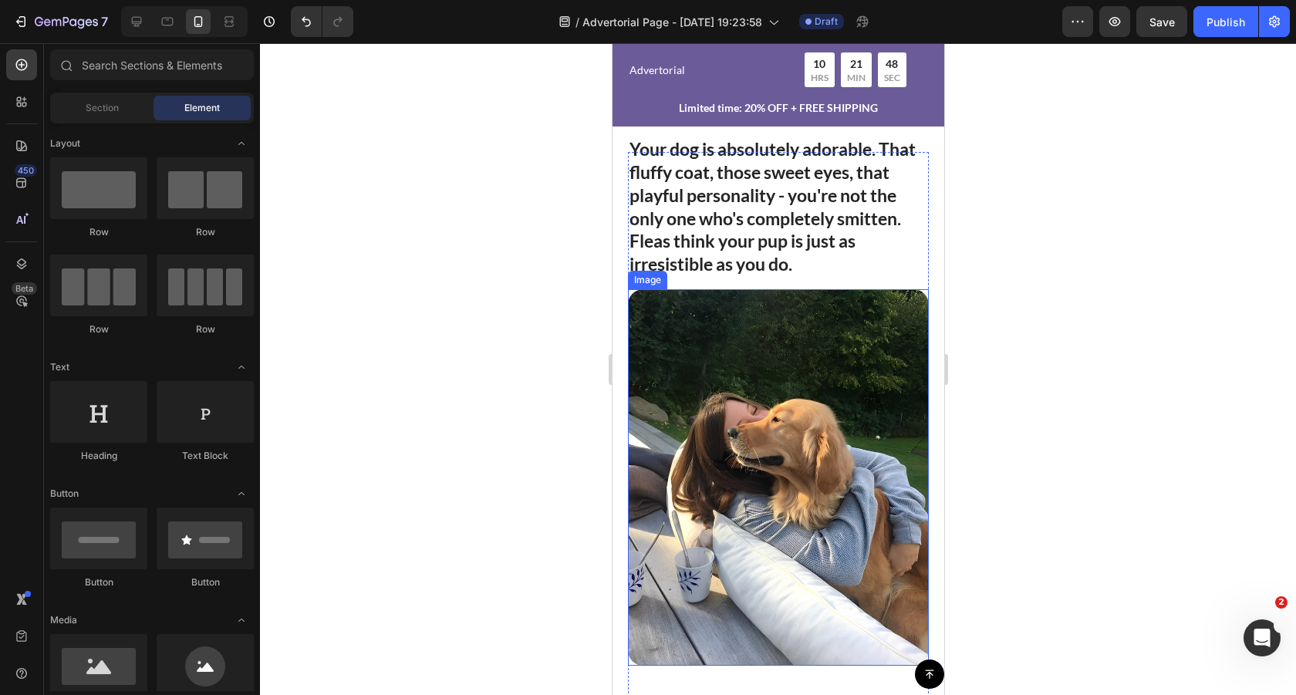
scroll to position [306, 0]
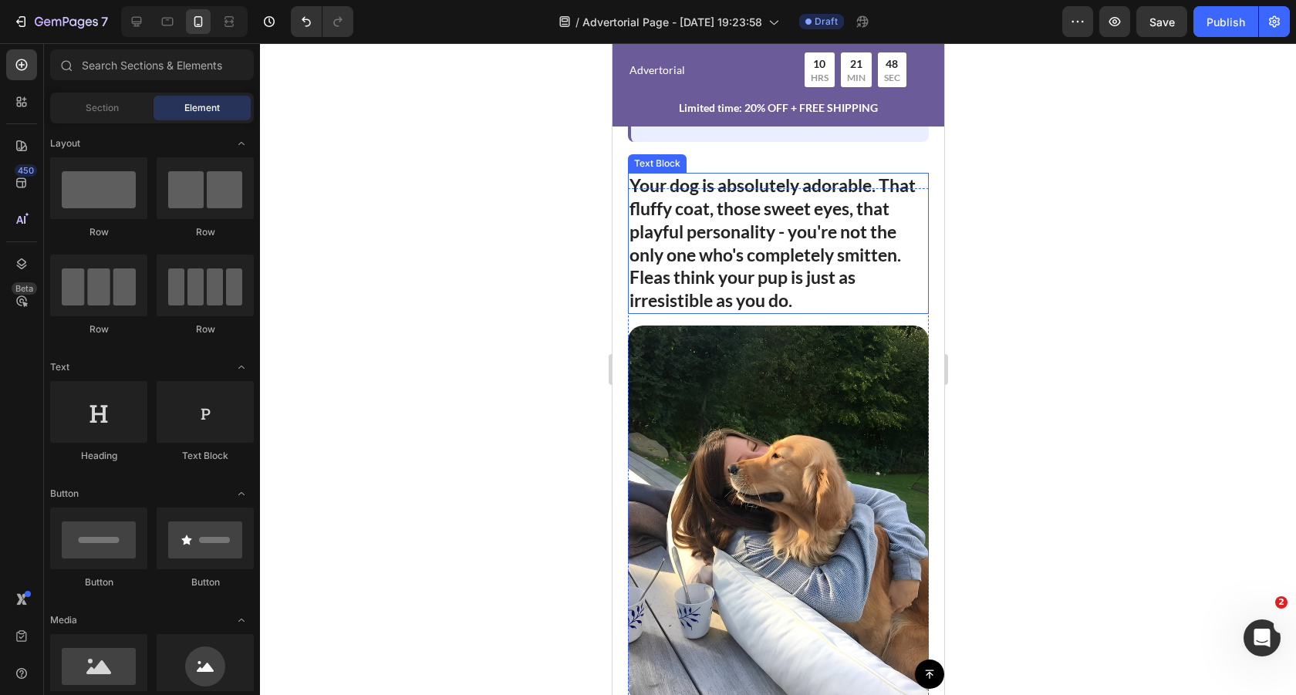
click at [752, 263] on strong "Your dog is absolutely adorable. That fluffy coat, those sweet eyes, that playf…" at bounding box center [772, 219] width 286 height 91
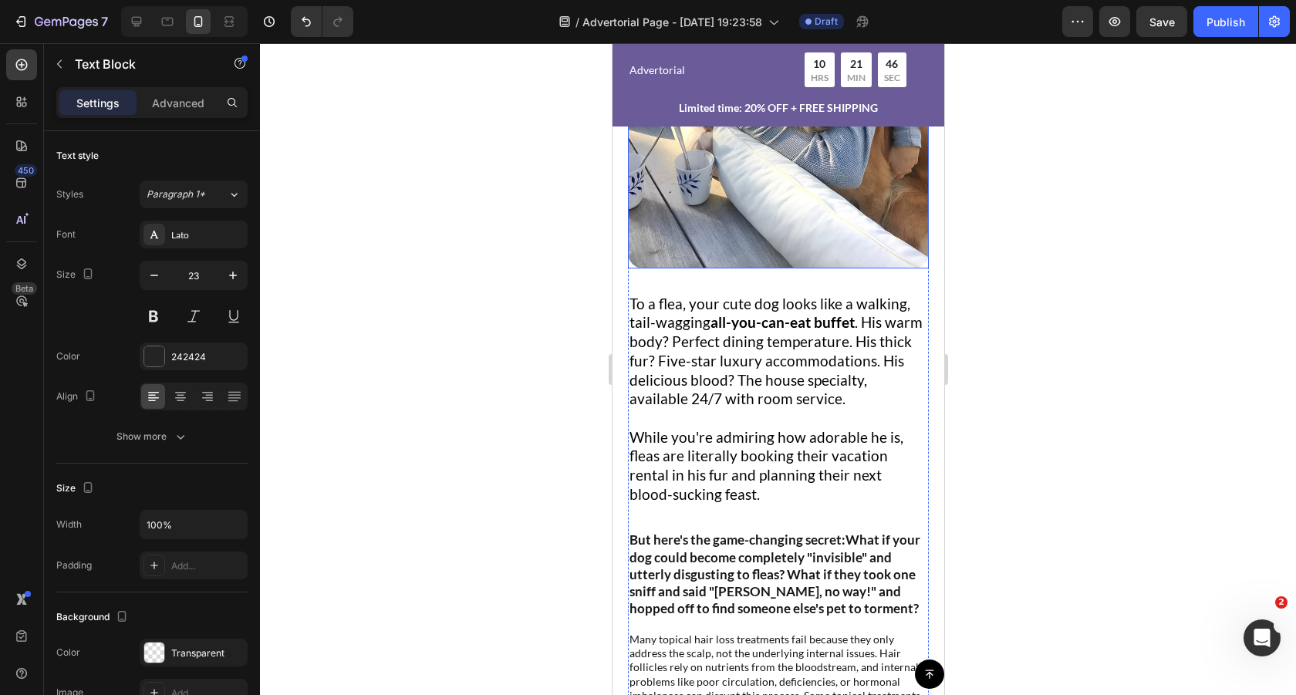
scroll to position [843, 0]
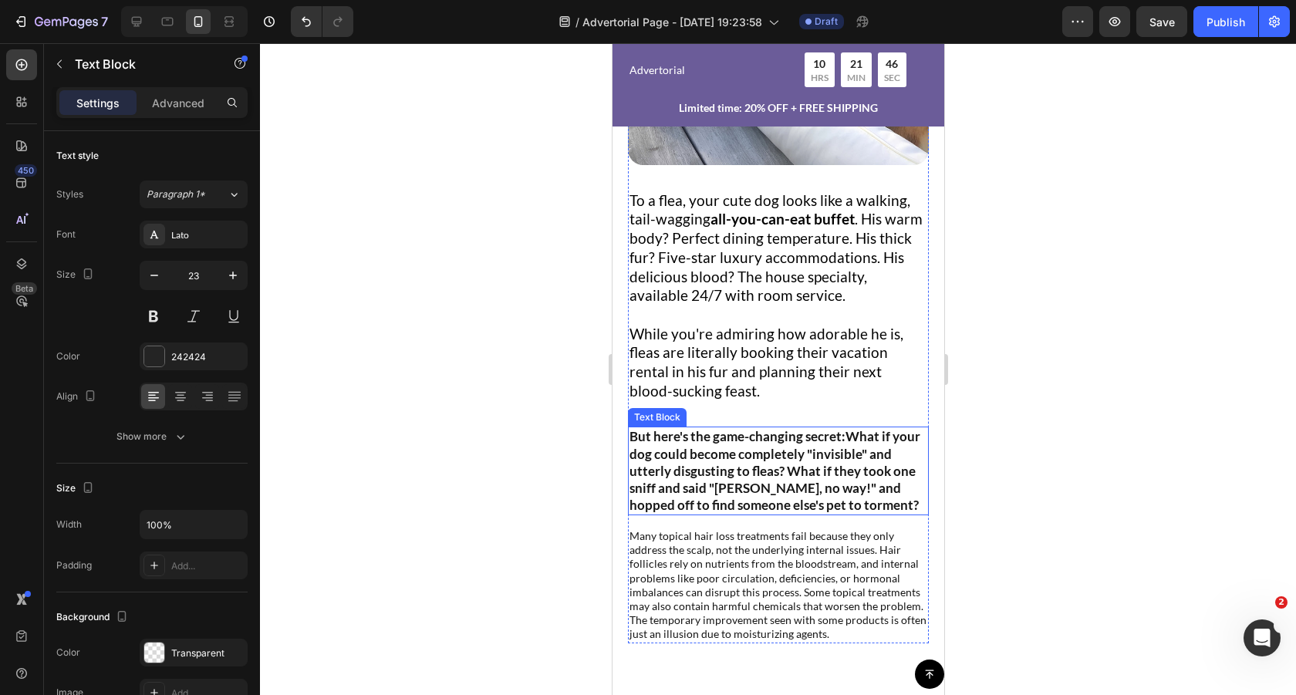
click at [763, 463] on p "But here's the game-changing secret: What if your dog could become completely "…" at bounding box center [778, 470] width 298 height 85
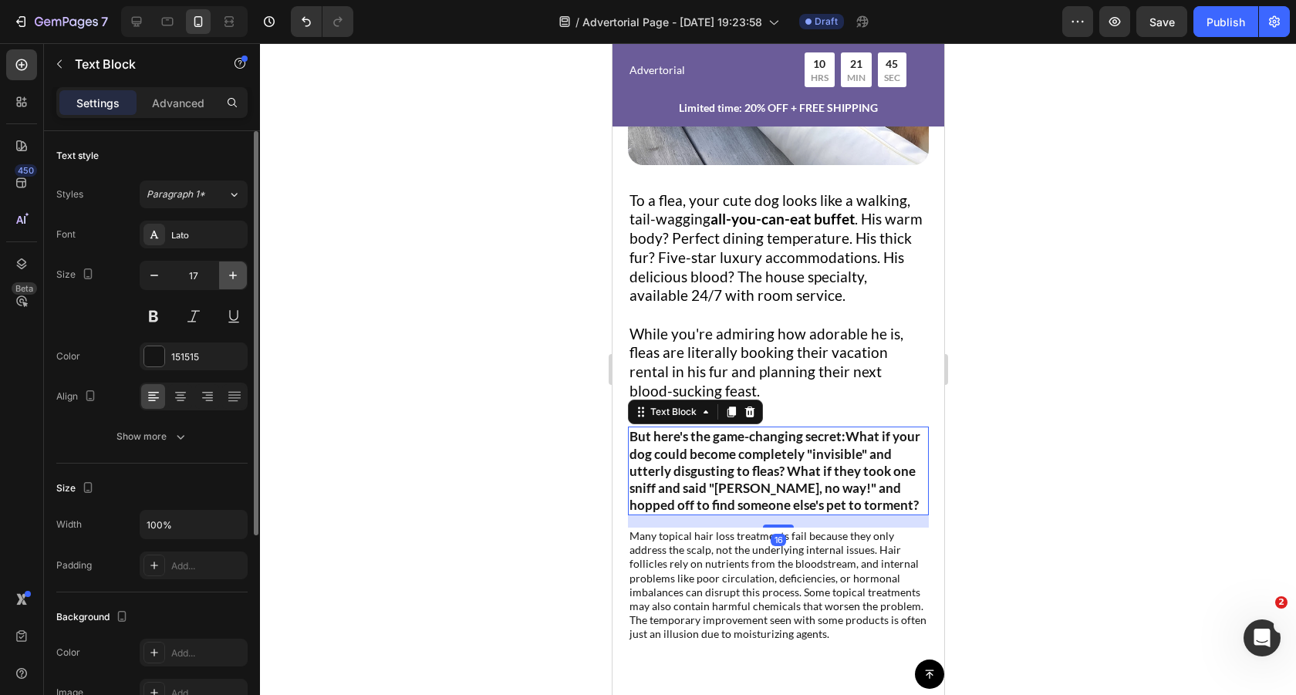
click at [237, 273] on icon "button" at bounding box center [232, 275] width 15 height 15
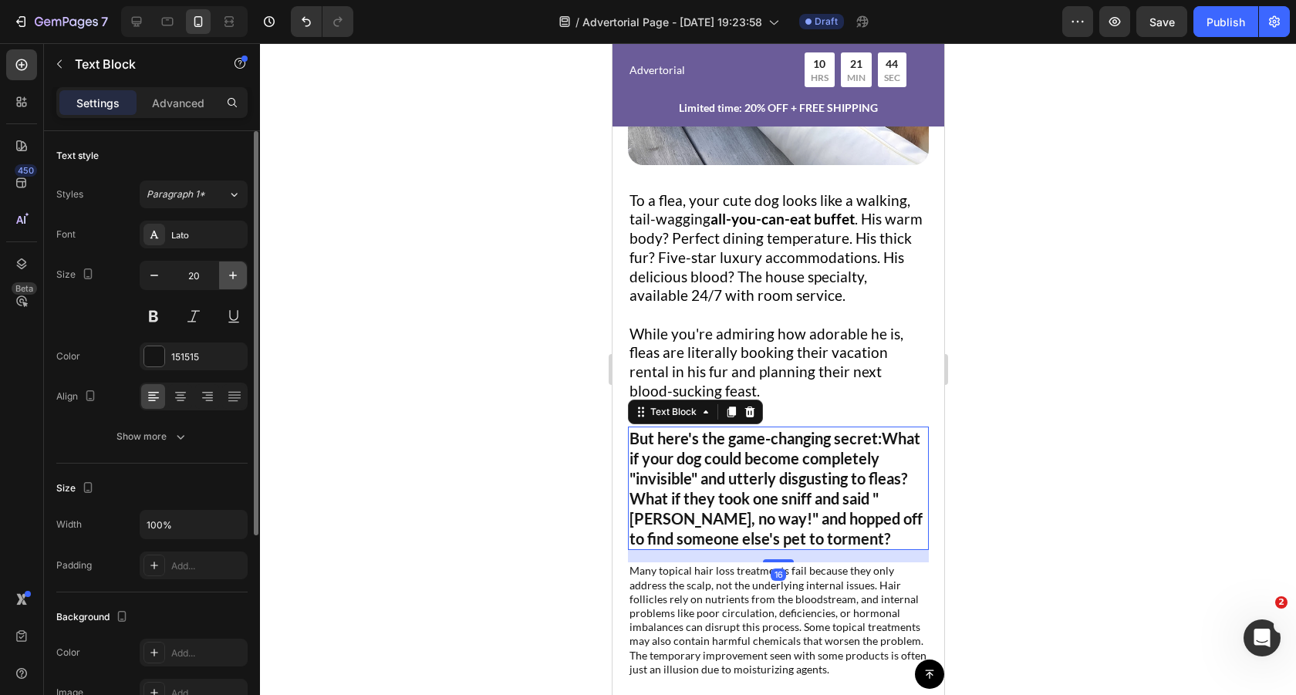
click at [237, 273] on icon "button" at bounding box center [232, 275] width 15 height 15
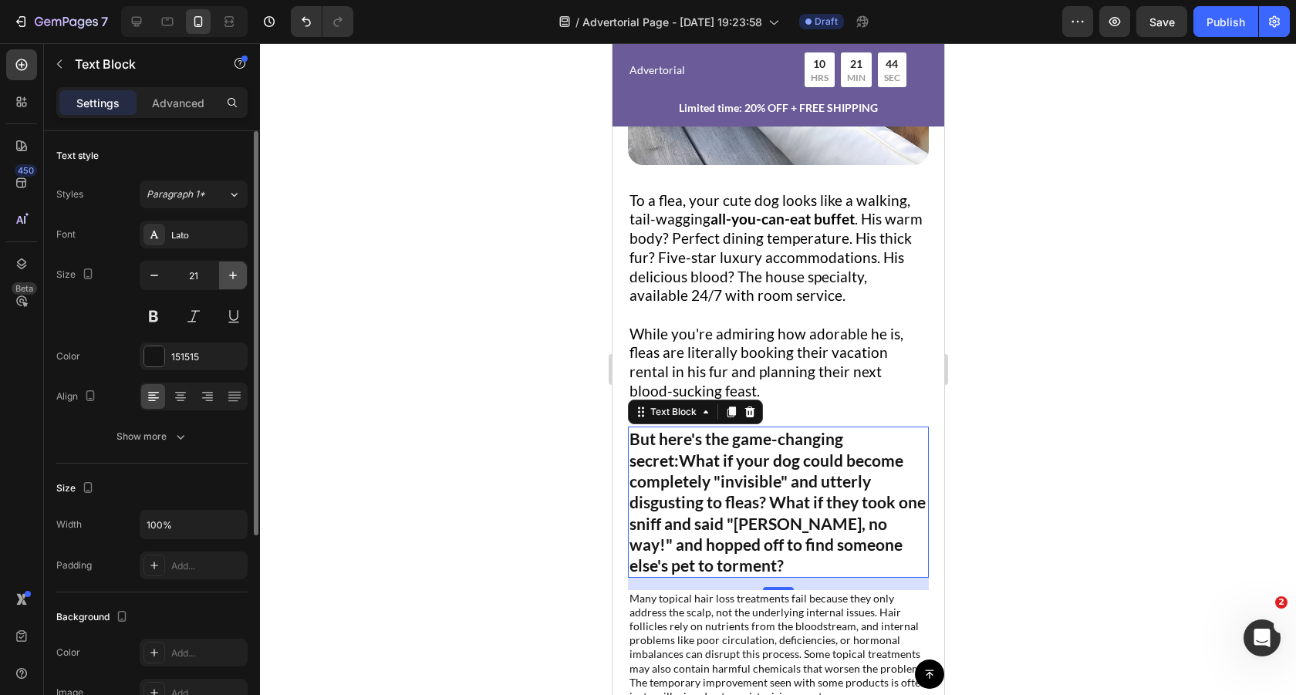
click at [237, 273] on icon "button" at bounding box center [232, 275] width 15 height 15
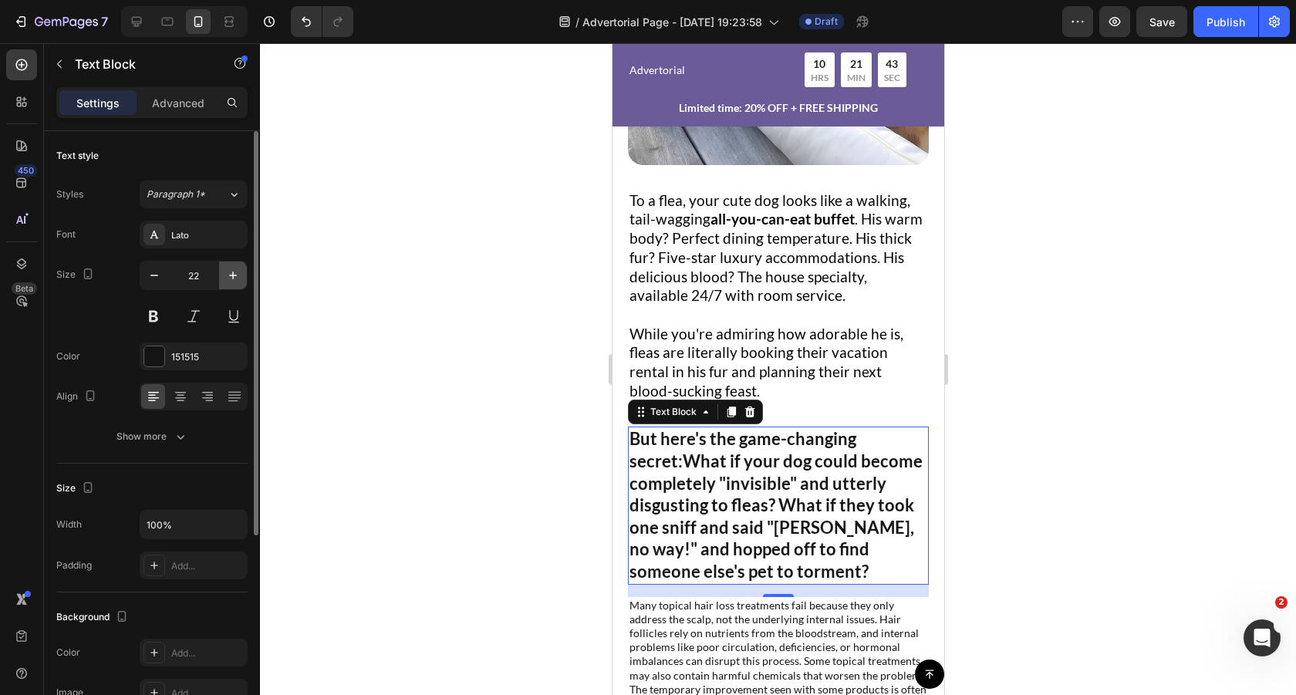
click at [237, 273] on icon "button" at bounding box center [232, 275] width 15 height 15
type input "23"
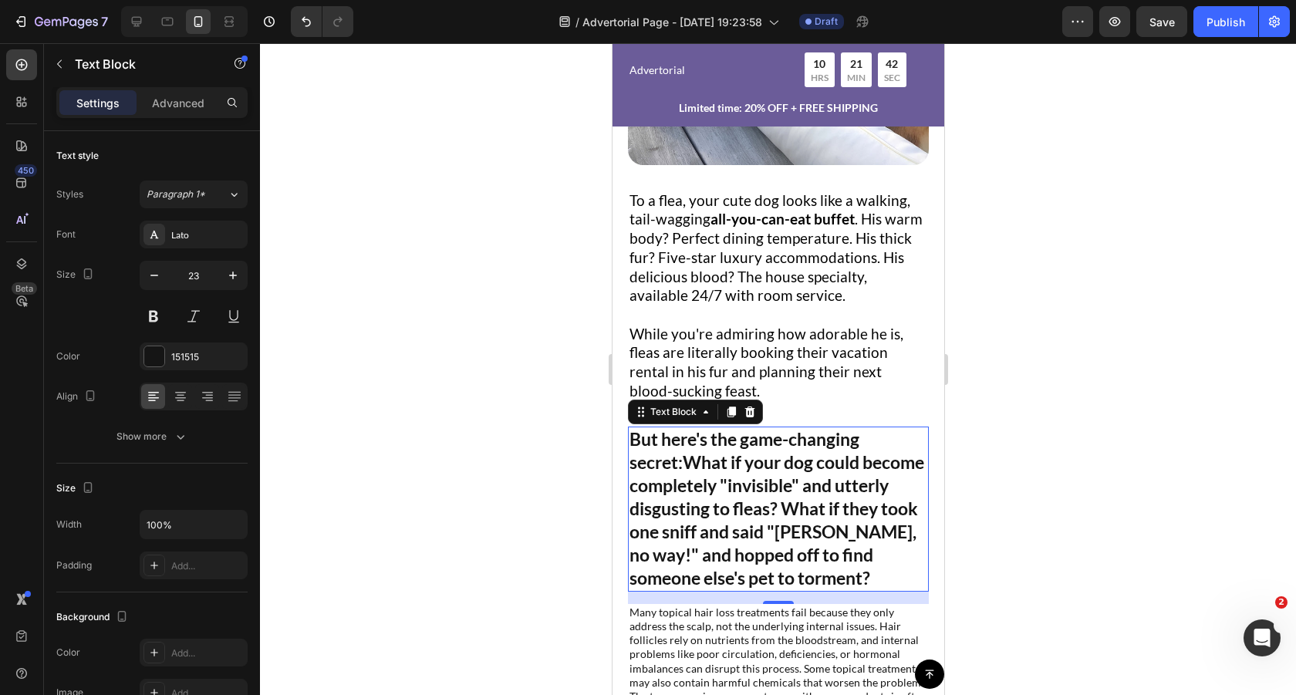
click at [1089, 354] on div at bounding box center [778, 369] width 1036 height 652
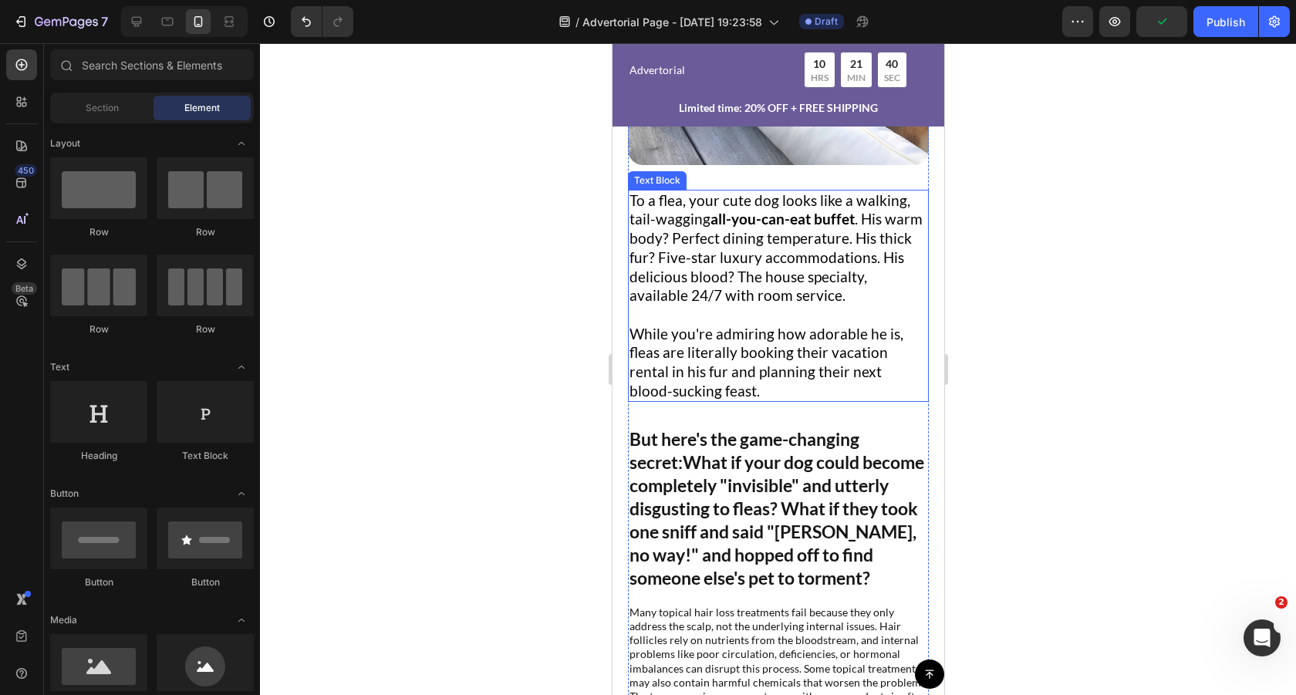
click at [720, 348] on p "While you're admiring how adorable he is, fleas are literally booking their vac…" at bounding box center [778, 363] width 298 height 76
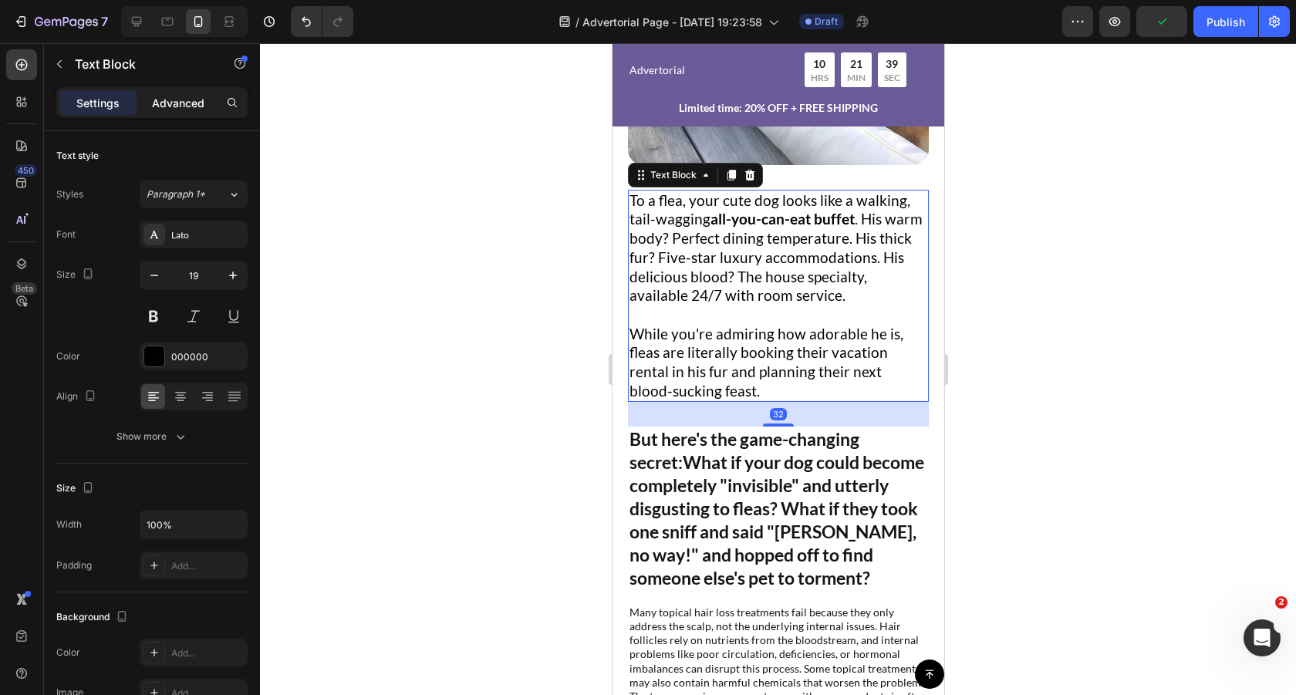
click at [177, 97] on p "Advanced" at bounding box center [178, 103] width 52 height 16
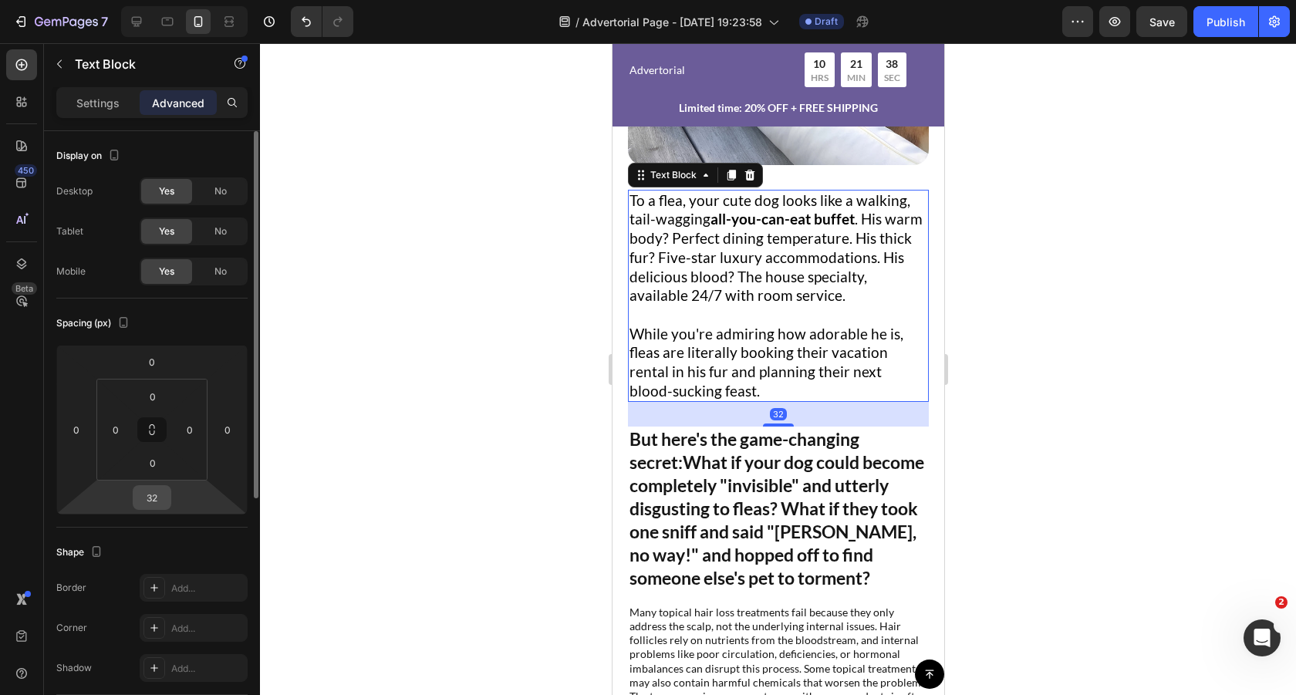
click at [157, 487] on input "32" at bounding box center [152, 497] width 31 height 23
type input "10"
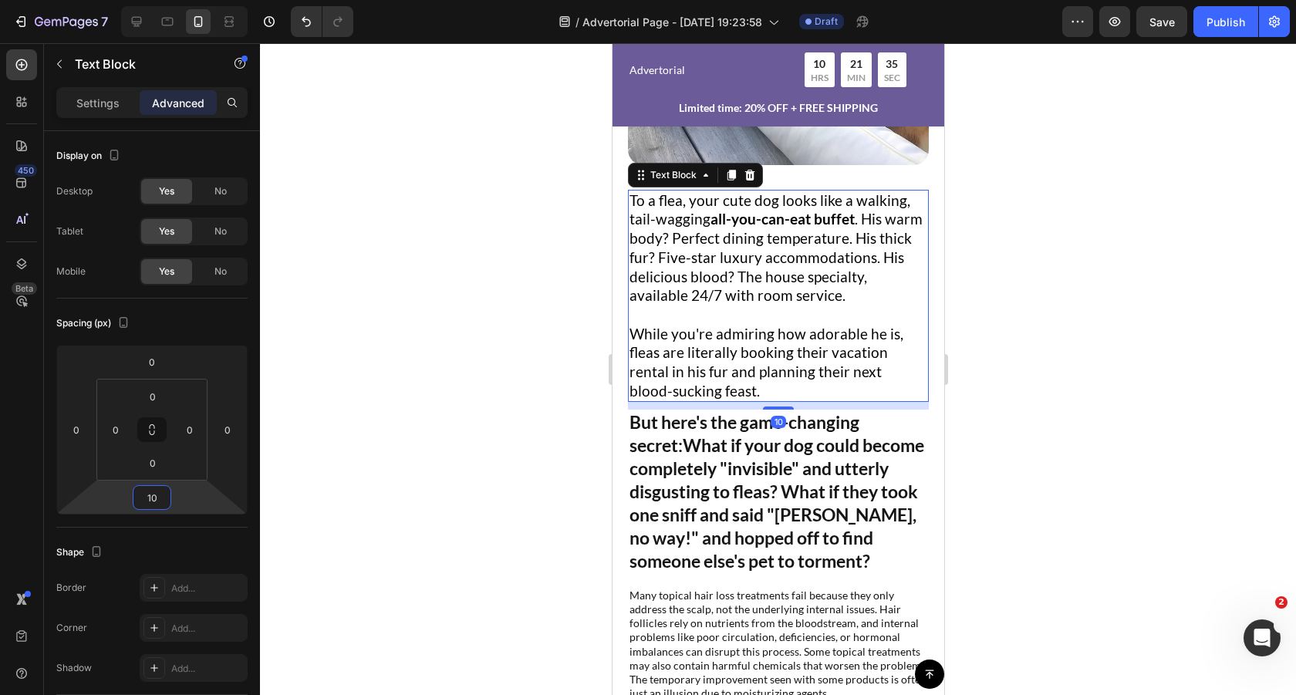
click at [526, 328] on div at bounding box center [778, 369] width 1036 height 652
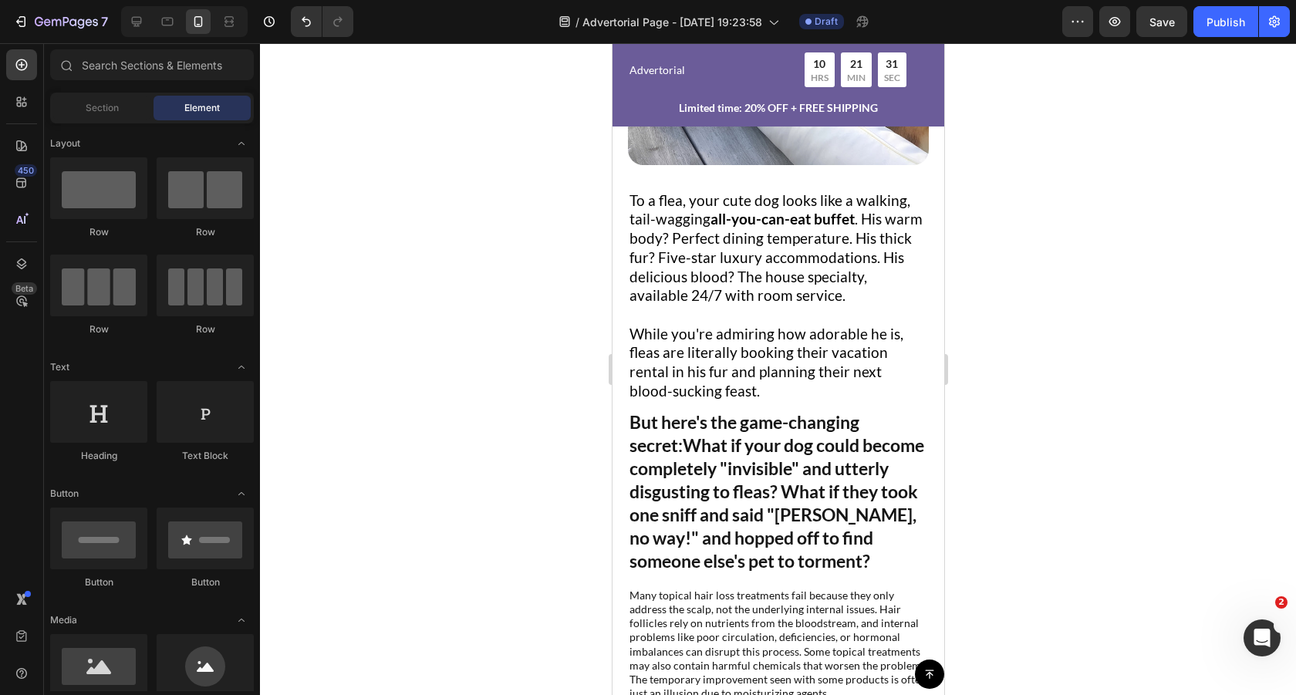
click at [561, 440] on div at bounding box center [778, 369] width 1036 height 652
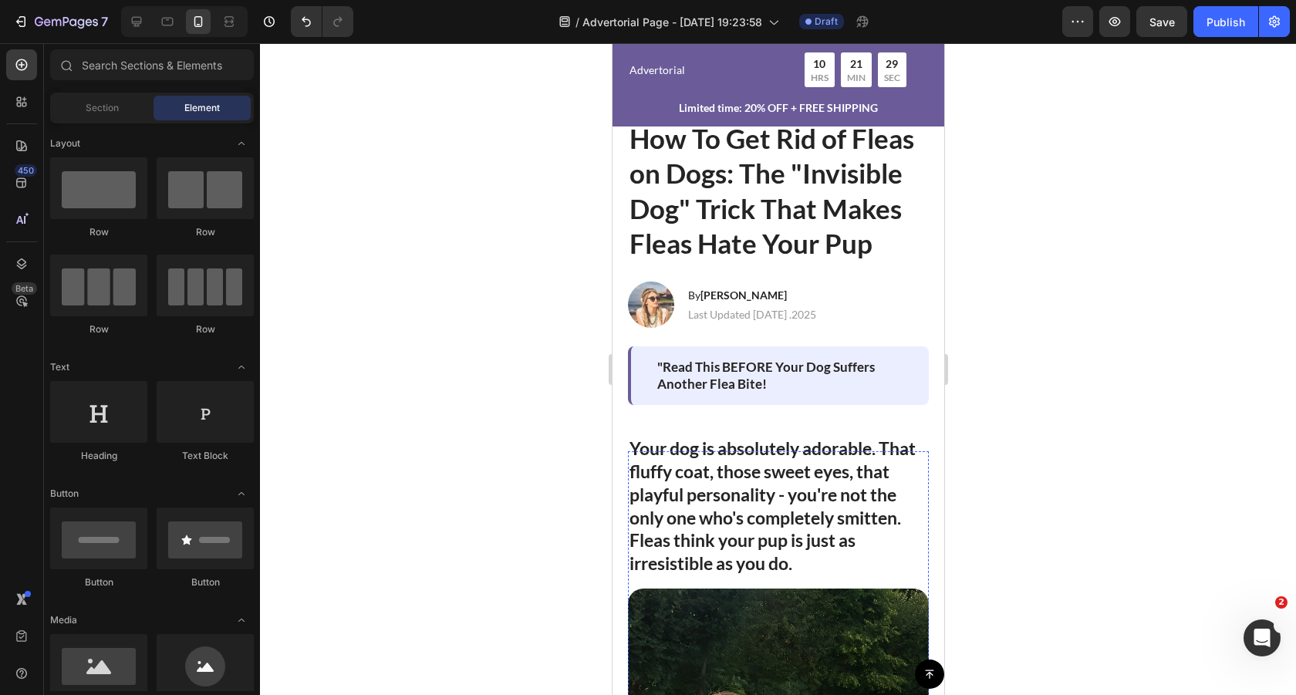
scroll to position [0, 0]
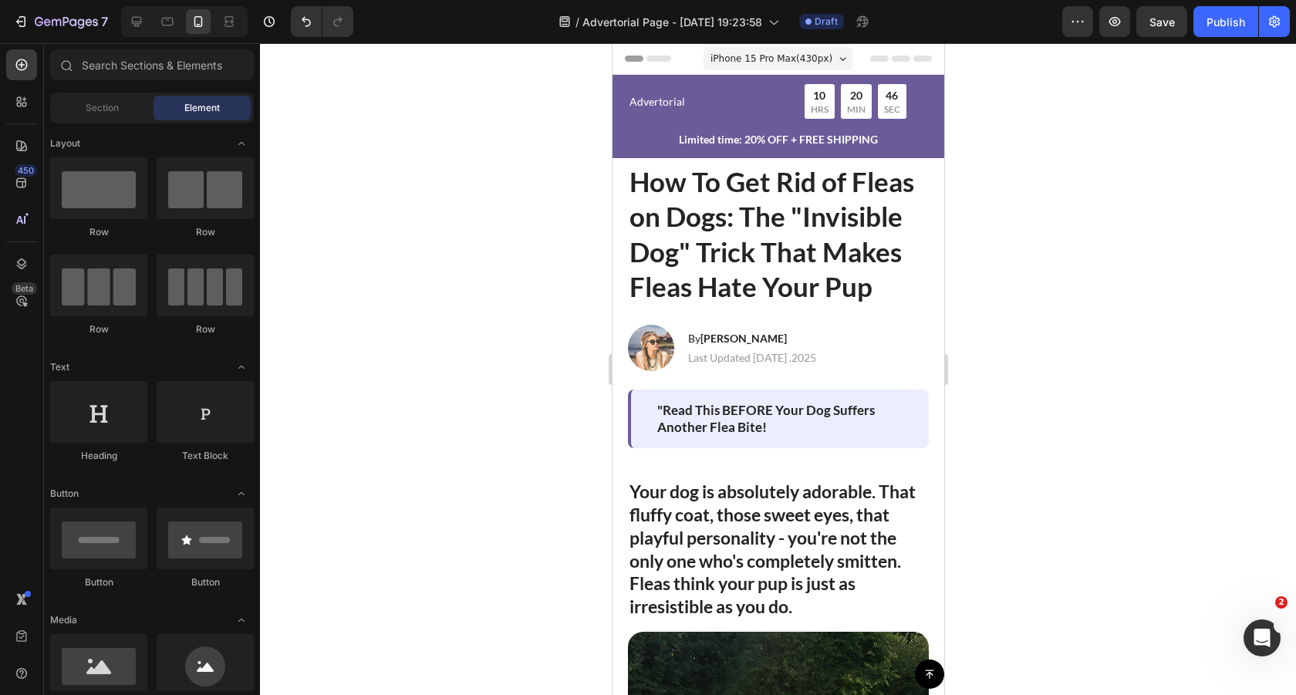
click at [475, 204] on div at bounding box center [778, 369] width 1036 height 652
click at [873, 184] on h2 "How To Get Rid of Fleas on Dogs: The "Invisible Dog" Trick That Makes Fleas Hat…" at bounding box center [777, 234] width 301 height 143
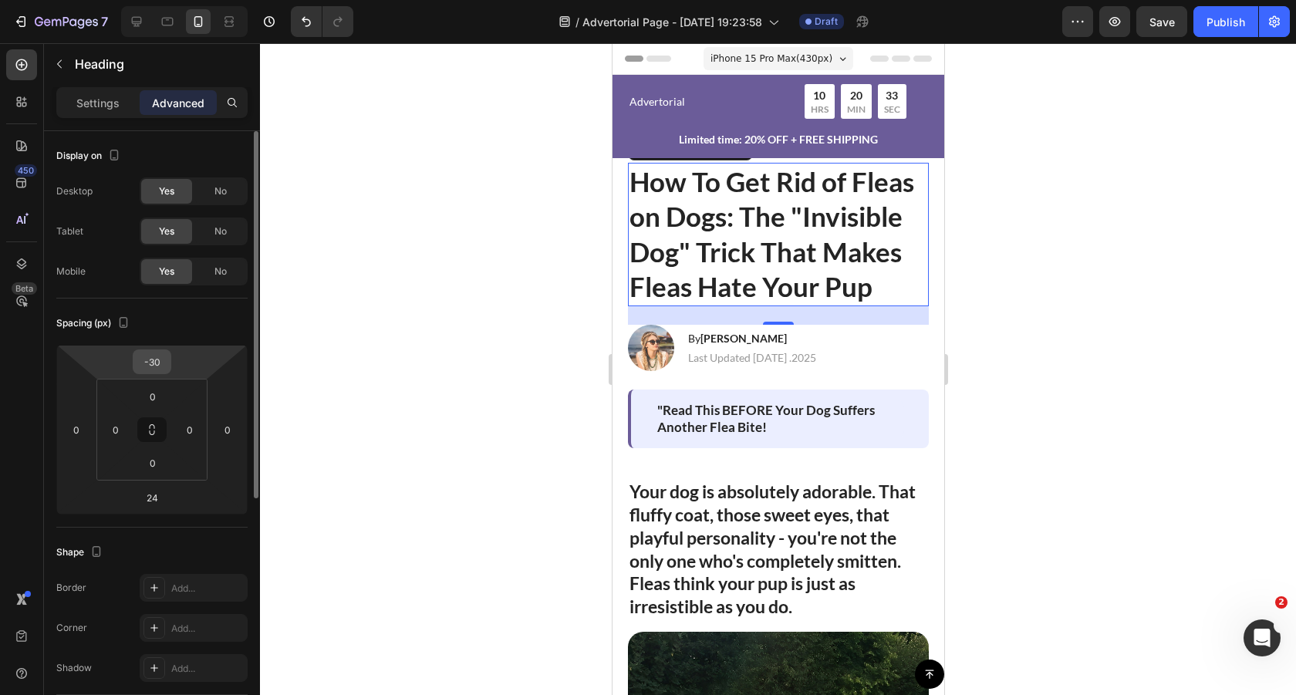
click at [165, 358] on input "-30" at bounding box center [152, 361] width 31 height 23
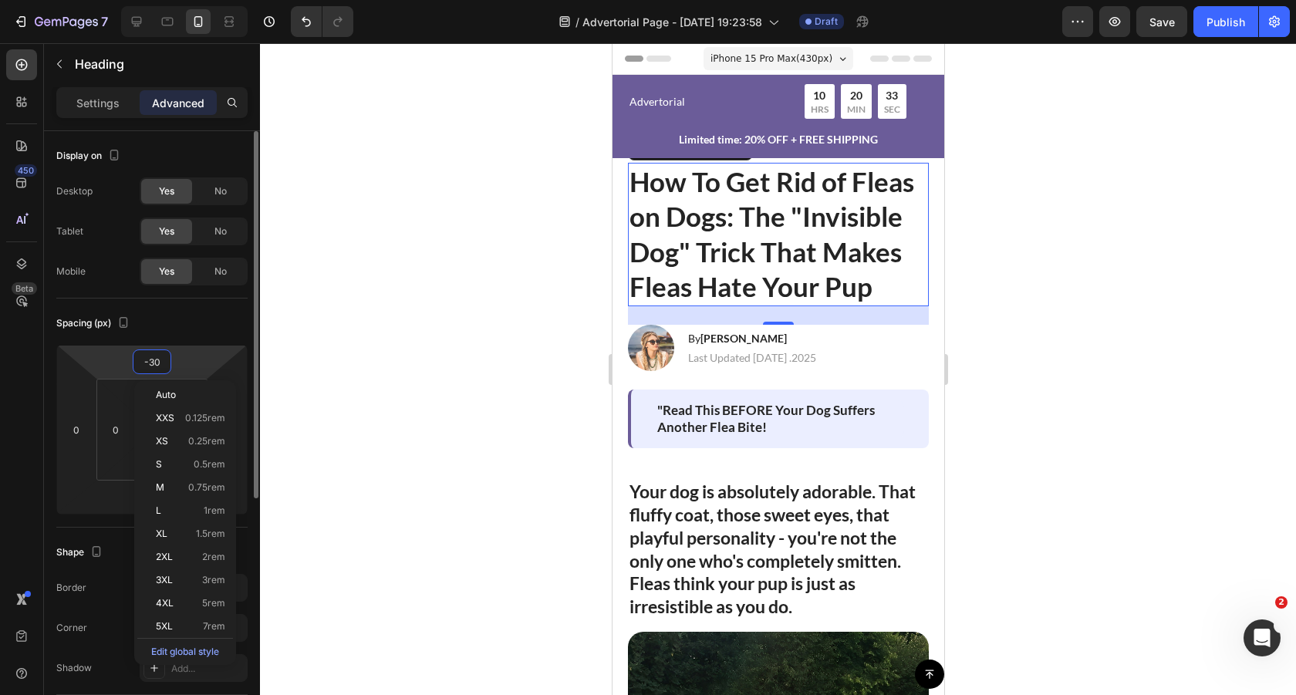
click at [165, 358] on input "-30" at bounding box center [152, 361] width 31 height 23
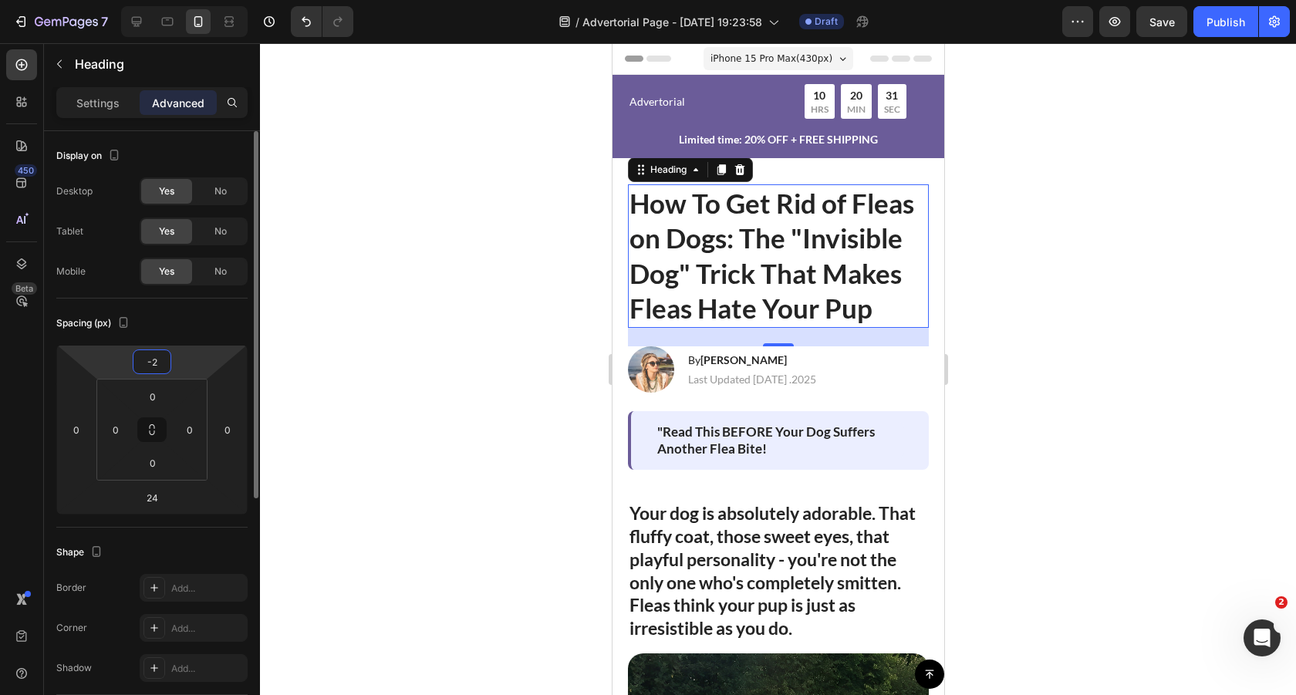
type input "-25"
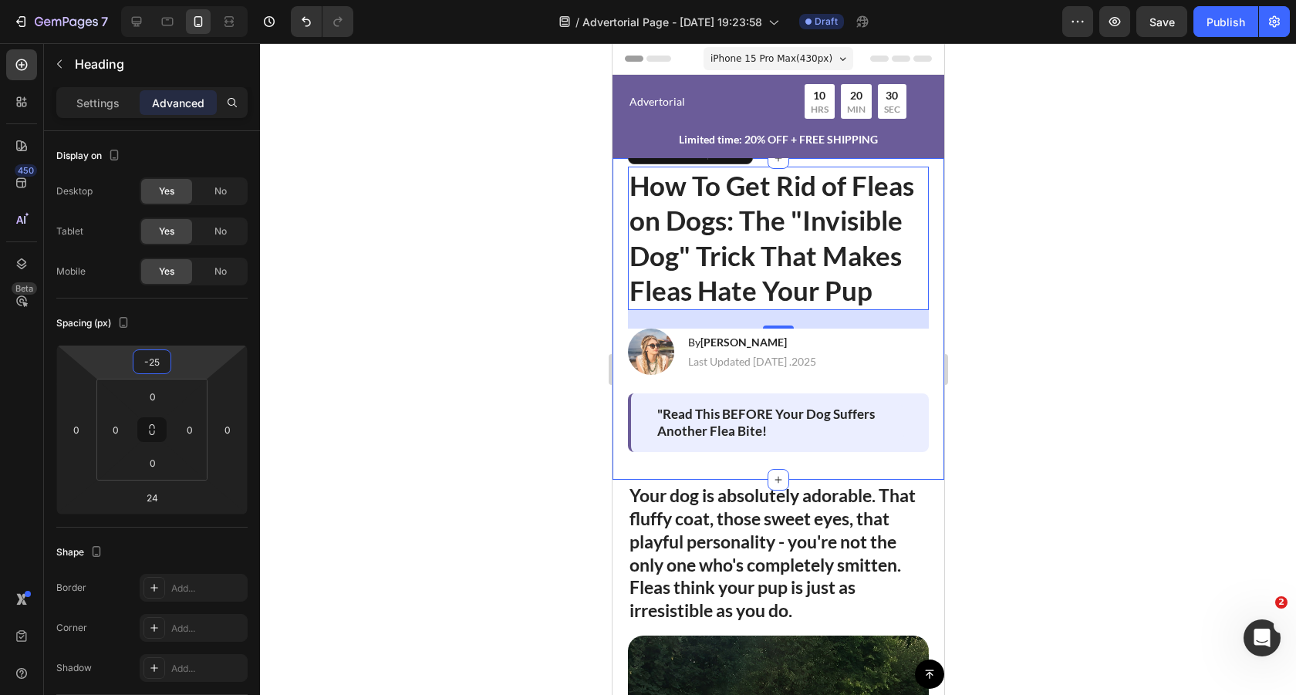
click at [1049, 298] on div at bounding box center [778, 369] width 1036 height 652
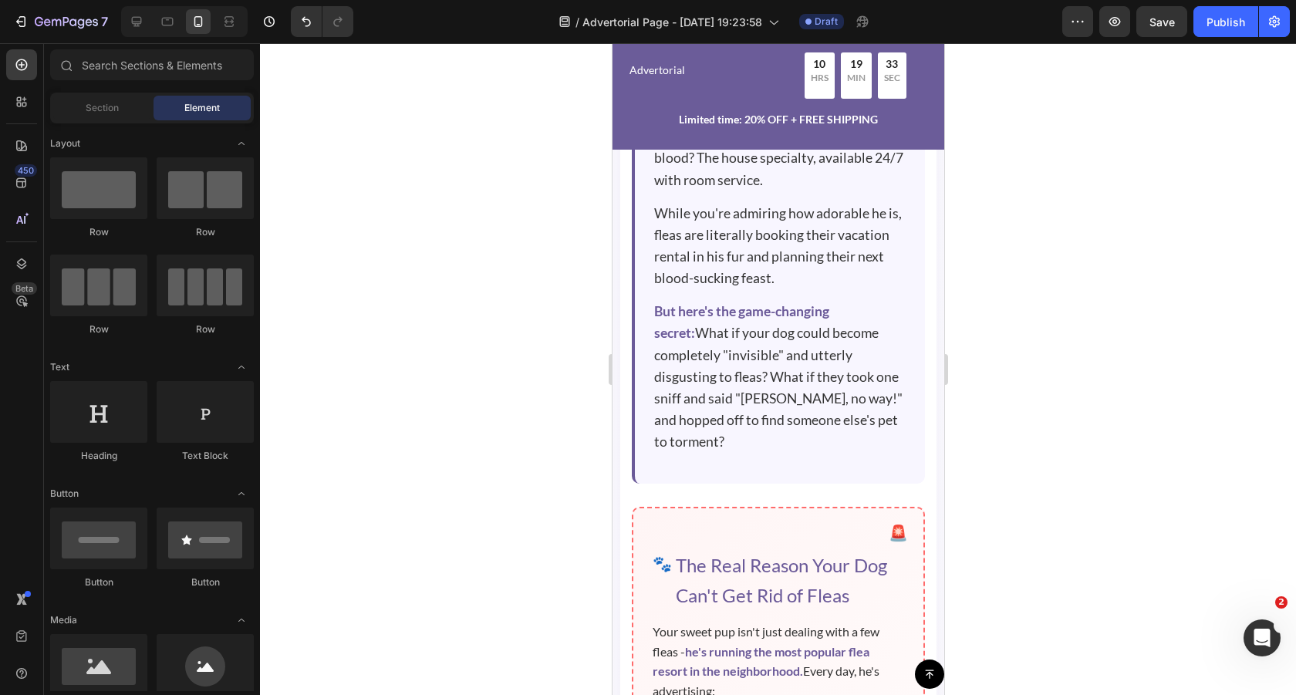
scroll to position [7679, 0]
click at [137, 23] on icon at bounding box center [137, 22] width 10 height 10
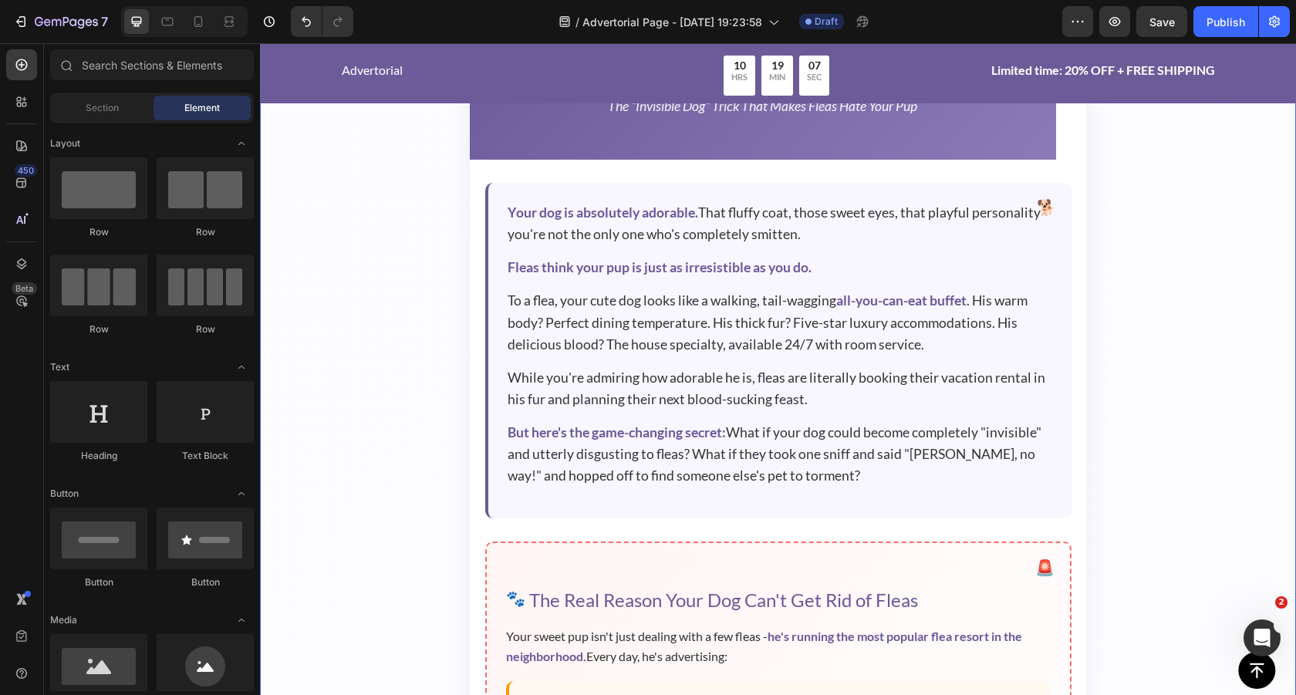
scroll to position [7163, 0]
